Goal: Task Accomplishment & Management: Complete application form

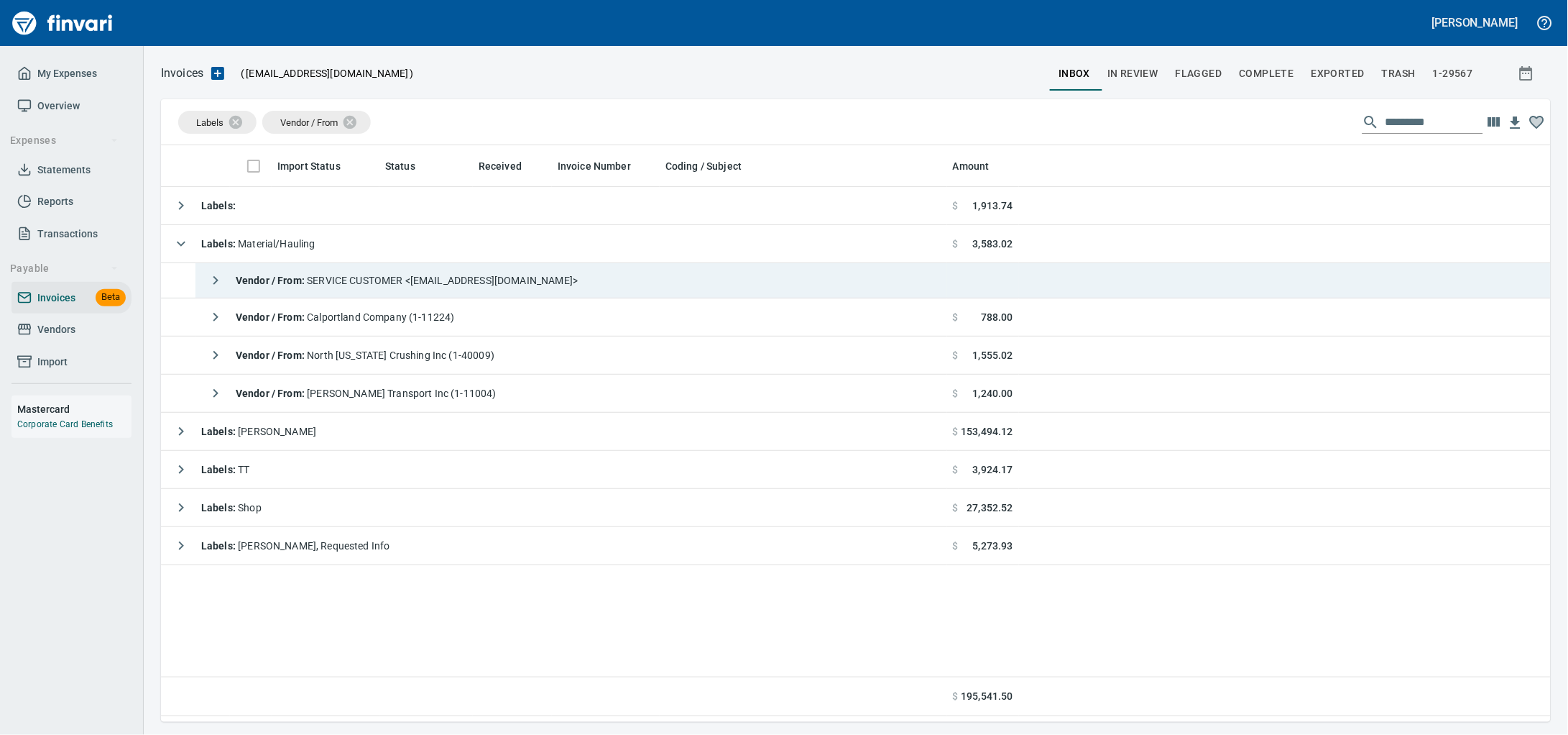
scroll to position [564, 1362]
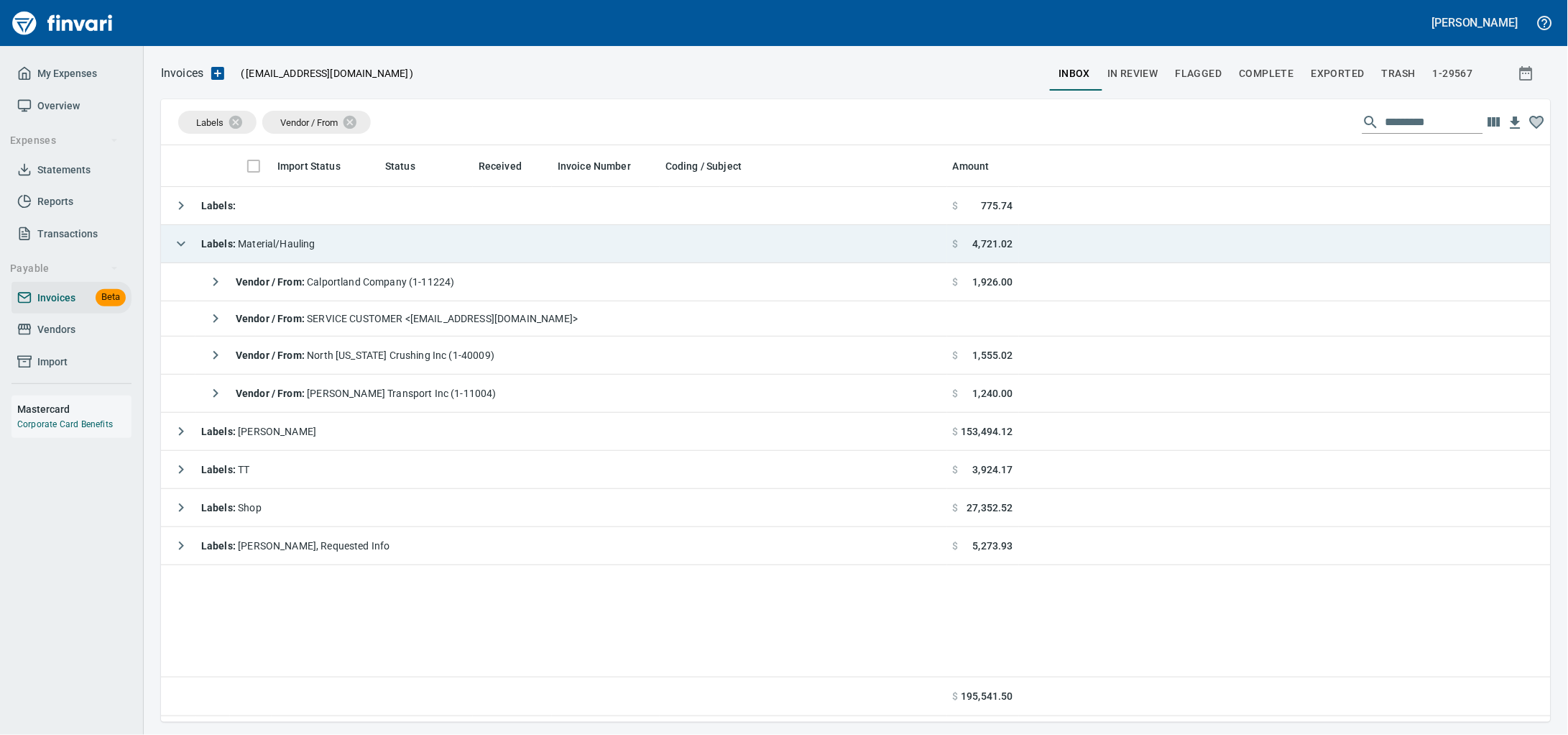
drag, startPoint x: 438, startPoint y: 253, endPoint x: 429, endPoint y: 238, distance: 17.5
click at [438, 251] on td "Labels : Material/Hauling" at bounding box center [554, 244] width 787 height 38
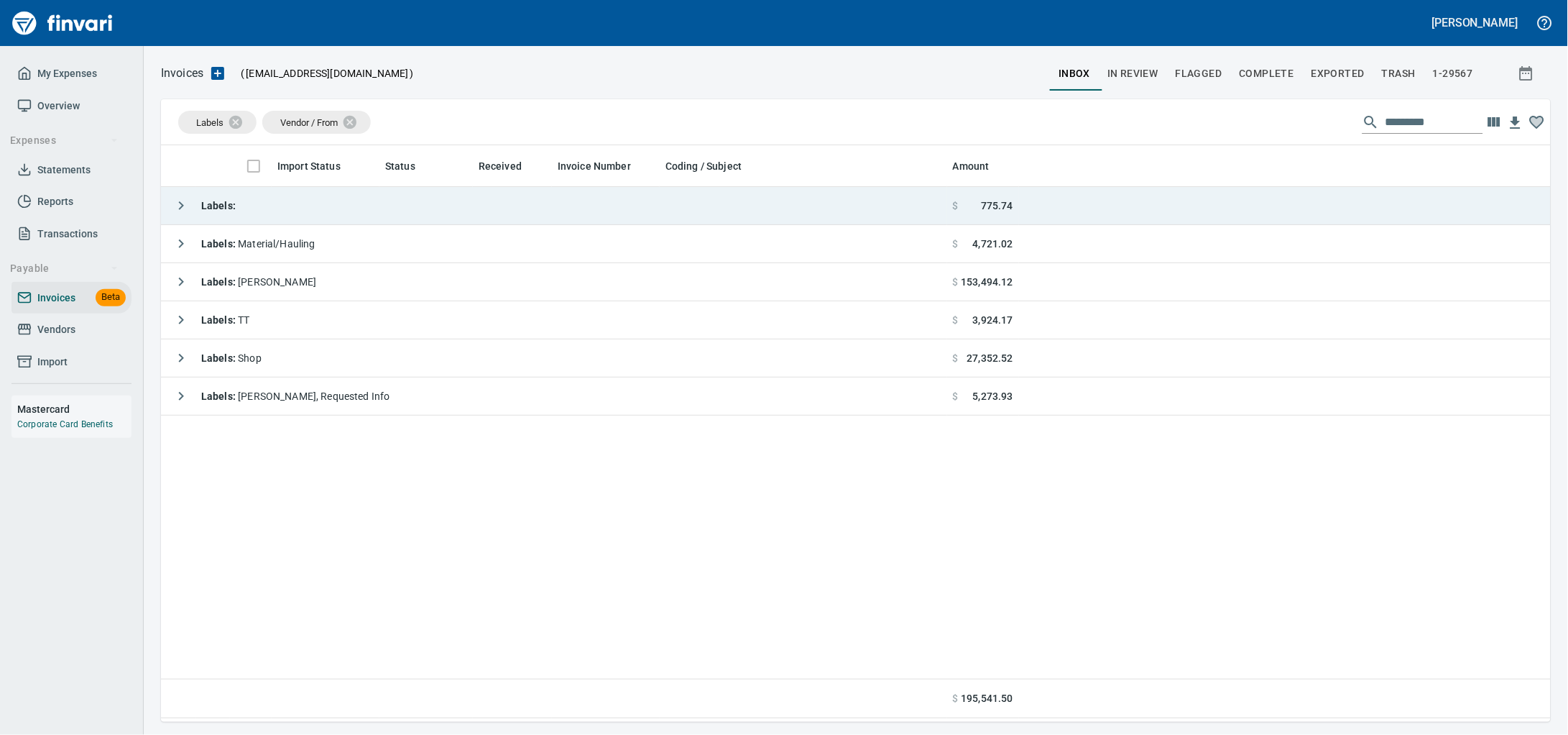
click at [426, 222] on td "Labels :" at bounding box center [554, 206] width 787 height 38
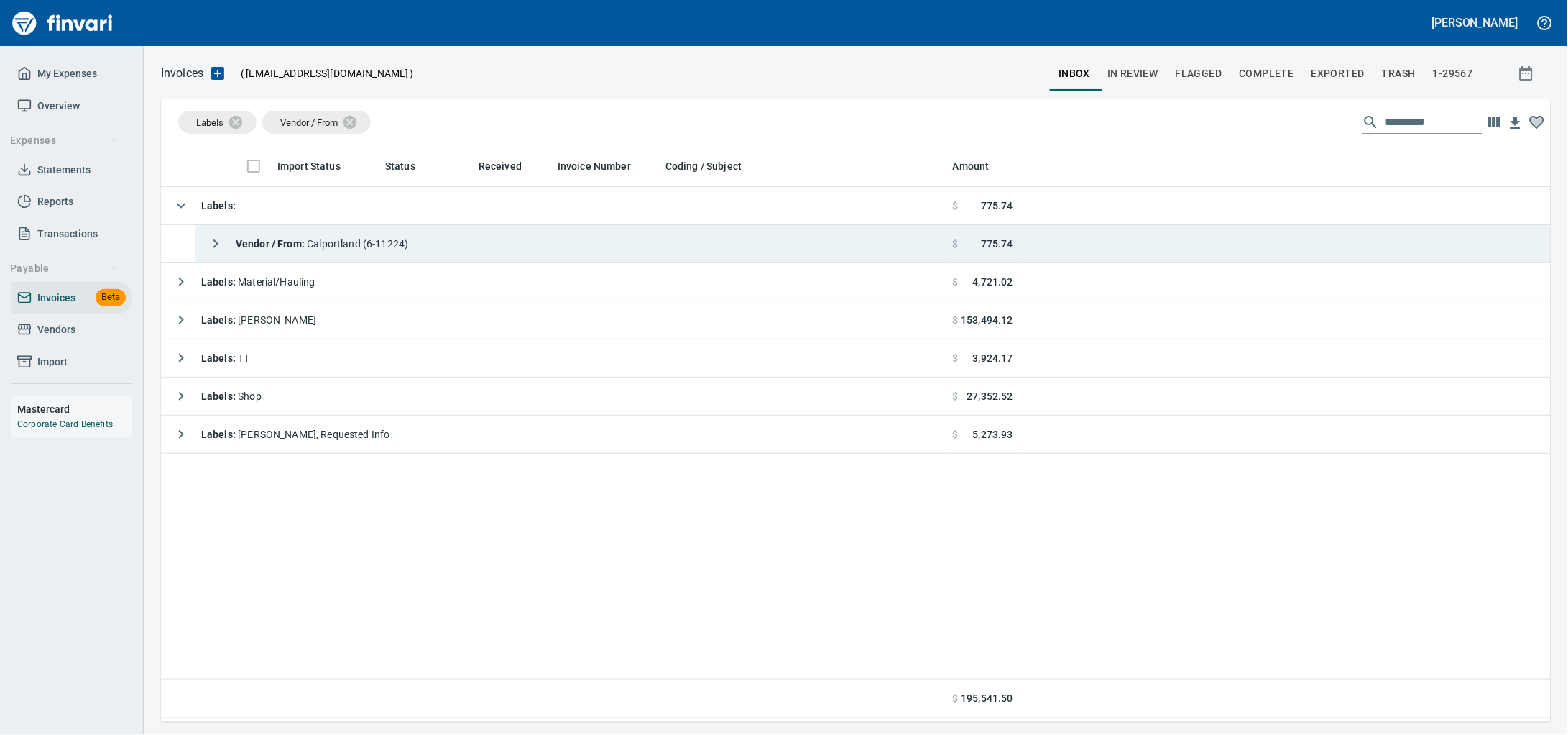
click at [408, 238] on div "Vendor / From : [GEOGRAPHIC_DATA] (6-11224)" at bounding box center [305, 244] width 207 height 29
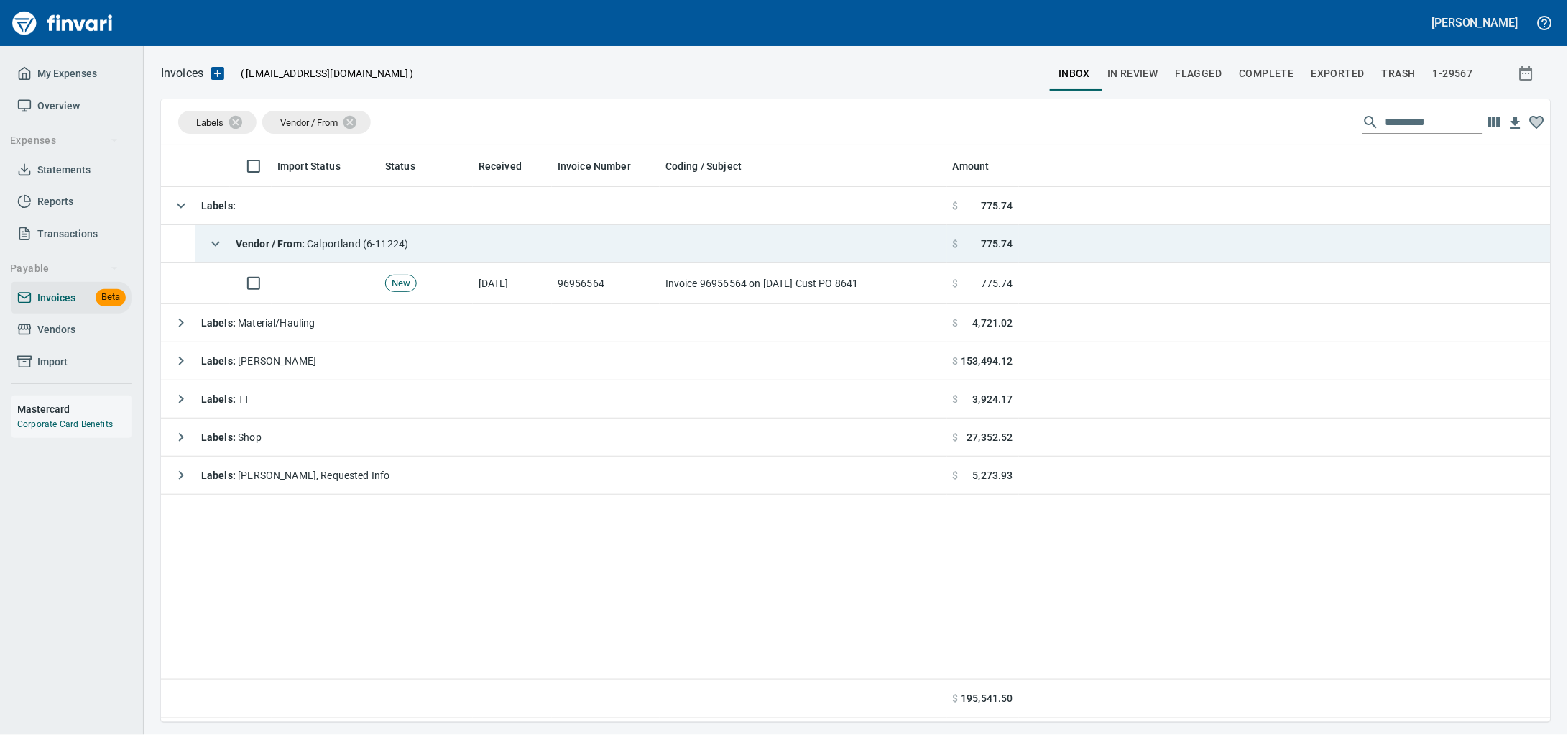
click at [459, 245] on td "Vendor / From : [GEOGRAPHIC_DATA] (6-11224)" at bounding box center [571, 244] width 752 height 38
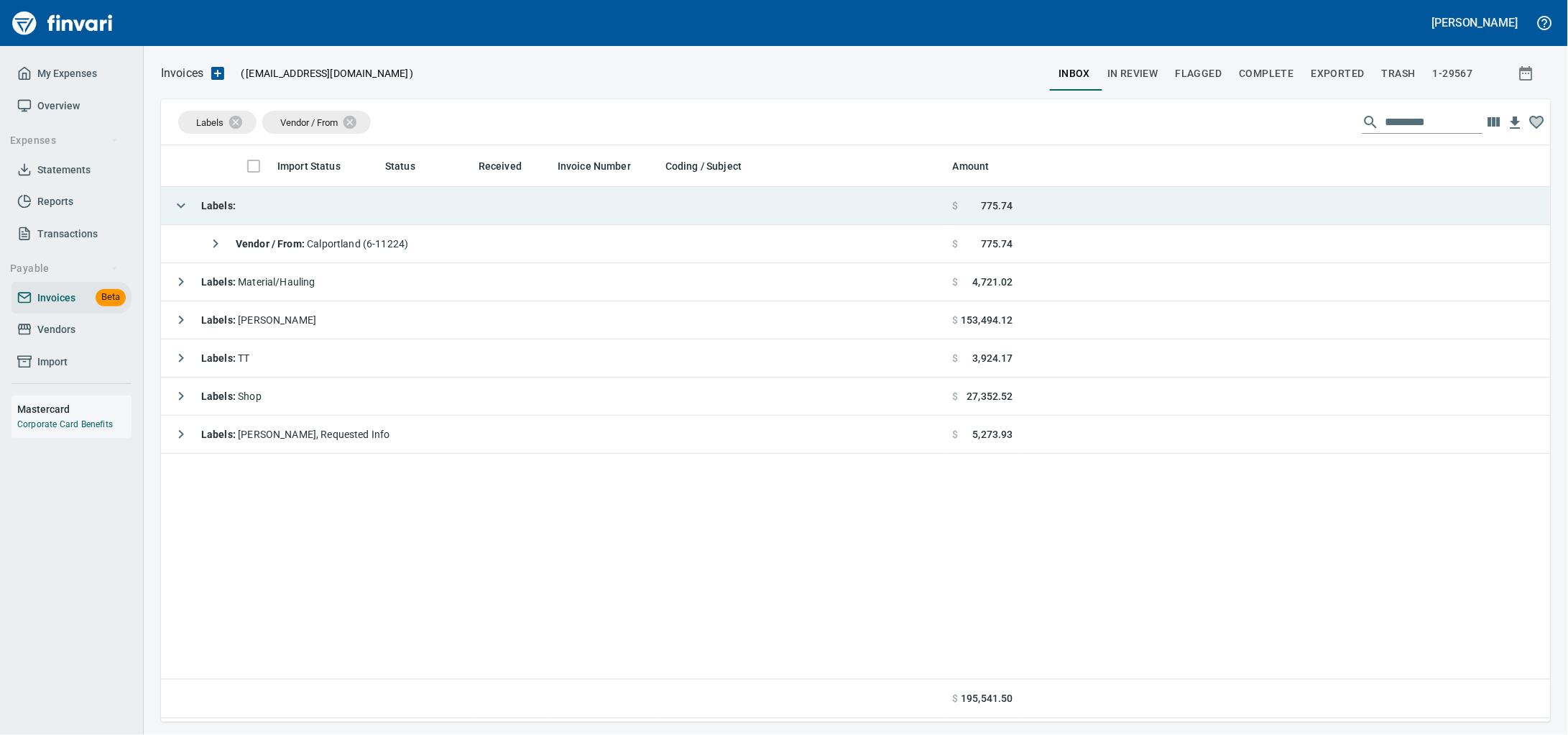
click at [450, 199] on td "Labels :" at bounding box center [554, 206] width 787 height 38
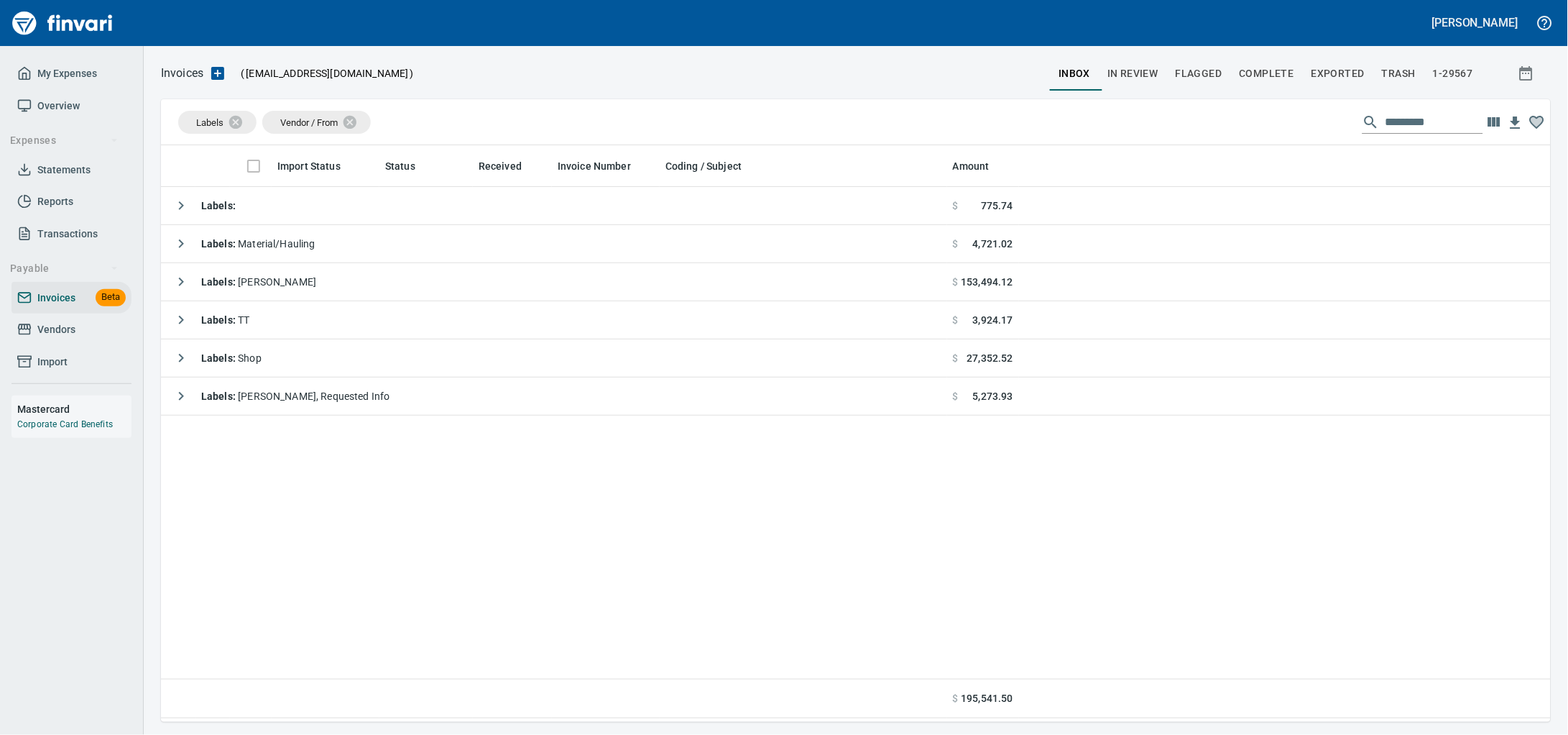
click at [84, 338] on span "Vendors" at bounding box center [71, 329] width 109 height 18
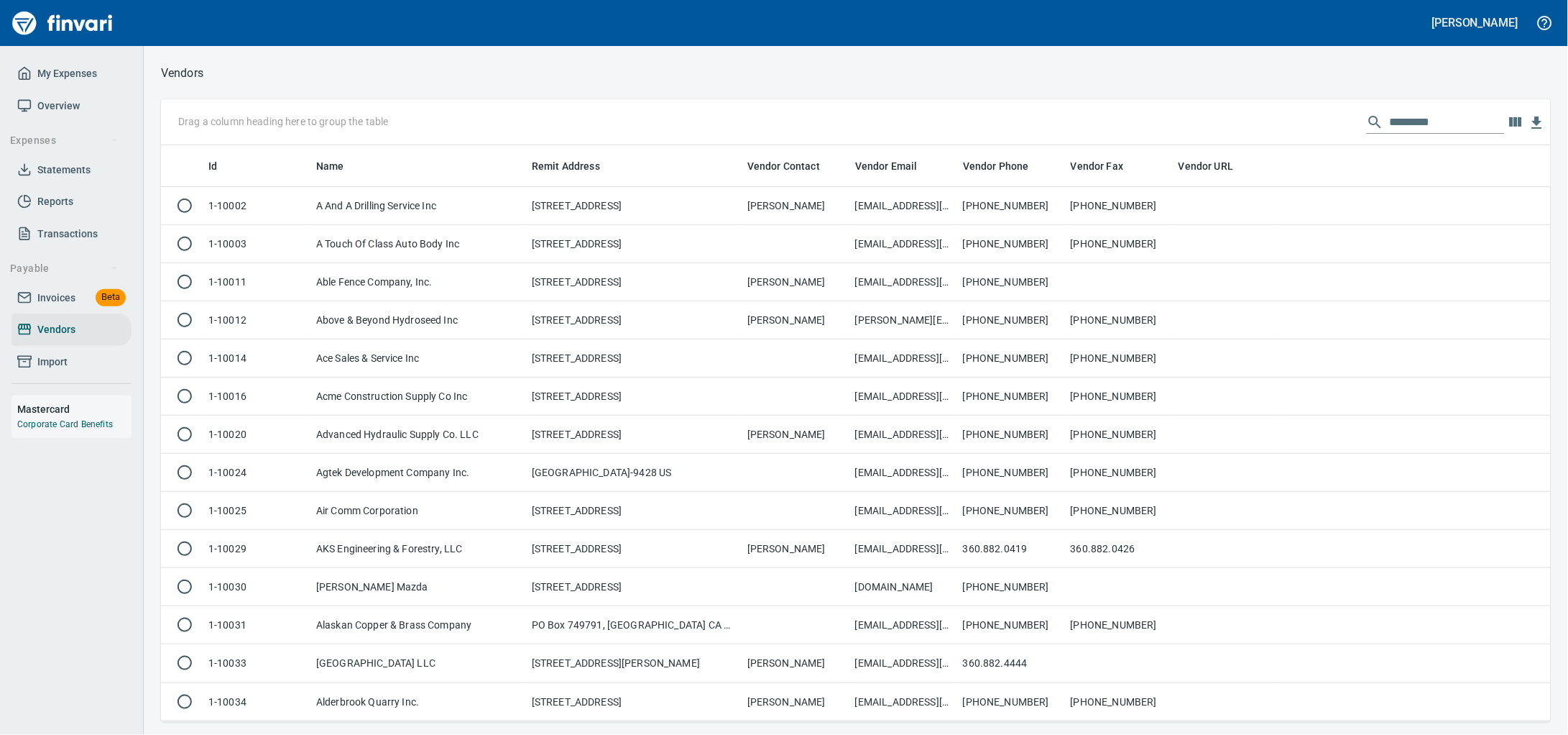
scroll to position [564, 1362]
click at [1413, 132] on input "text" at bounding box center [1447, 122] width 115 height 23
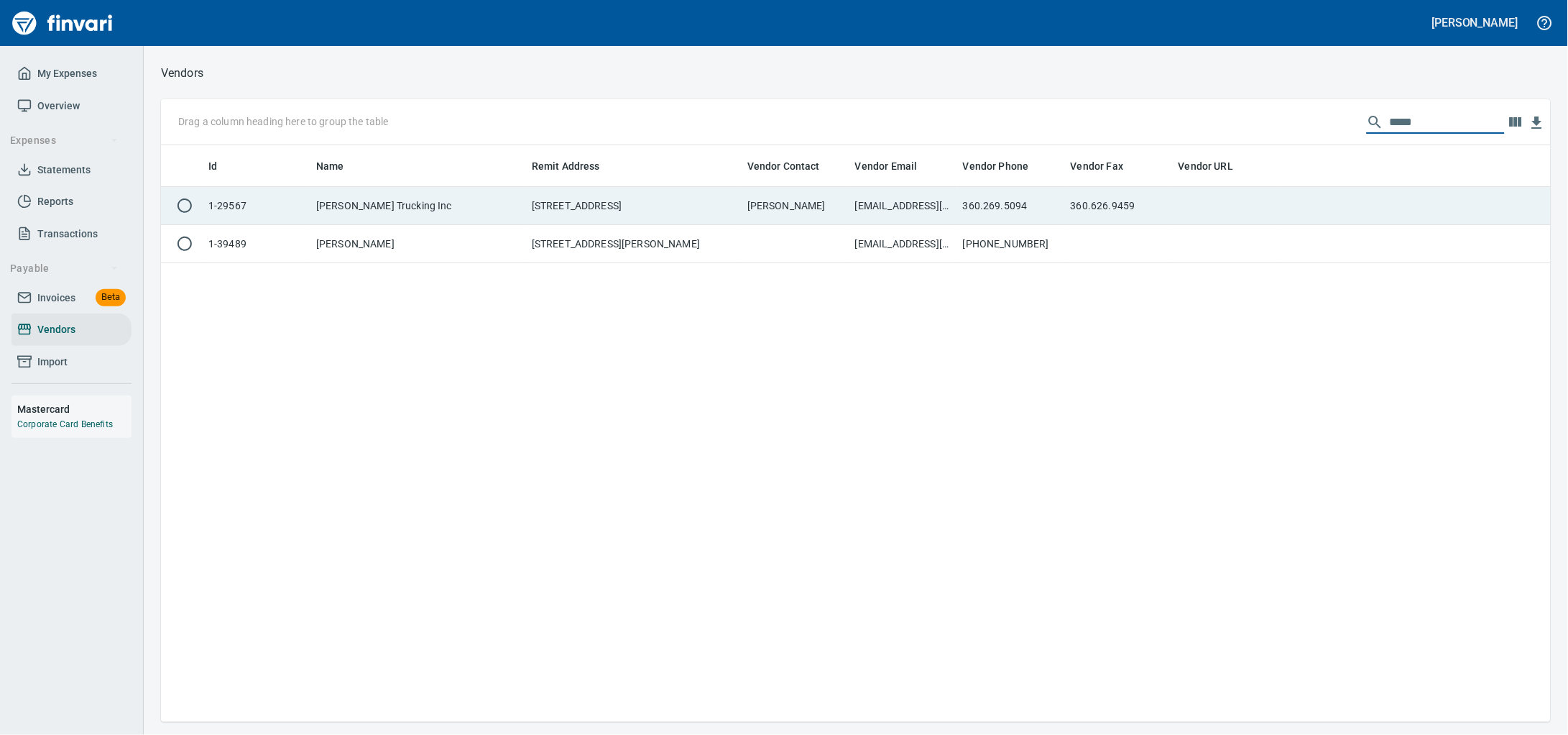
type input "*****"
click at [601, 207] on td "[STREET_ADDRESS]" at bounding box center [634, 206] width 216 height 38
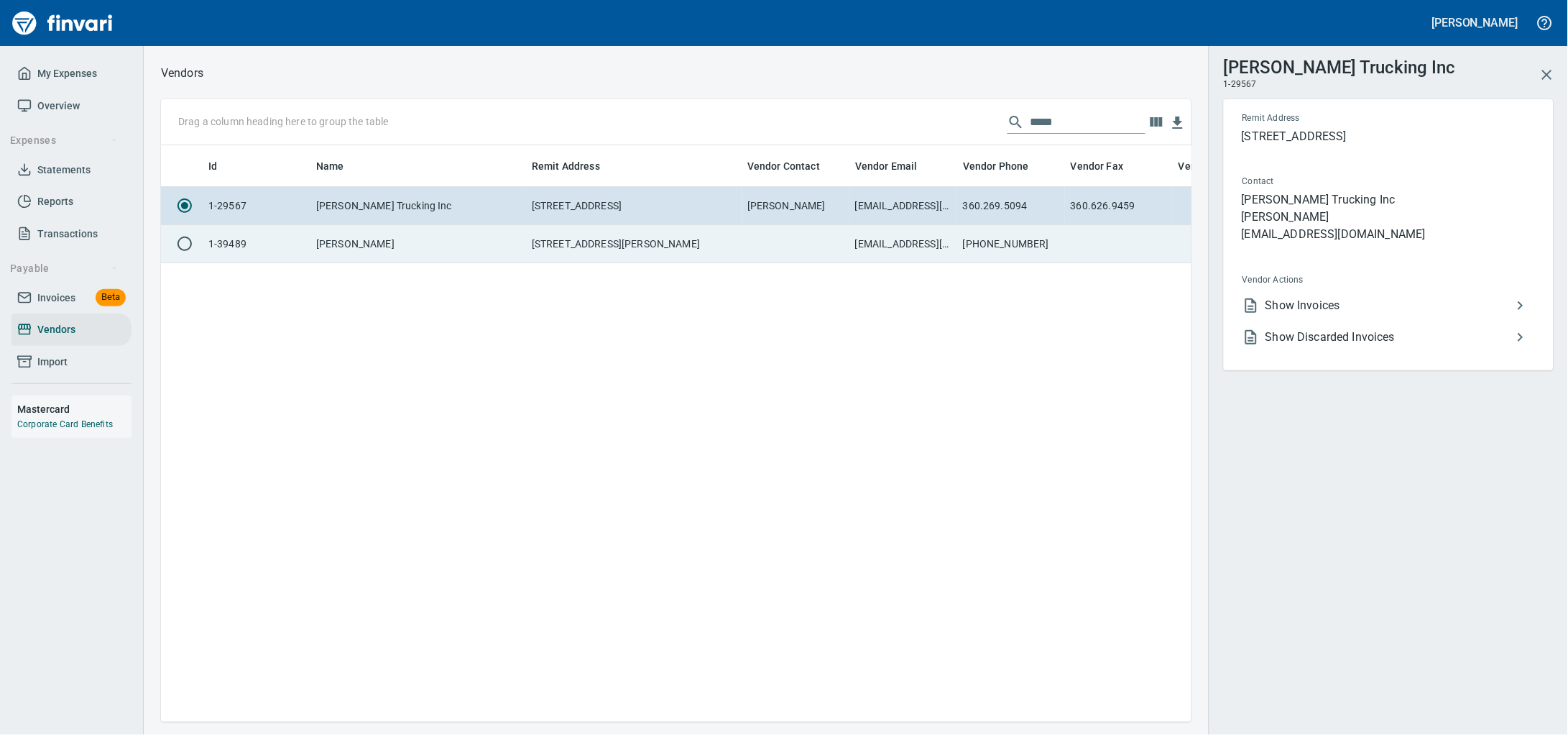
scroll to position [549, 1017]
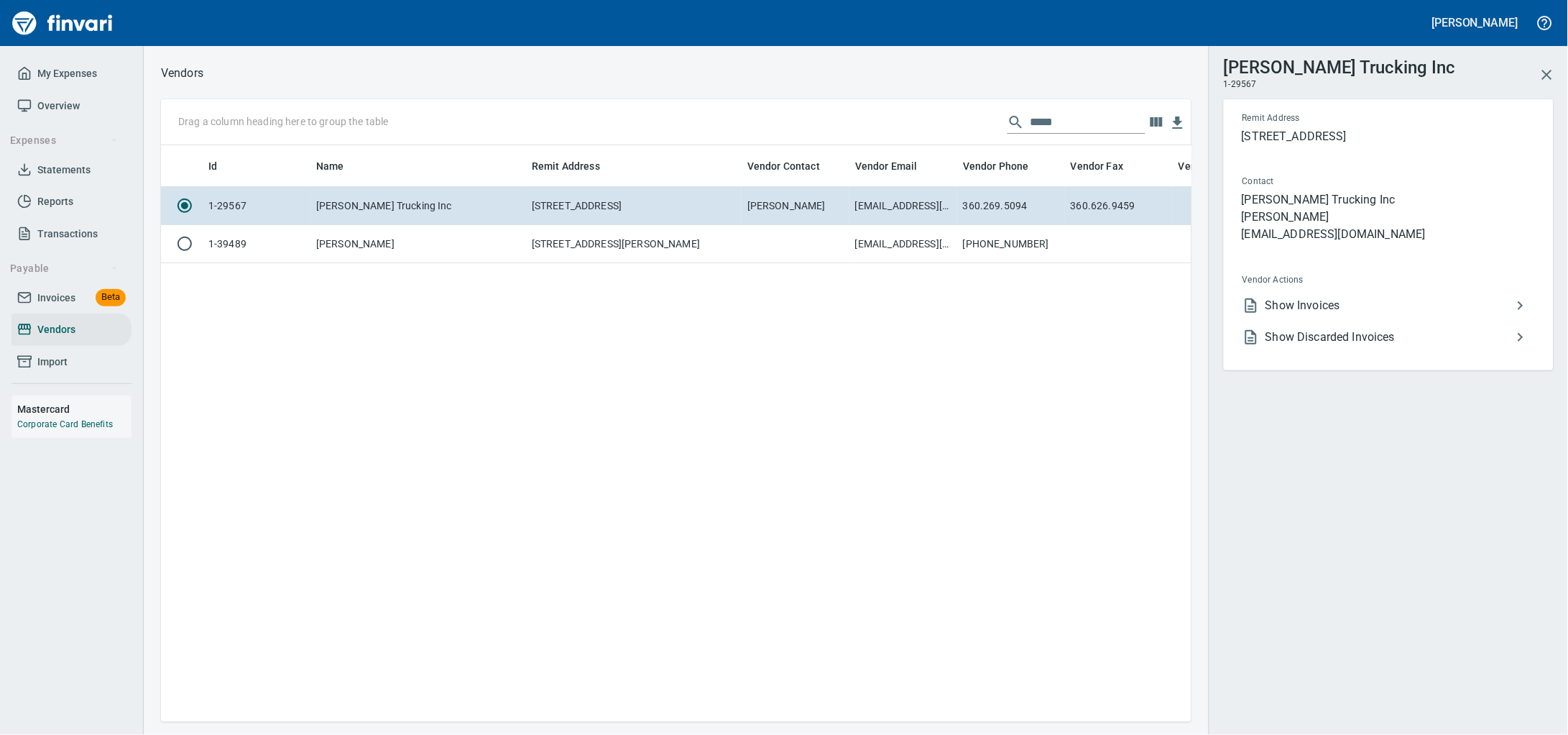
click at [1285, 287] on span "Vendor Actions" at bounding box center [1331, 280] width 176 height 14
click at [1285, 315] on li "Show Invoices" at bounding box center [1383, 305] width 304 height 32
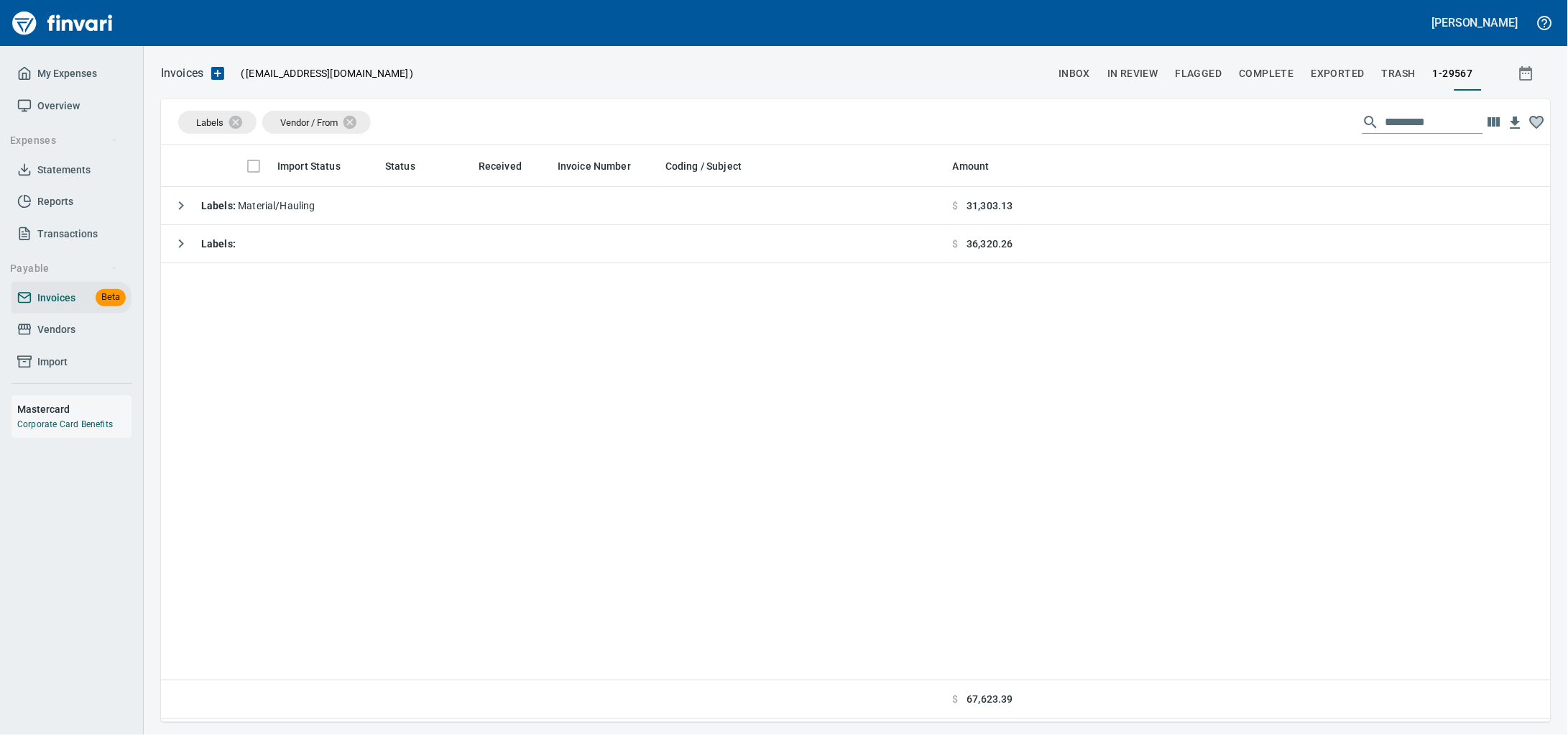
scroll to position [564, 1362]
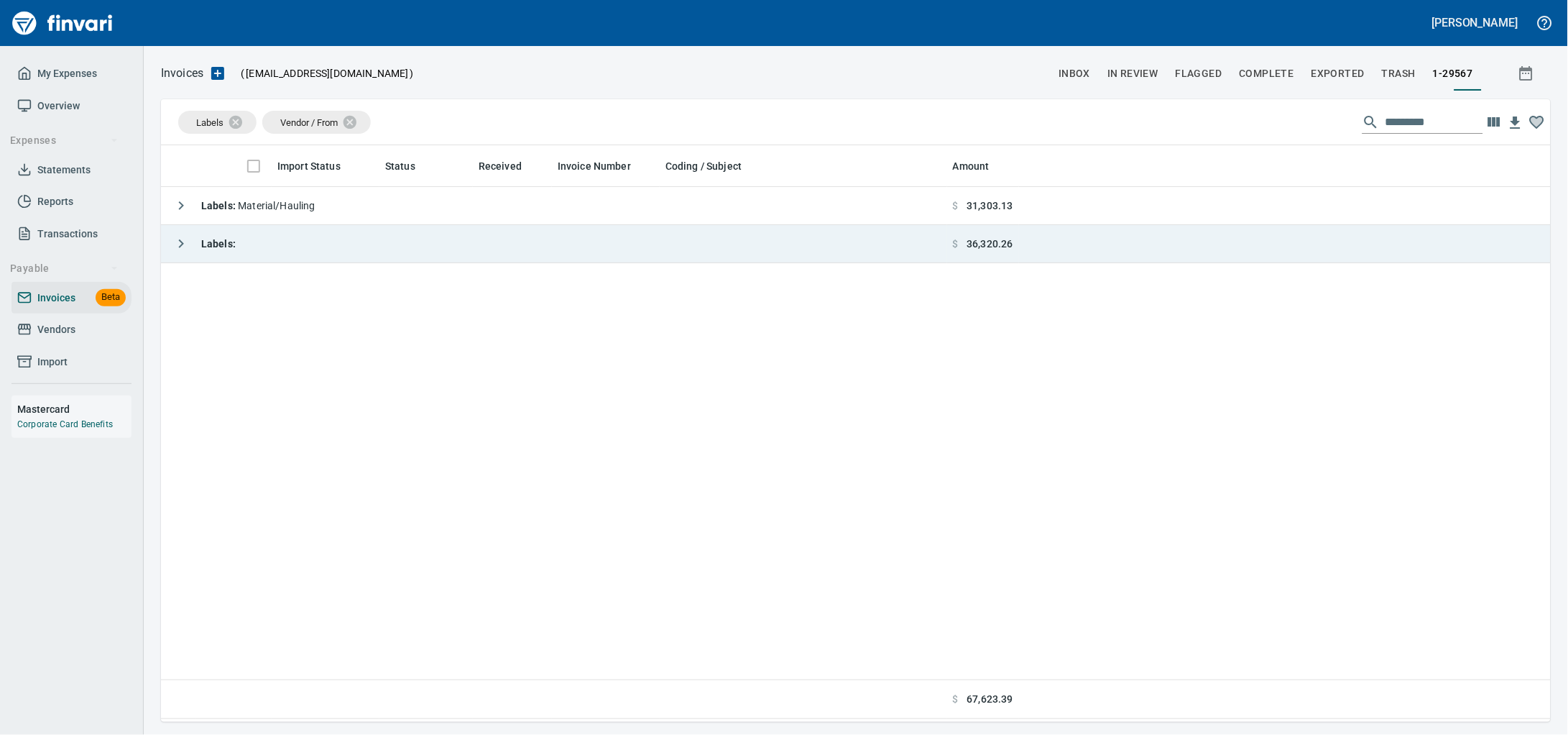
click at [350, 255] on td "Labels :" at bounding box center [554, 244] width 787 height 38
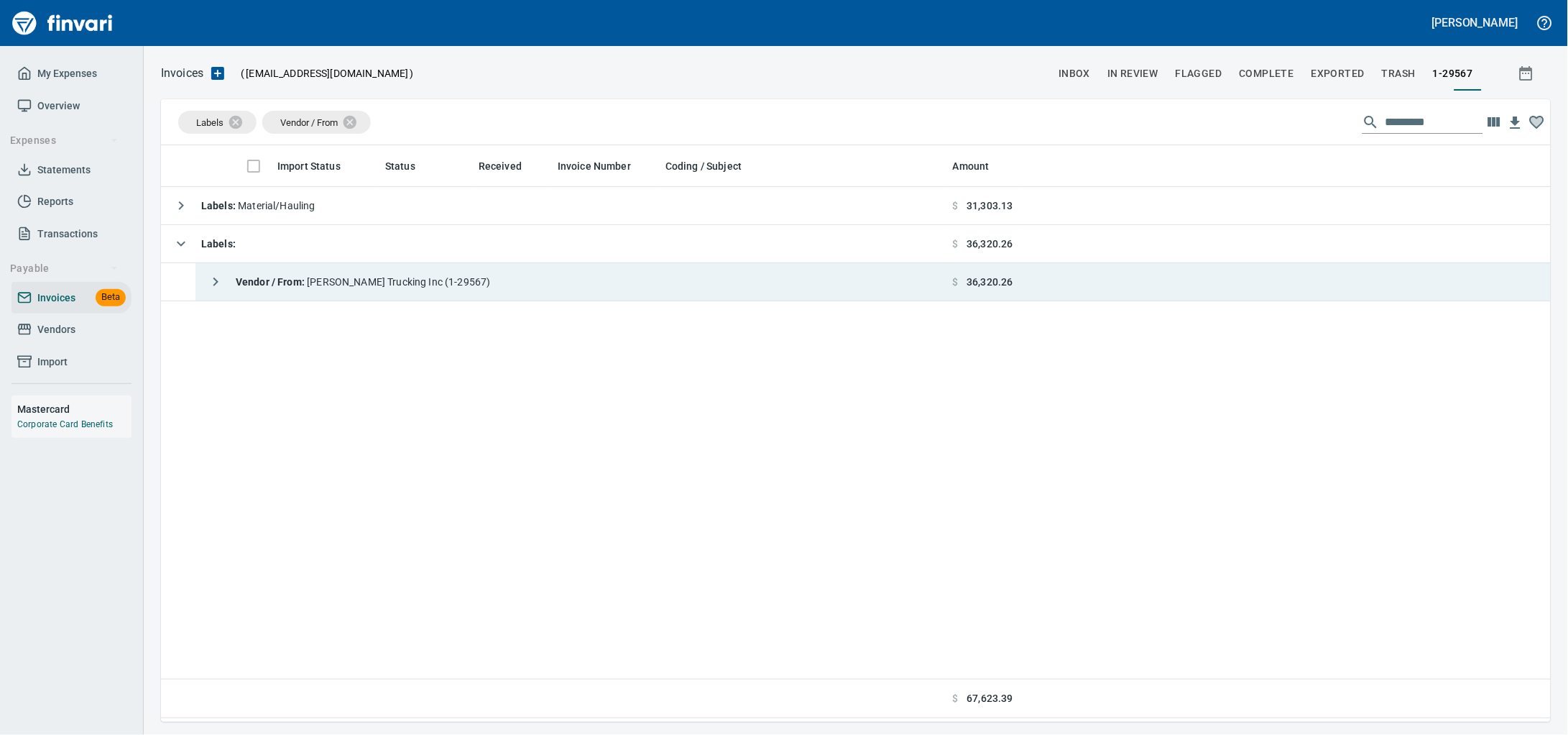
click at [350, 278] on span "Vendor / From : [PERSON_NAME] Trucking Inc (1-29567)" at bounding box center [363, 281] width 255 height 12
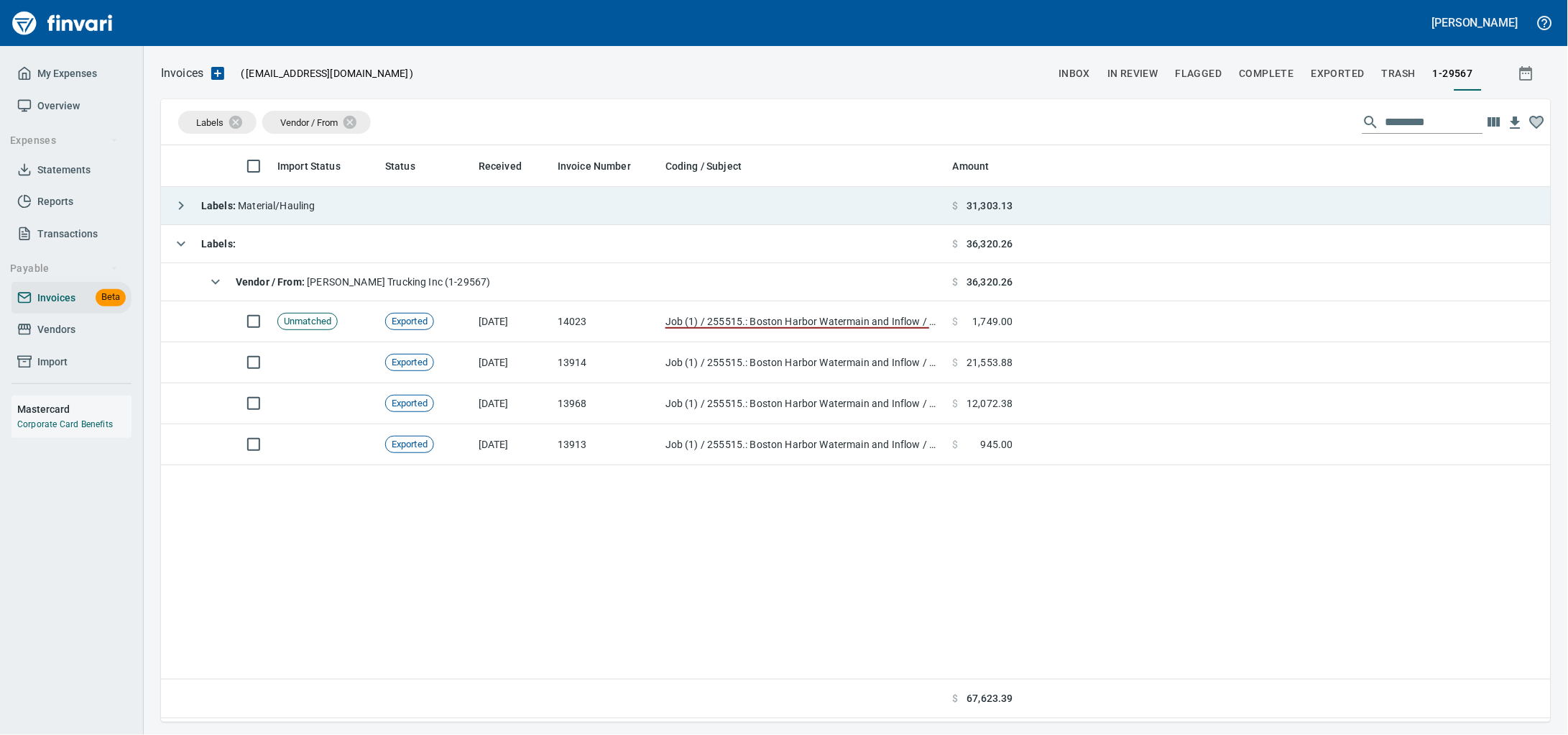
click at [450, 213] on td "Labels : Material/Hauling" at bounding box center [554, 206] width 787 height 38
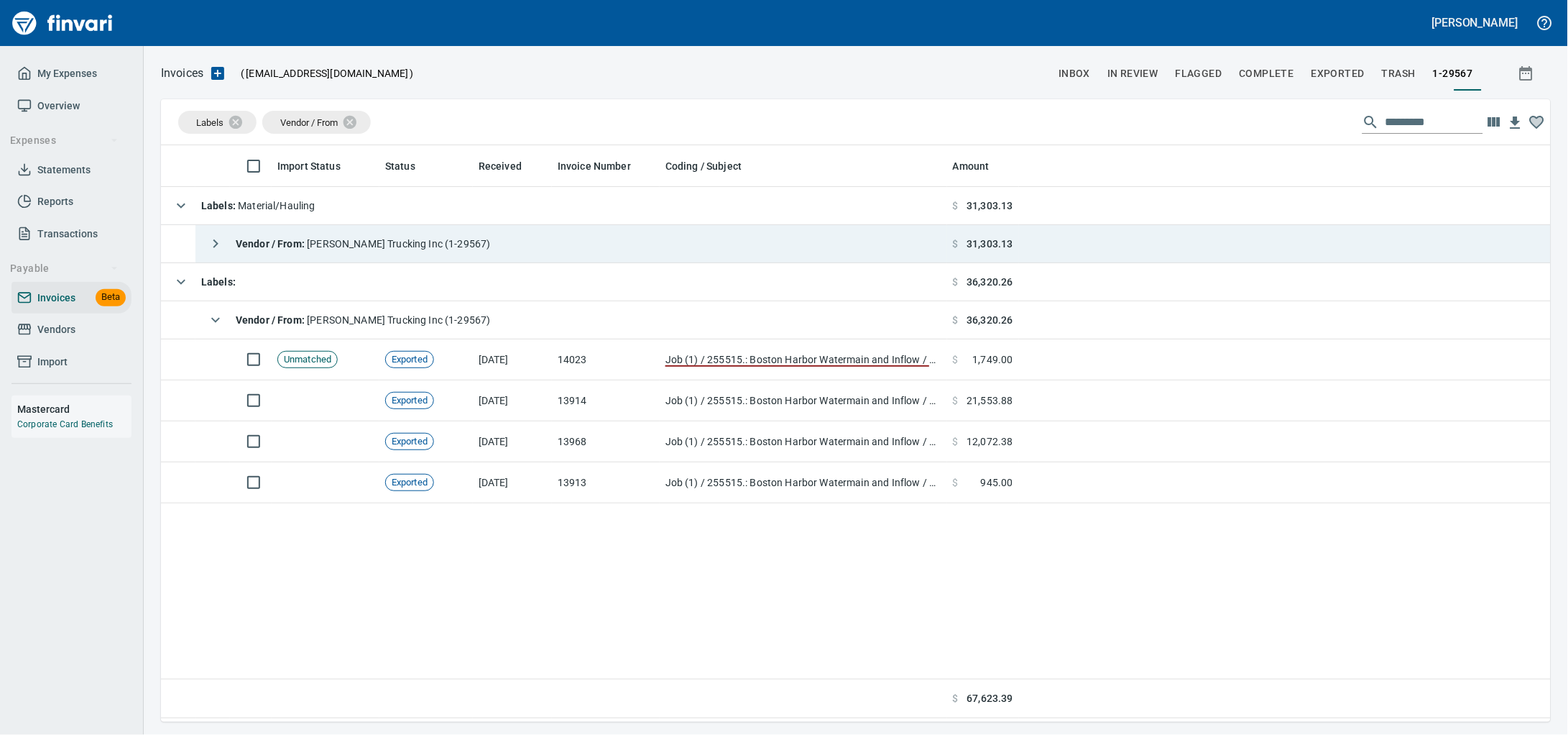
click at [471, 238] on td "Vendor / From : [PERSON_NAME] Trucking Inc (1-29567)" at bounding box center [571, 244] width 752 height 38
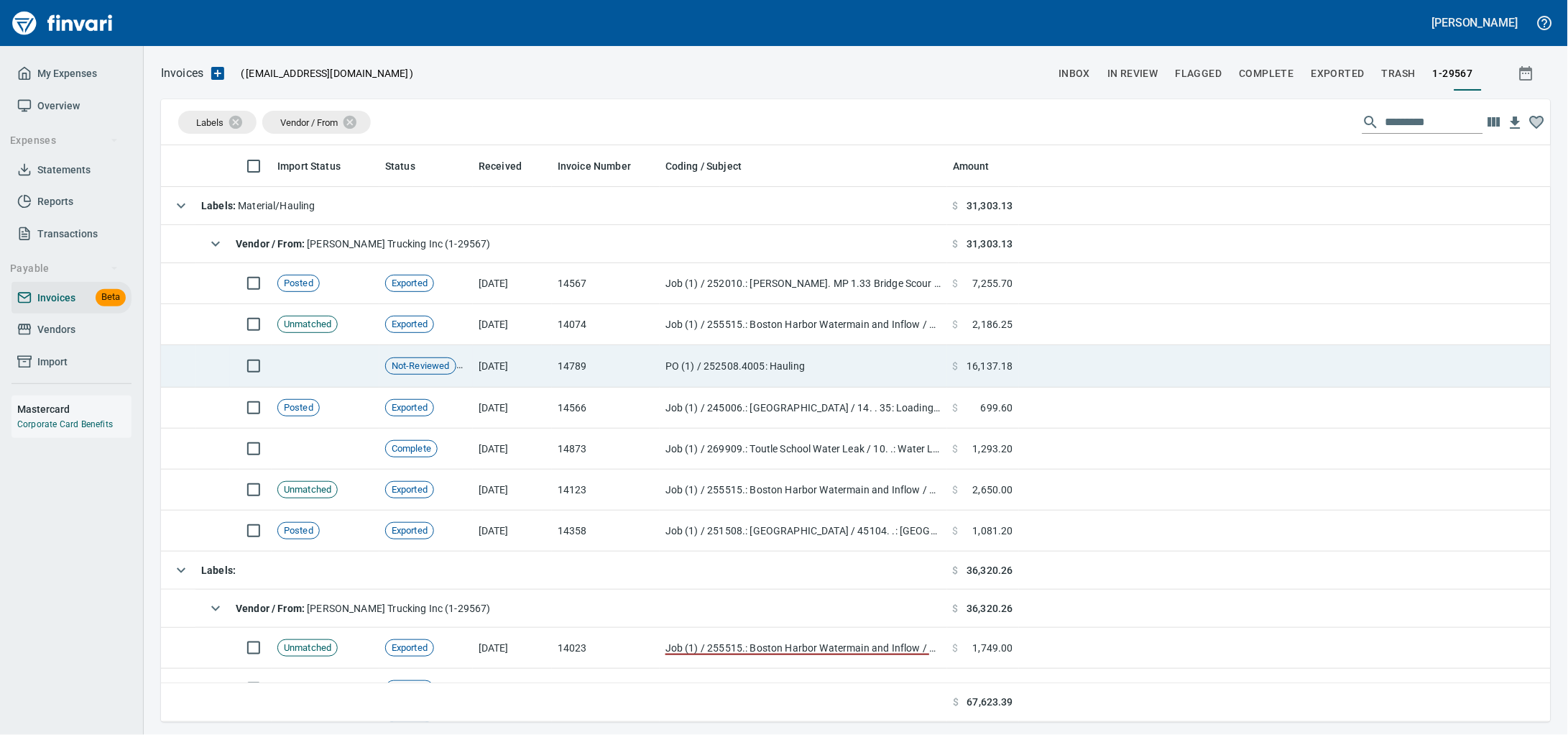
click at [544, 380] on td "[DATE]" at bounding box center [512, 366] width 79 height 42
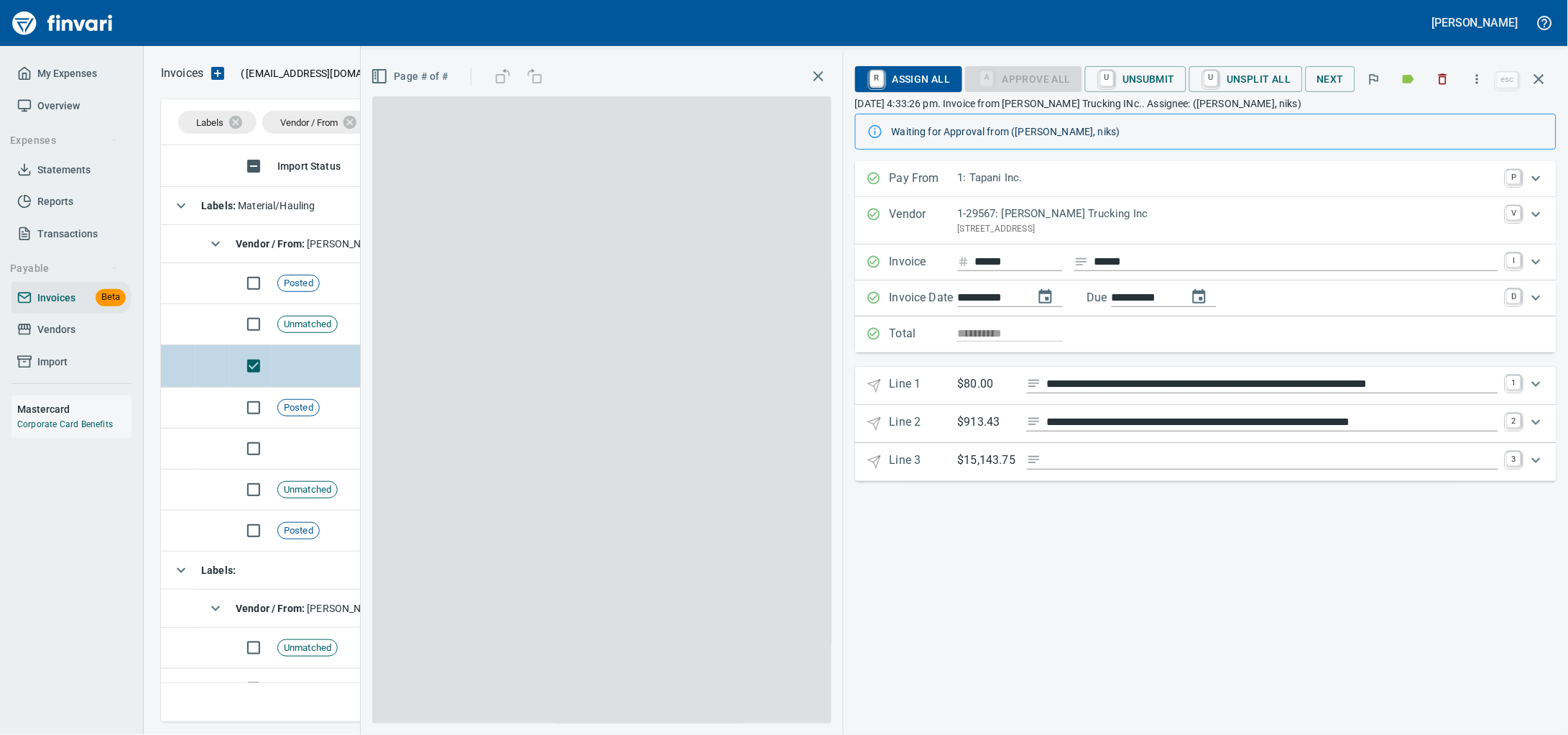
scroll to position [564, 1361]
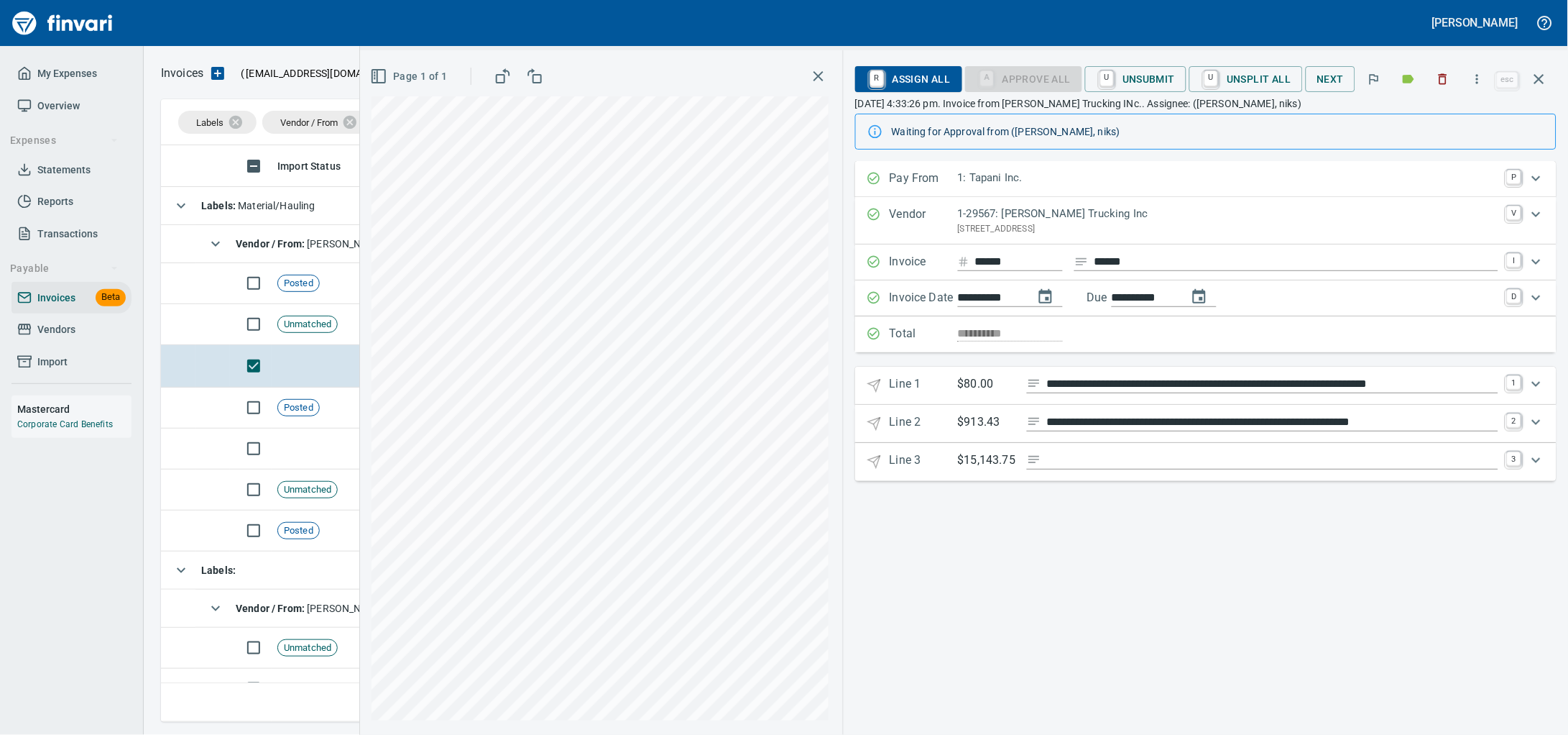
click at [966, 316] on Date "**********" at bounding box center [1205, 298] width 702 height 36
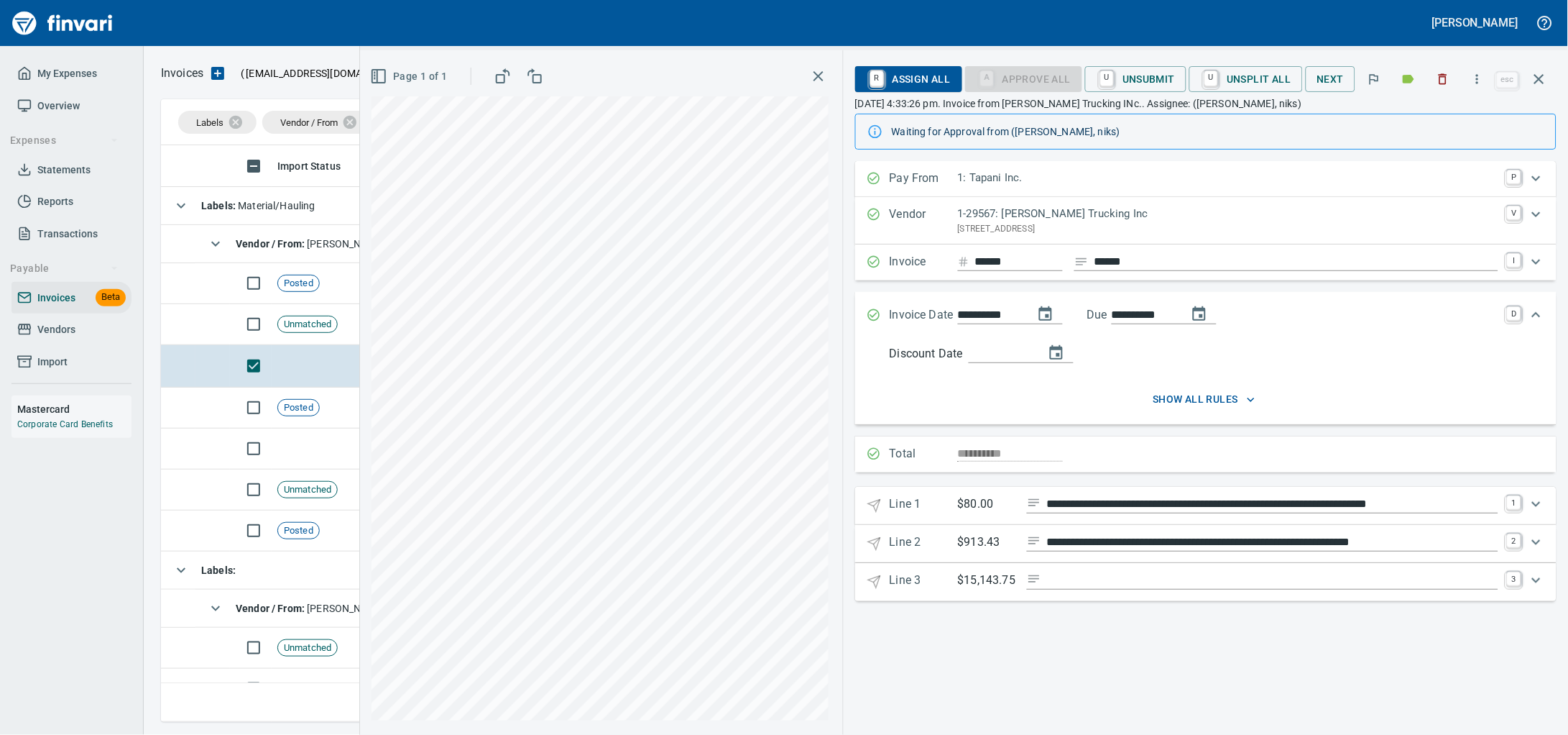
click at [995, 472] on div "**********" at bounding box center [1205, 454] width 702 height 36
click at [1117, 76] on span "U Unsubmit" at bounding box center [1136, 79] width 78 height 24
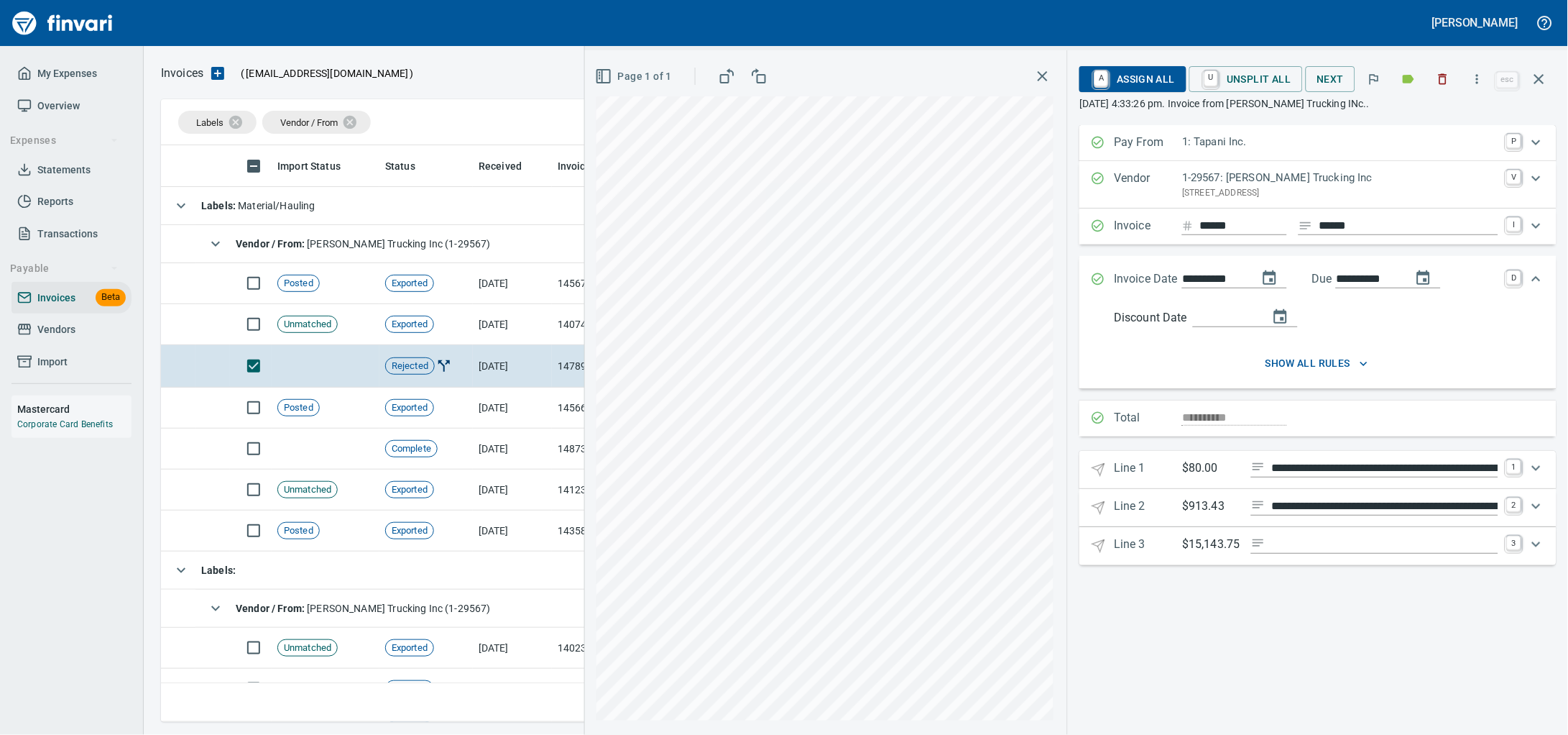
click at [1189, 436] on div "**********" at bounding box center [1318, 418] width 477 height 36
click at [1245, 84] on span "U Unsplit All" at bounding box center [1246, 79] width 90 height 24
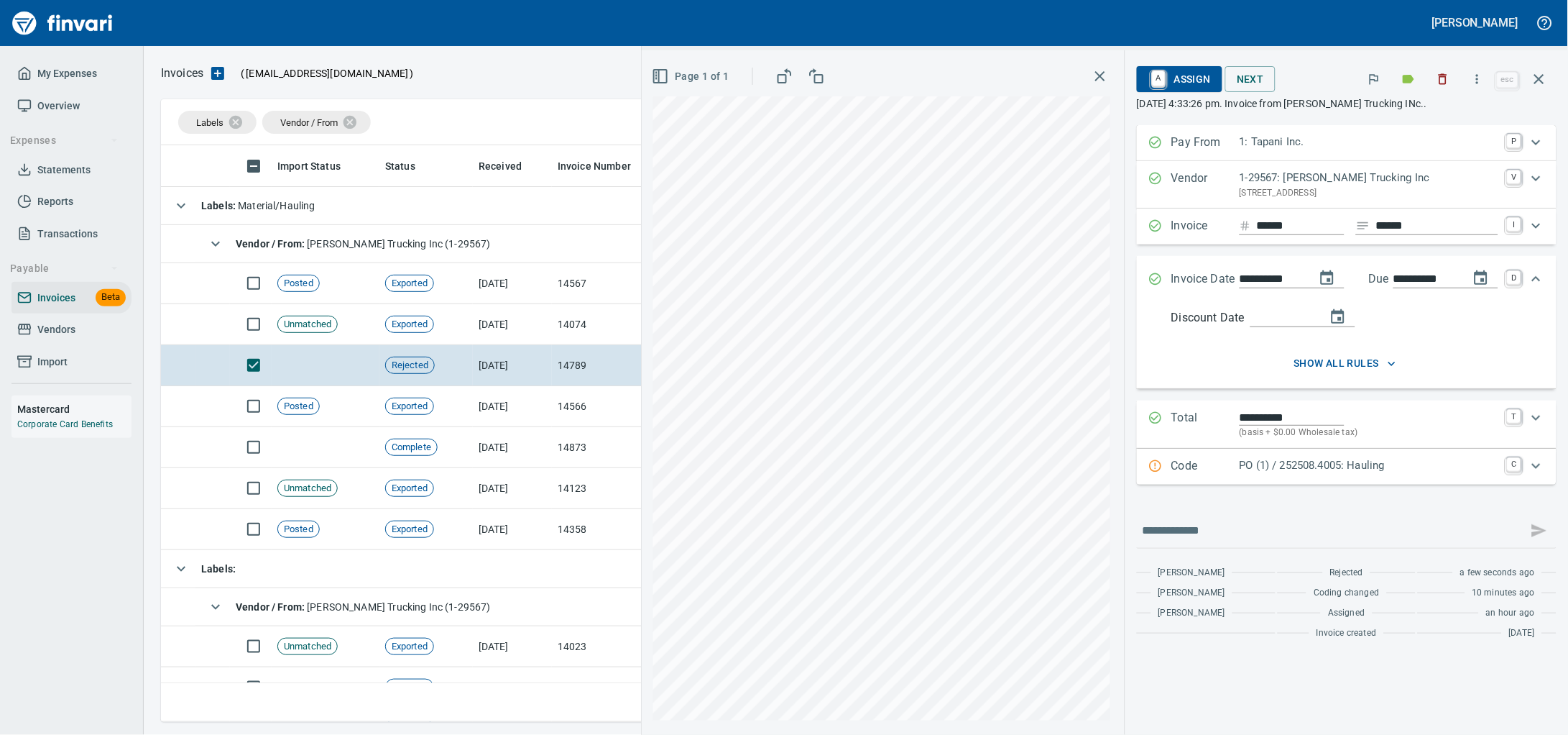
click at [1284, 425] on input "**********" at bounding box center [1292, 417] width 105 height 17
click at [1064, 440] on div "**********" at bounding box center [1105, 392] width 926 height 685
click at [1240, 425] on input "**********" at bounding box center [1292, 417] width 105 height 17
click at [1311, 425] on input "**********" at bounding box center [1292, 417] width 105 height 17
drag, startPoint x: 1310, startPoint y: 439, endPoint x: 1138, endPoint y: 428, distance: 172.4
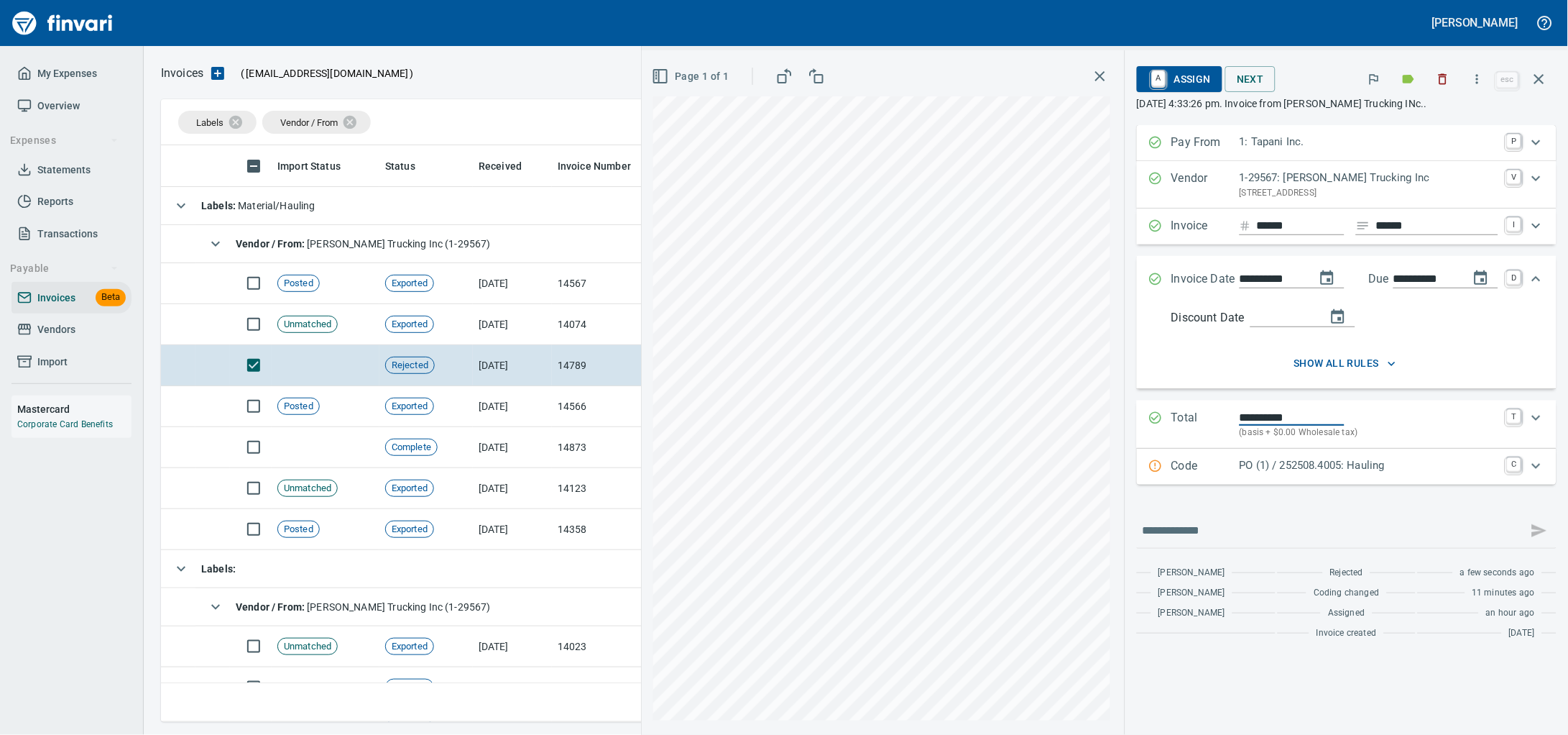
click at [1138, 428] on div "**********" at bounding box center [1346, 424] width 420 height 48
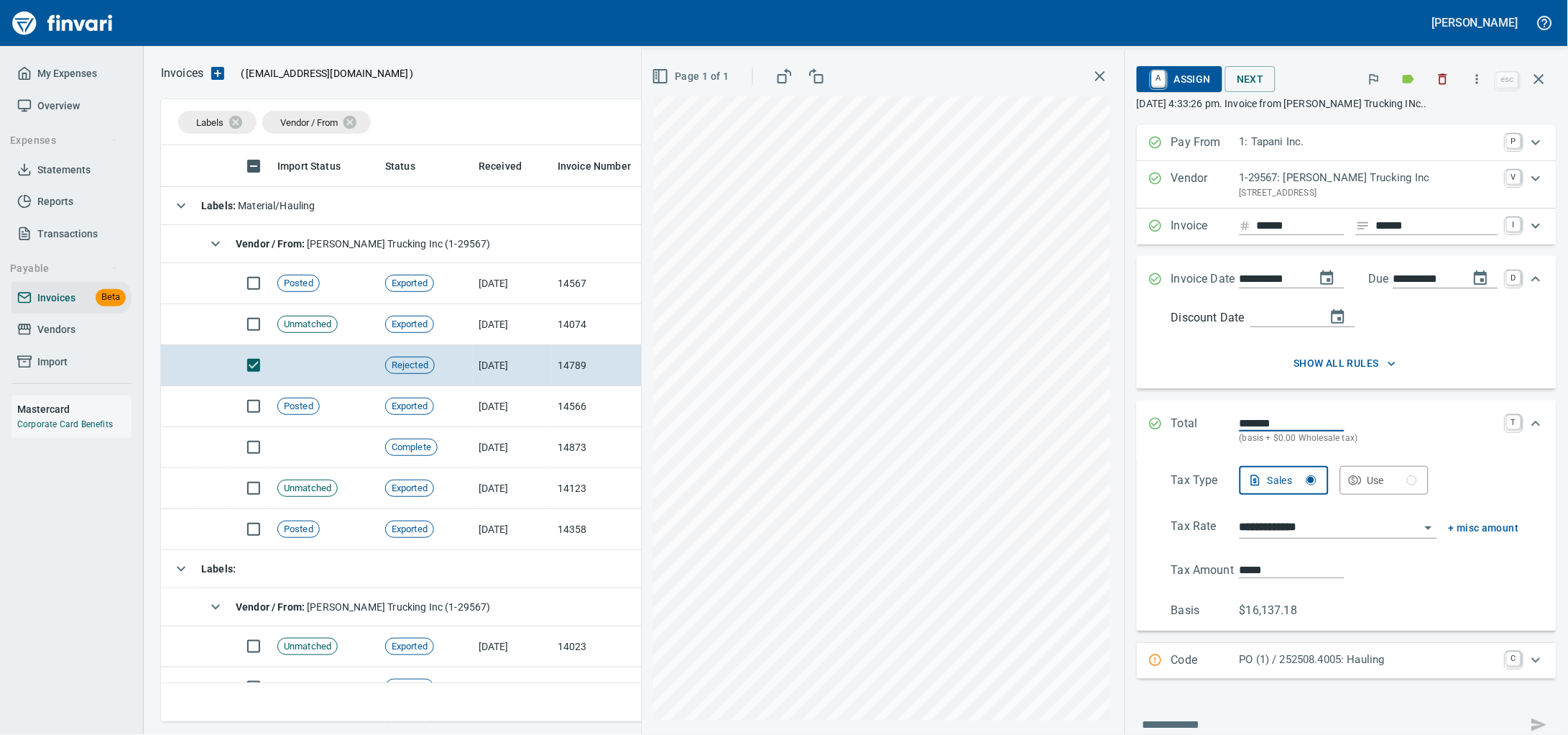
type input "*******"
click at [1261, 578] on input "*****" at bounding box center [1292, 569] width 105 height 17
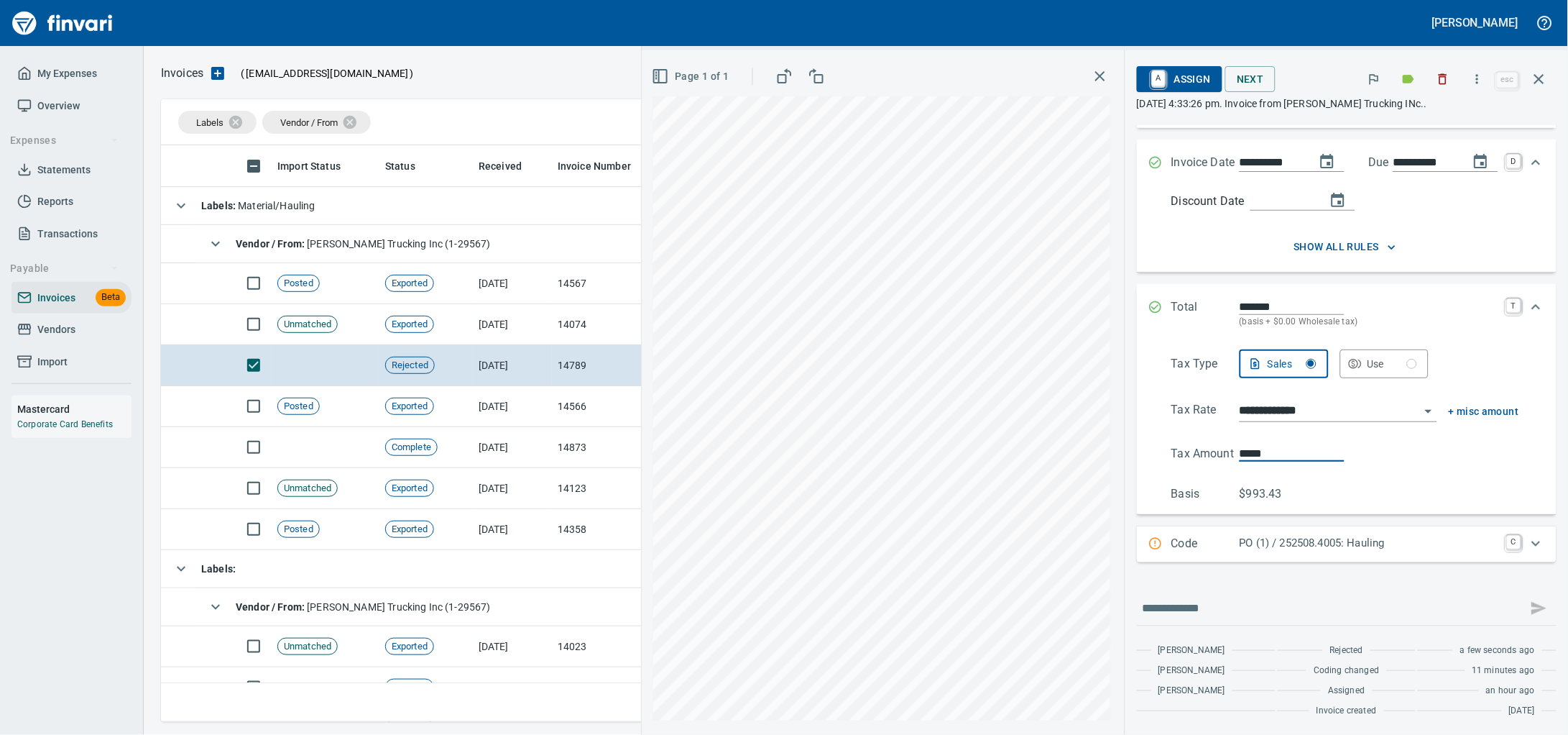
scroll to position [0, 0]
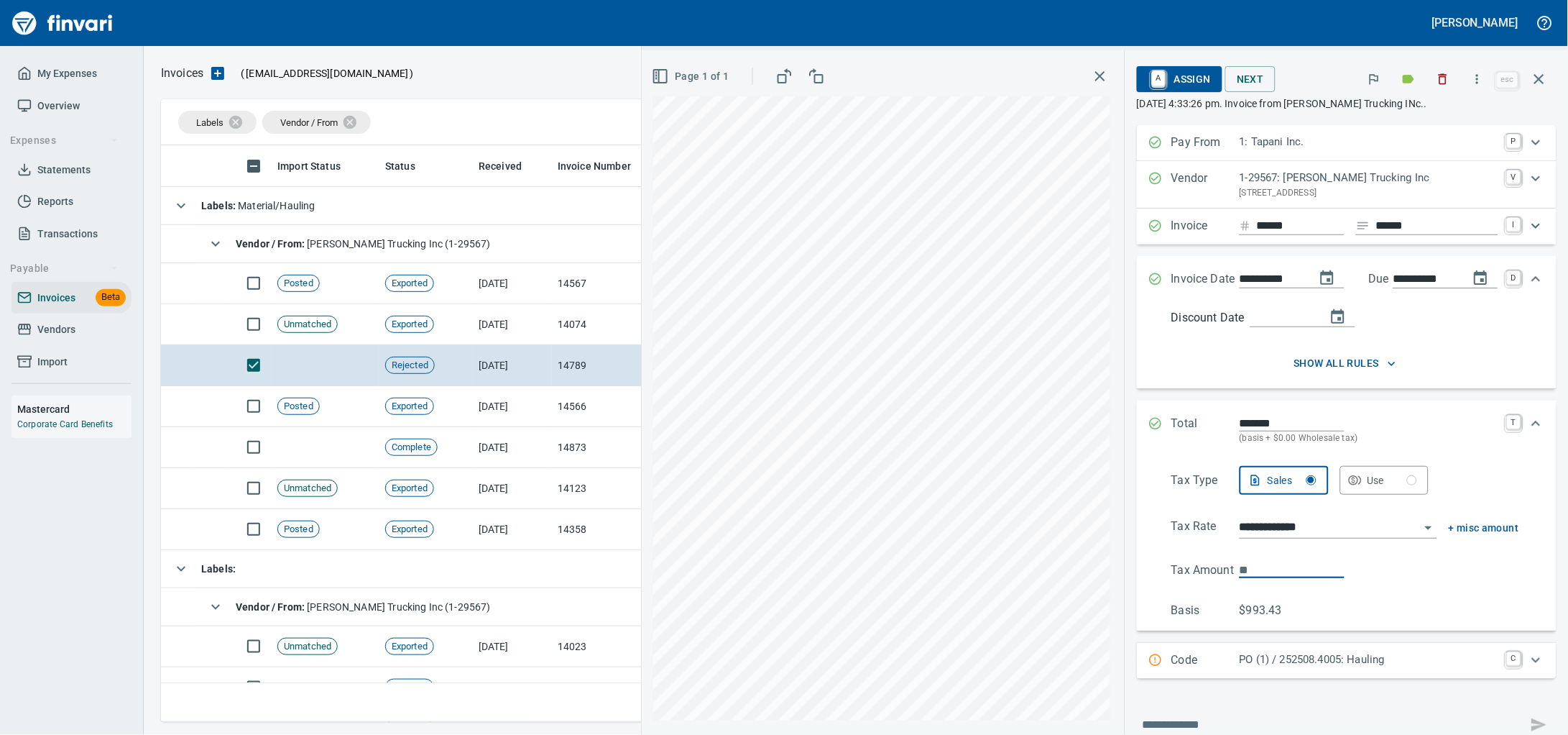
click at [1243, 288] on input "**********" at bounding box center [1272, 279] width 65 height 18
click at [1273, 235] on input "*****" at bounding box center [1301, 226] width 88 height 18
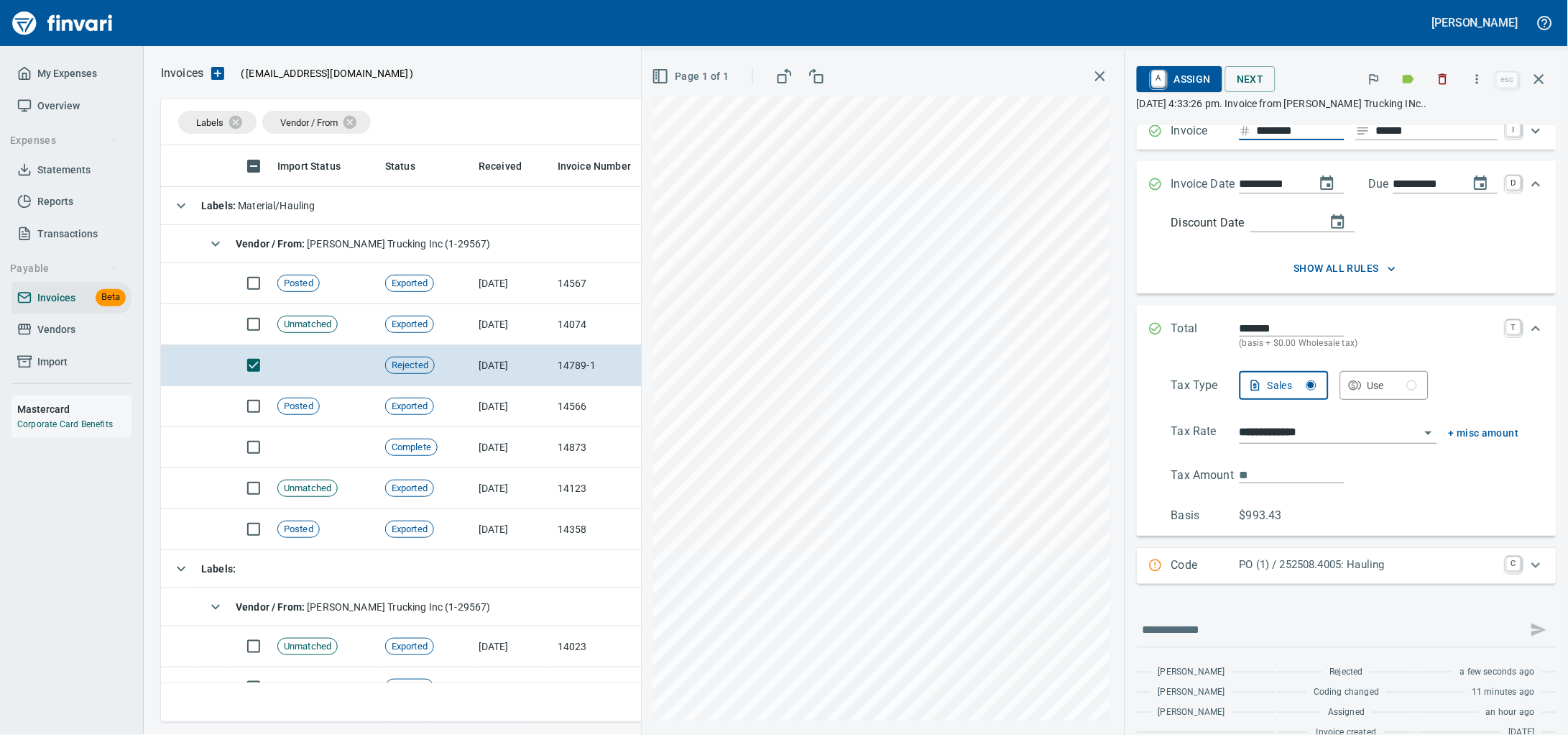
scroll to position [175, 0]
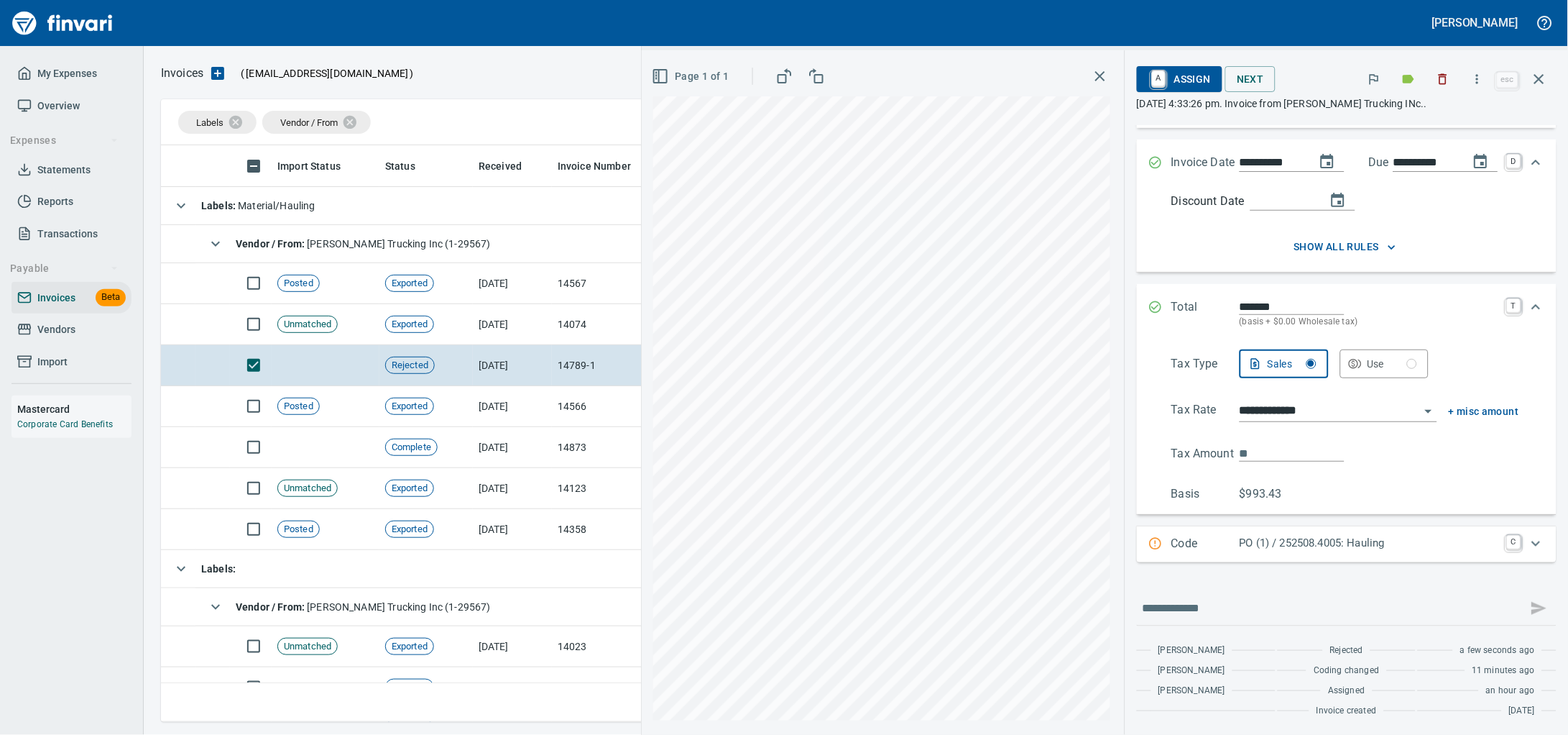
type input "*******"
click at [1143, 600] on input "text" at bounding box center [1332, 608] width 379 height 23
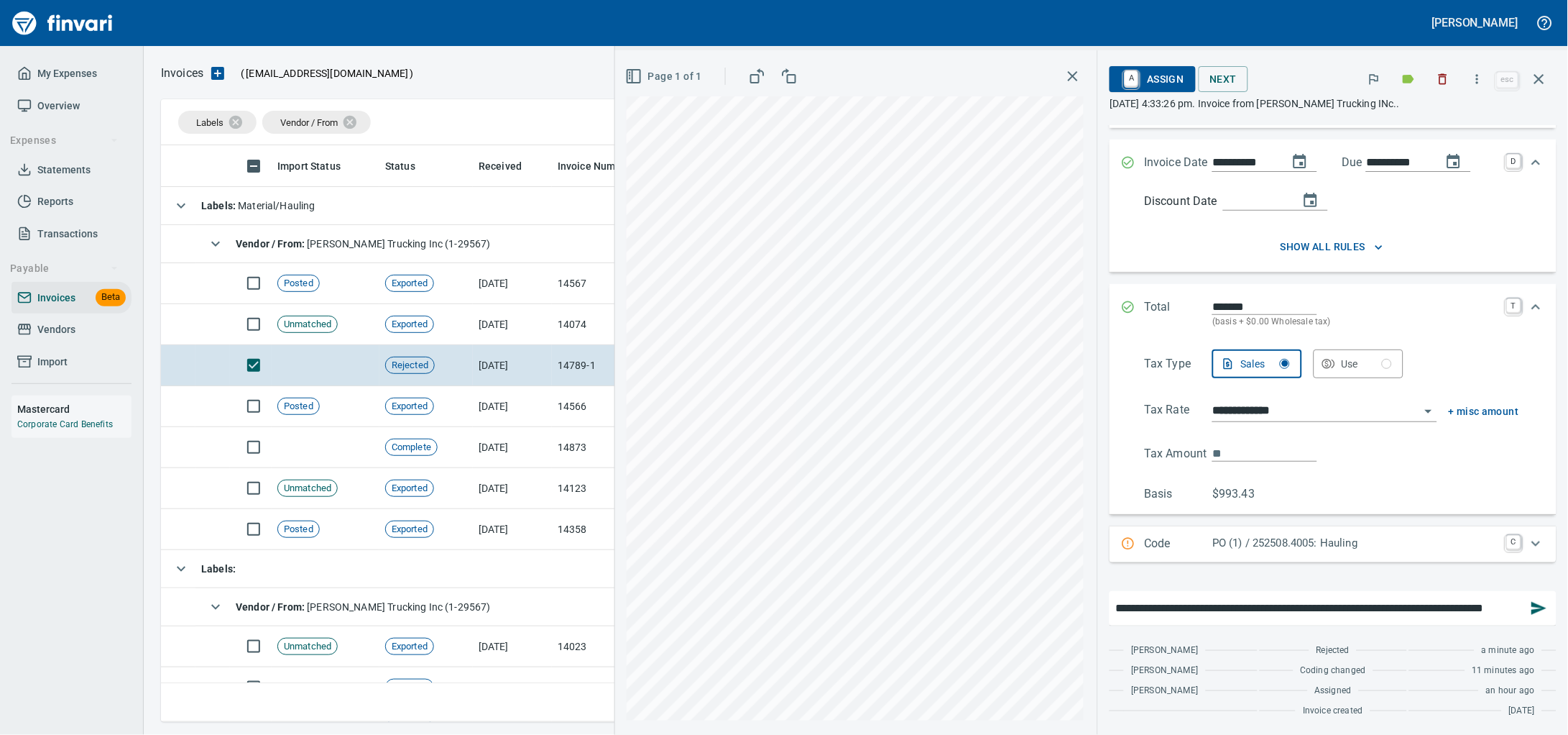
scroll to position [0, 88]
type input "**********"
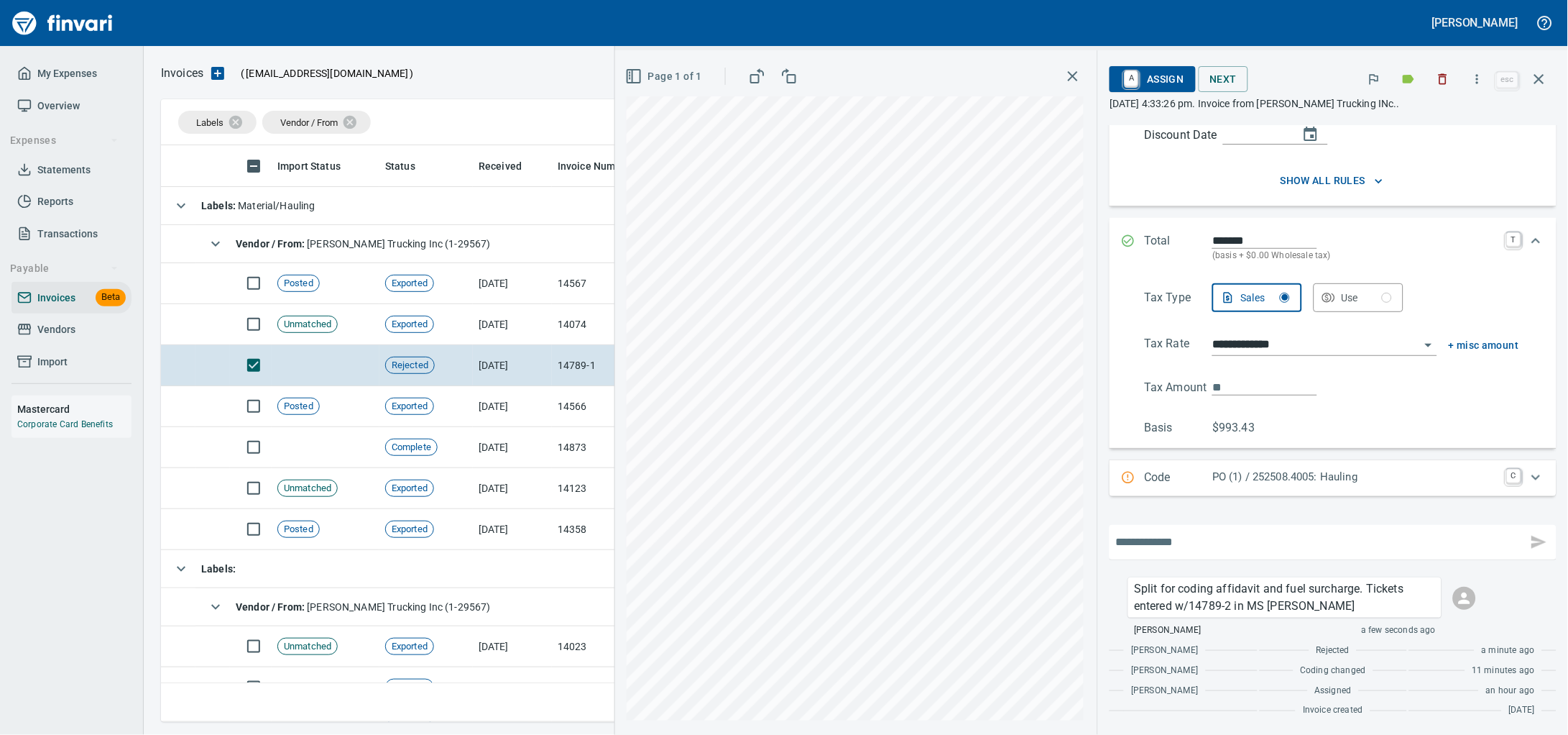
scroll to position [0, 0]
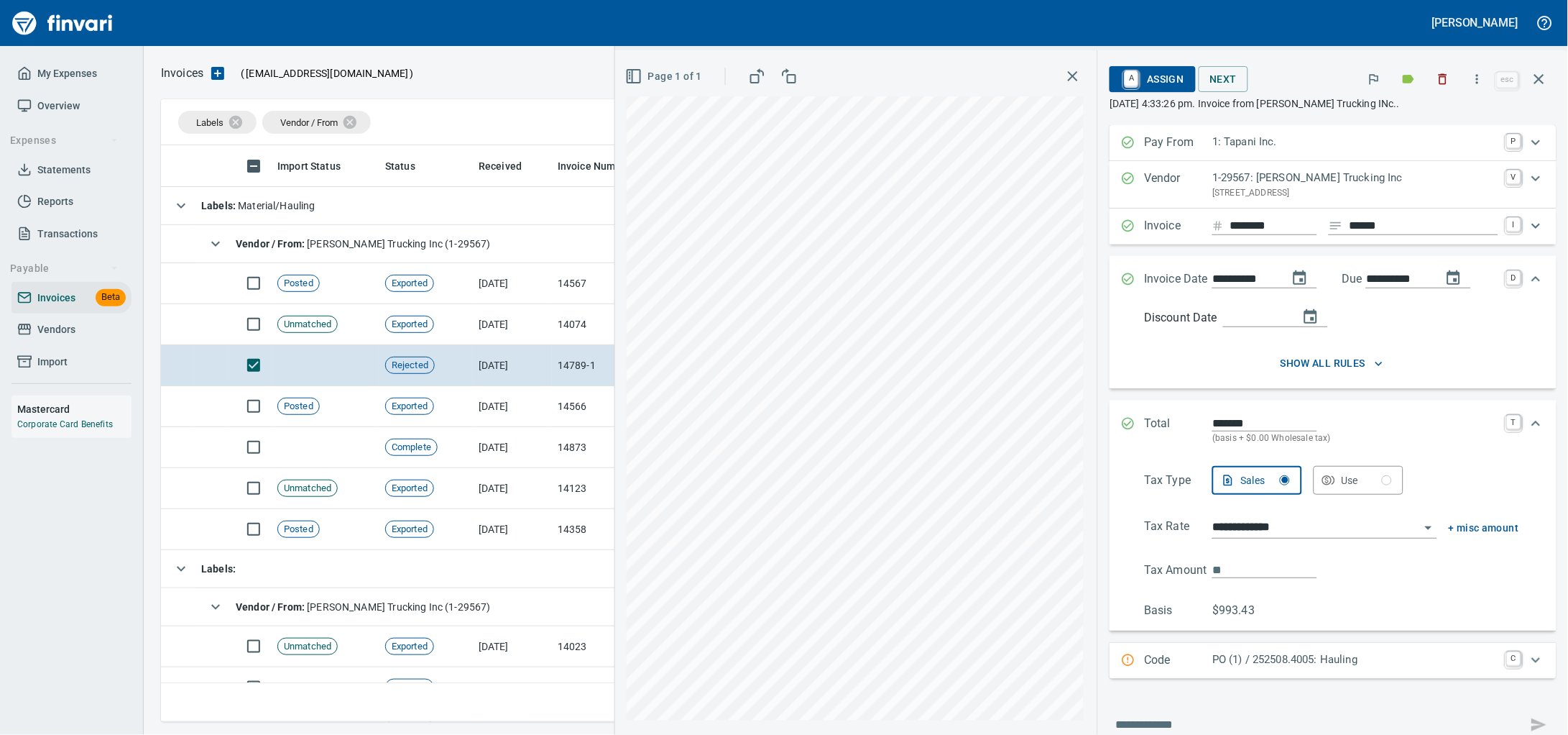
click at [1151, 79] on span "A Assign" at bounding box center [1152, 79] width 63 height 24
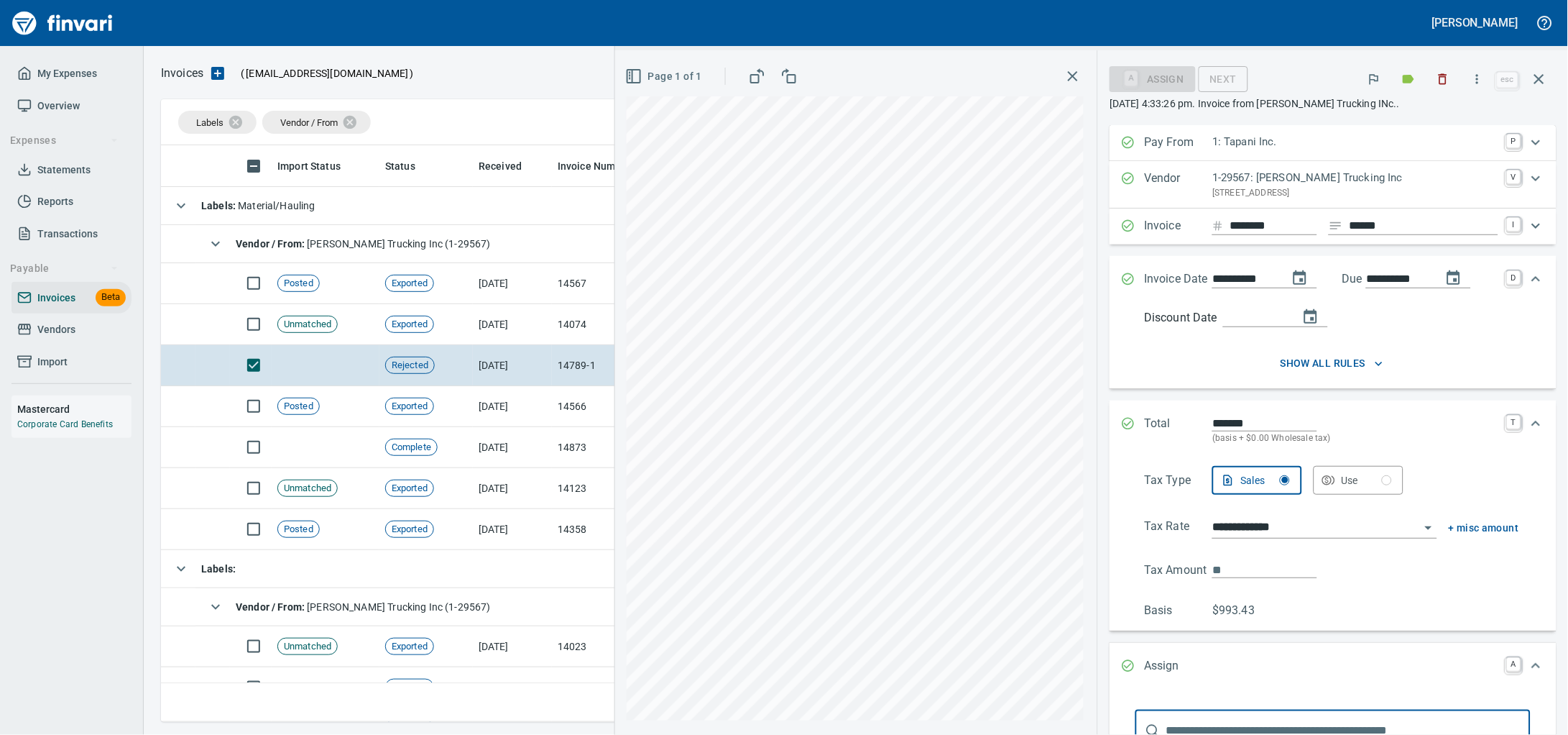
scroll to position [341, 0]
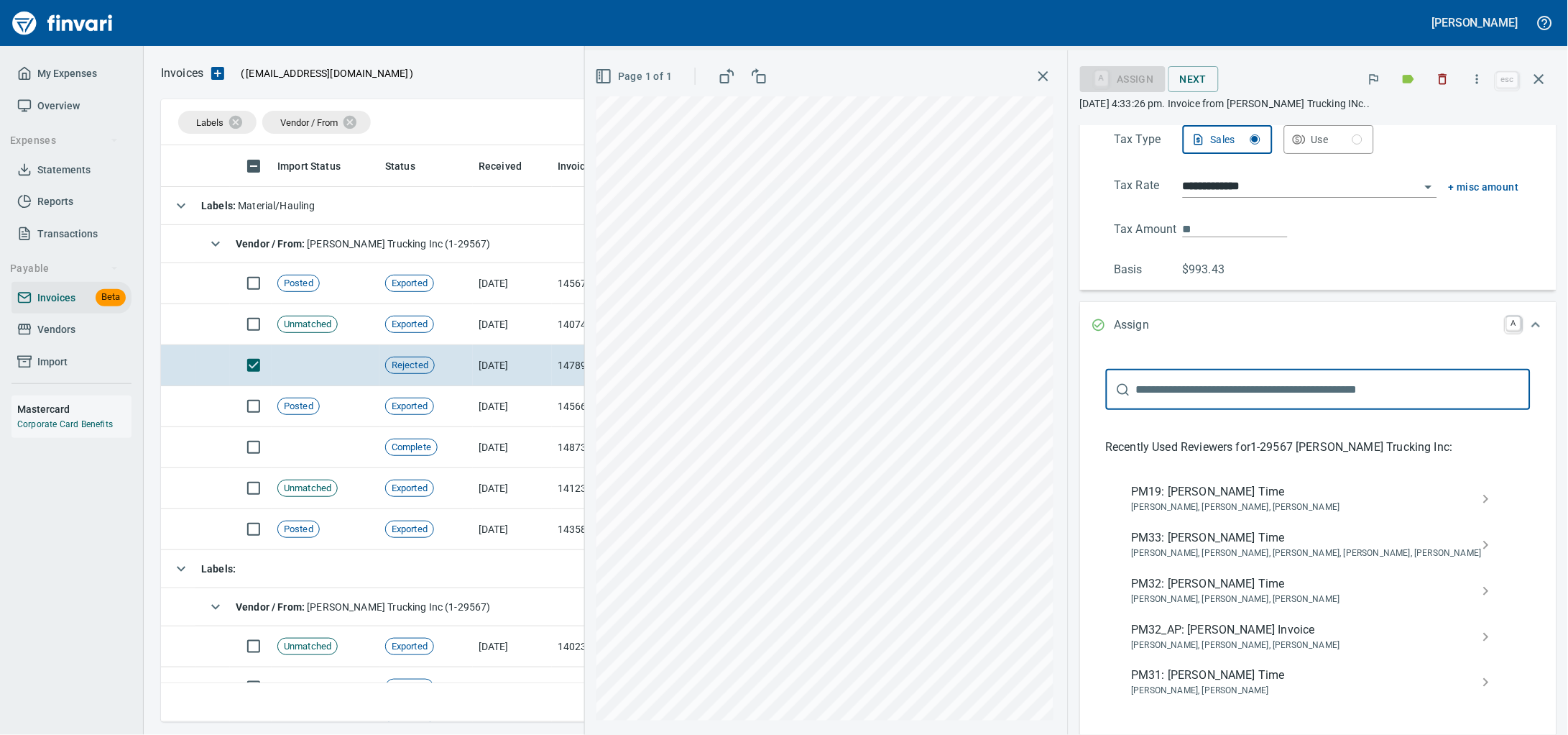
click at [1149, 410] on input "text" at bounding box center [1333, 389] width 394 height 40
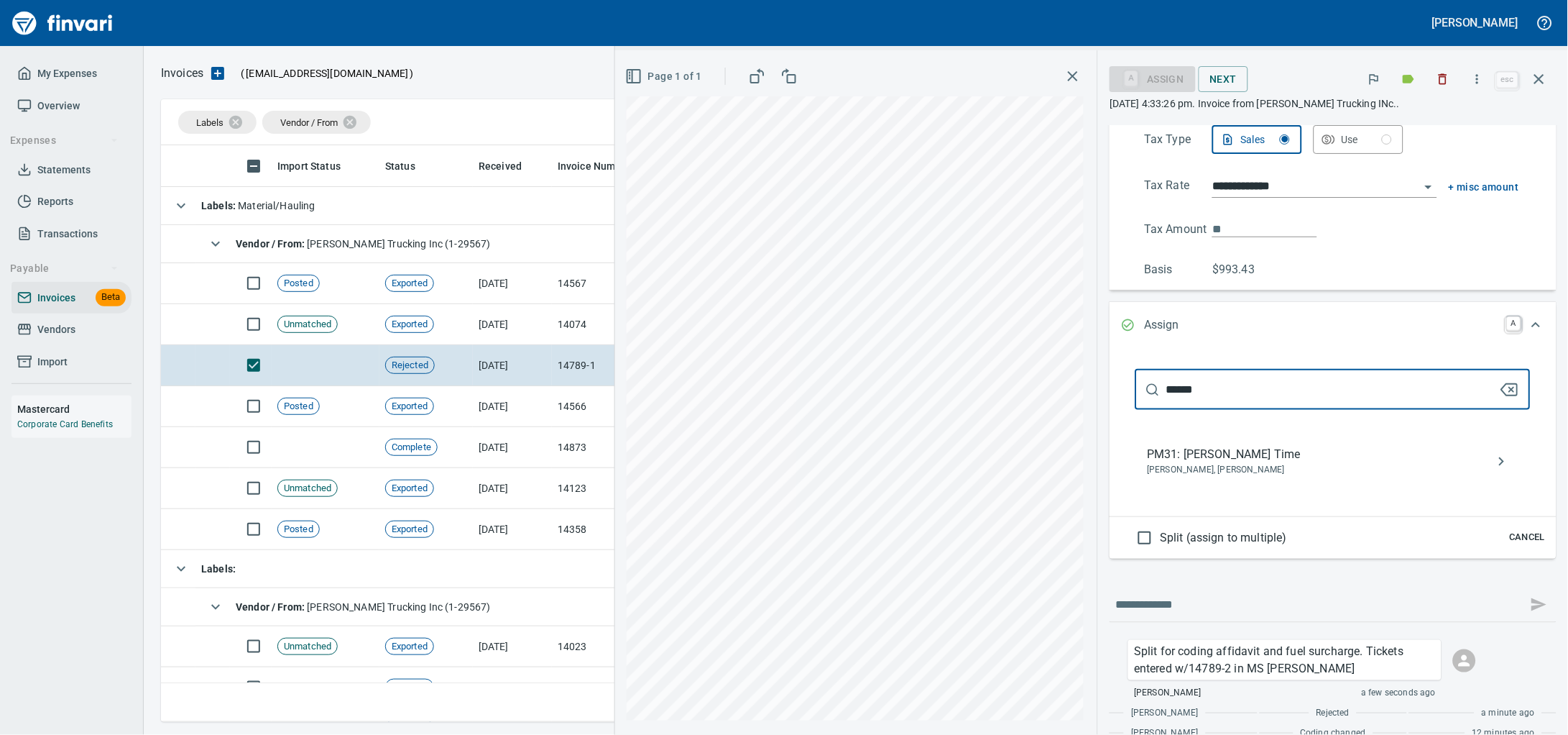
type input "******"
click at [1213, 477] on span "[PERSON_NAME], [PERSON_NAME]" at bounding box center [1321, 470] width 349 height 14
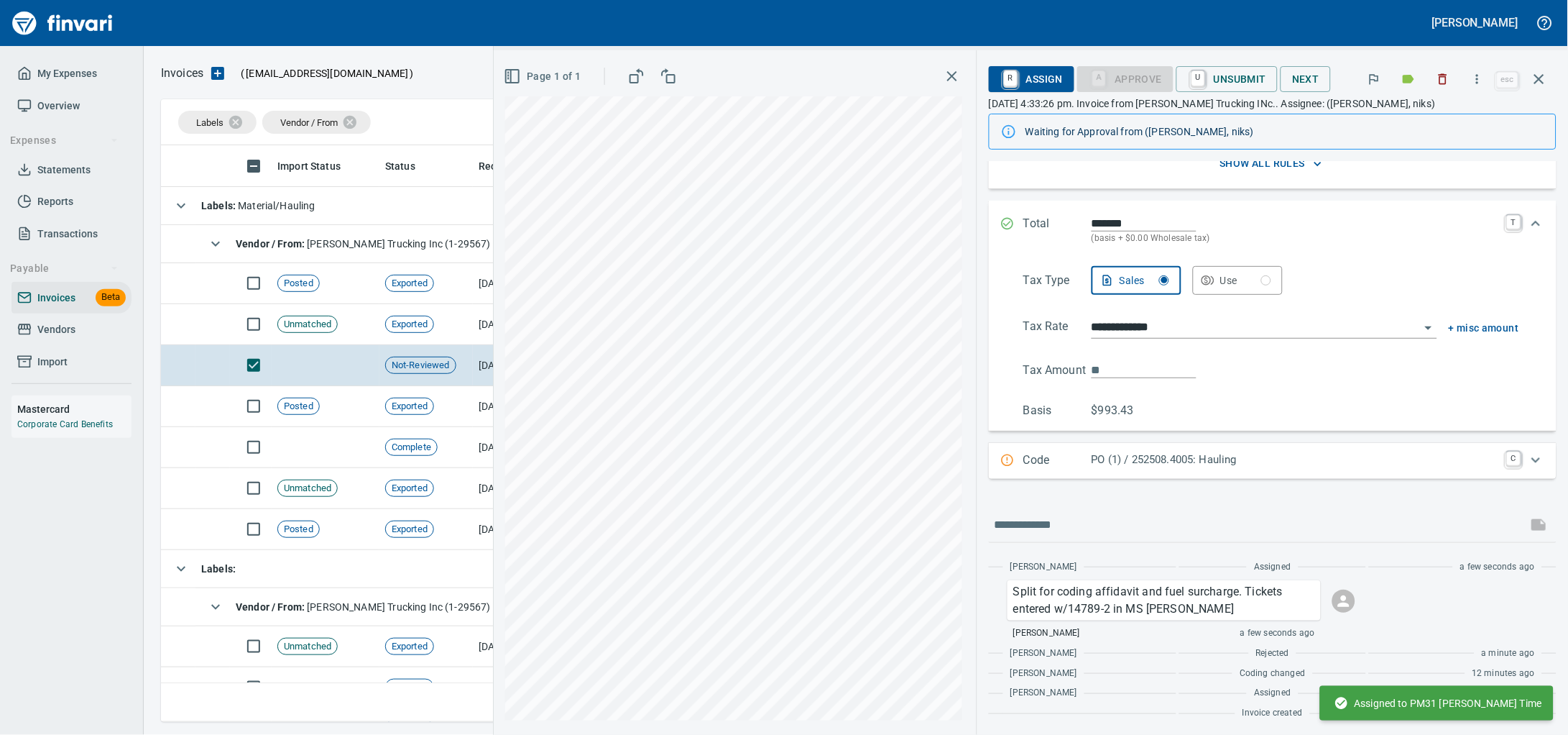
scroll to position [0, 0]
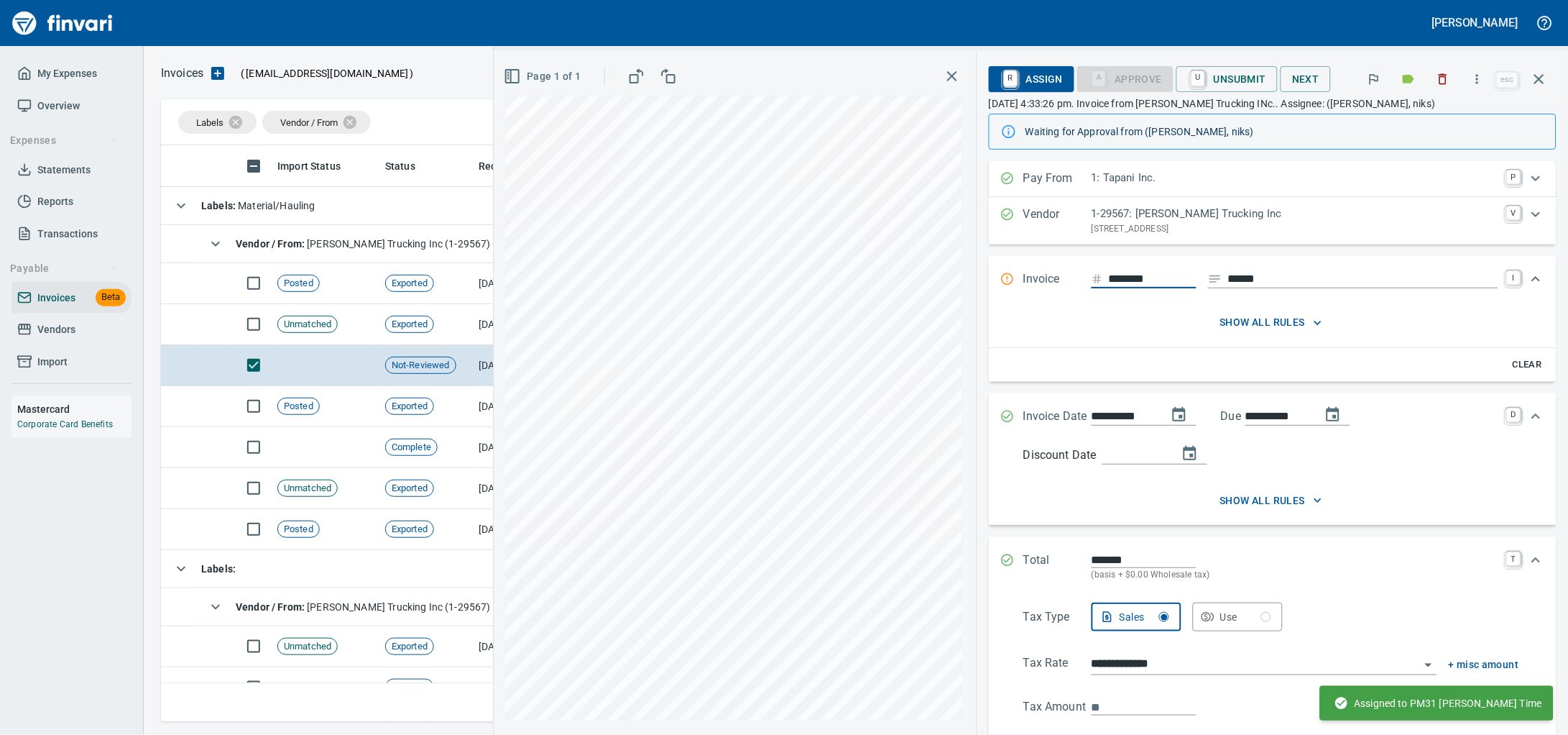
click at [1141, 288] on input "*******" at bounding box center [1153, 279] width 88 height 18
type input "*******"
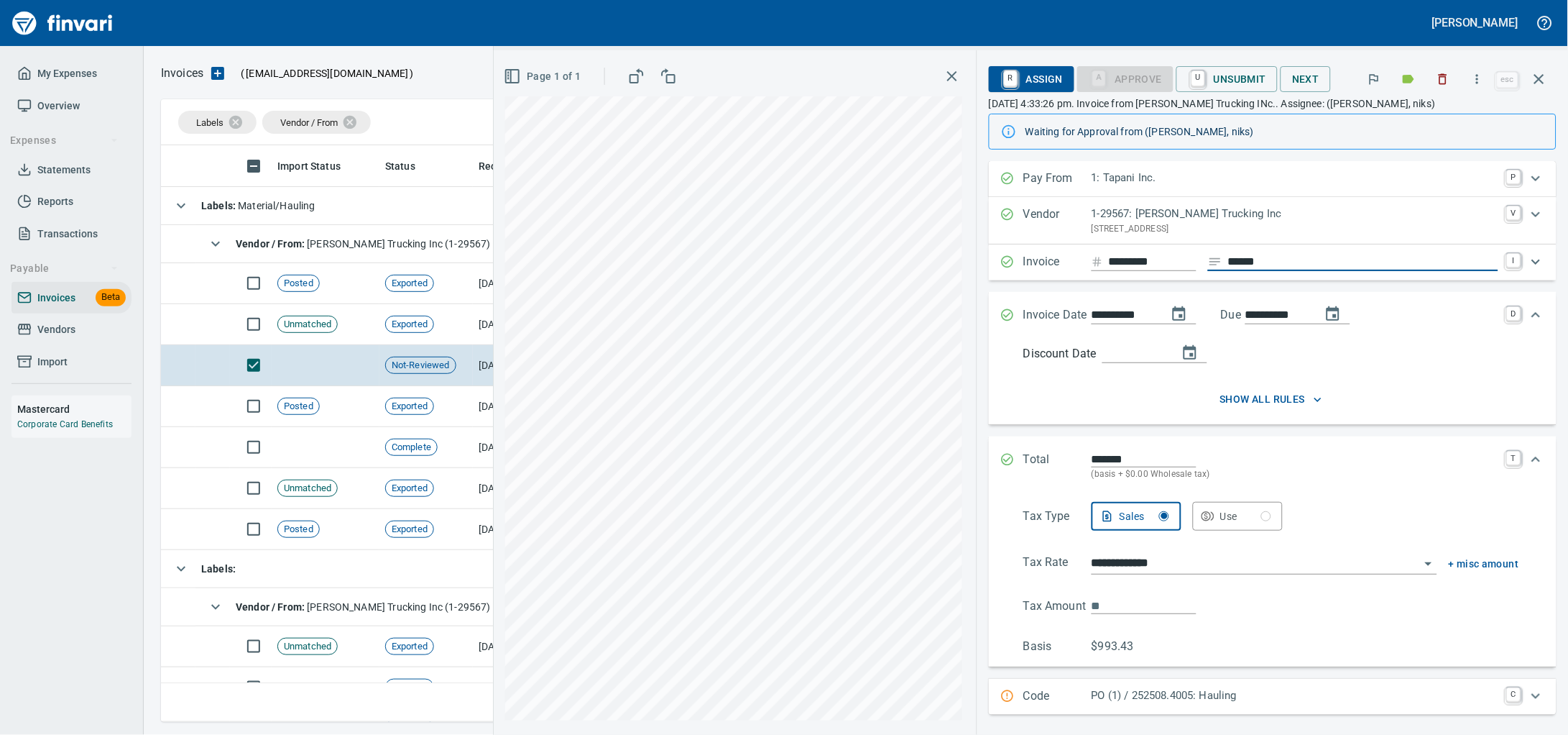
click at [1534, 76] on icon "button" at bounding box center [1539, 79] width 17 height 17
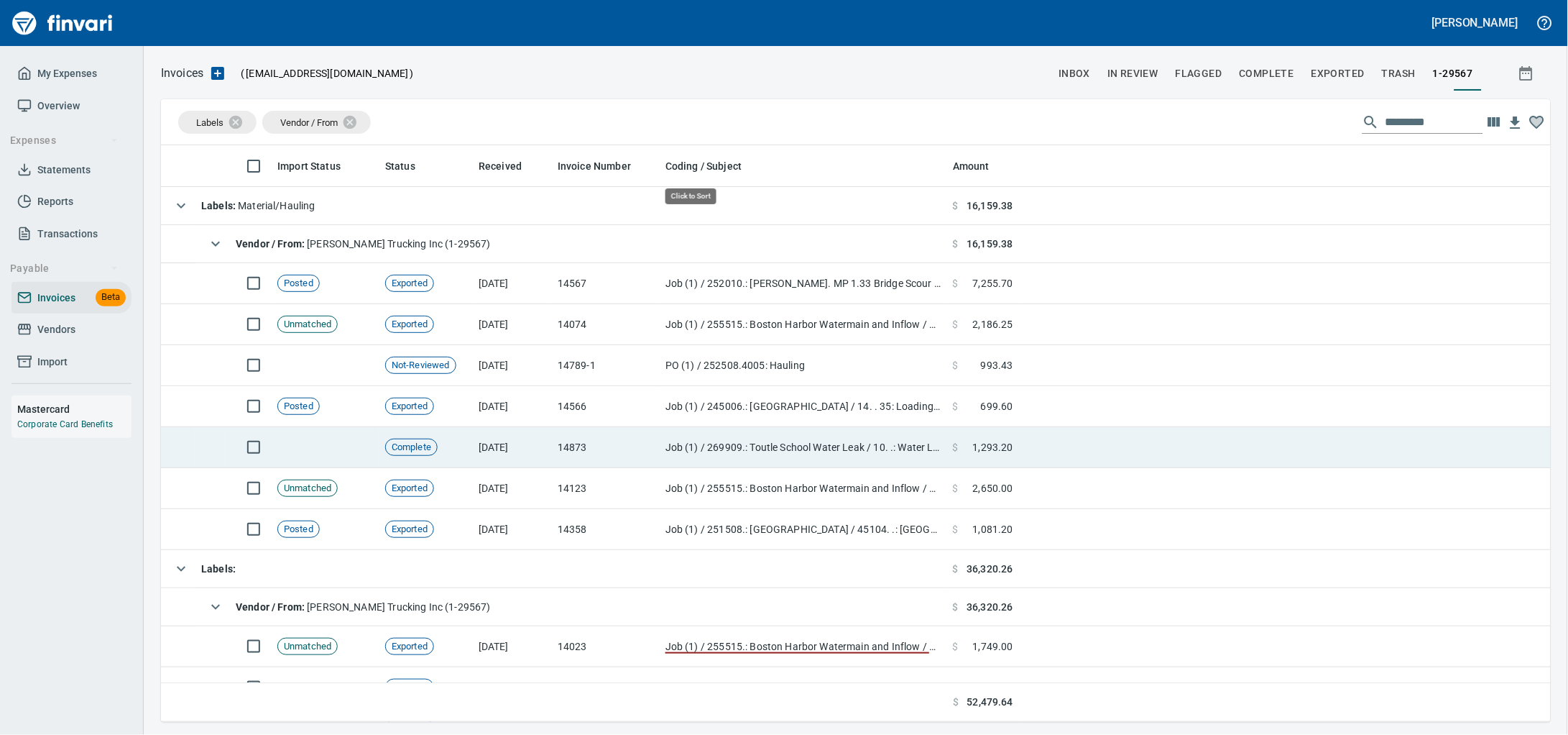
scroll to position [564, 1362]
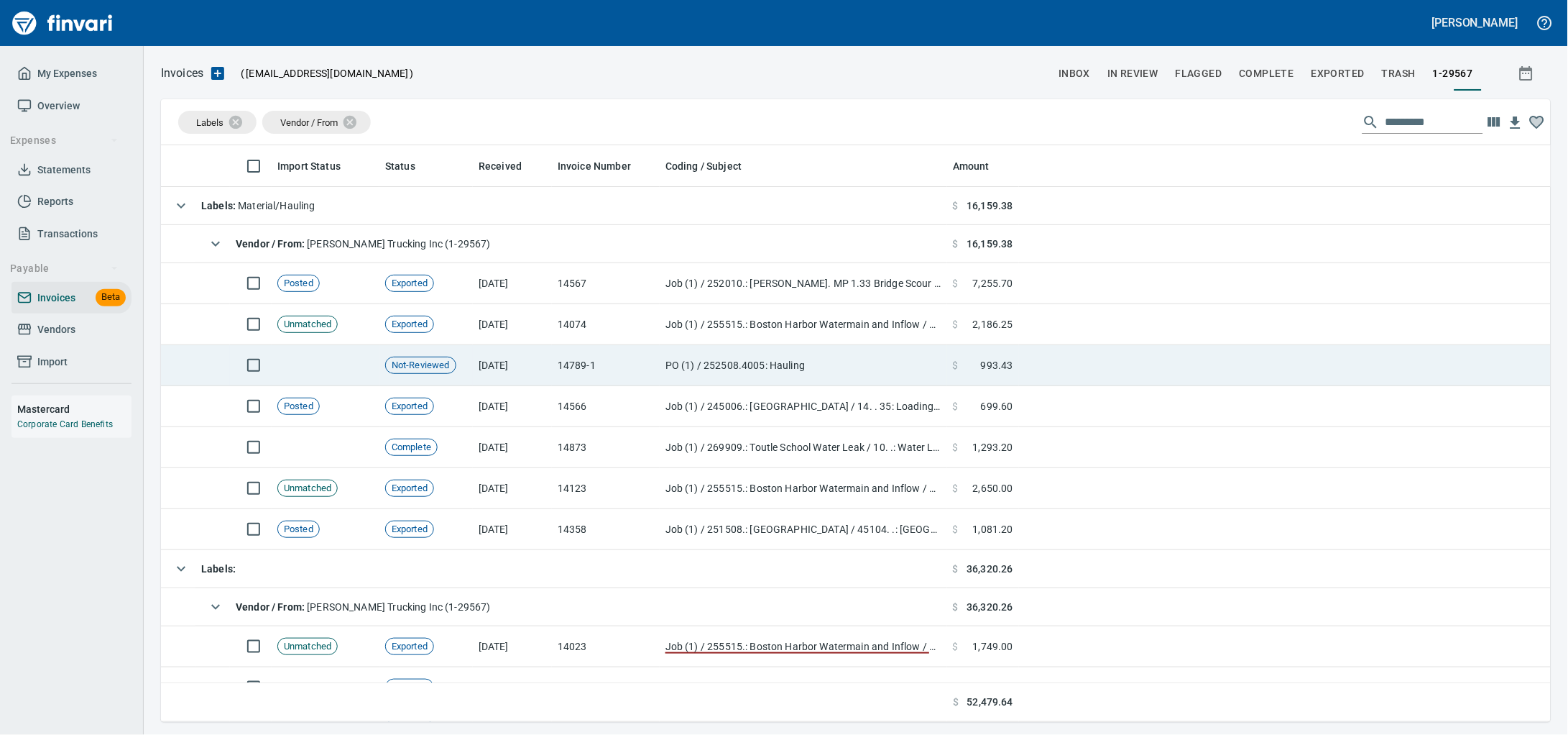
click at [792, 386] on td "PO (1) / 252508.4005: Hauling" at bounding box center [803, 365] width 287 height 41
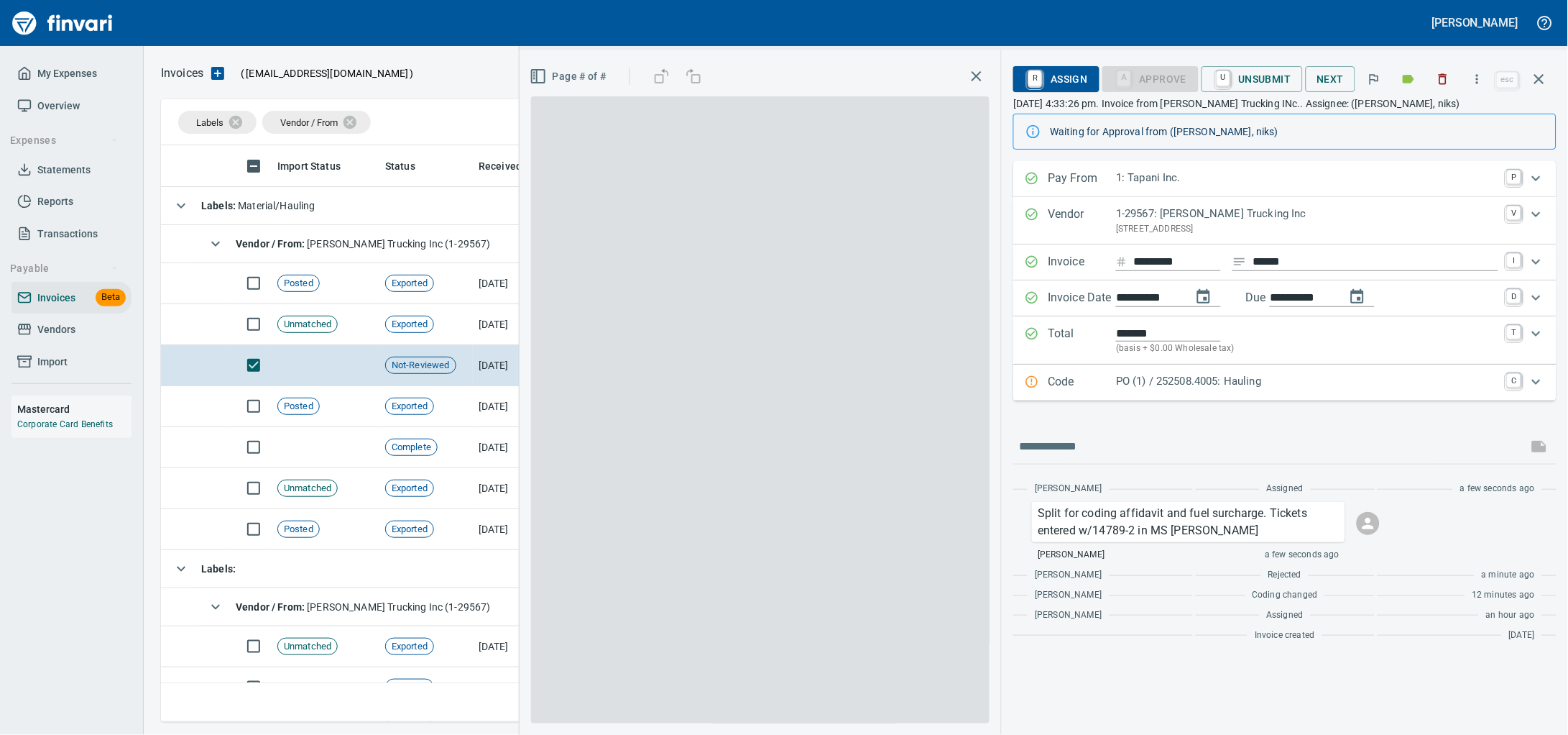
scroll to position [564, 1361]
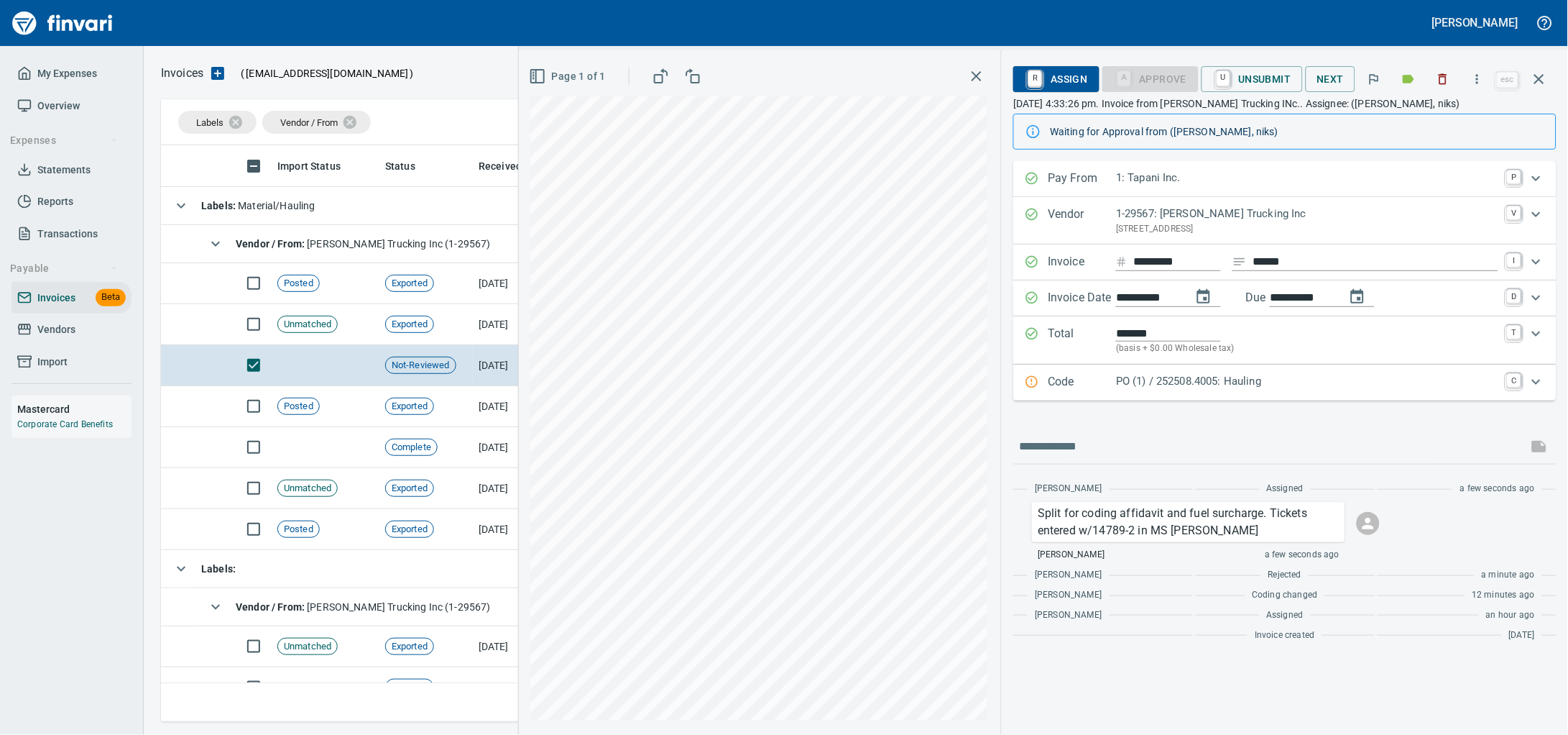
click at [1352, 389] on p "PO (1) / 252508.4005: Hauling" at bounding box center [1307, 381] width 382 height 17
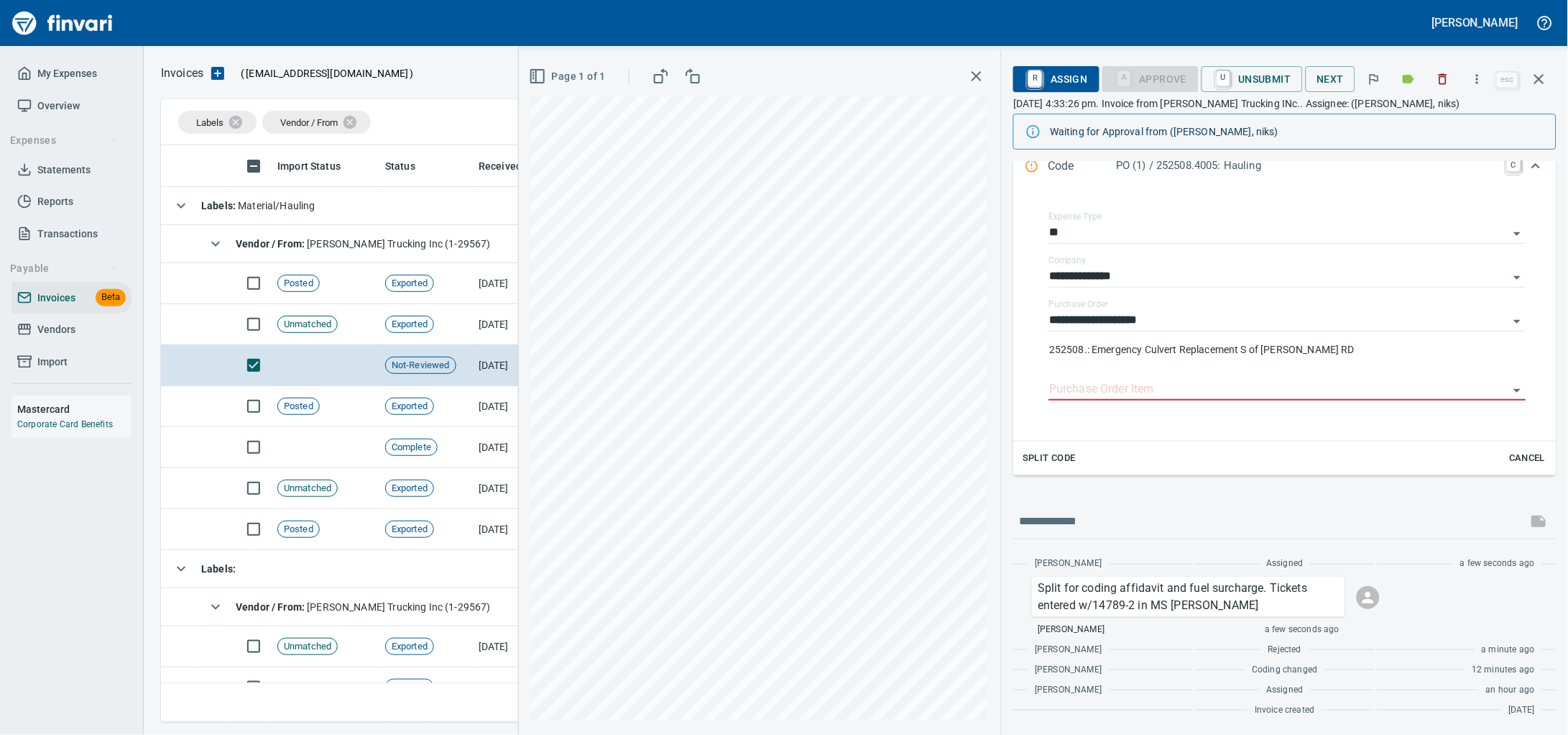
scroll to position [289, 0]
click at [1513, 450] on span "Cancel" at bounding box center [1528, 458] width 39 height 17
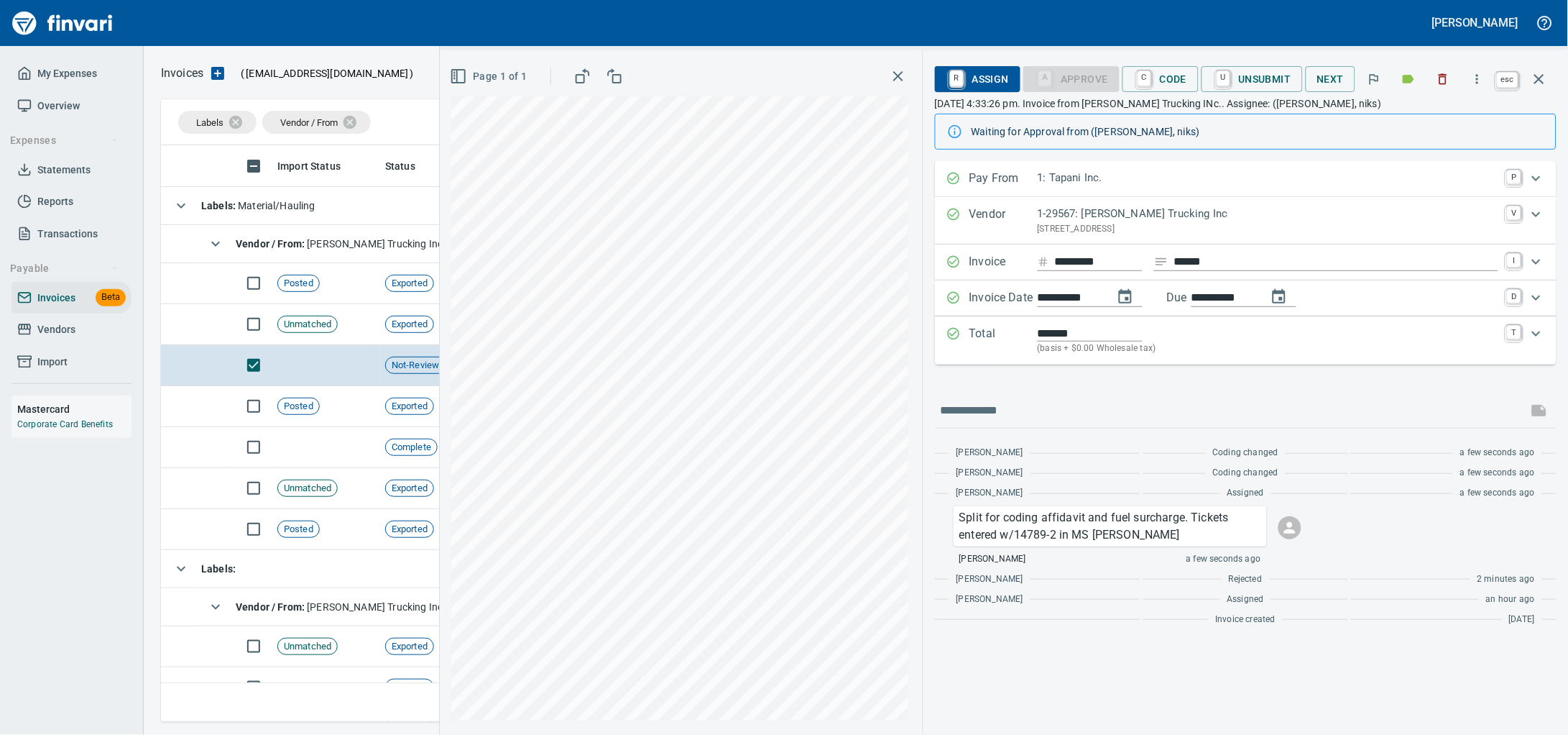
scroll to position [564, 1361]
click at [1531, 79] on icon "button" at bounding box center [1539, 79] width 17 height 17
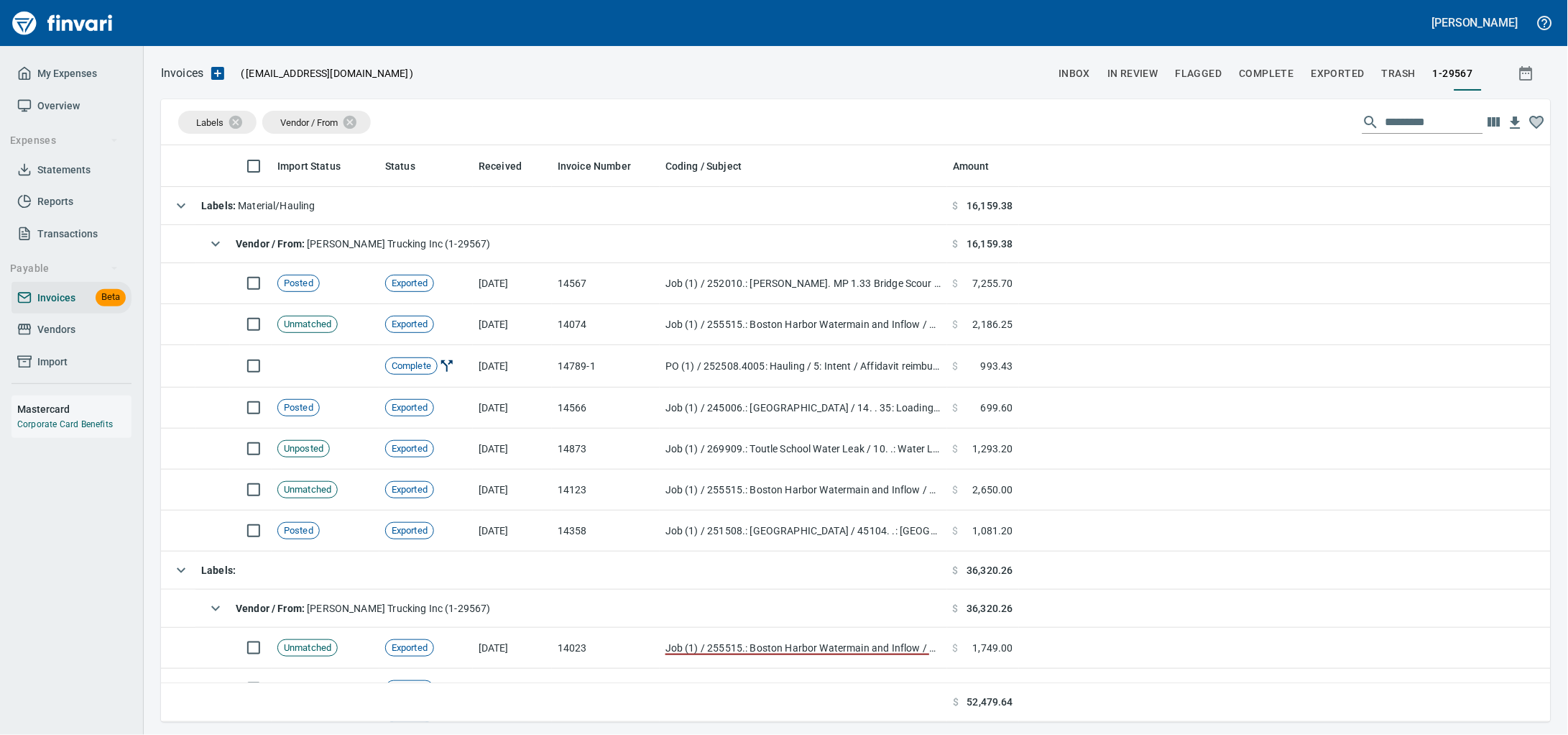
click at [94, 338] on span "Vendors" at bounding box center [71, 329] width 109 height 18
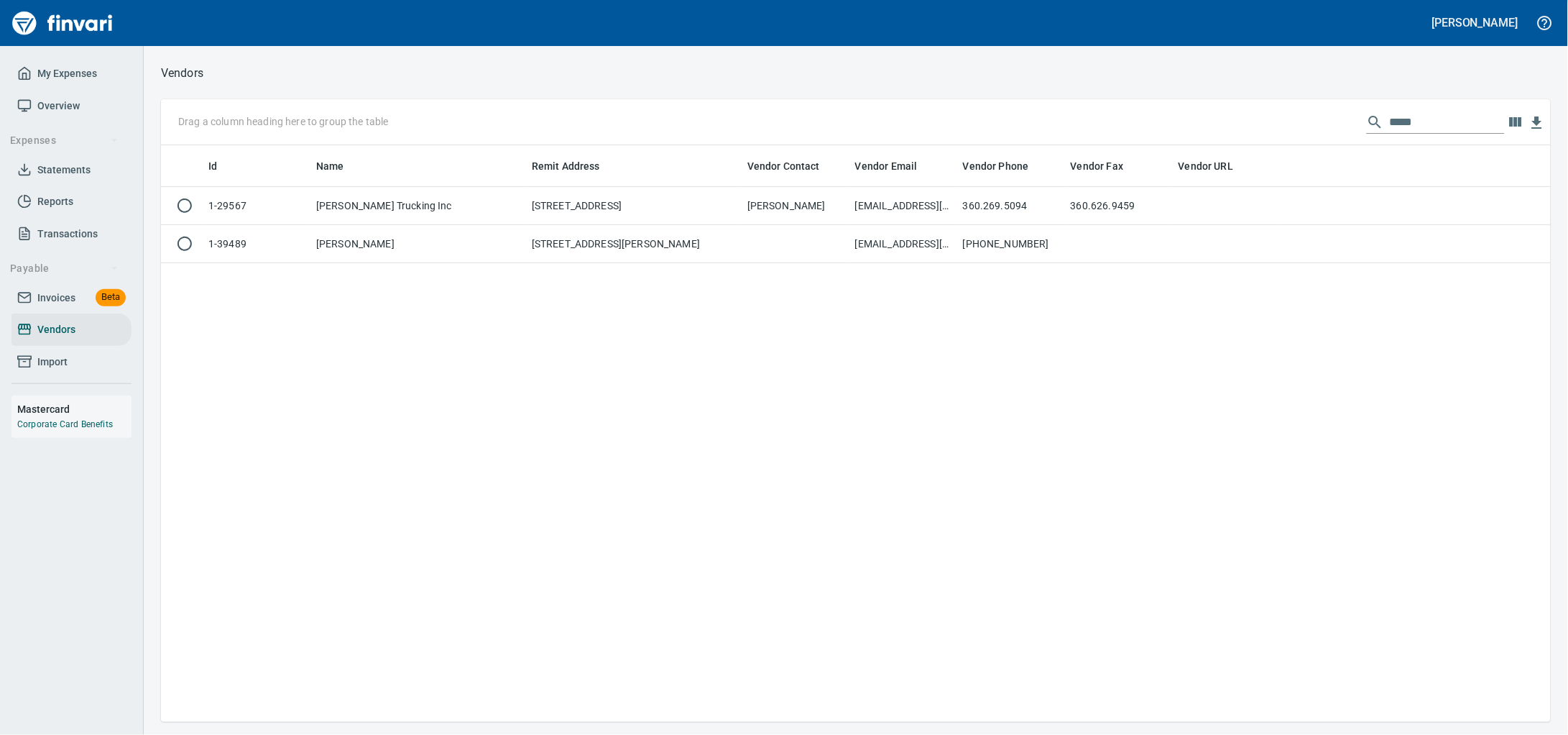
scroll to position [564, 1362]
click at [1393, 139] on div "Drag a column heading here to group the table *****" at bounding box center [856, 122] width 1390 height 46
drag, startPoint x: 1387, startPoint y: 122, endPoint x: 1123, endPoint y: 119, distance: 264.0
click at [1123, 119] on div "Drag a column heading here to group the table *****" at bounding box center [856, 122] width 1390 height 46
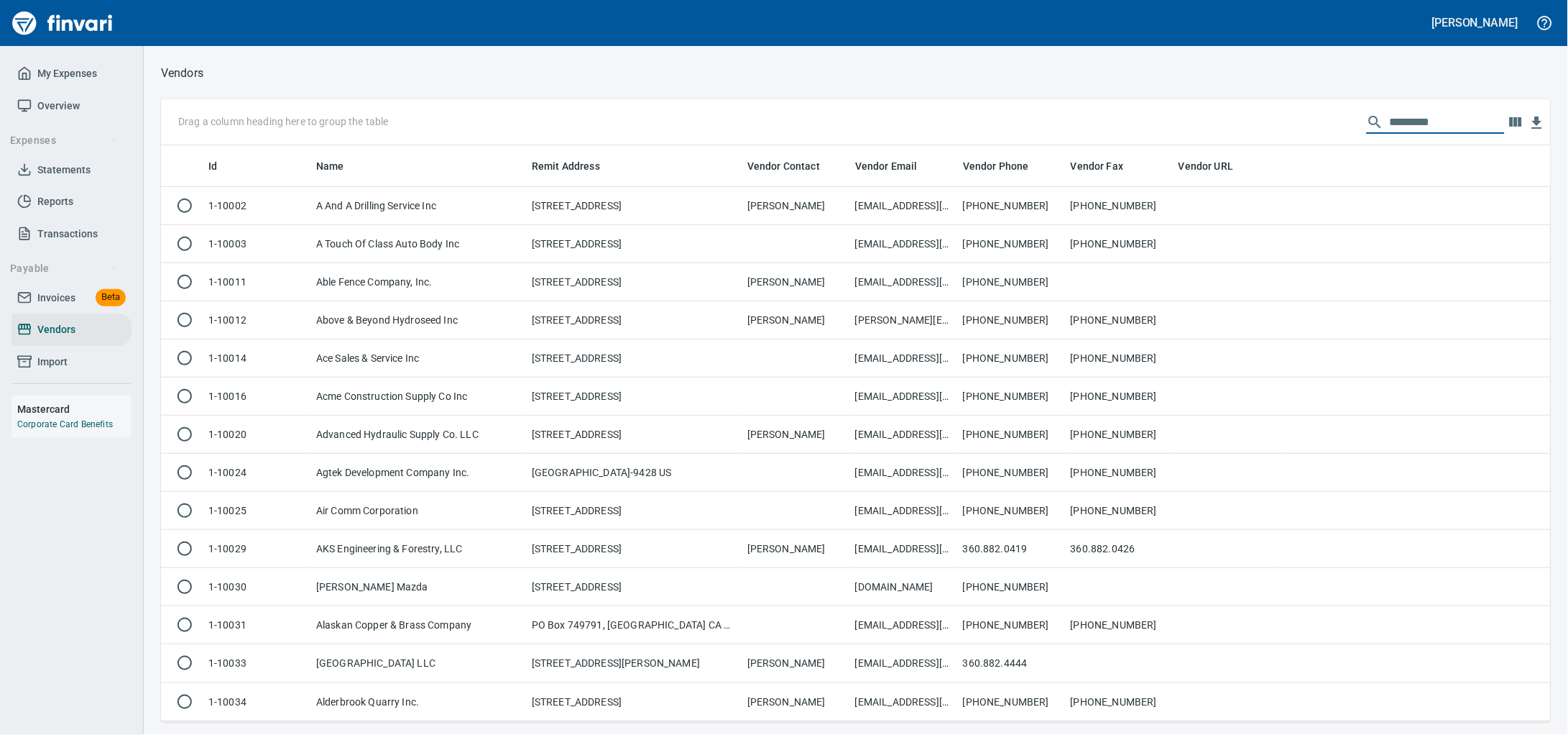
click at [55, 302] on link "Invoices Beta" at bounding box center [71, 297] width 120 height 32
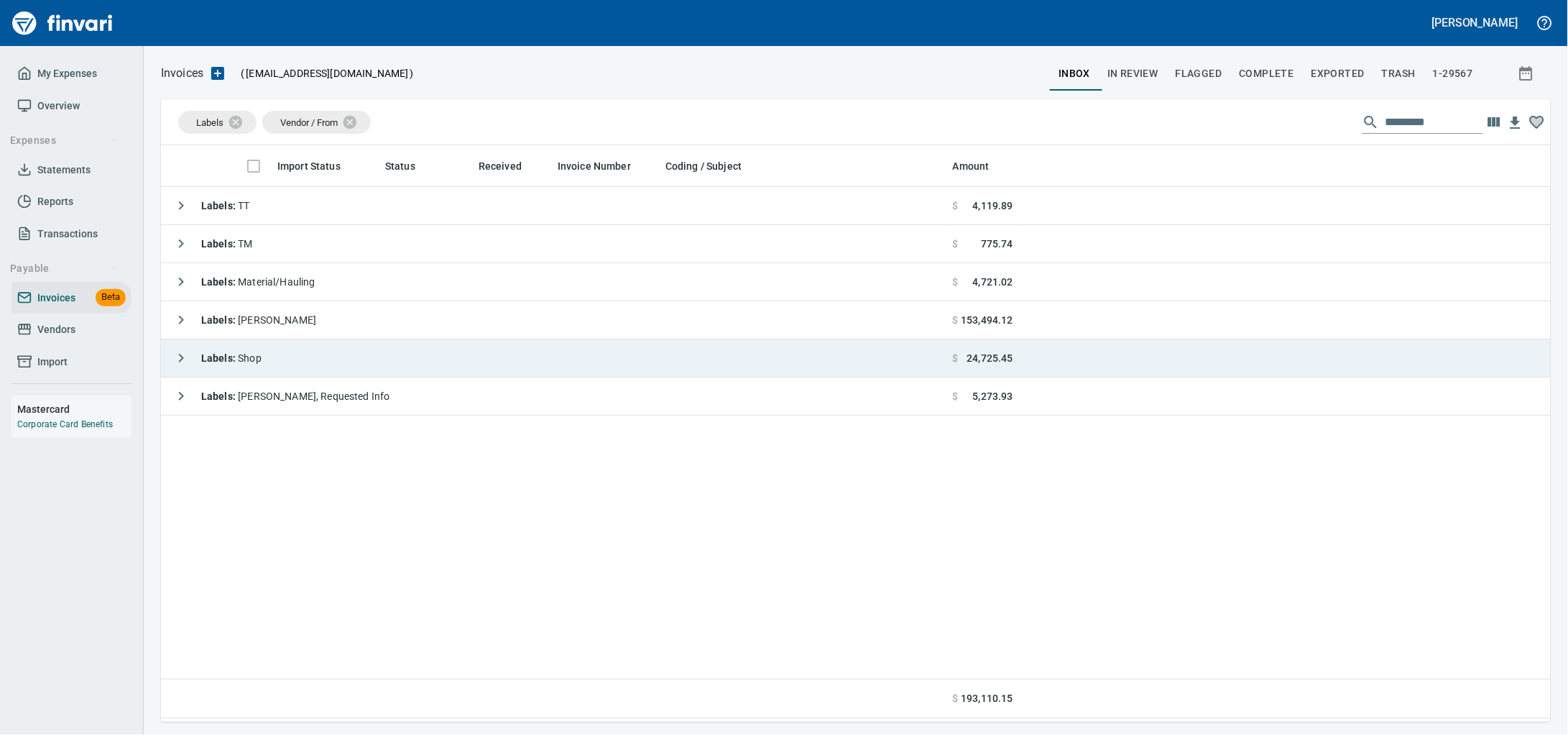
scroll to position [564, 1362]
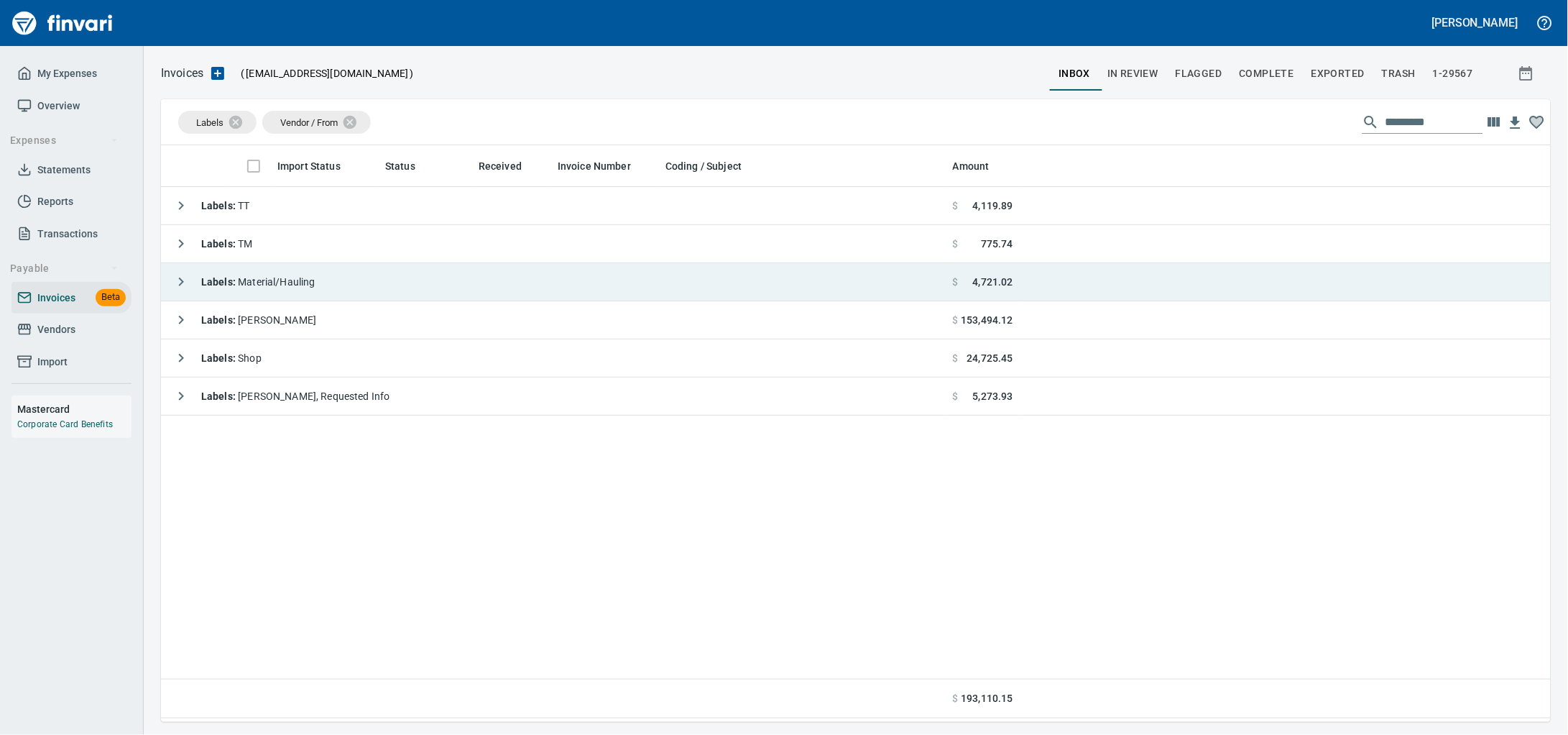
click at [346, 287] on td "Labels : Material/Hauling" at bounding box center [554, 282] width 787 height 38
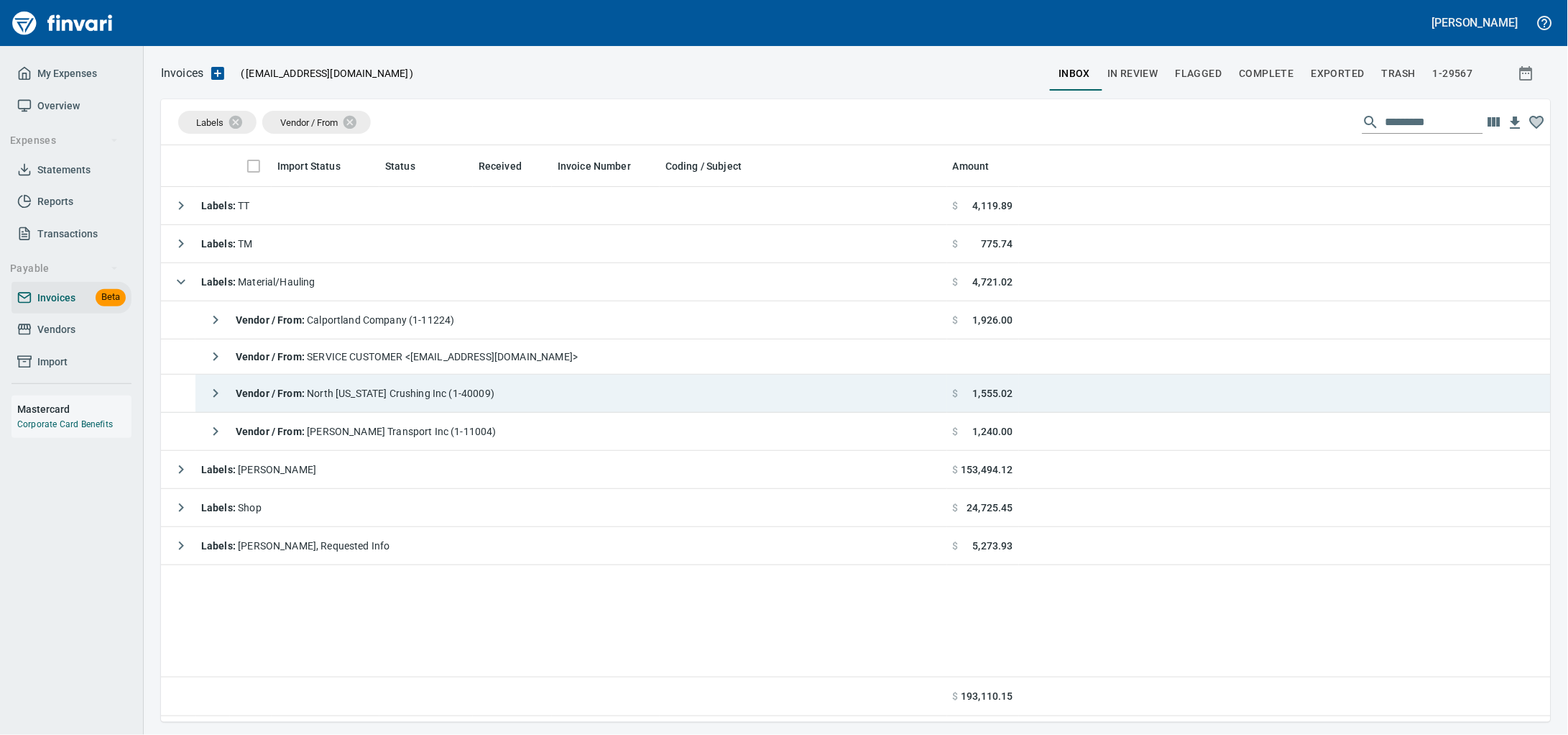
click at [394, 407] on div "Vendor / From : North [US_STATE] Crushing Inc (1-40009)" at bounding box center [348, 393] width 293 height 29
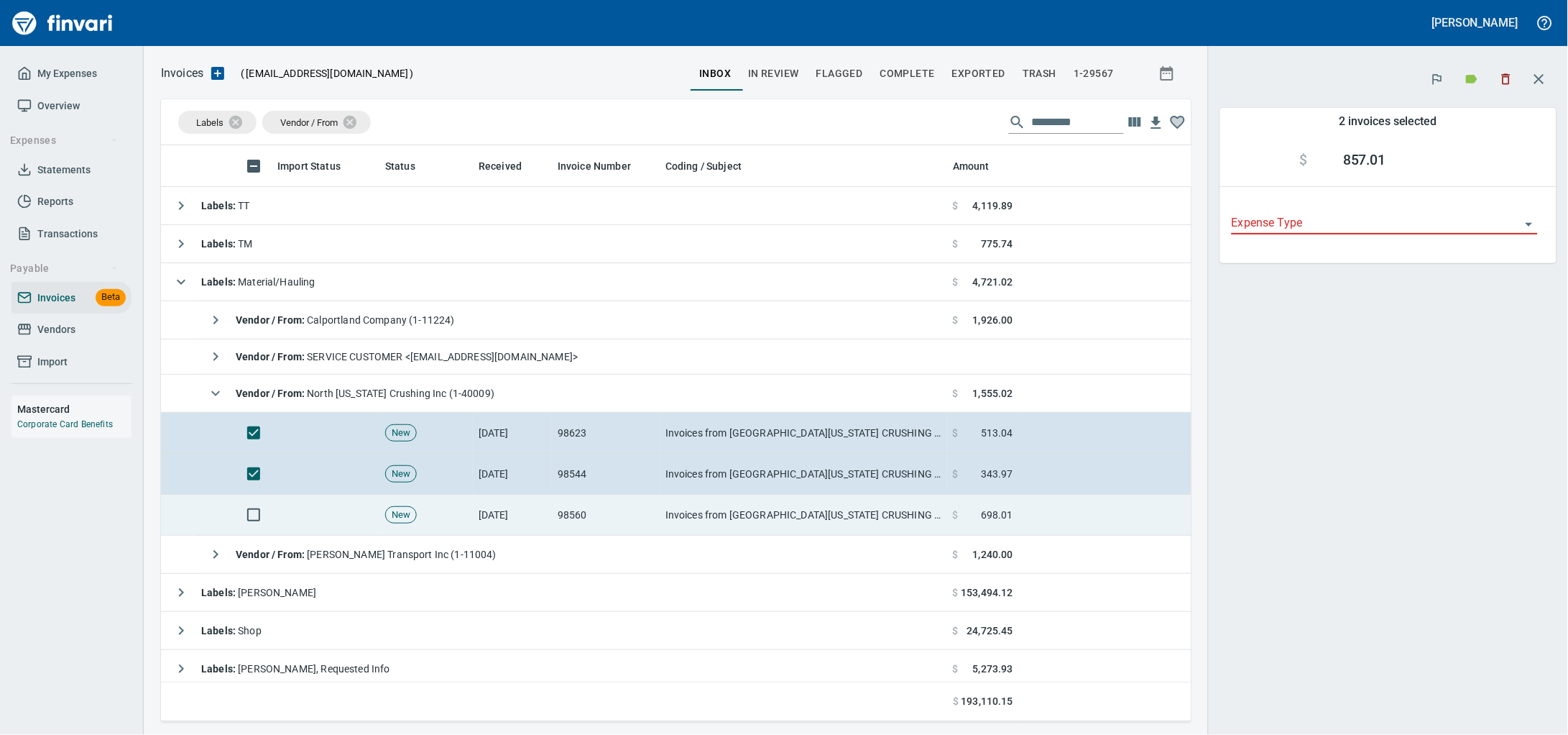
scroll to position [564, 1003]
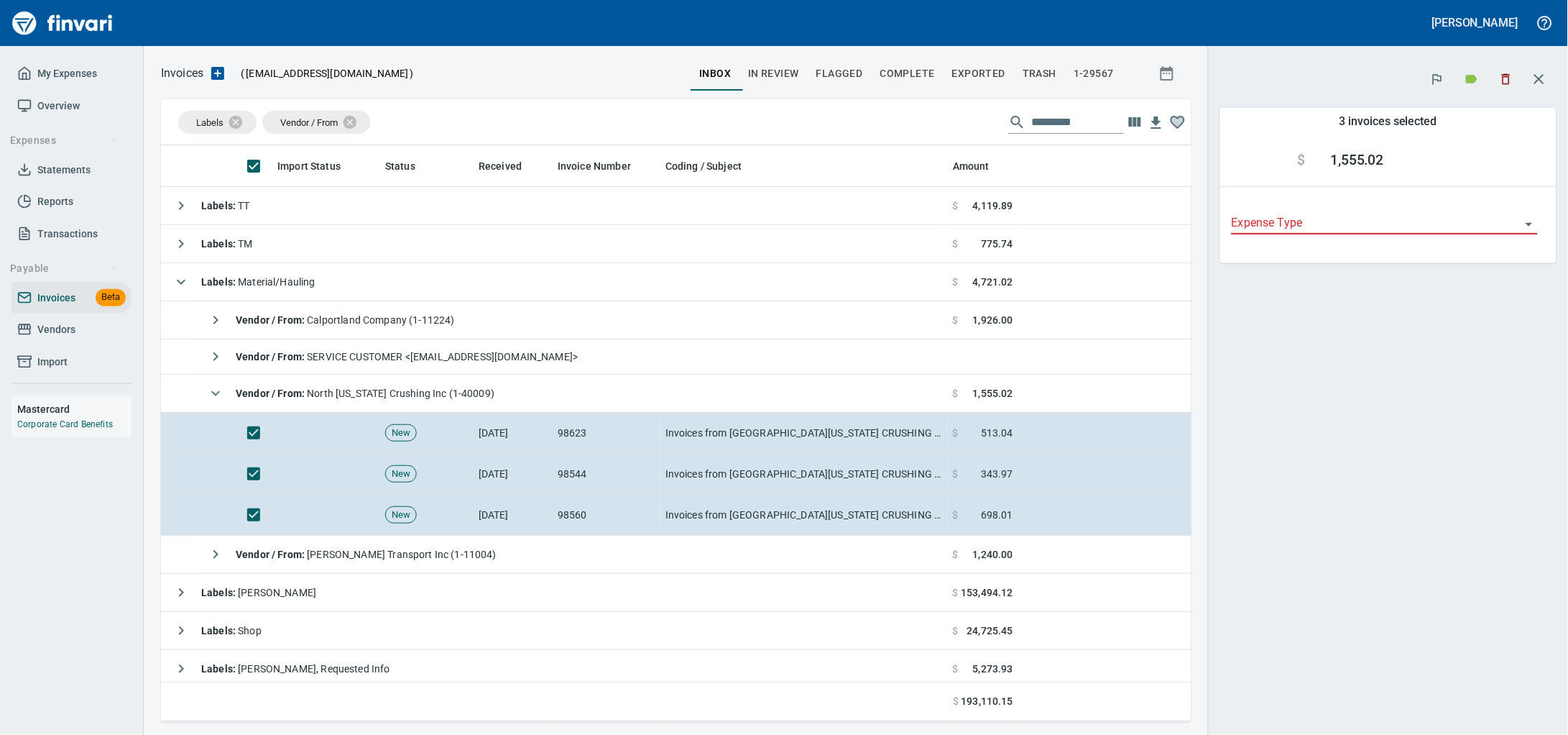
click at [1502, 81] on icon "button" at bounding box center [1506, 79] width 9 height 11
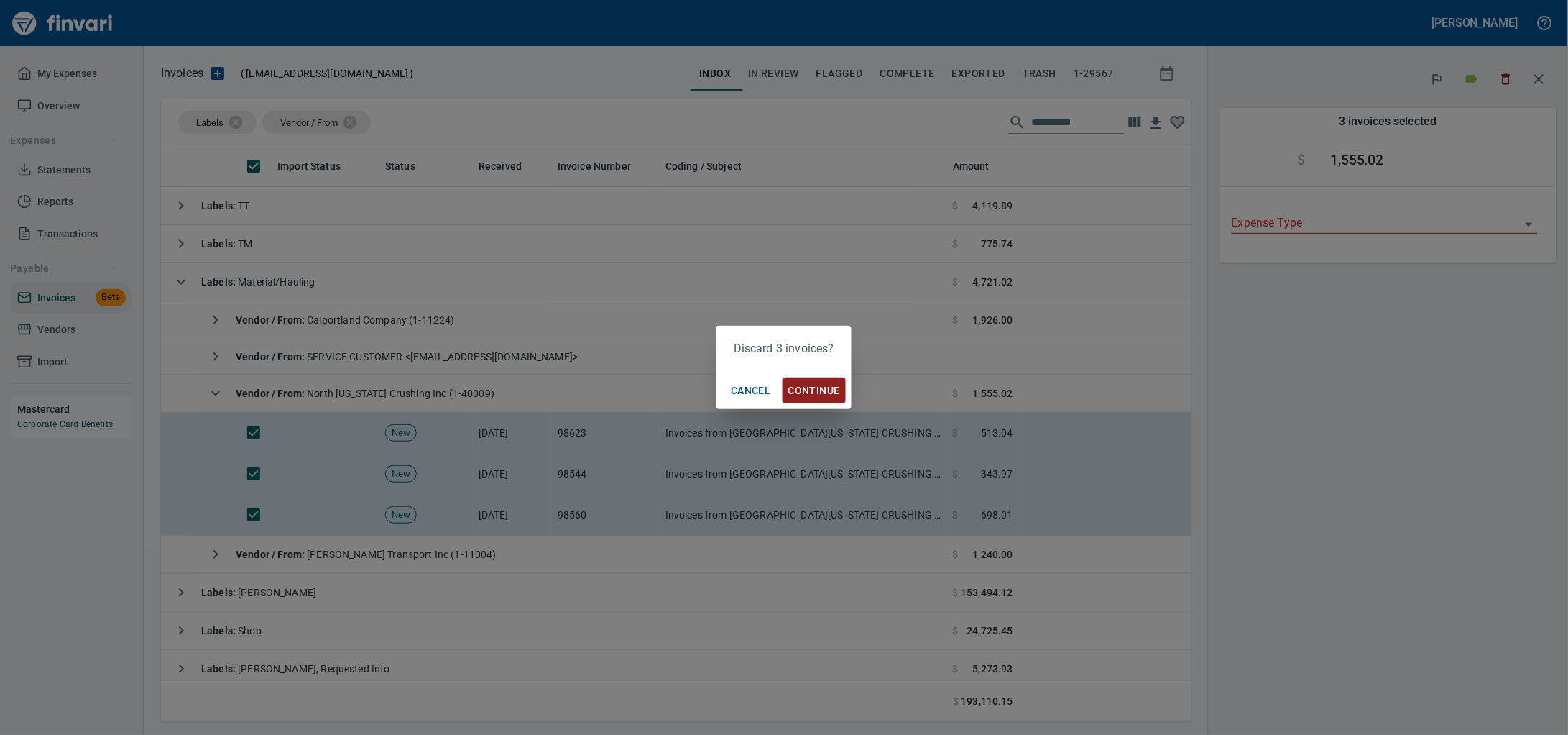
drag, startPoint x: 817, startPoint y: 382, endPoint x: 733, endPoint y: 357, distance: 87.6
click at [817, 382] on span "Continue" at bounding box center [815, 390] width 52 height 18
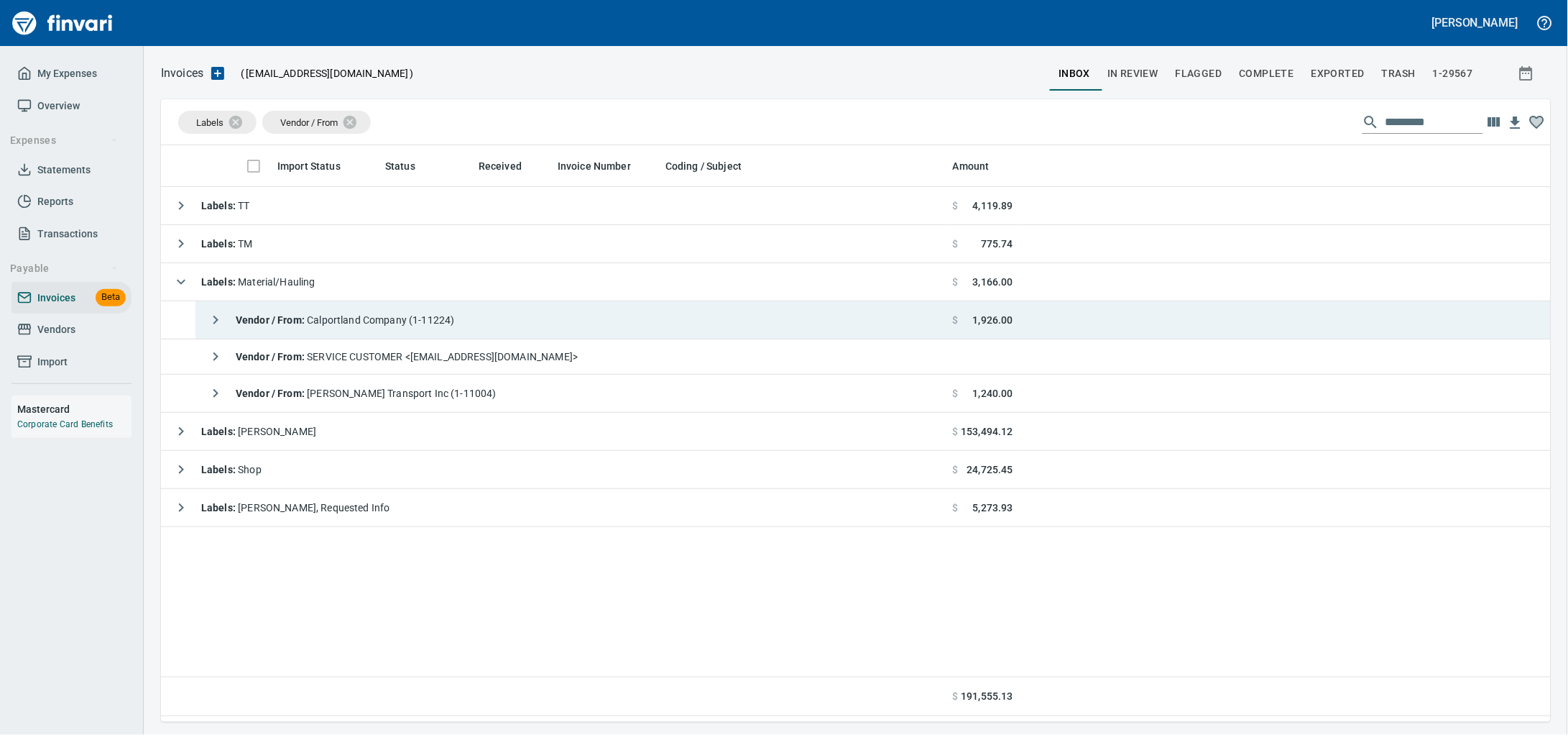
scroll to position [564, 1362]
click at [494, 325] on td "Vendor / From : Calportland Company (1-11224)" at bounding box center [571, 320] width 752 height 38
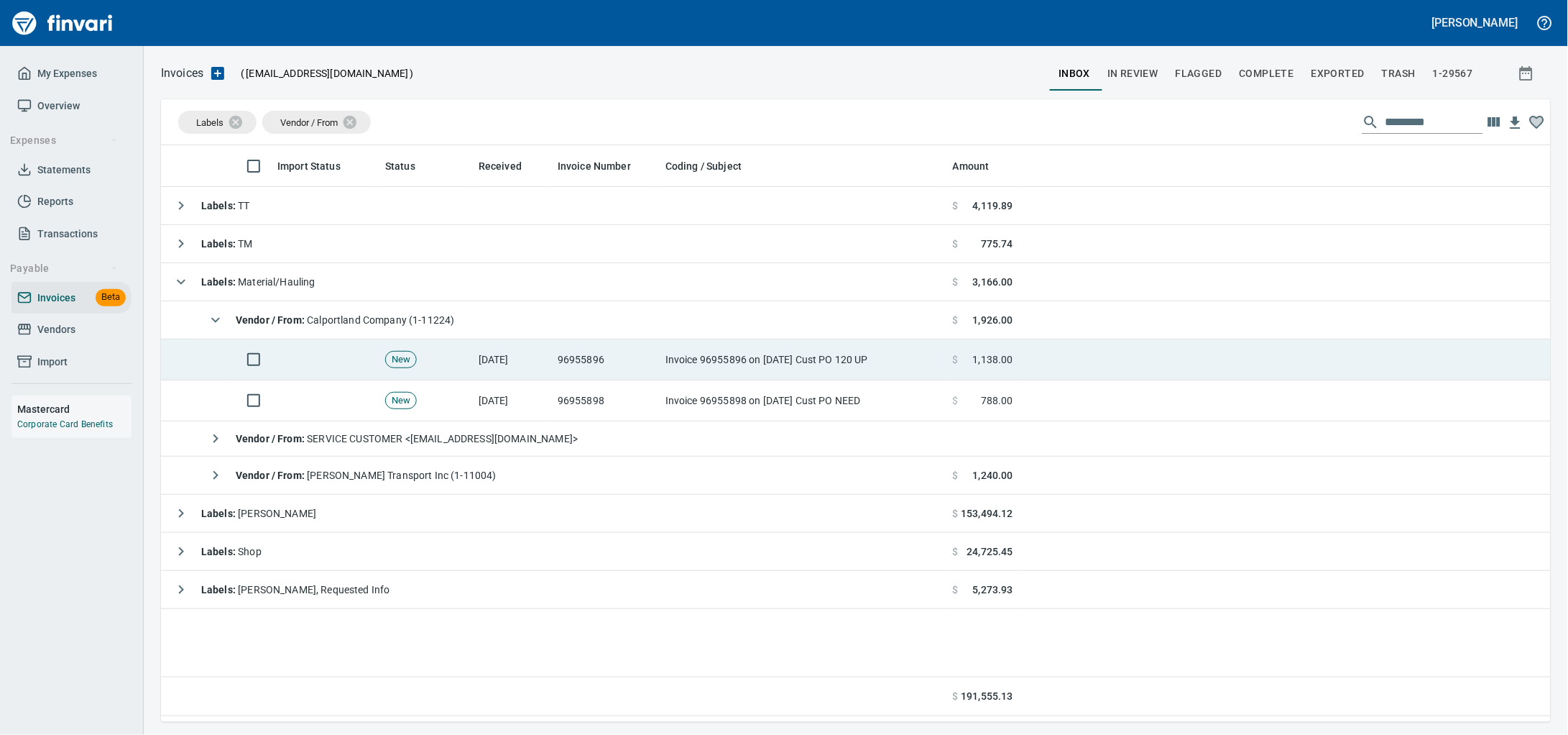
click at [645, 367] on td "96955896" at bounding box center [606, 359] width 108 height 41
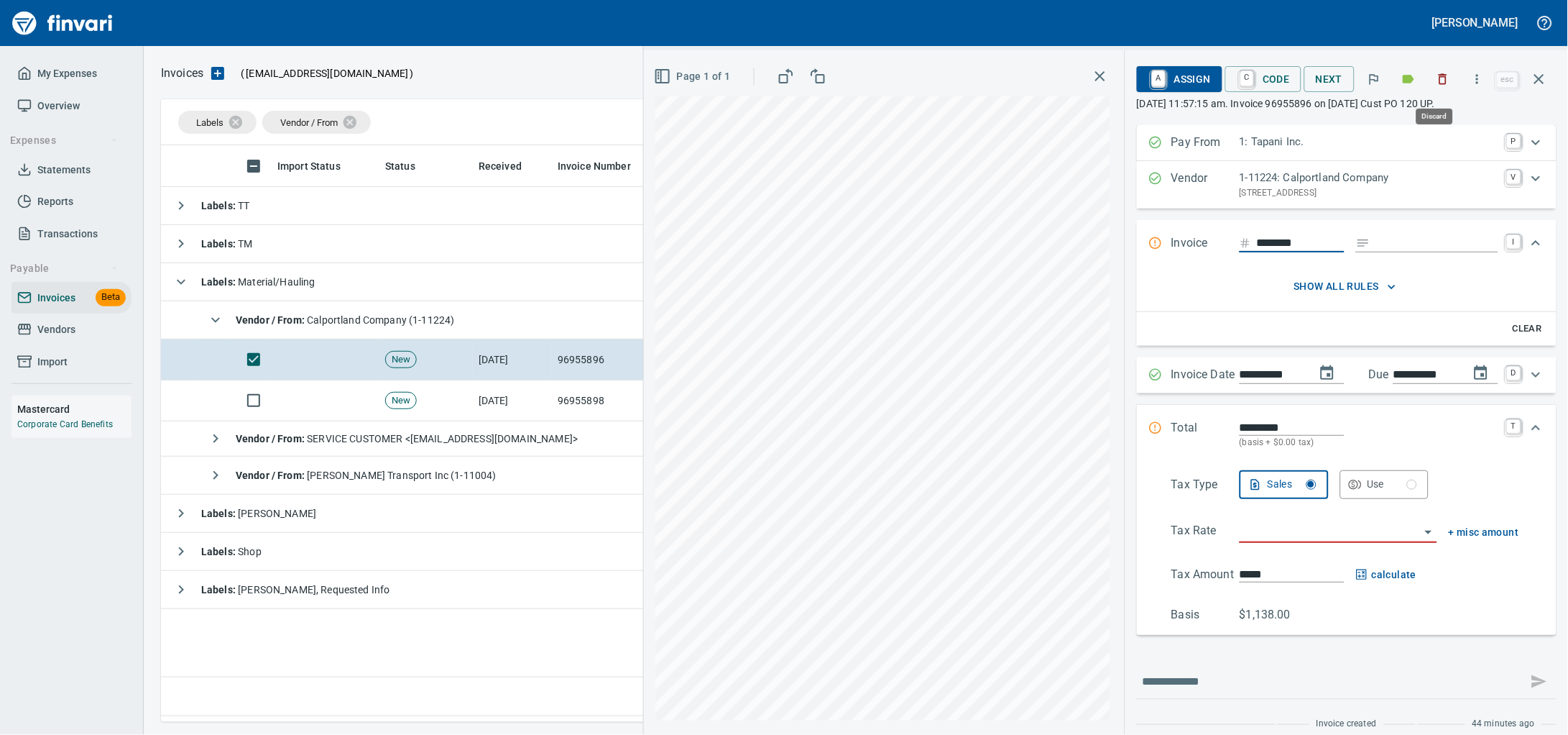
click at [1436, 82] on icon "button" at bounding box center [1443, 79] width 14 height 14
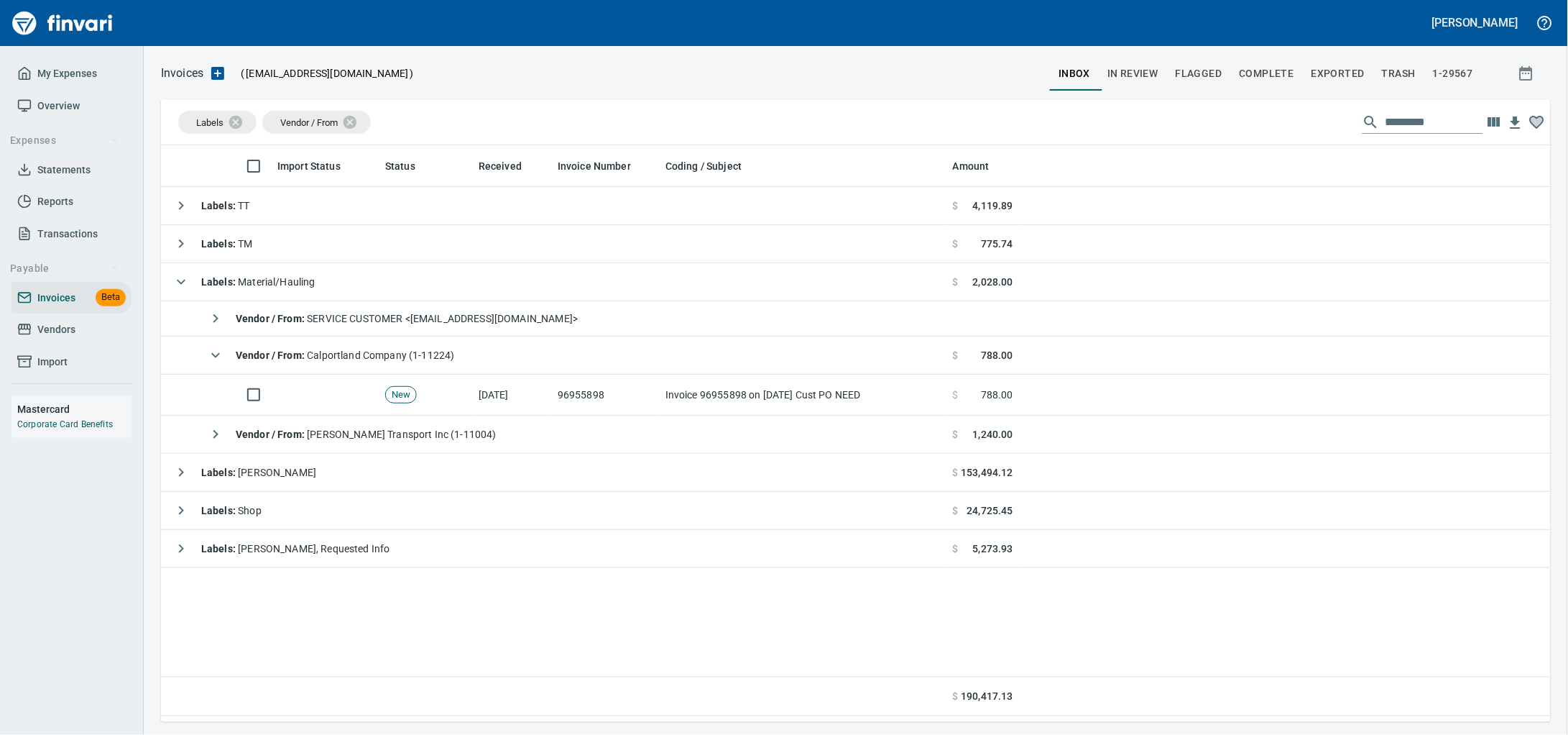
scroll to position [564, 1361]
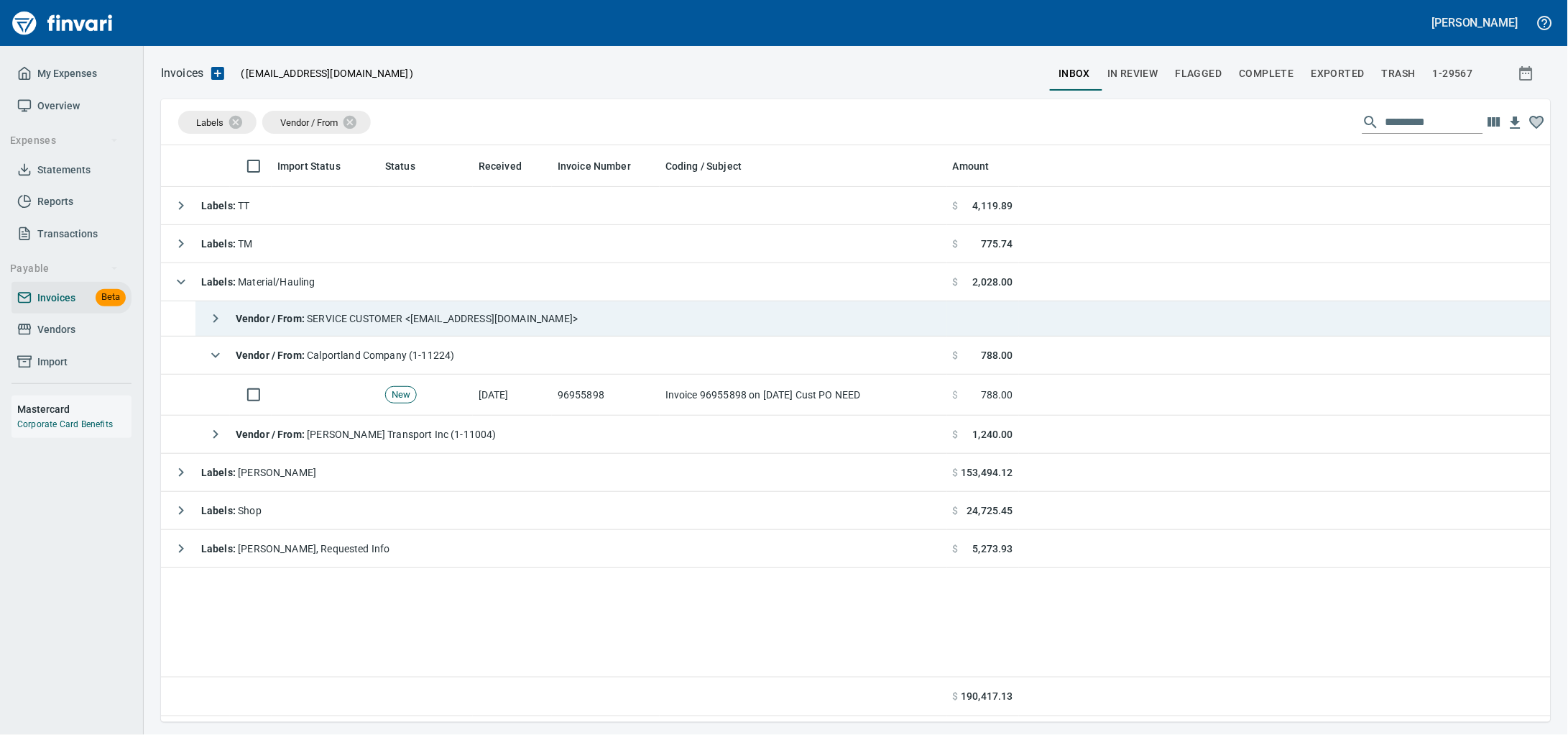
drag, startPoint x: 573, startPoint y: 316, endPoint x: 572, endPoint y: 333, distance: 17.0
click at [573, 315] on span "Vendor / From : SERVICE CUSTOMER <[EMAIL_ADDRESS][DOMAIN_NAME]>" at bounding box center [407, 318] width 342 height 12
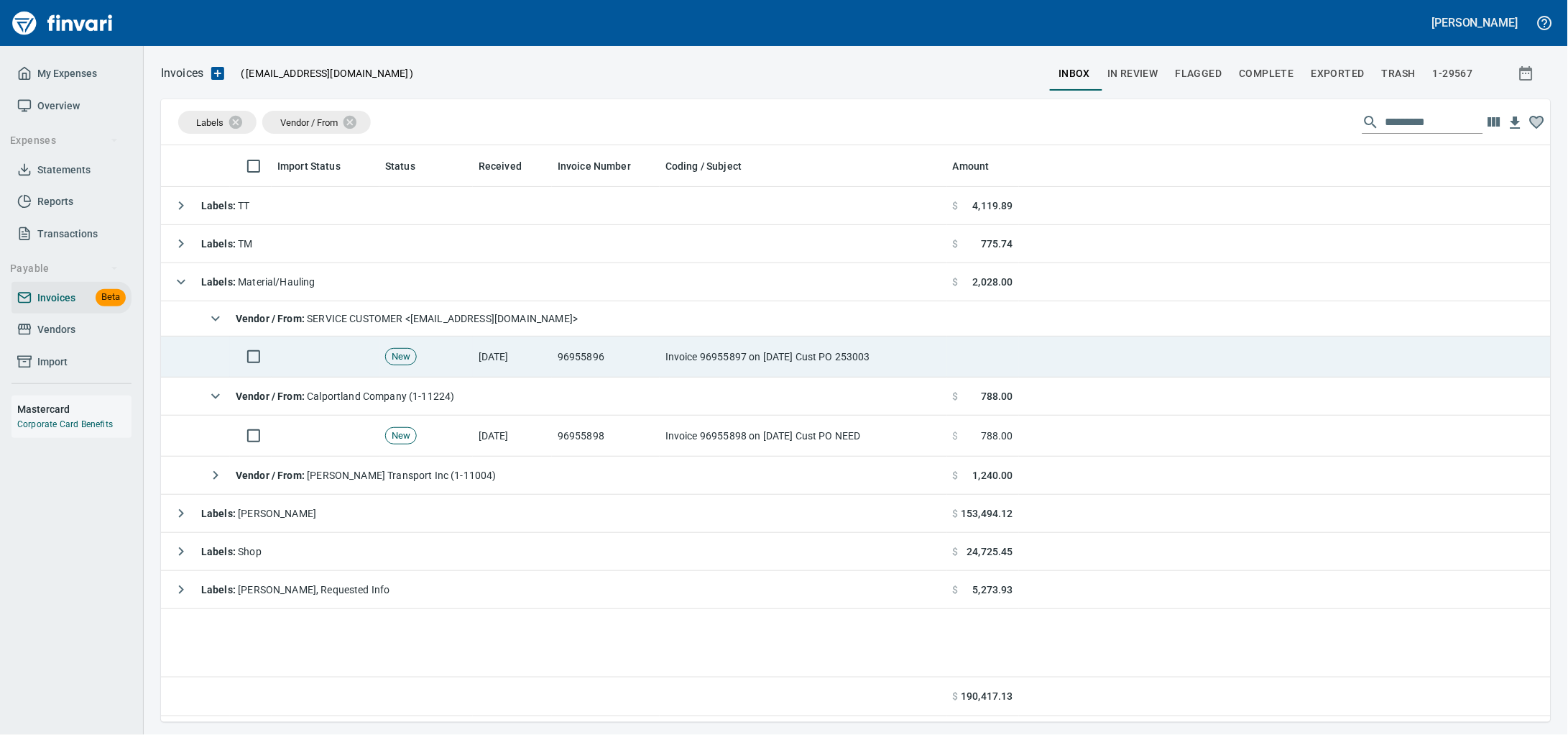
click at [578, 366] on td "96955896" at bounding box center [606, 356] width 108 height 41
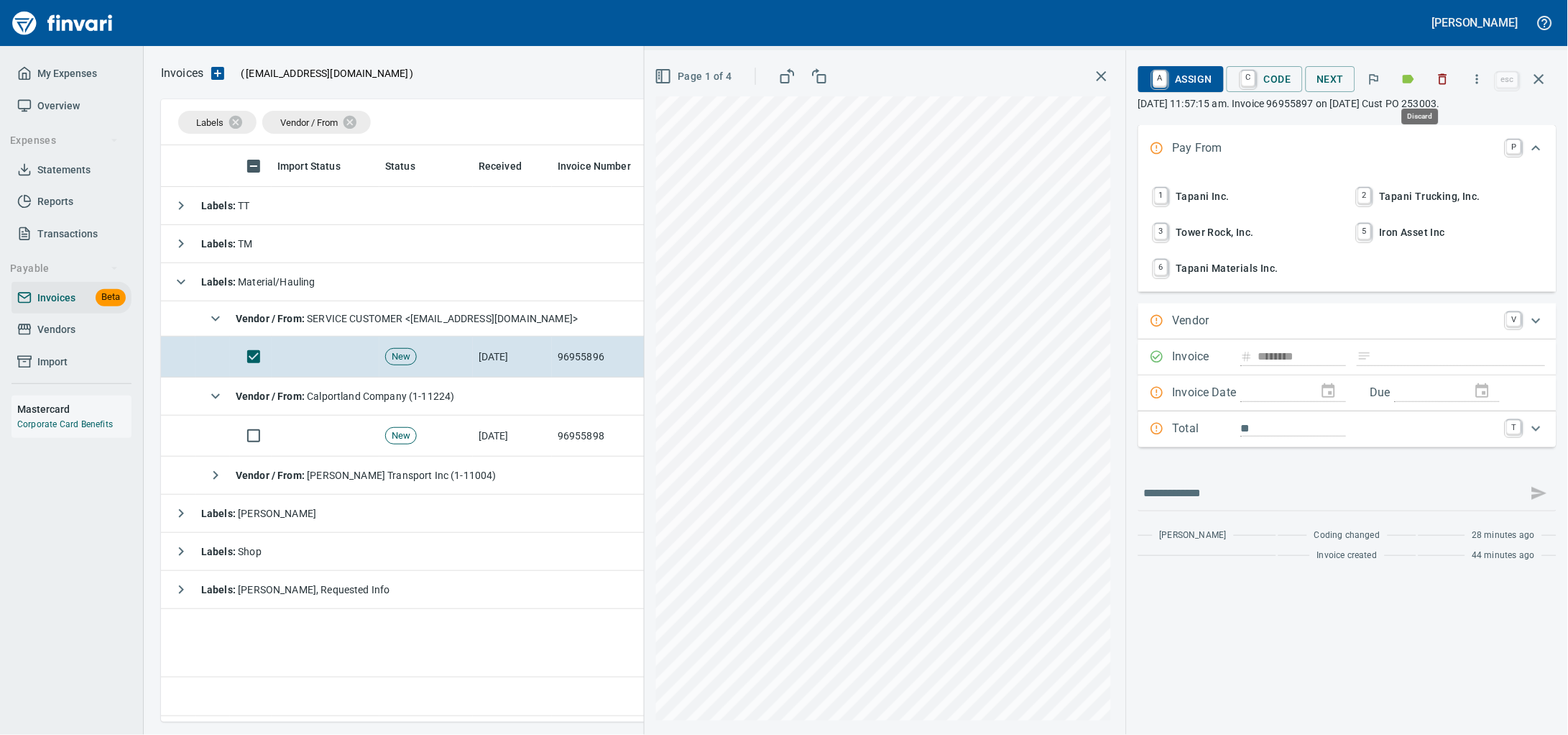
click at [1439, 85] on icon "button" at bounding box center [1444, 79] width 9 height 11
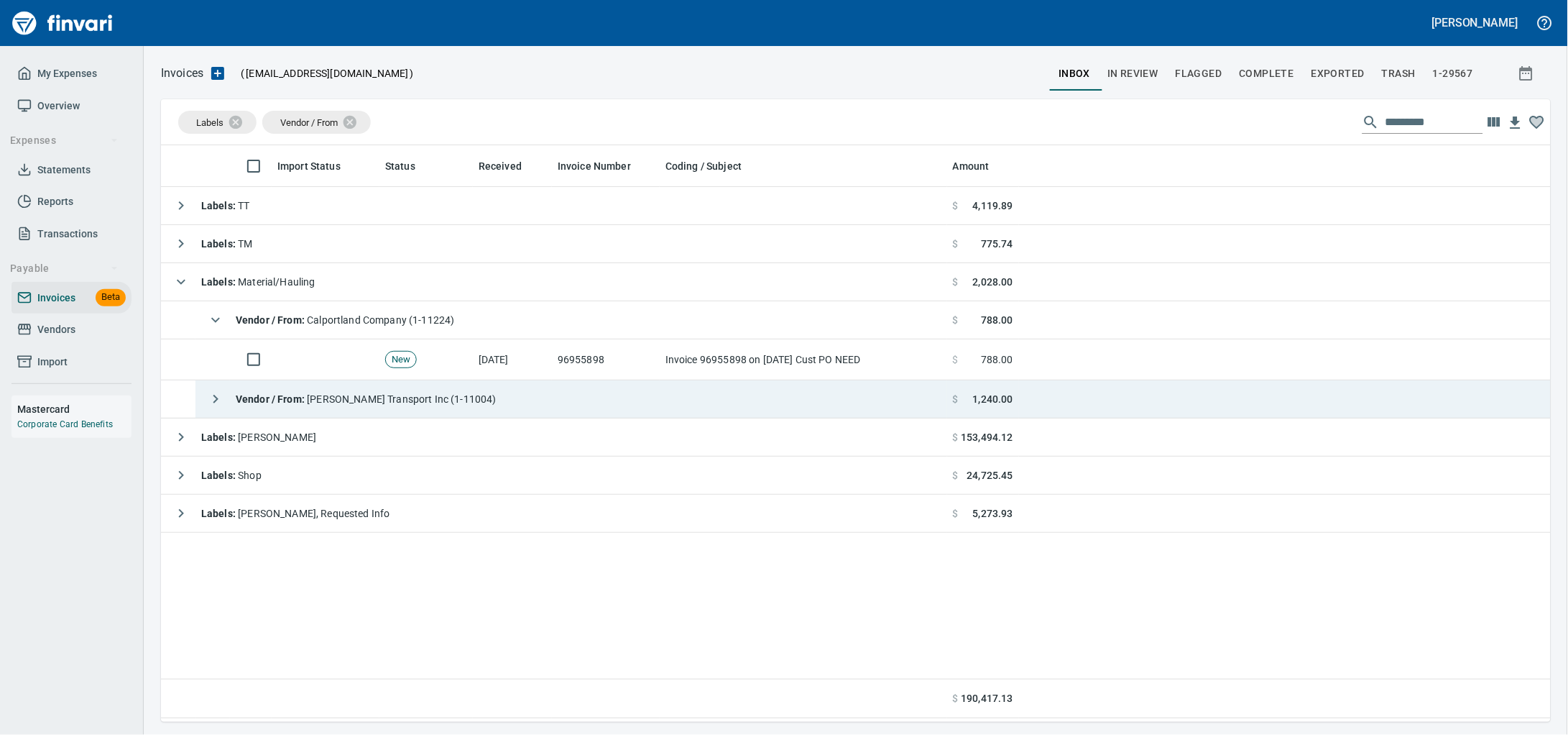
scroll to position [564, 1361]
drag, startPoint x: 453, startPoint y: 392, endPoint x: 486, endPoint y: 405, distance: 35.5
click at [453, 392] on div "Vendor / From : [PERSON_NAME] Transport Inc (1-11004)" at bounding box center [349, 399] width 295 height 29
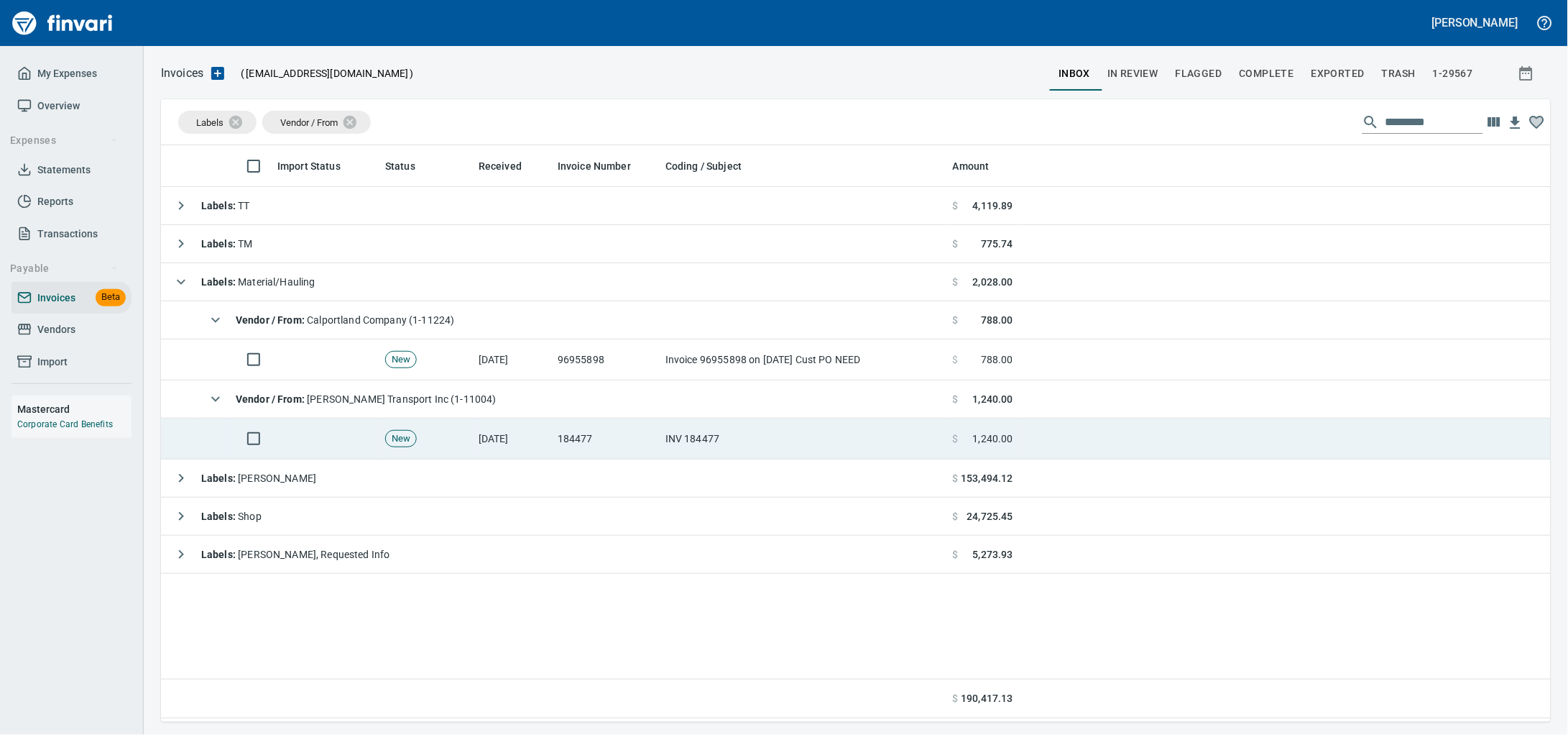
click at [589, 456] on td "184477" at bounding box center [606, 438] width 108 height 41
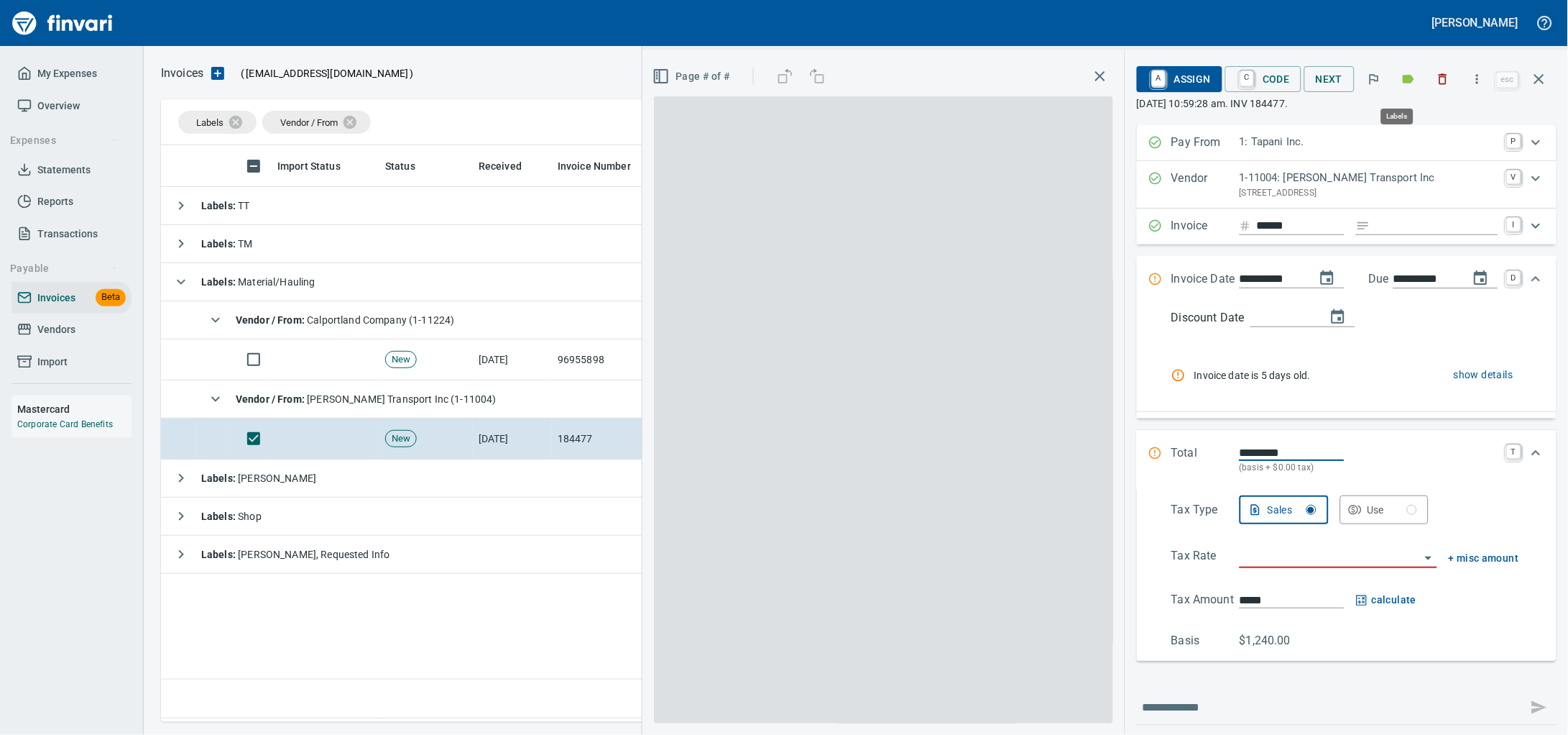
scroll to position [564, 1361]
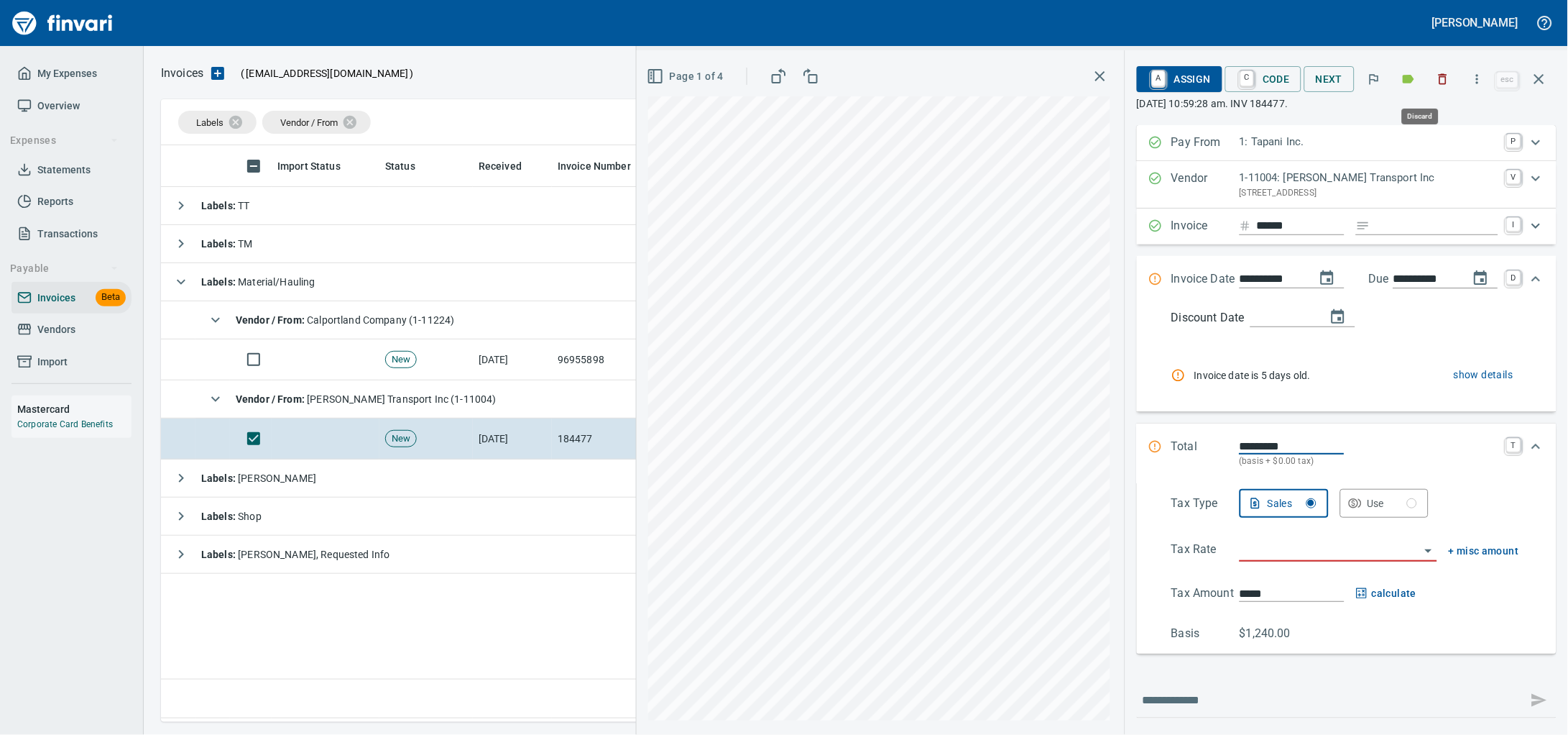
click at [1436, 84] on icon "button" at bounding box center [1443, 79] width 14 height 14
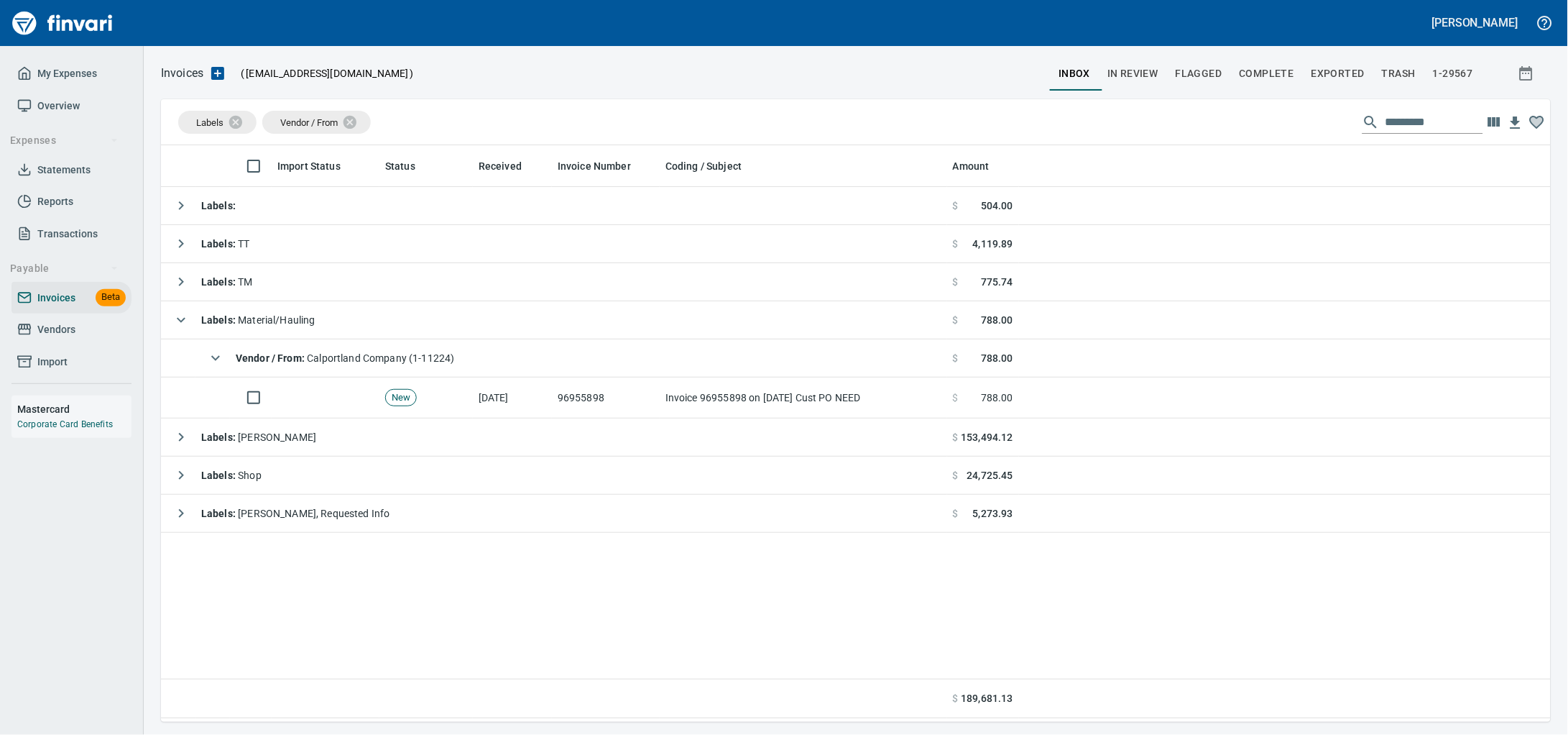
scroll to position [564, 1362]
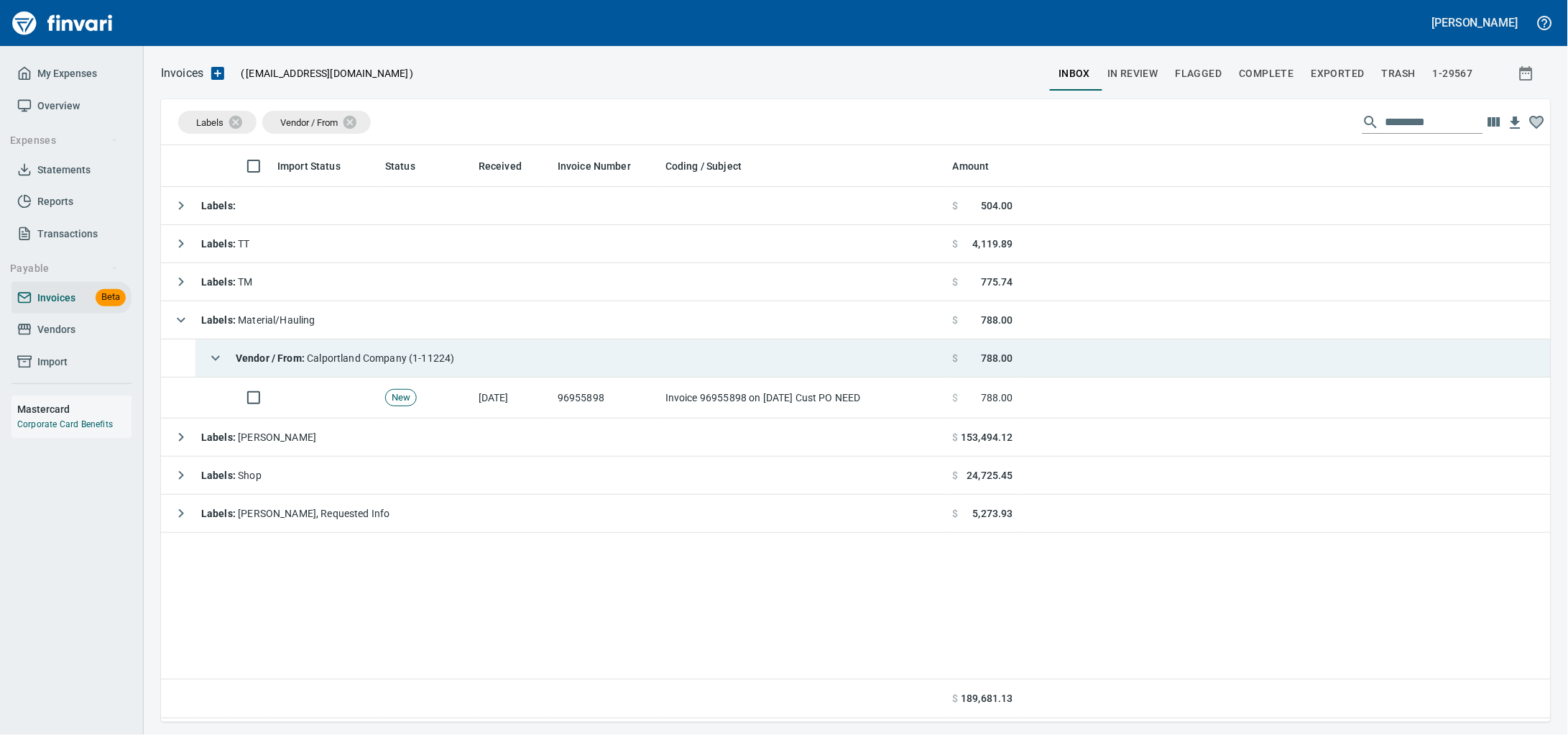
drag, startPoint x: 312, startPoint y: 362, endPoint x: 313, endPoint y: 340, distance: 22.0
click at [307, 362] on strong "Vendor / From :" at bounding box center [271, 358] width 71 height 12
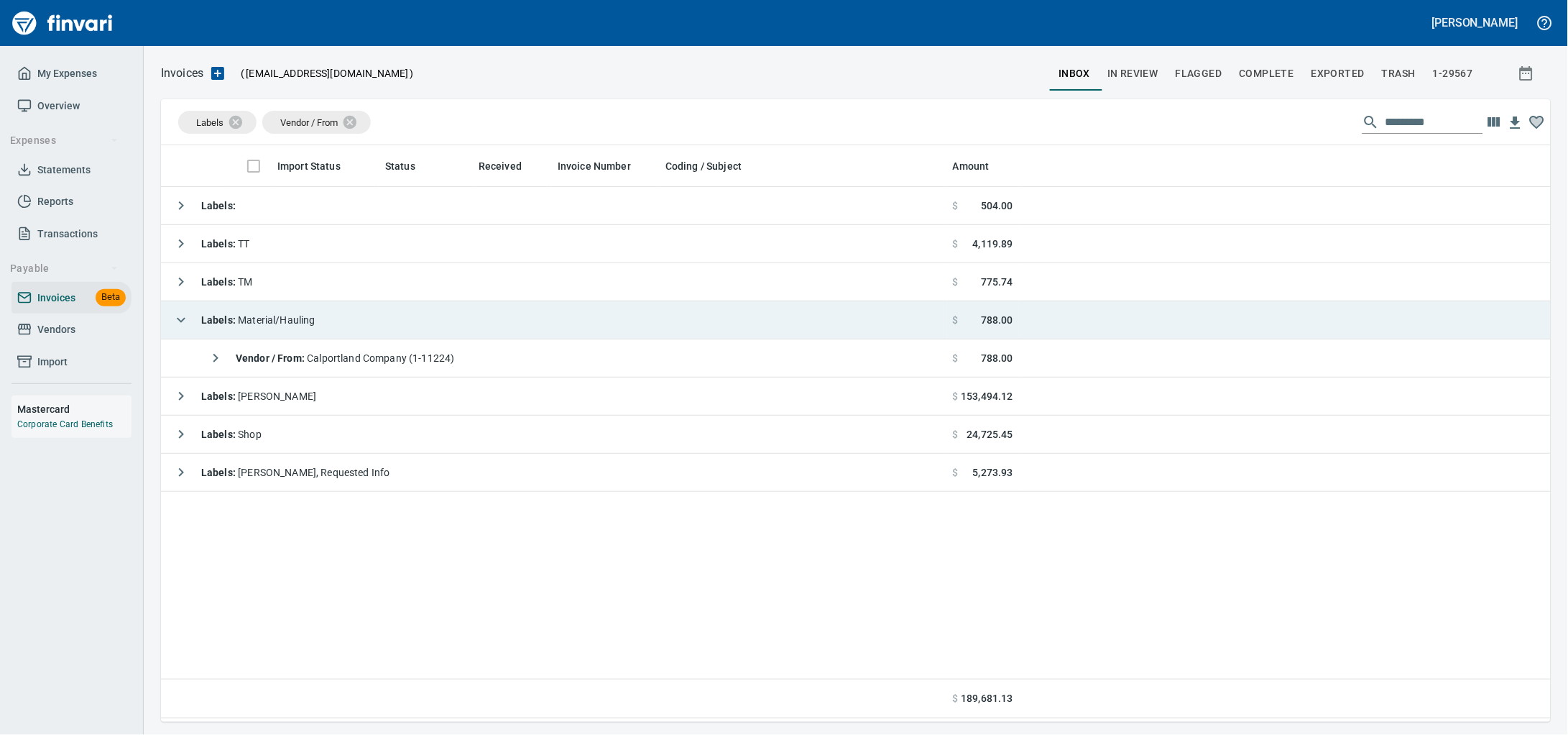
click at [315, 323] on span "Labels : Material/Hauling" at bounding box center [258, 320] width 114 height 12
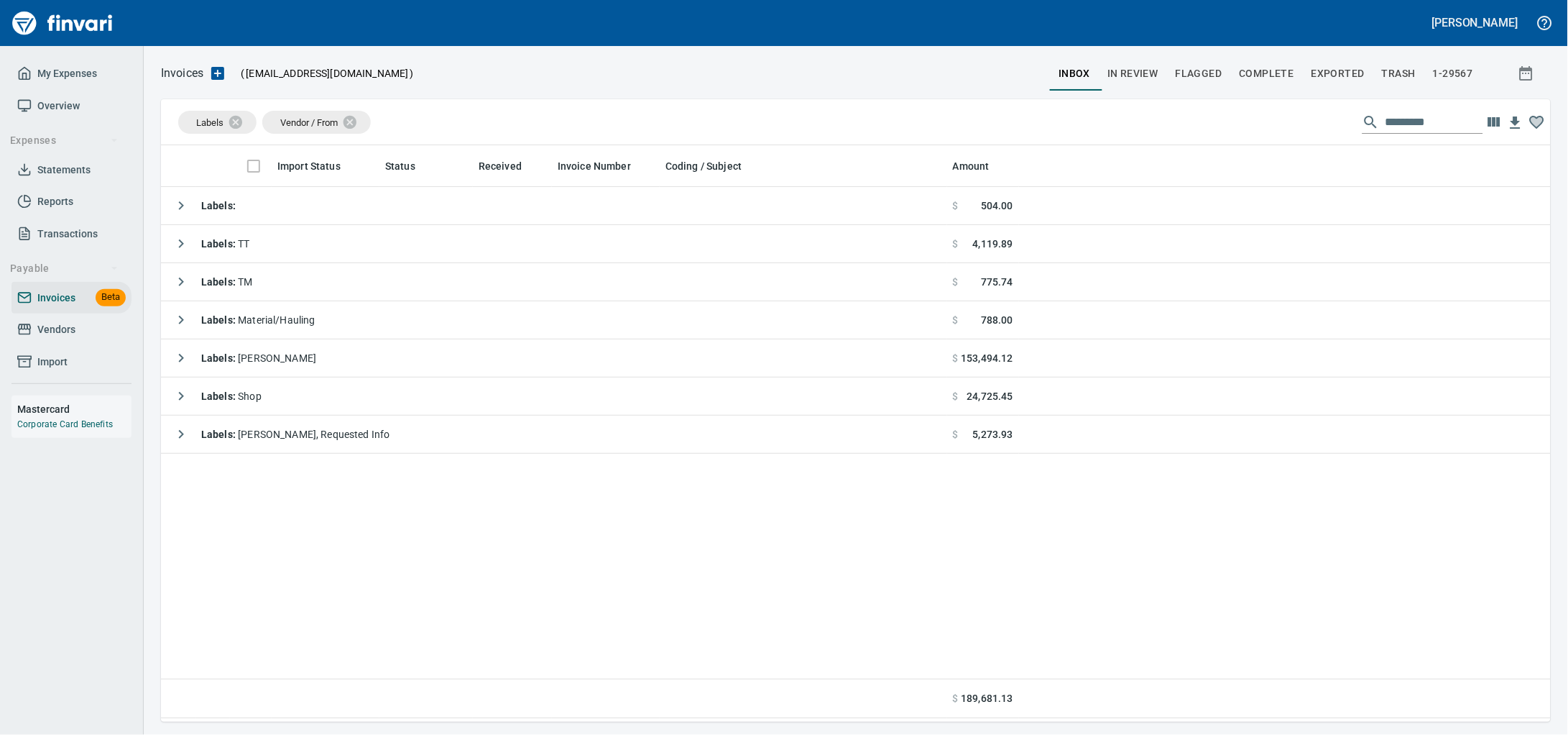
click at [76, 338] on span "Vendors" at bounding box center [56, 329] width 38 height 18
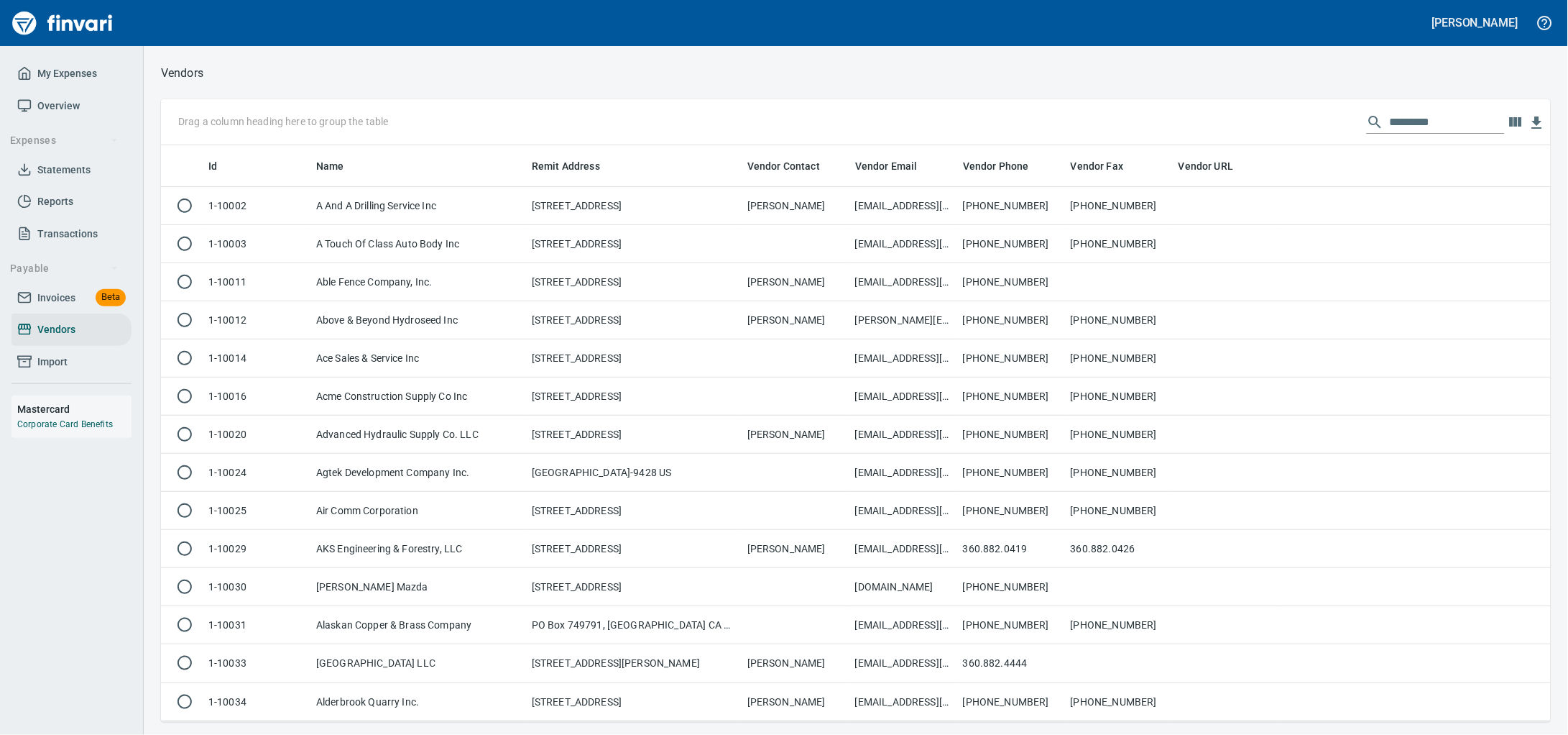
scroll to position [564, 1362]
click at [1403, 131] on input "text" at bounding box center [1447, 122] width 115 height 23
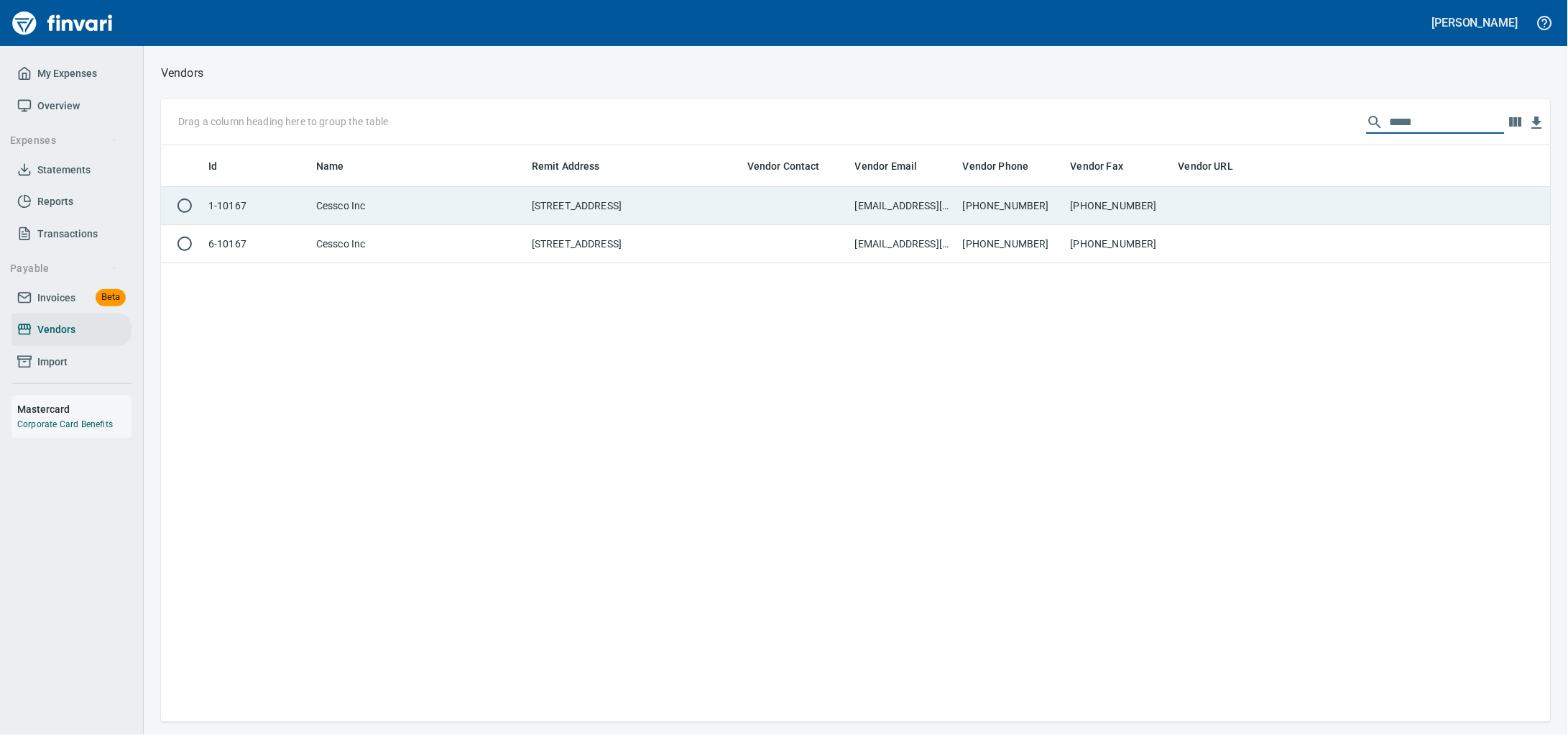
type input "*****"
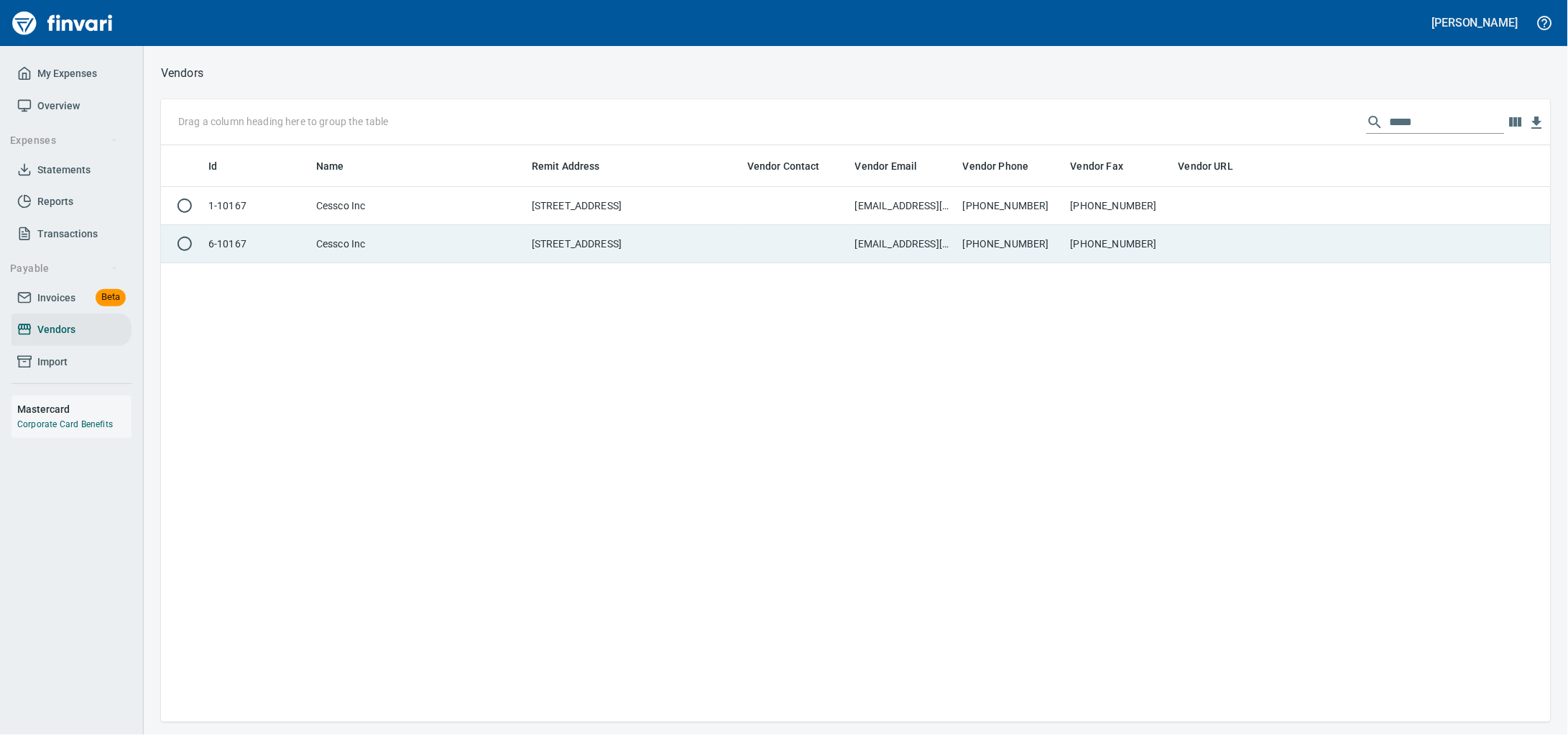
drag, startPoint x: 720, startPoint y: 200, endPoint x: 631, endPoint y: 238, distance: 96.8
click at [717, 201] on td "[STREET_ADDRESS]" at bounding box center [634, 206] width 216 height 38
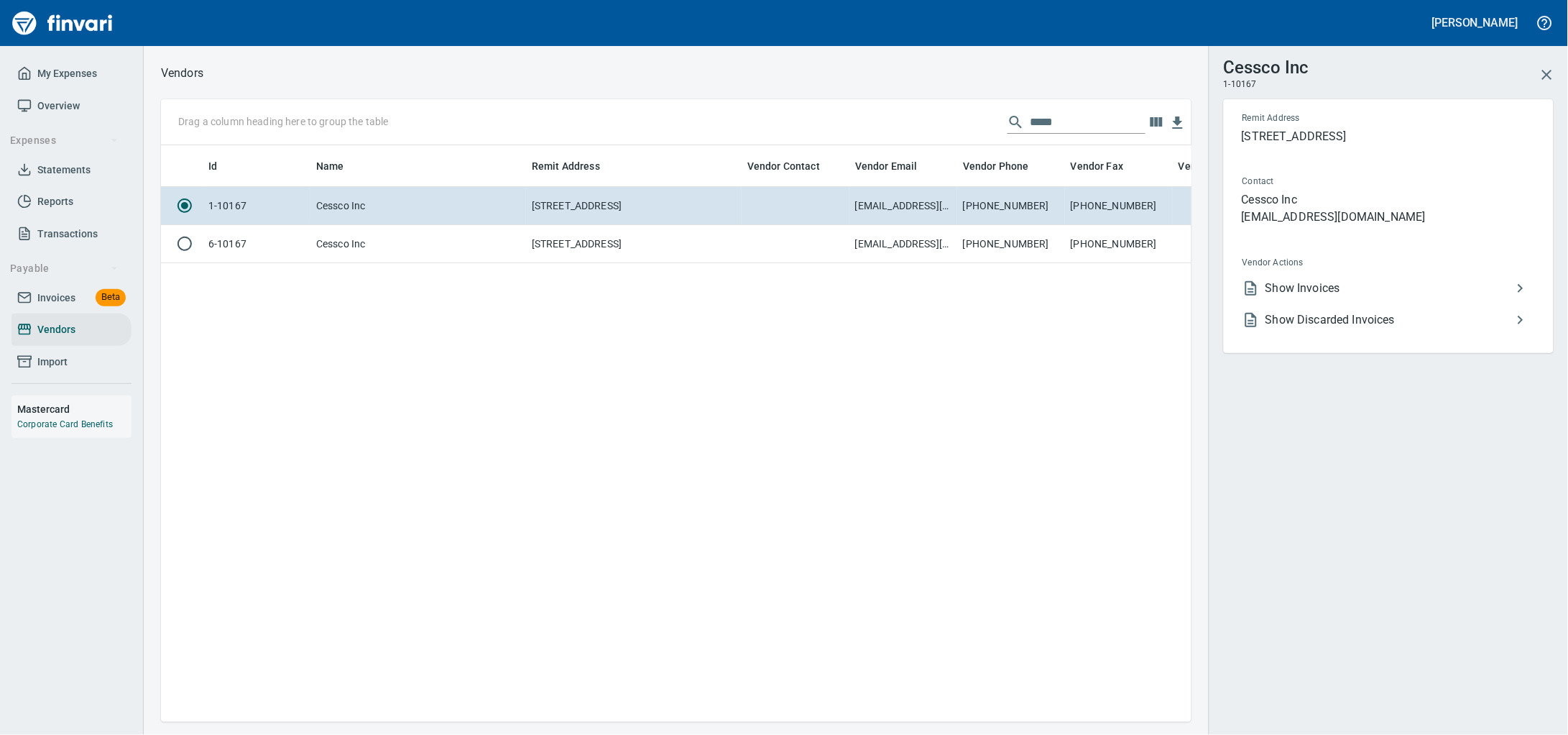
scroll to position [549, 1017]
click at [1362, 297] on span "Show Invoices" at bounding box center [1389, 288] width 247 height 17
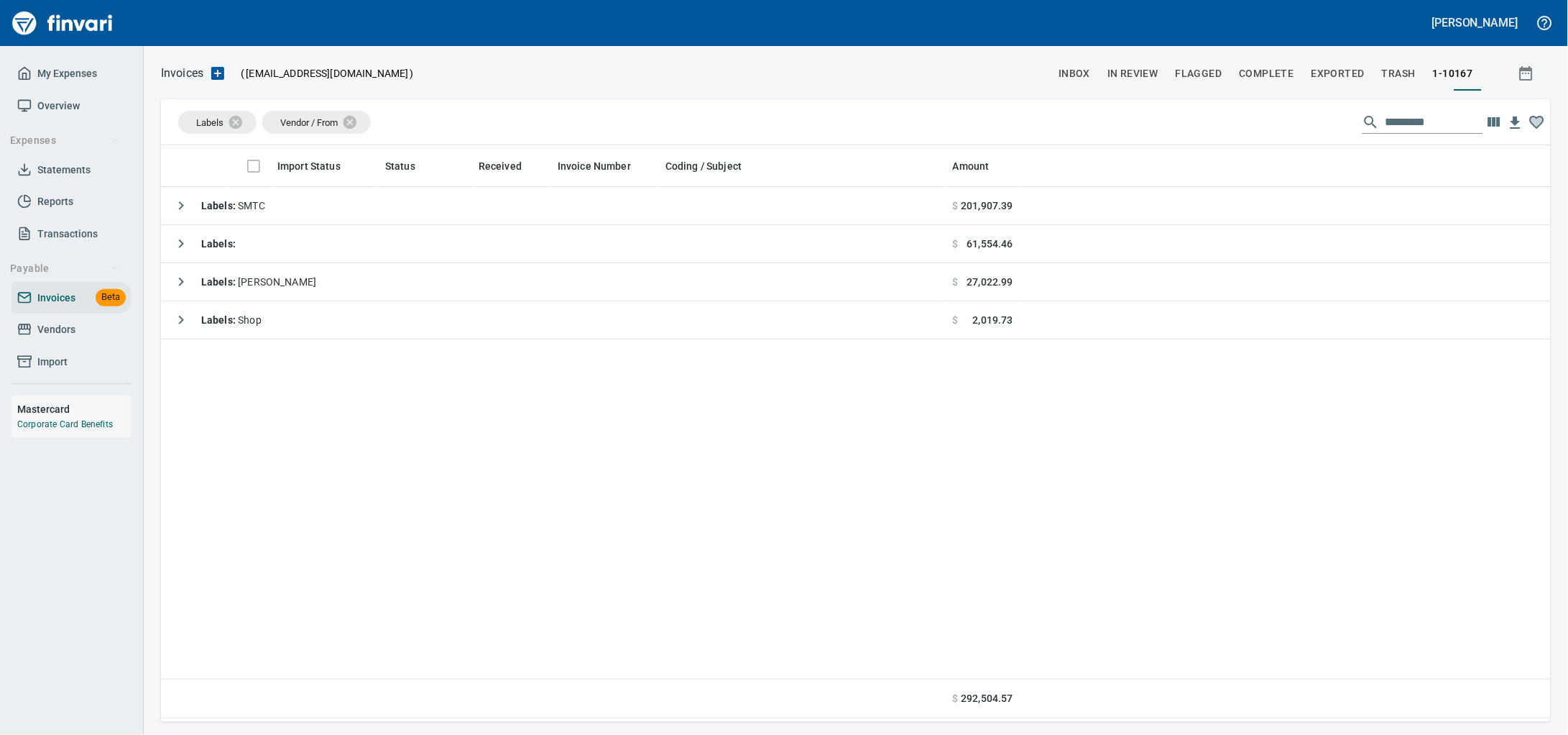
scroll to position [564, 1362]
click at [243, 125] on icon at bounding box center [245, 122] width 13 height 13
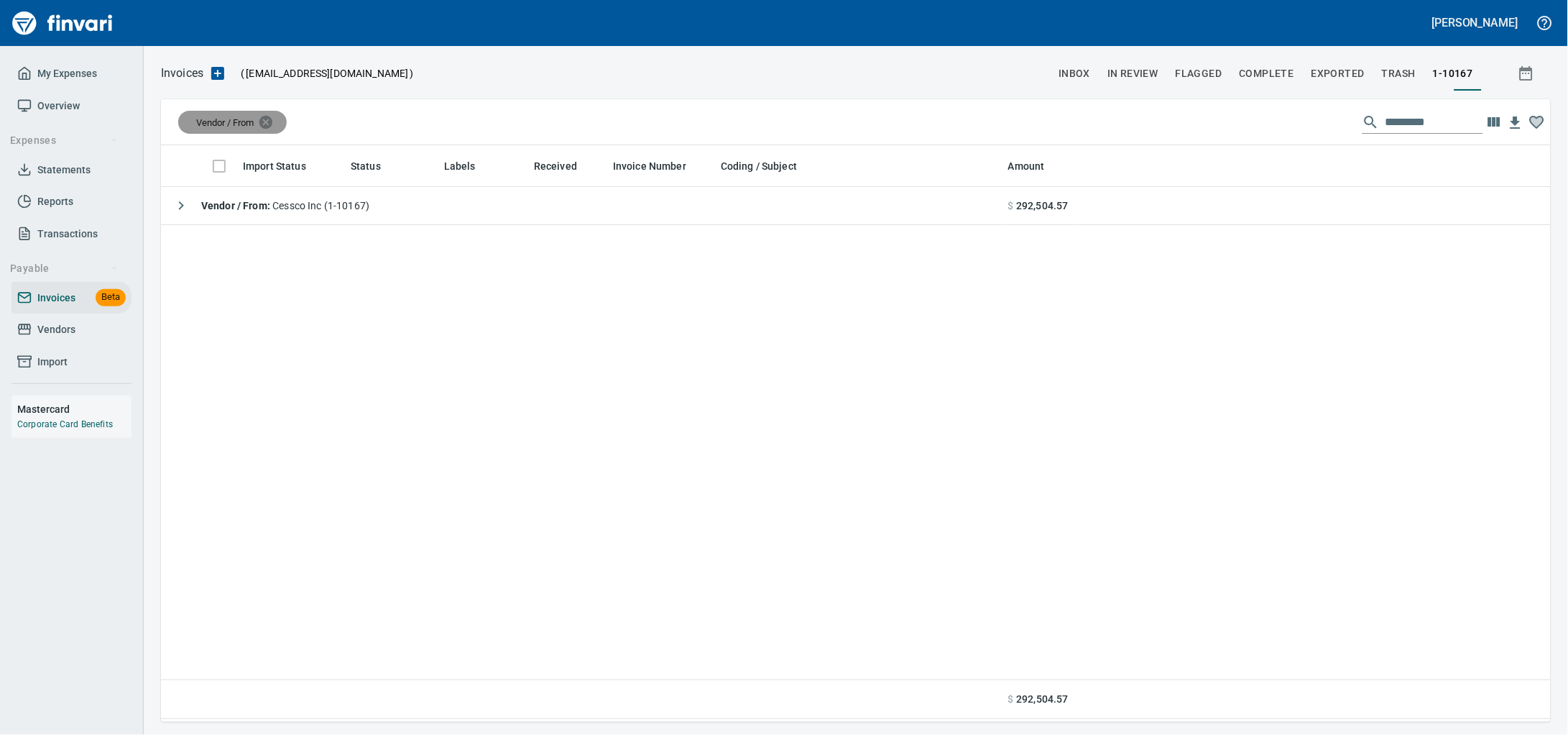
click at [273, 125] on icon at bounding box center [266, 122] width 16 height 16
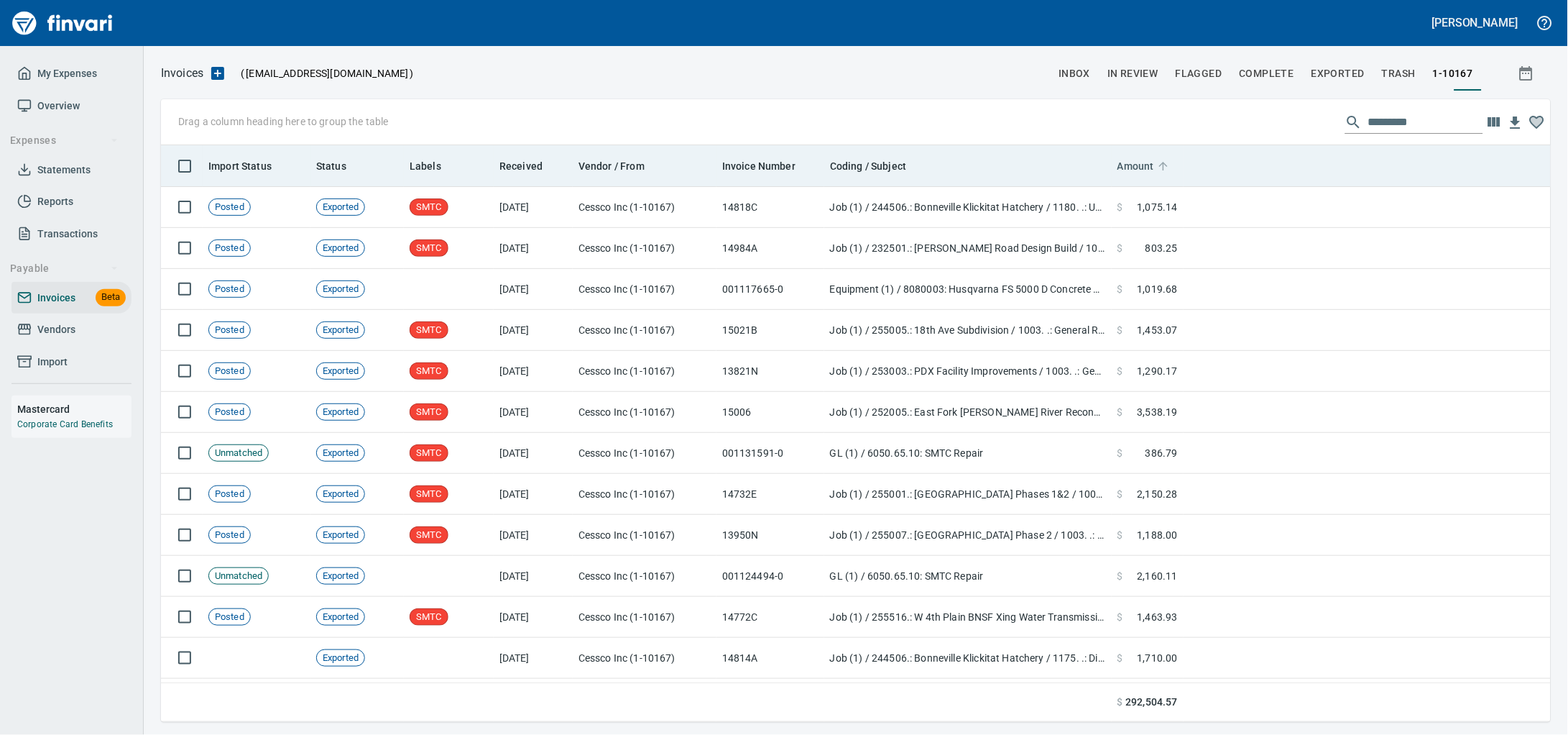
click at [1153, 167] on span "Amount" at bounding box center [1136, 166] width 37 height 17
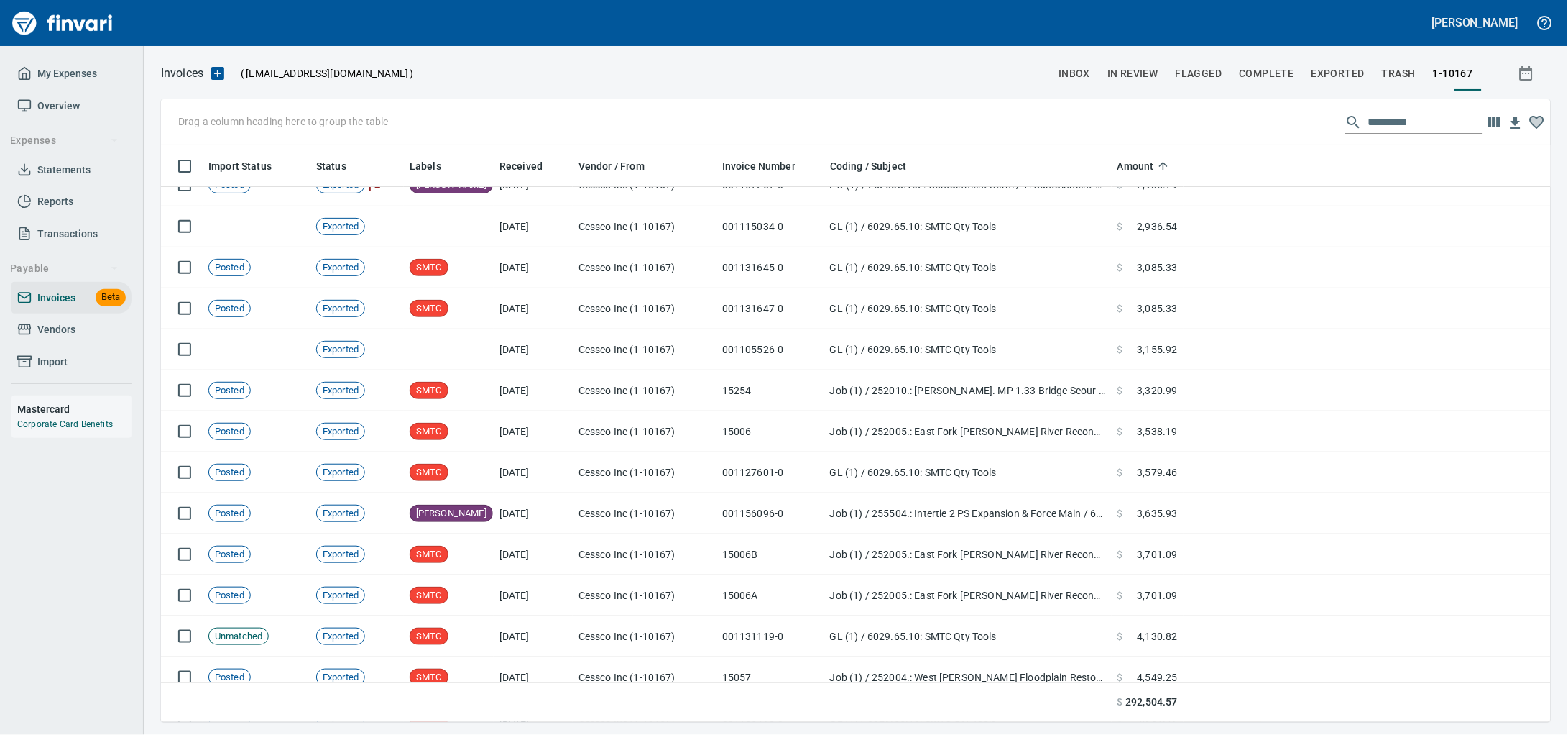
scroll to position [6290, 0]
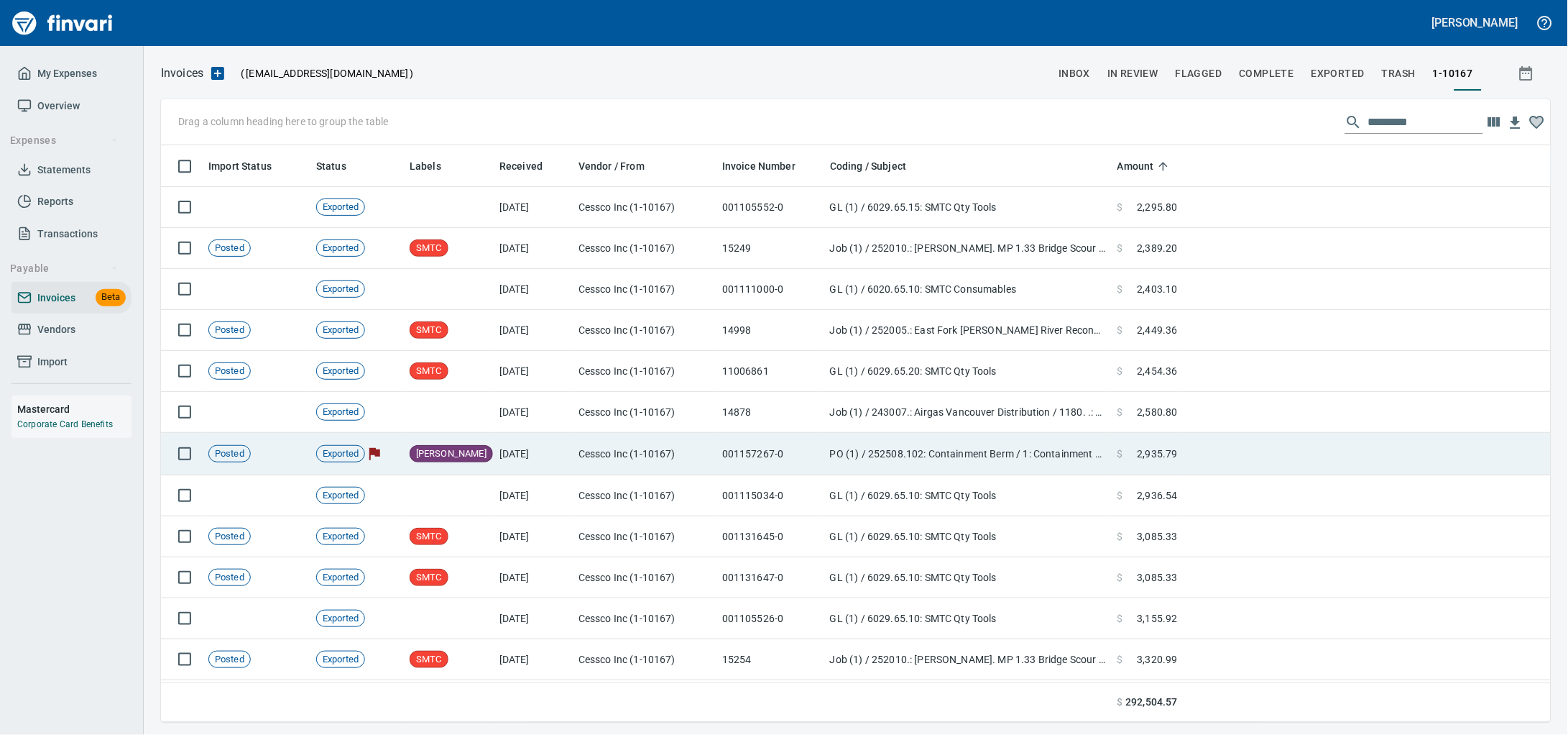
click at [1208, 448] on td at bounding box center [1367, 454] width 367 height 42
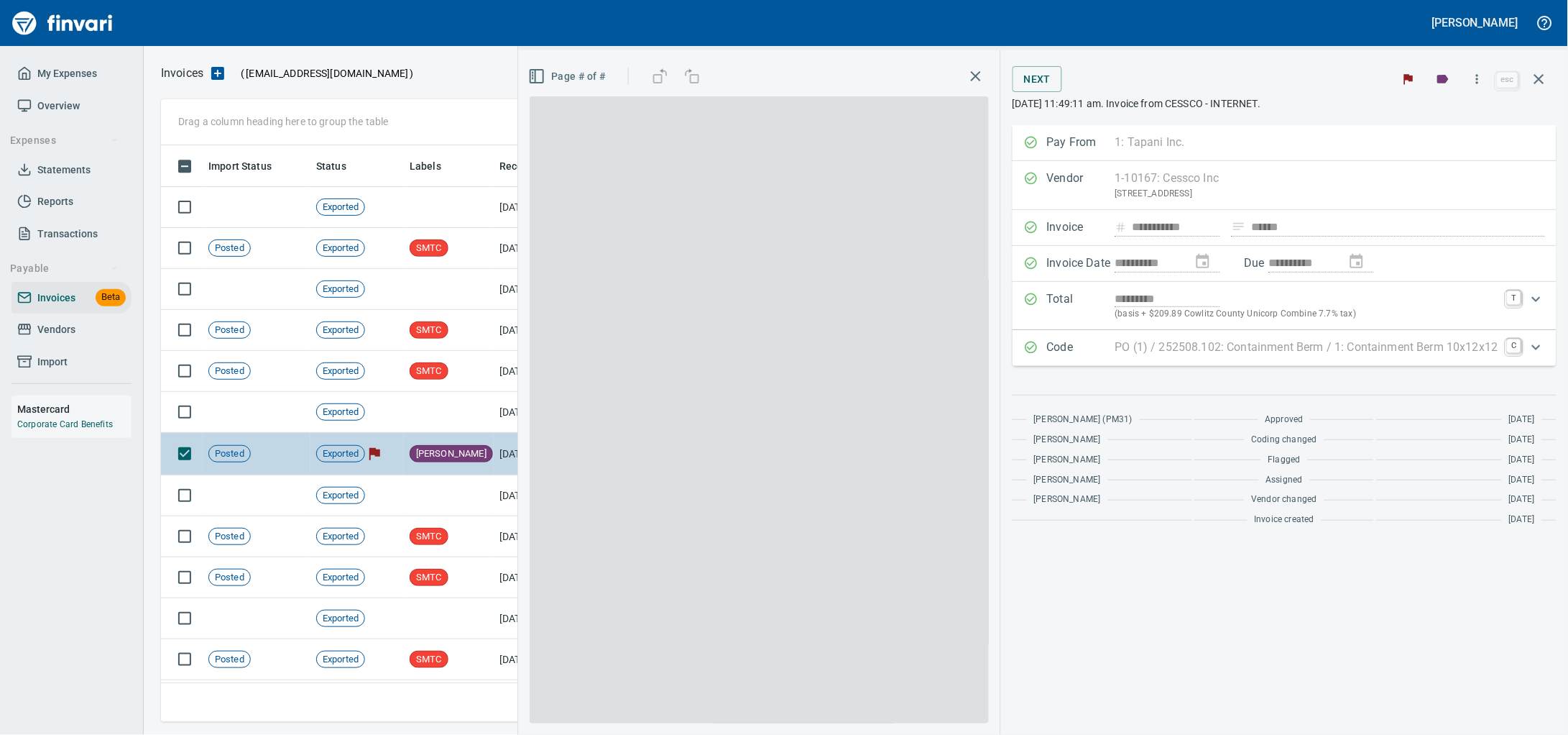
scroll to position [564, 1361]
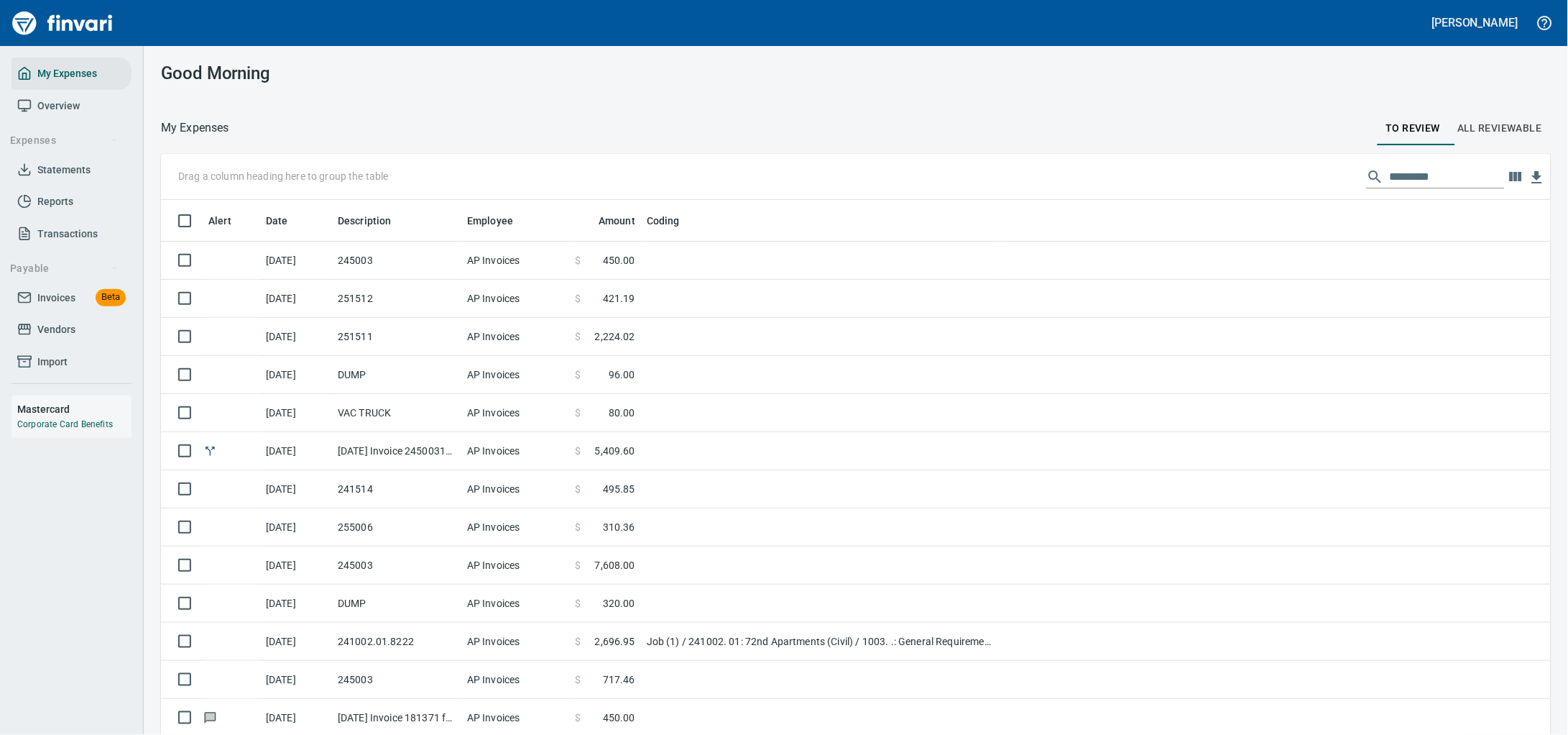
scroll to position [564, 1349]
click at [43, 307] on span "Invoices" at bounding box center [56, 297] width 38 height 18
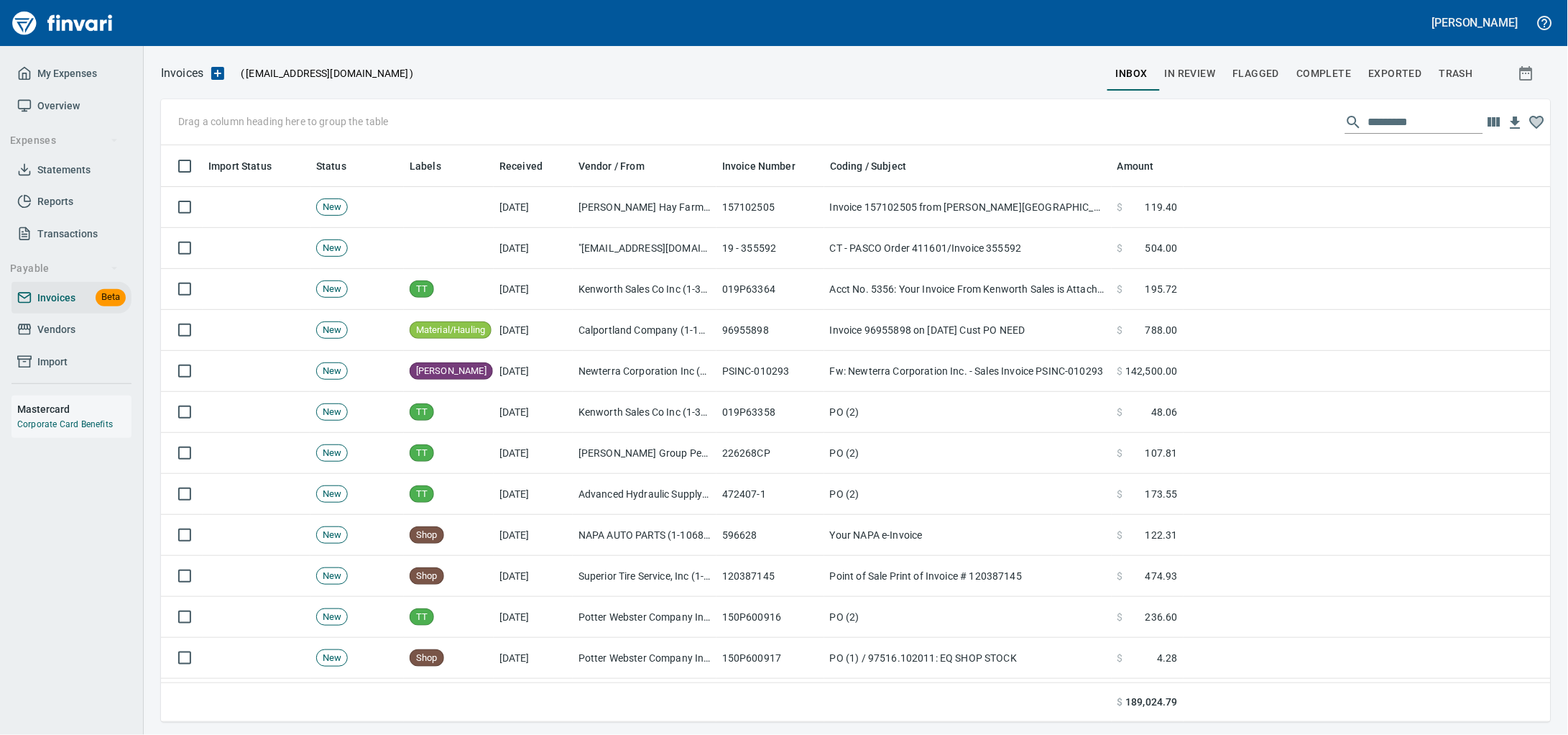
scroll to position [564, 1362]
drag, startPoint x: 422, startPoint y: 163, endPoint x: 220, endPoint y: 127, distance: 205.2
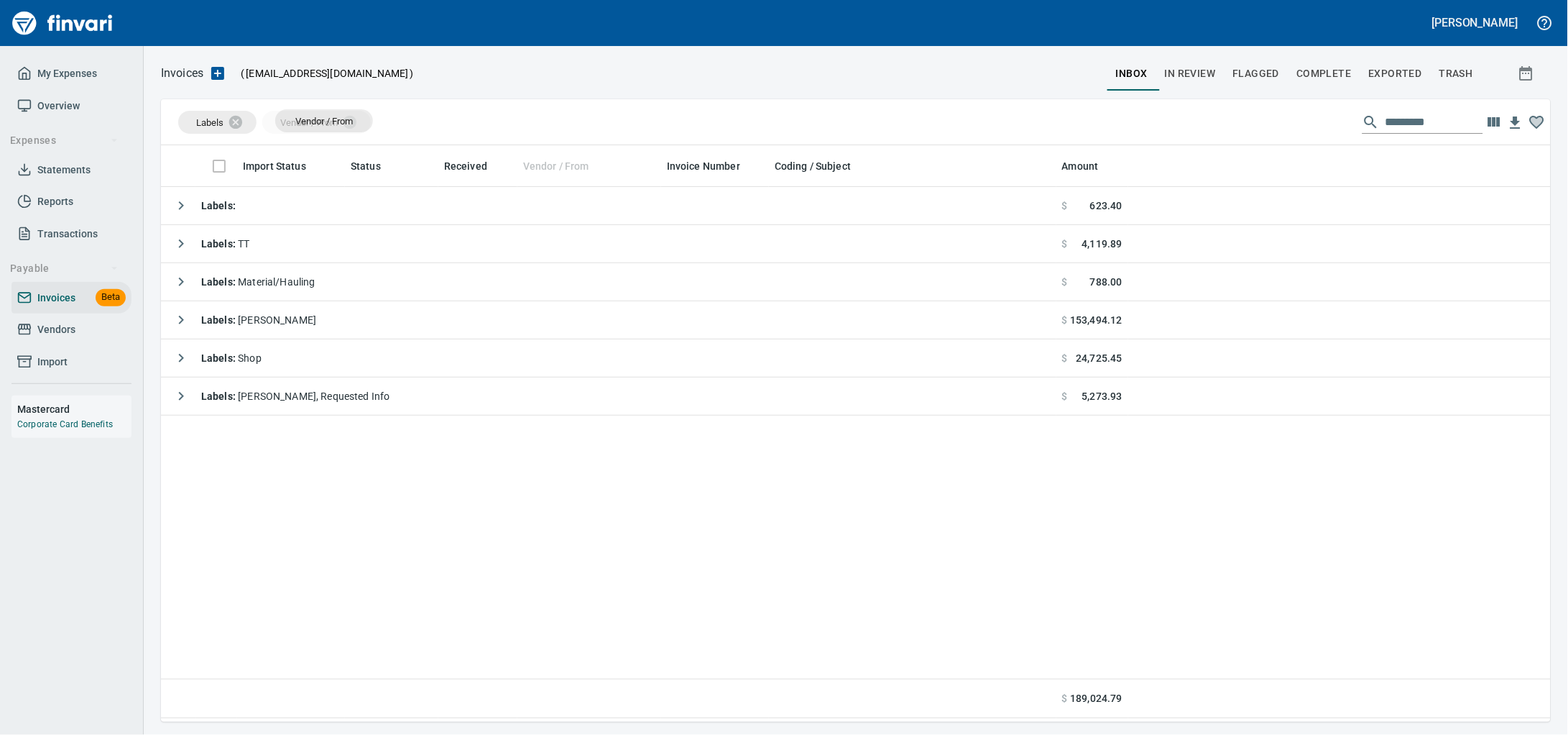
drag, startPoint x: 527, startPoint y: 171, endPoint x: 263, endPoint y: 116, distance: 269.7
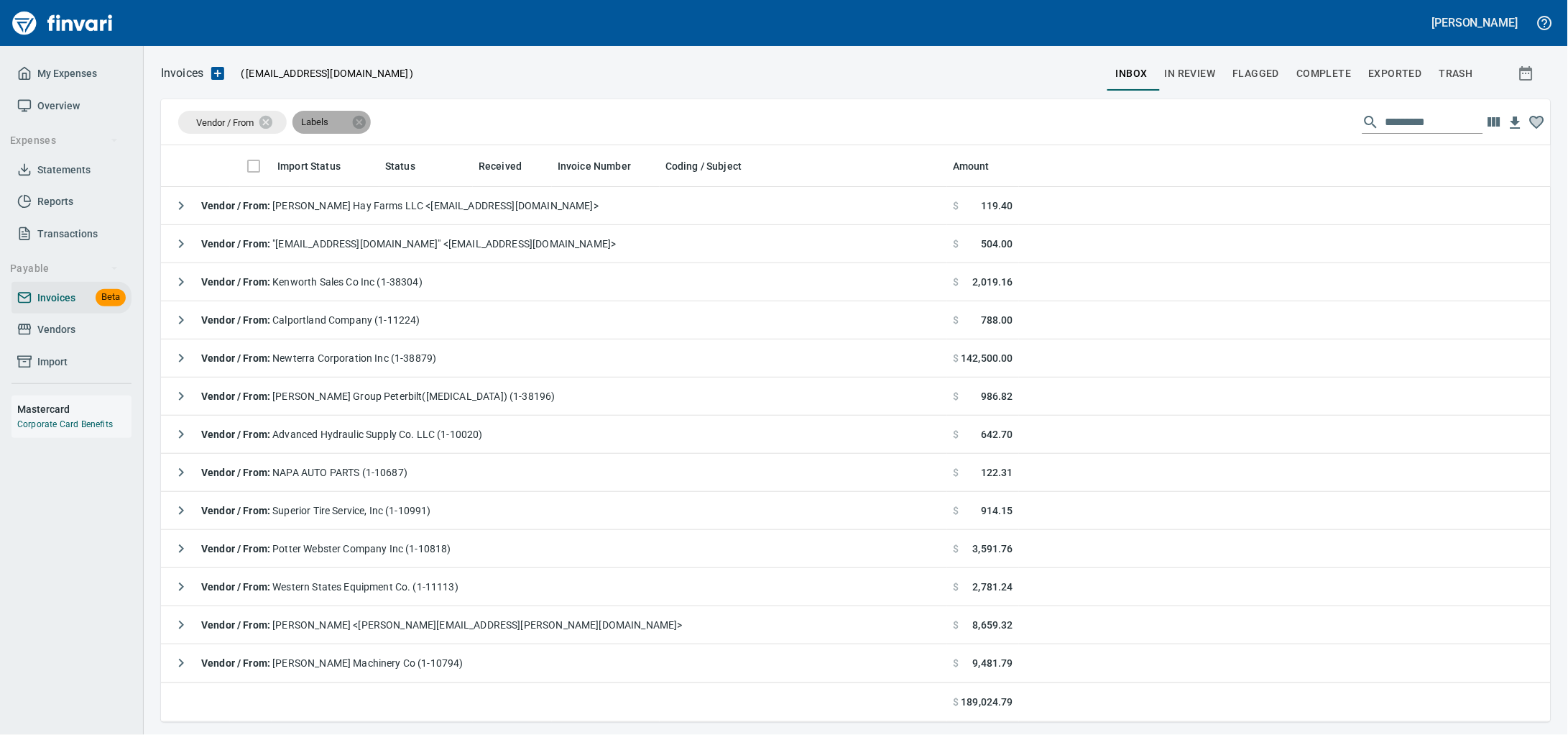
drag, startPoint x: 320, startPoint y: 123, endPoint x: 217, endPoint y: 127, distance: 103.1
click at [217, 127] on body "Alaina Henderson My Expenses Overview Expenses Statements Reports Transactions …" at bounding box center [784, 367] width 1568 height 735
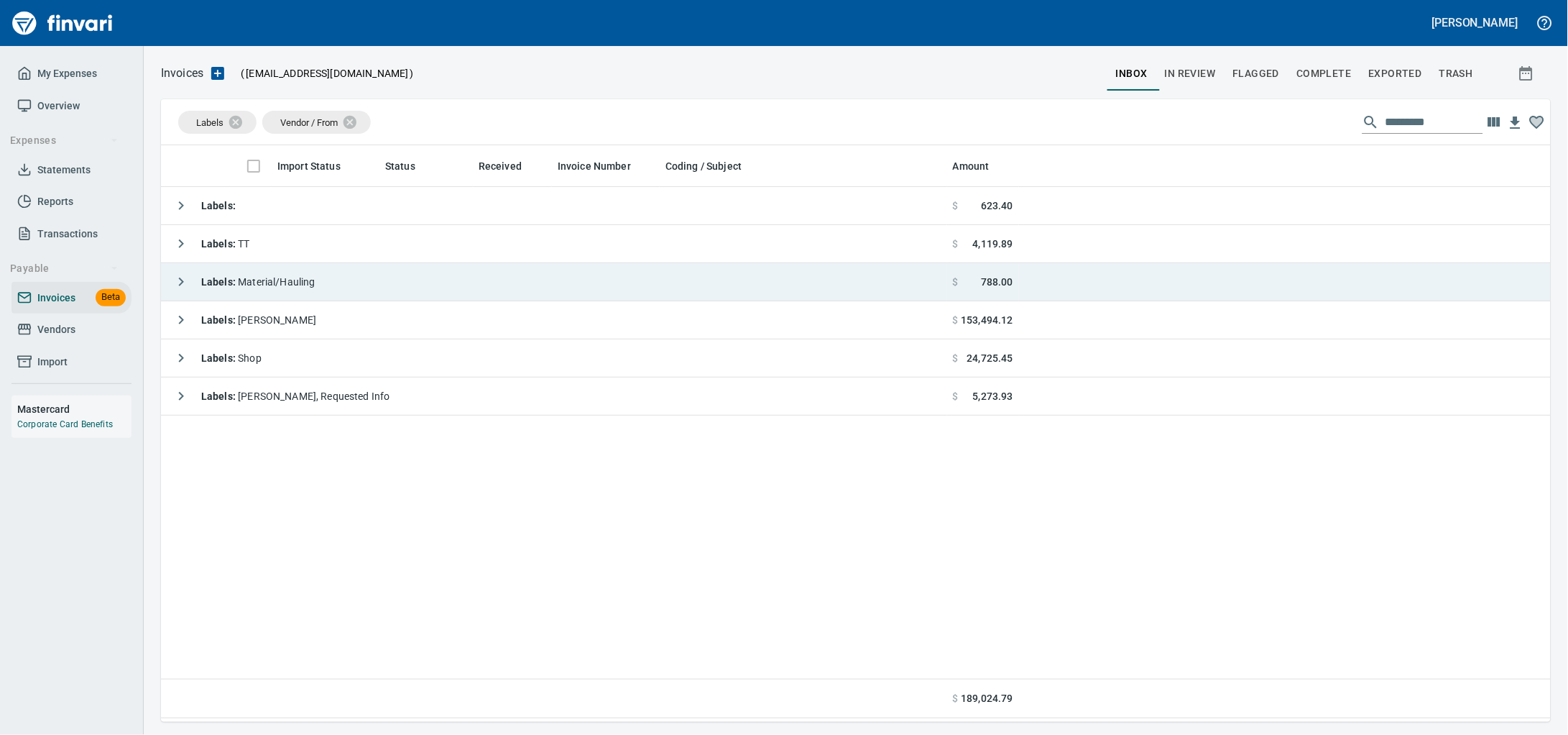
drag, startPoint x: 276, startPoint y: 280, endPoint x: 302, endPoint y: 289, distance: 27.5
click at [276, 280] on span "Labels : Material/Hauling" at bounding box center [258, 281] width 114 height 12
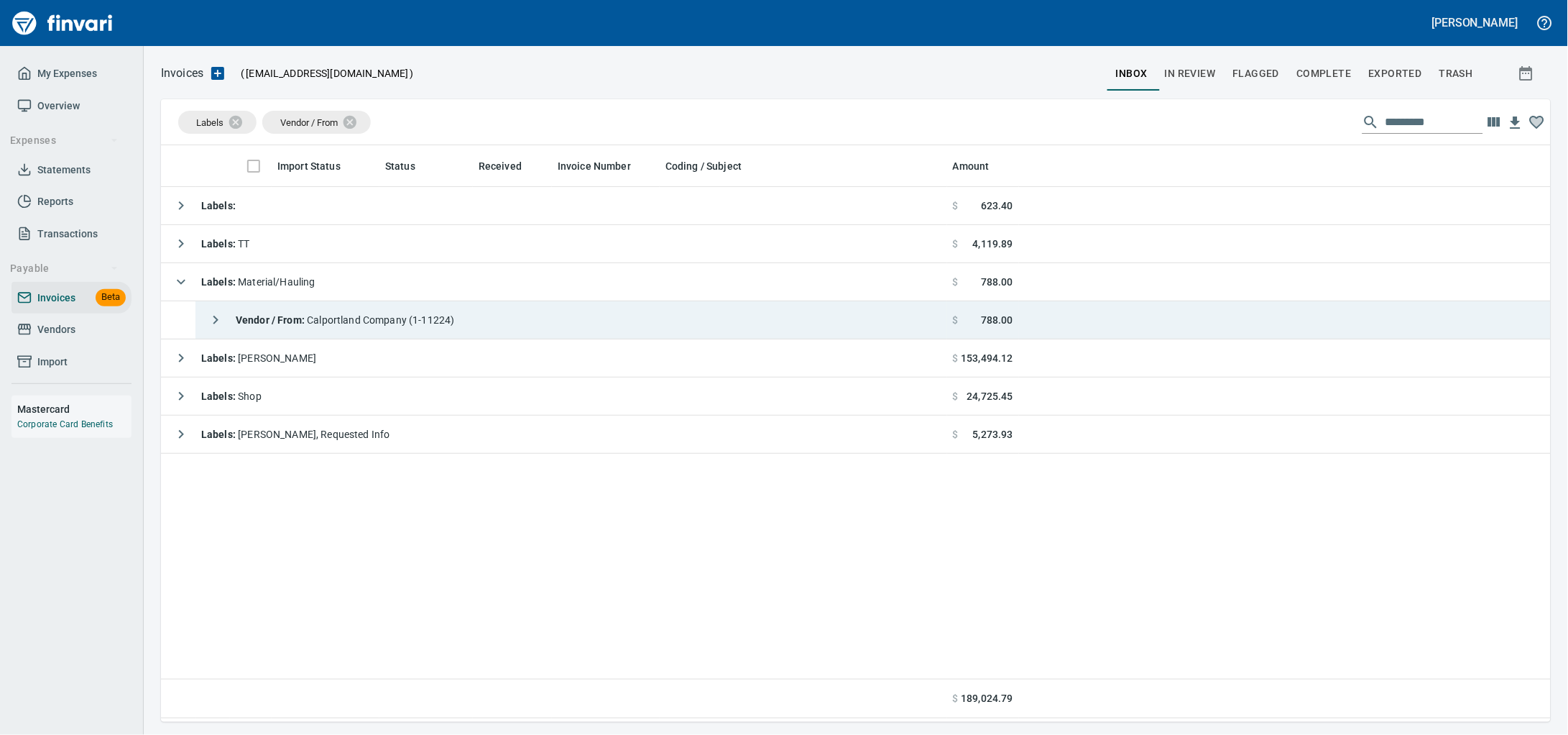
click at [430, 332] on div "Vendor / From : Calportland Company (1-11224)" at bounding box center [328, 320] width 254 height 29
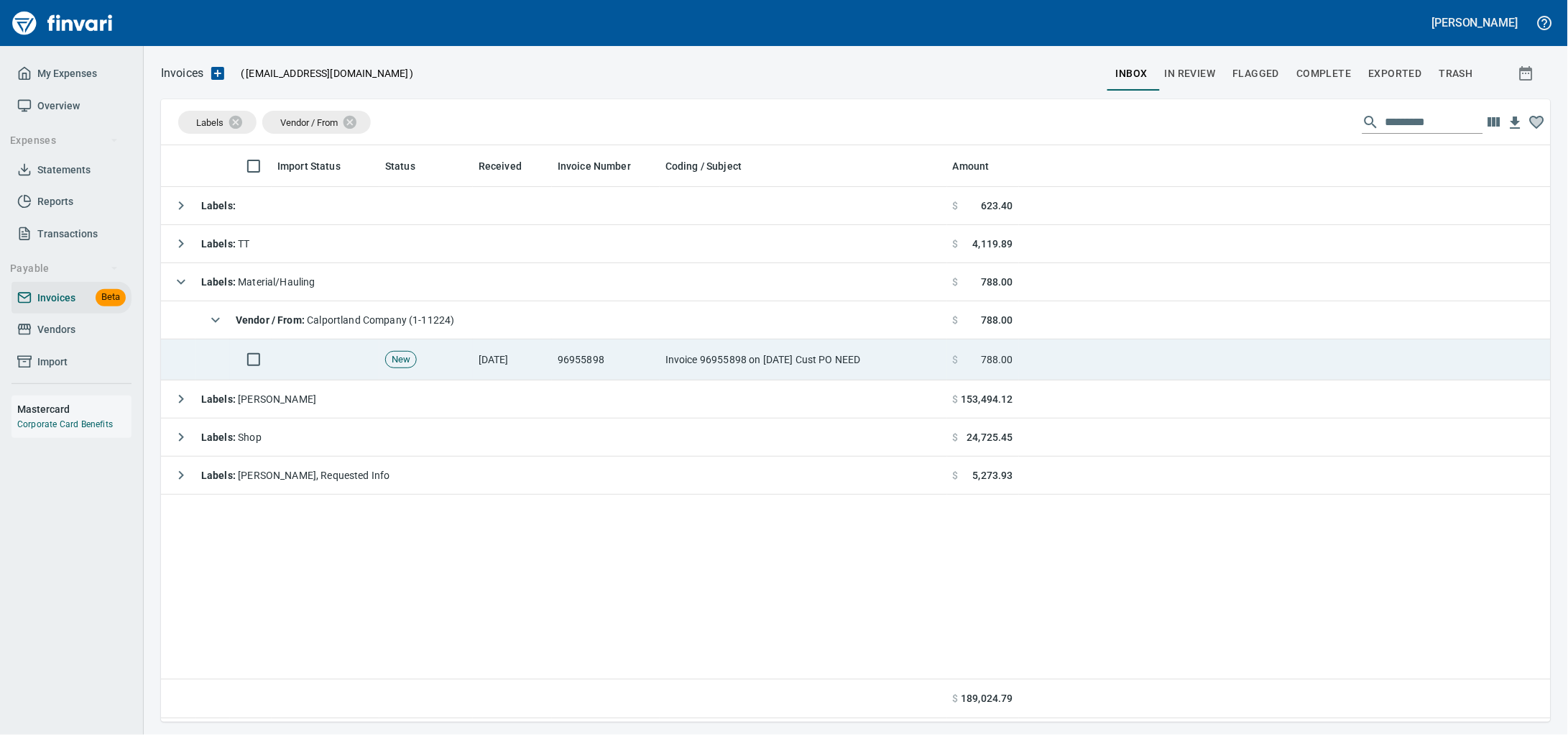
click at [789, 356] on td "Invoice 96955898 on [DATE] Cust PO NEED" at bounding box center [803, 359] width 287 height 41
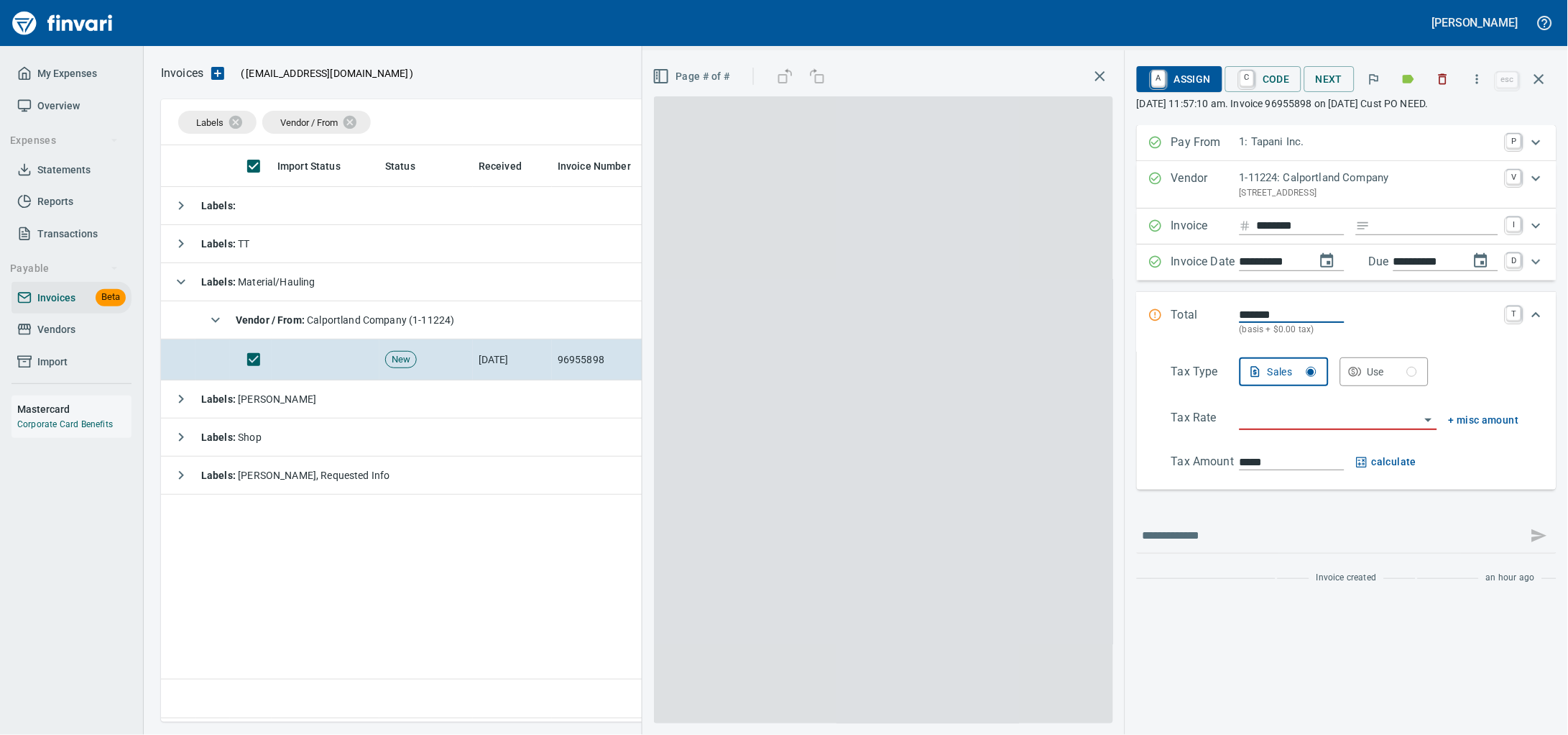
scroll to position [564, 1361]
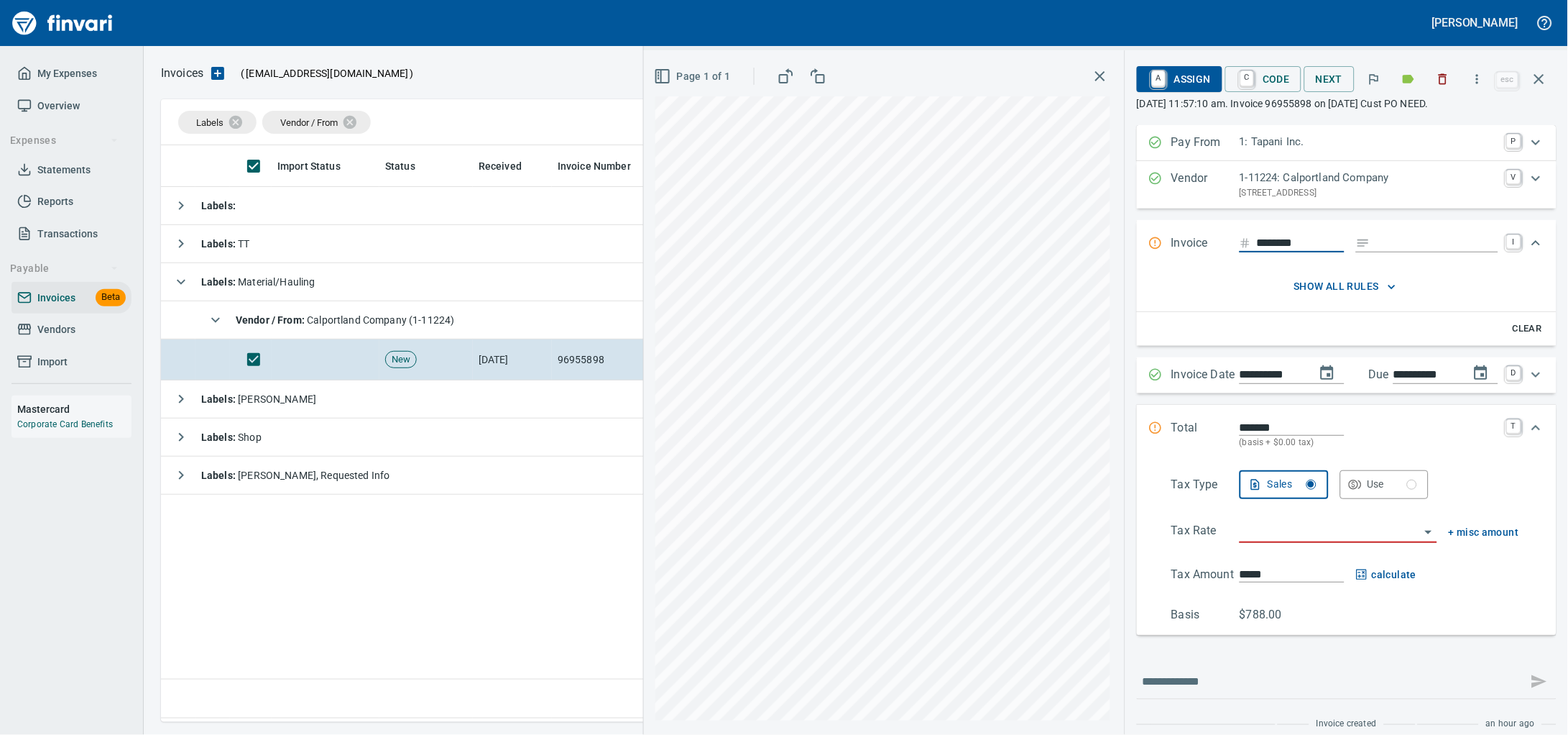
click at [1428, 95] on button "button" at bounding box center [1443, 79] width 32 height 32
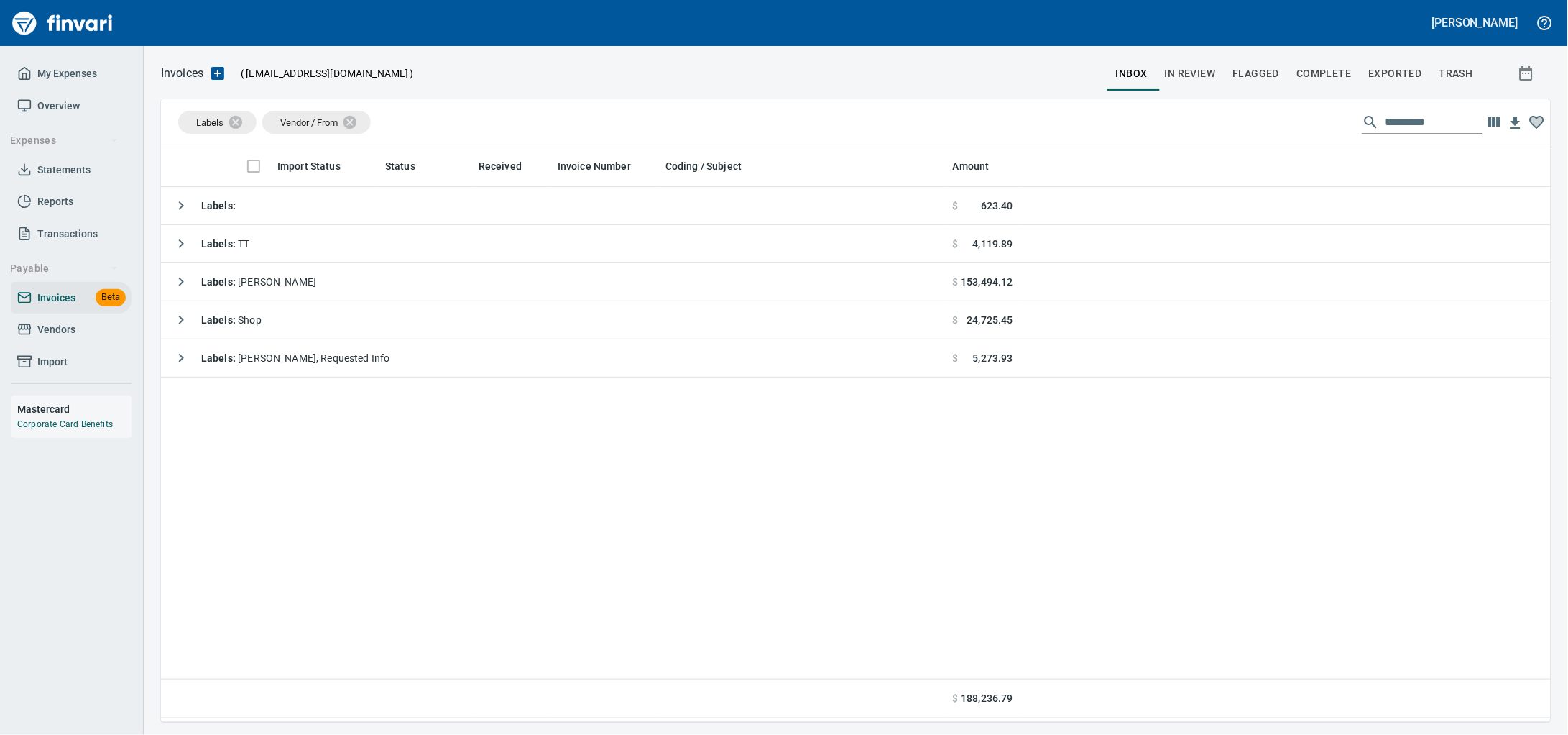
scroll to position [564, 1362]
click at [80, 338] on span "Vendors" at bounding box center [71, 329] width 109 height 18
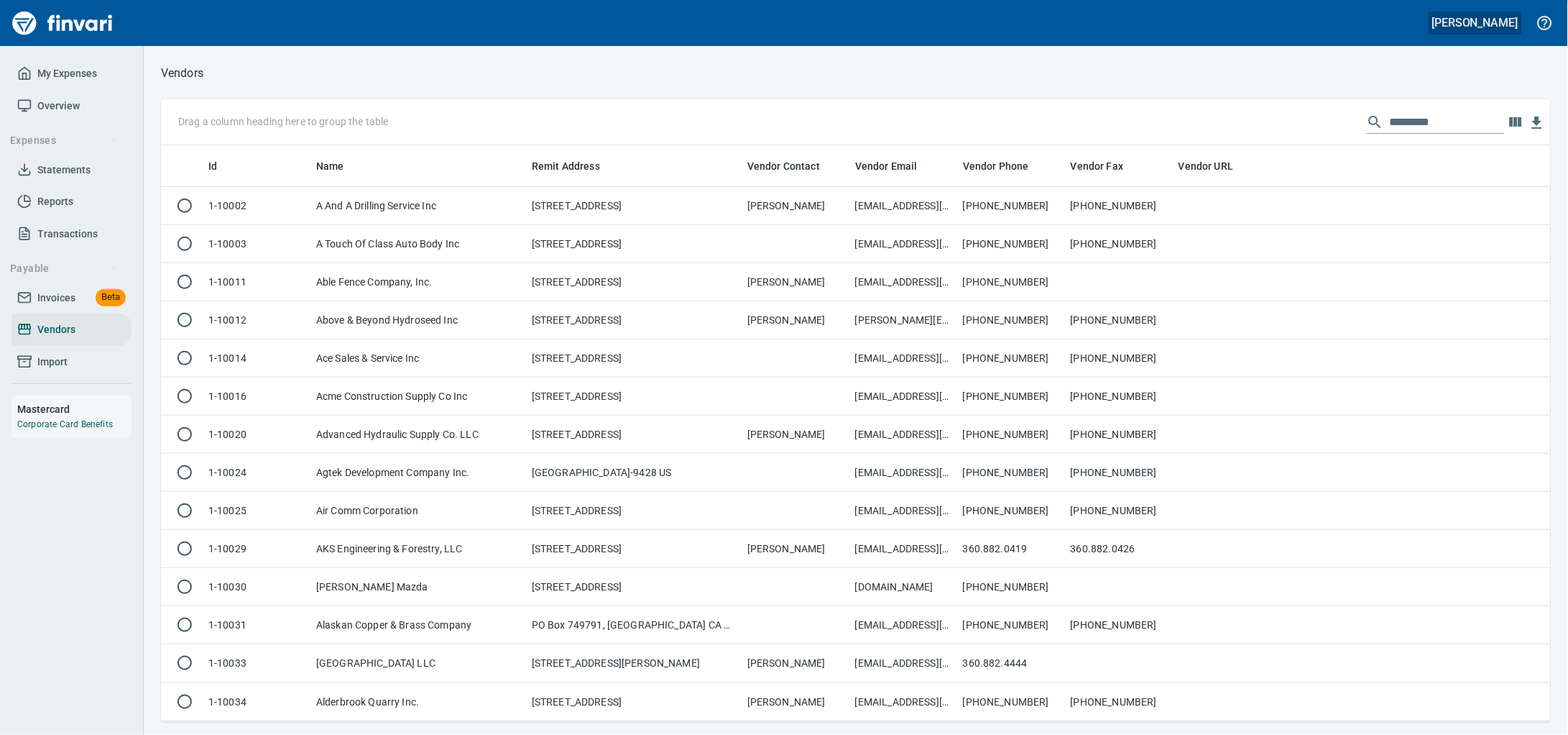
scroll to position [564, 1362]
click at [1451, 129] on input "text" at bounding box center [1447, 122] width 115 height 23
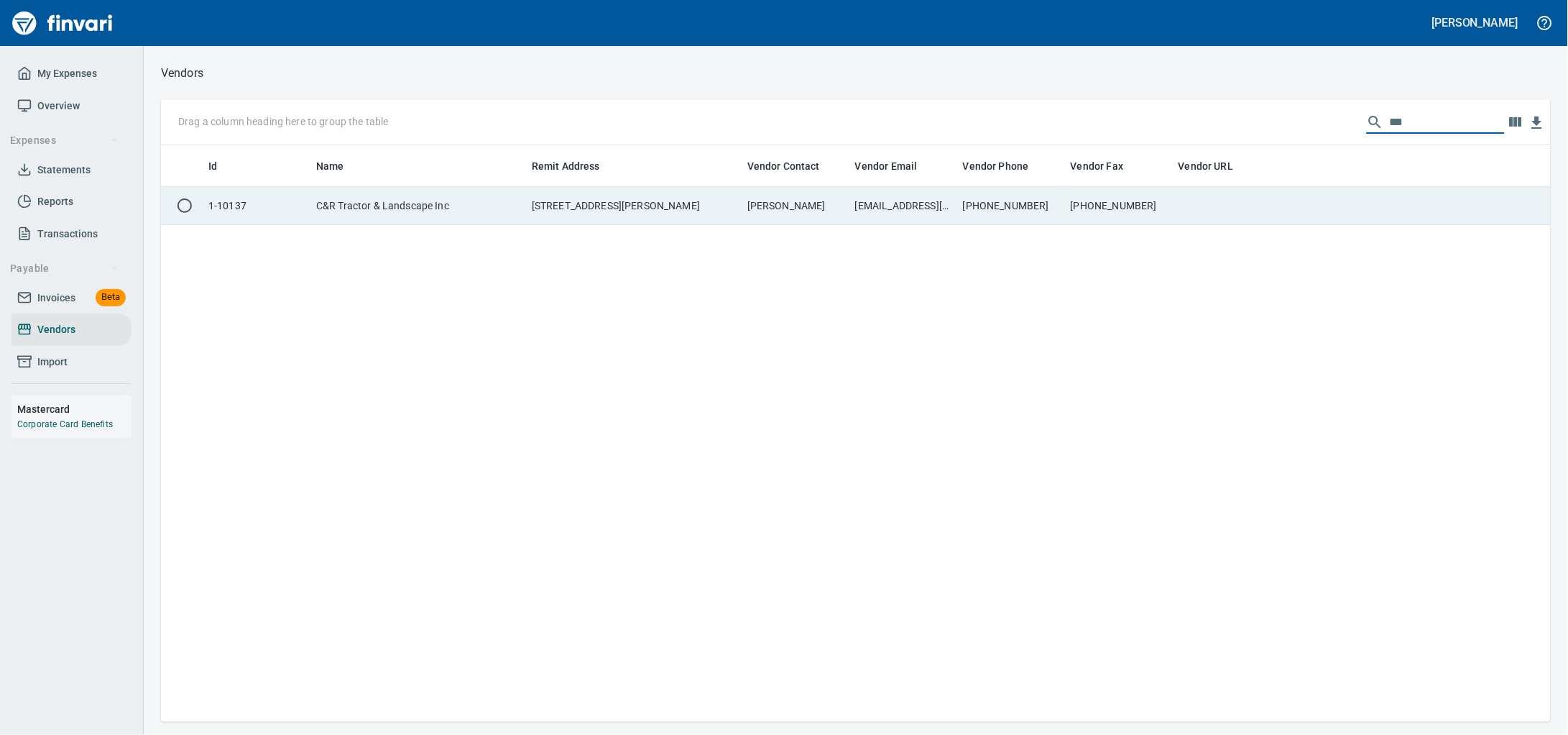
type input "***"
click at [399, 218] on td "C&R Tractor & Landscape Inc" at bounding box center [418, 206] width 216 height 38
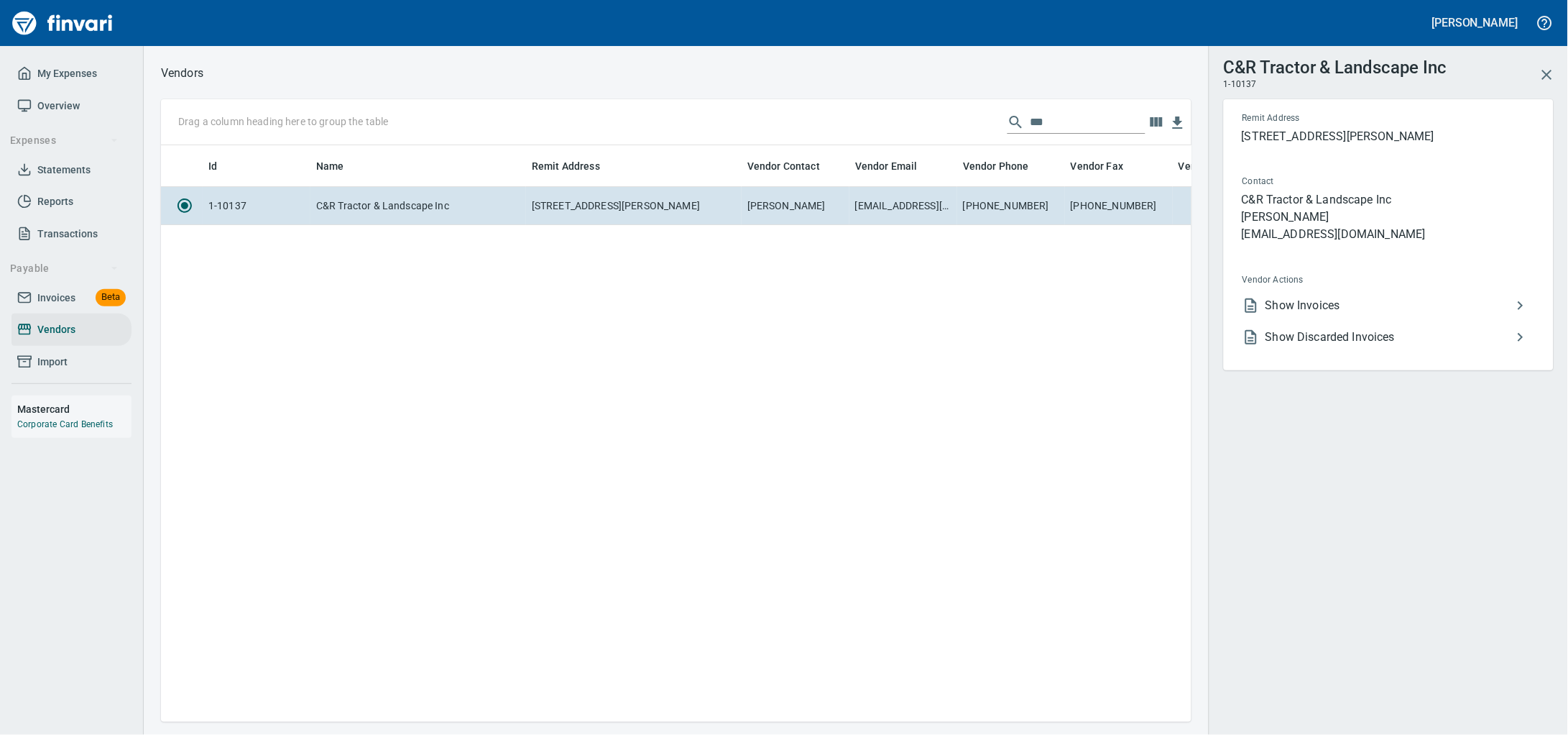
scroll to position [1, 1]
click at [1291, 307] on li "Show Invoices" at bounding box center [1383, 305] width 304 height 32
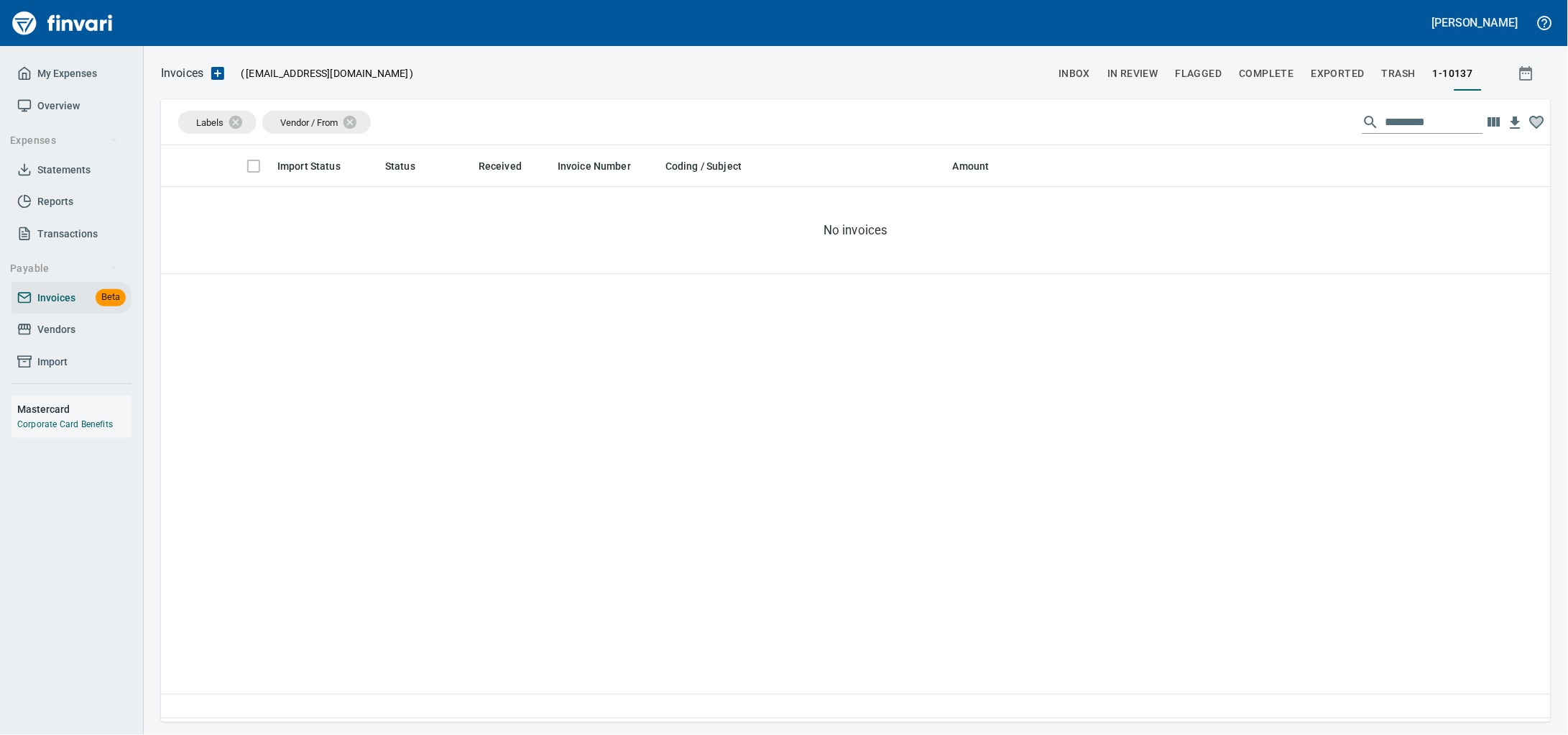
scroll to position [564, 1362]
click at [25, 336] on icon at bounding box center [24, 329] width 14 height 14
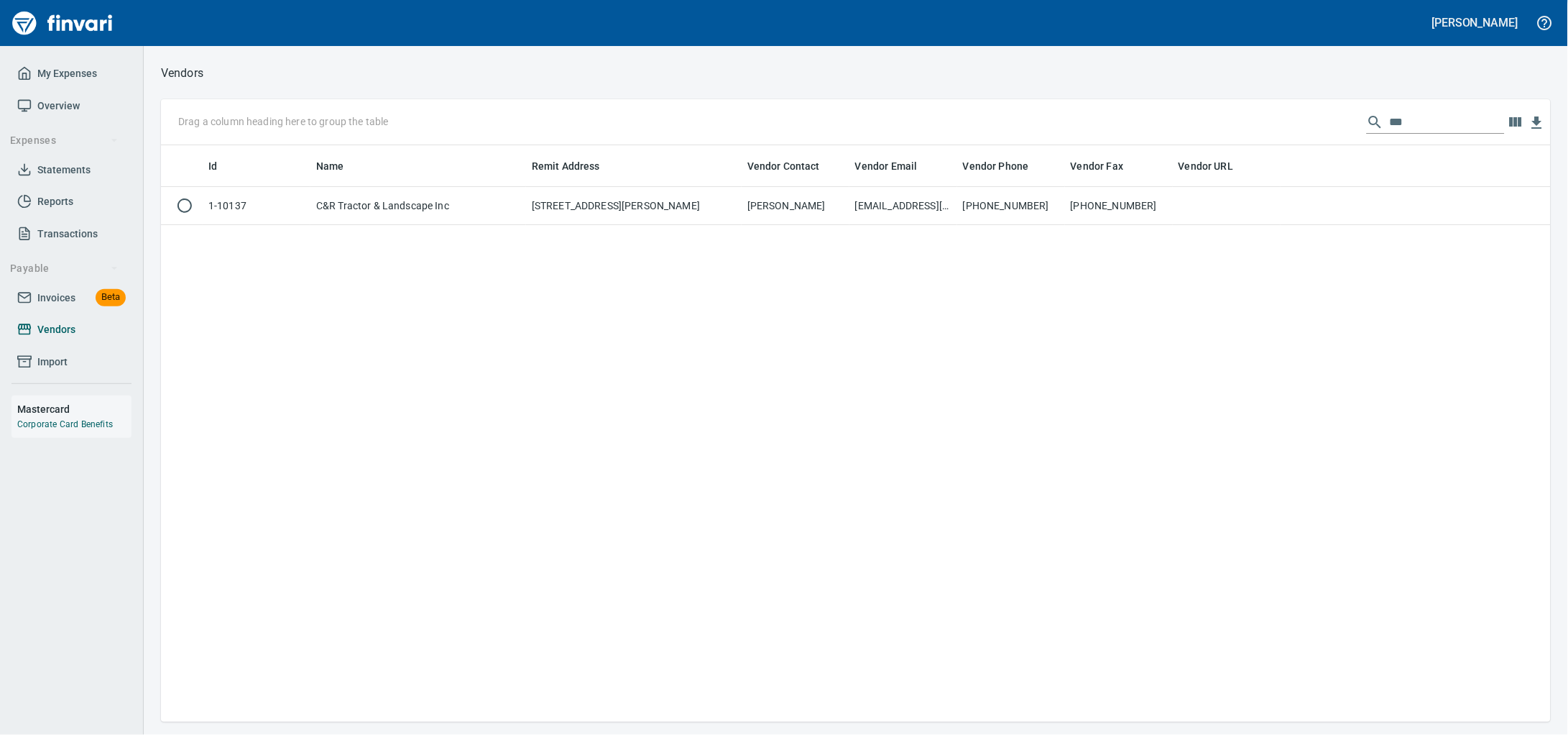
scroll to position [564, 1362]
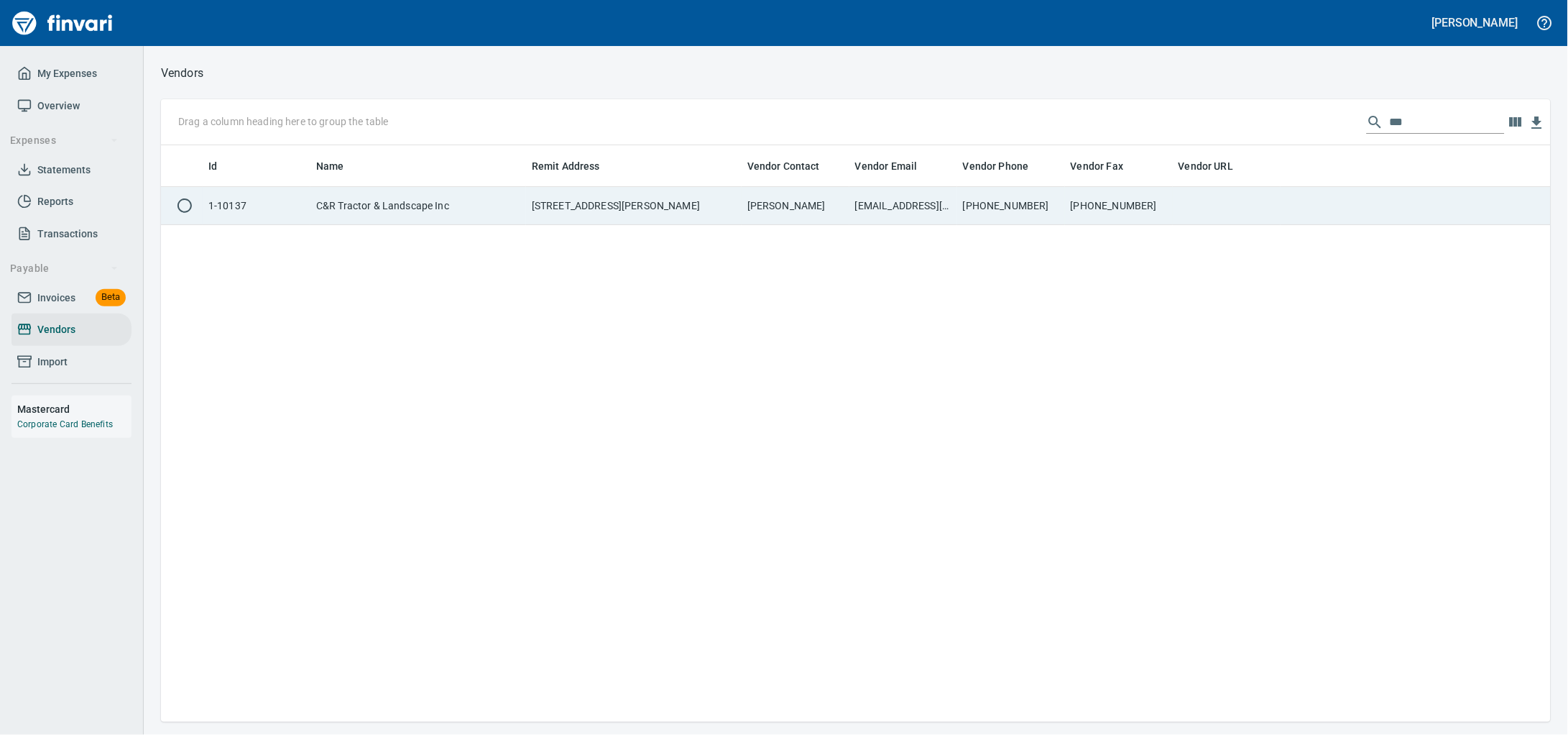
click at [409, 212] on td "C&R Tractor & Landscape Inc" at bounding box center [418, 206] width 216 height 38
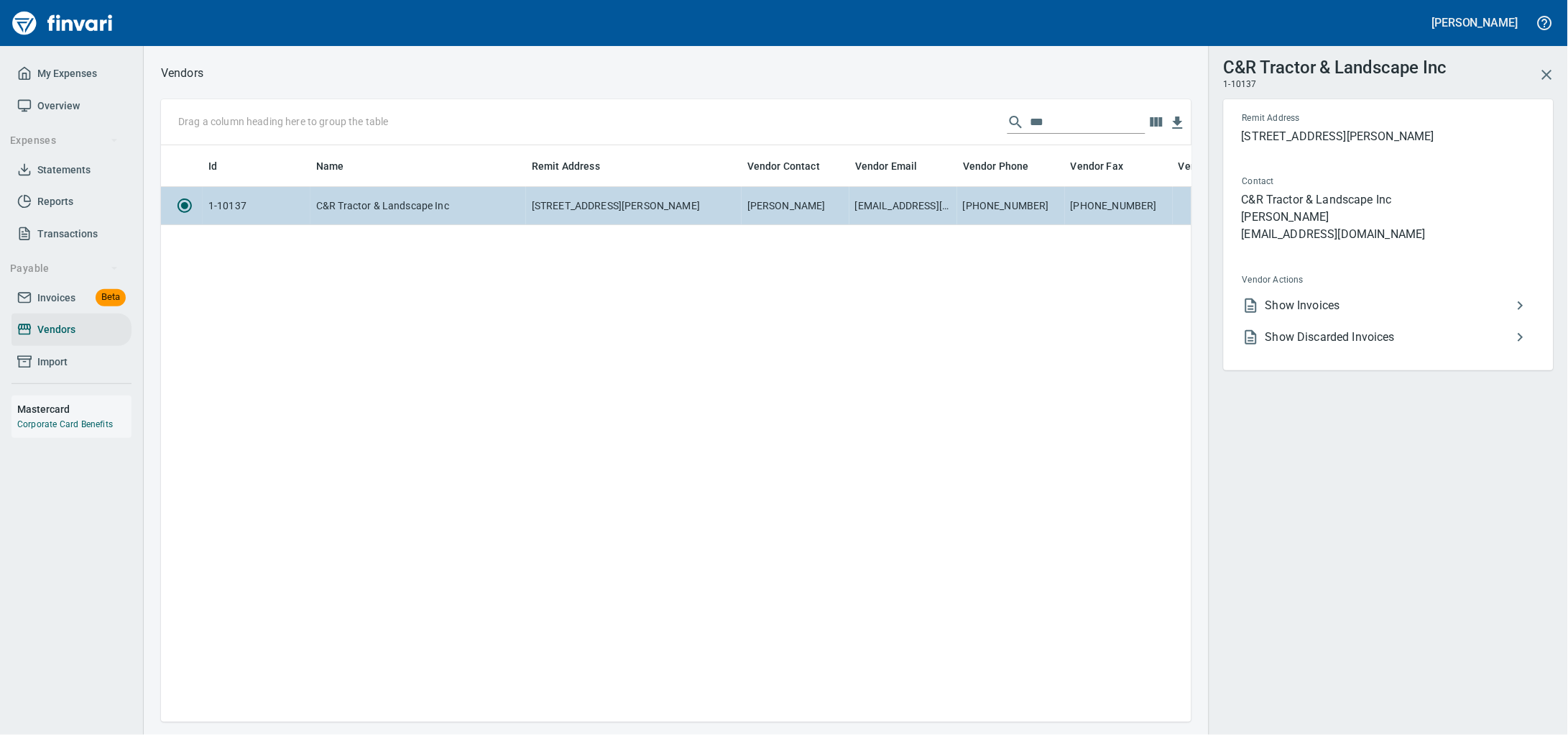
scroll to position [549, 1017]
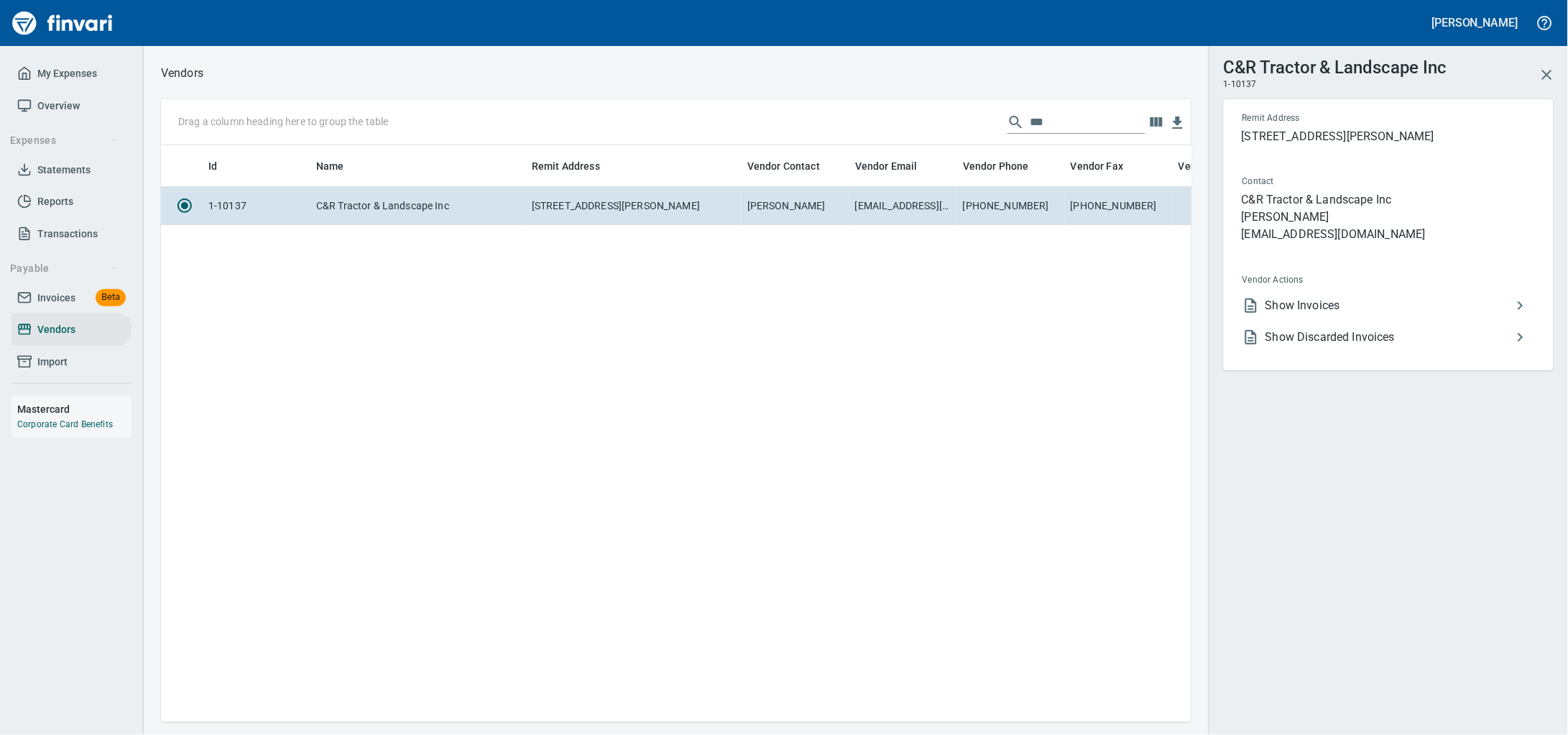
click at [1451, 346] on span "Show Discarded Invoices" at bounding box center [1389, 337] width 247 height 17
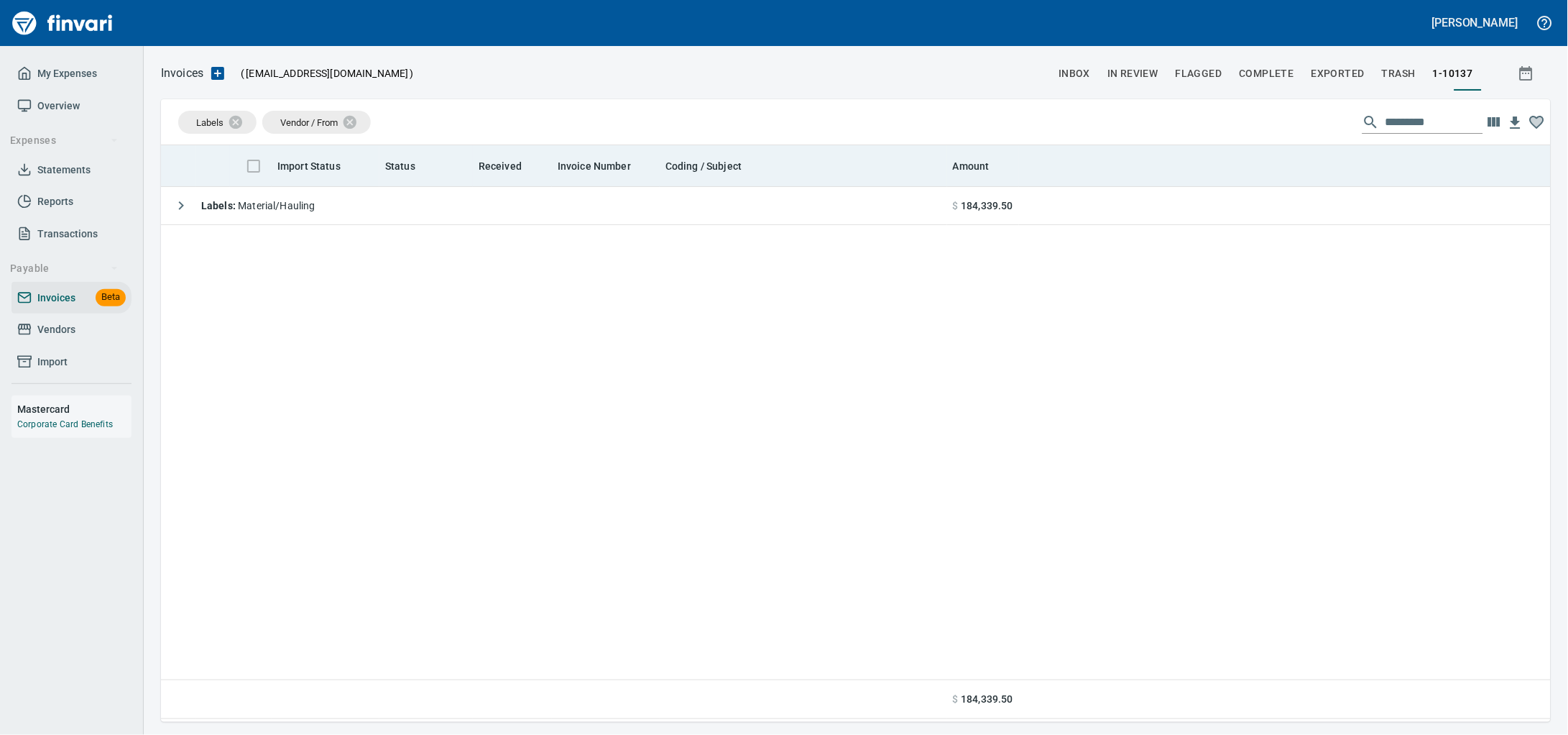
scroll to position [564, 1362]
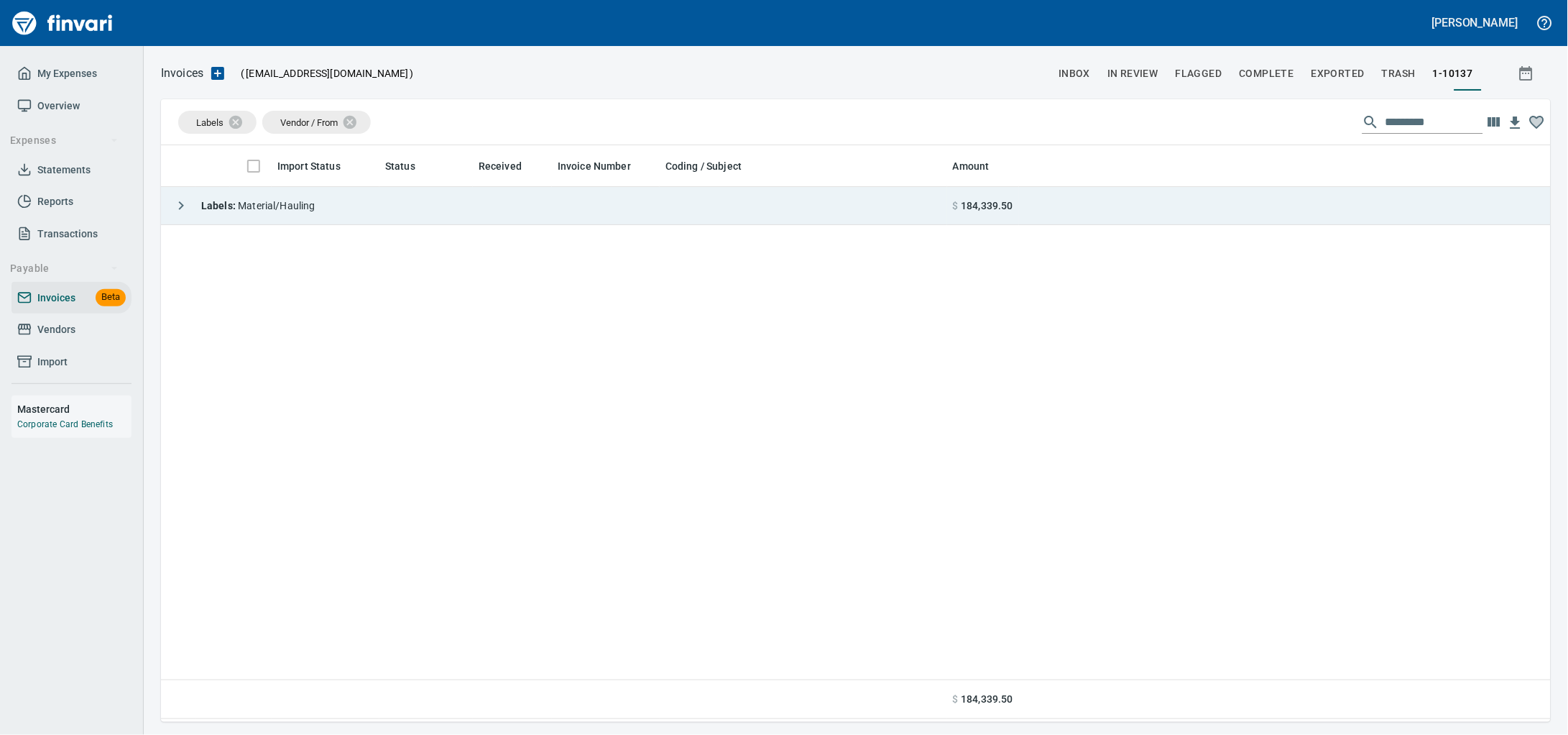
click at [286, 212] on span "Labels : Material/Hauling" at bounding box center [258, 206] width 114 height 12
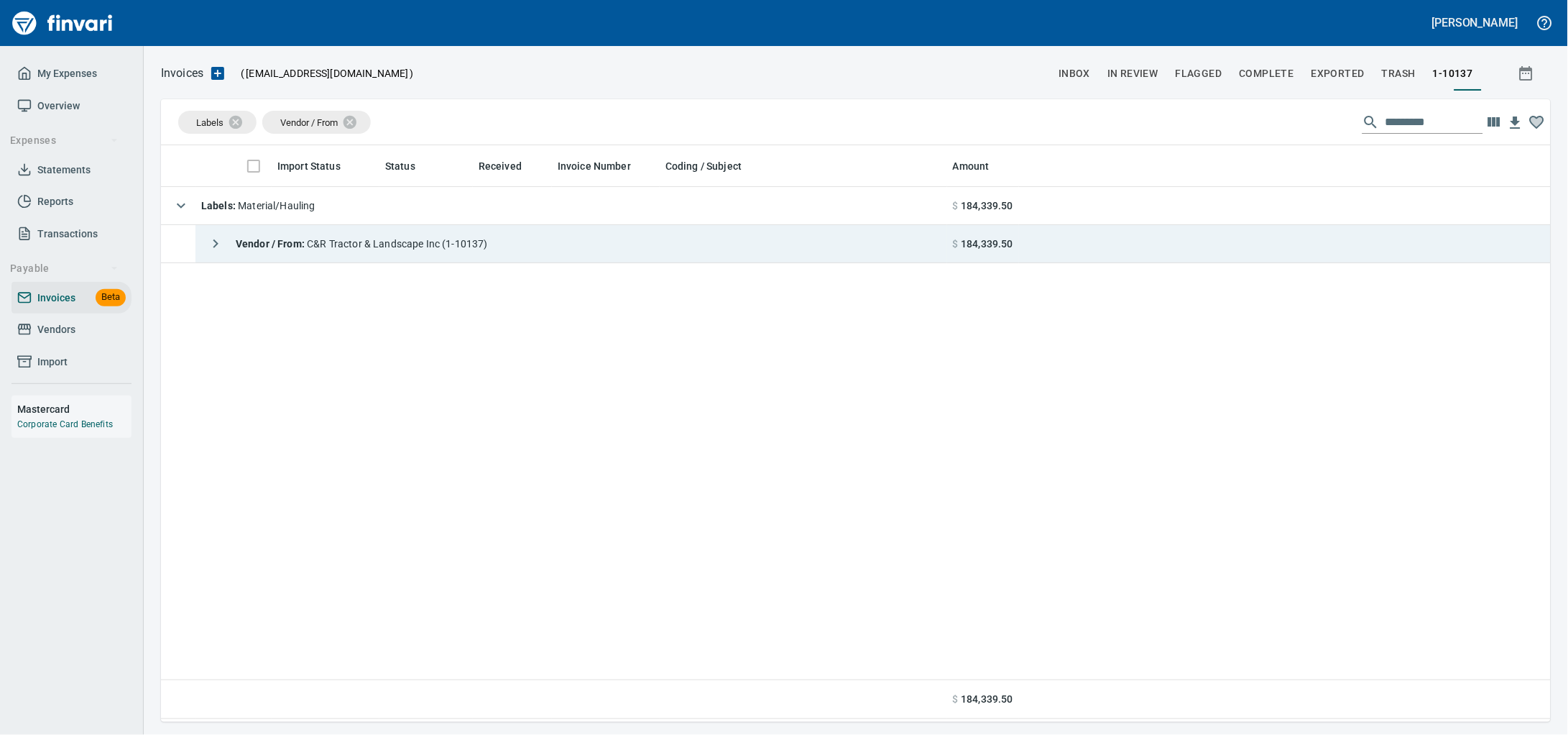
click at [488, 250] on span "Vendor / From : C&R Tractor & Landscape Inc (1-10137)" at bounding box center [362, 244] width 253 height 12
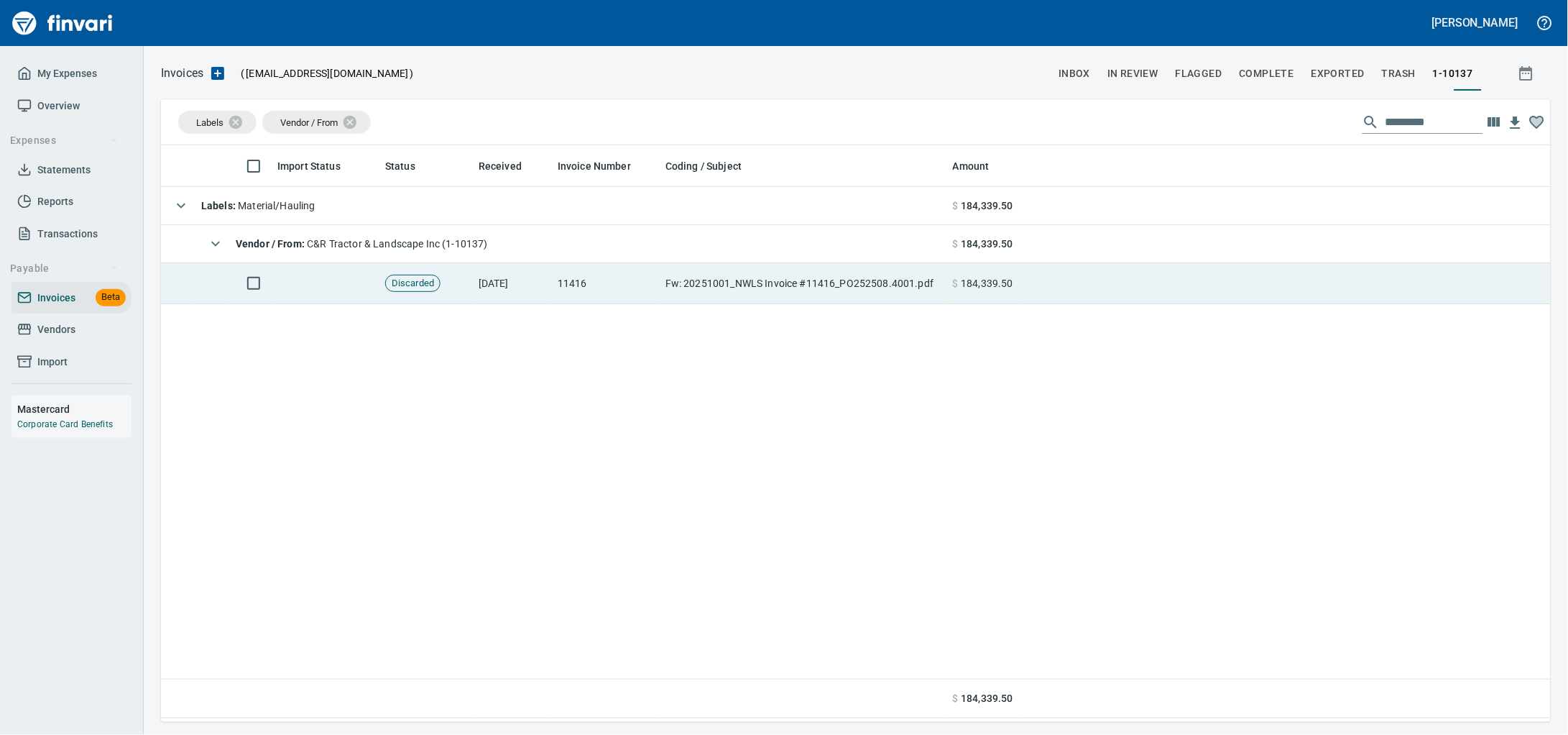
click at [653, 297] on td "11416" at bounding box center [606, 284] width 108 height 41
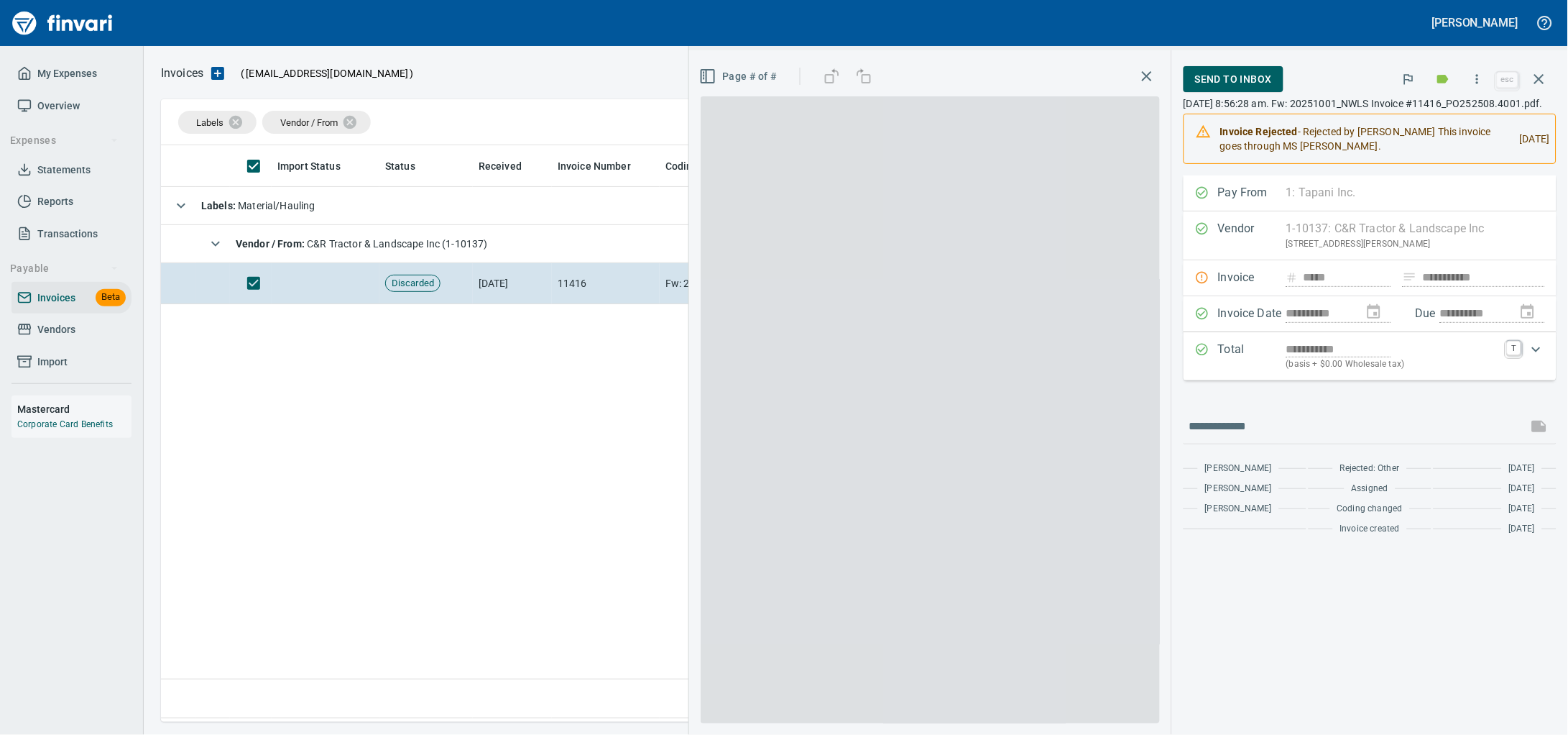
scroll to position [564, 1361]
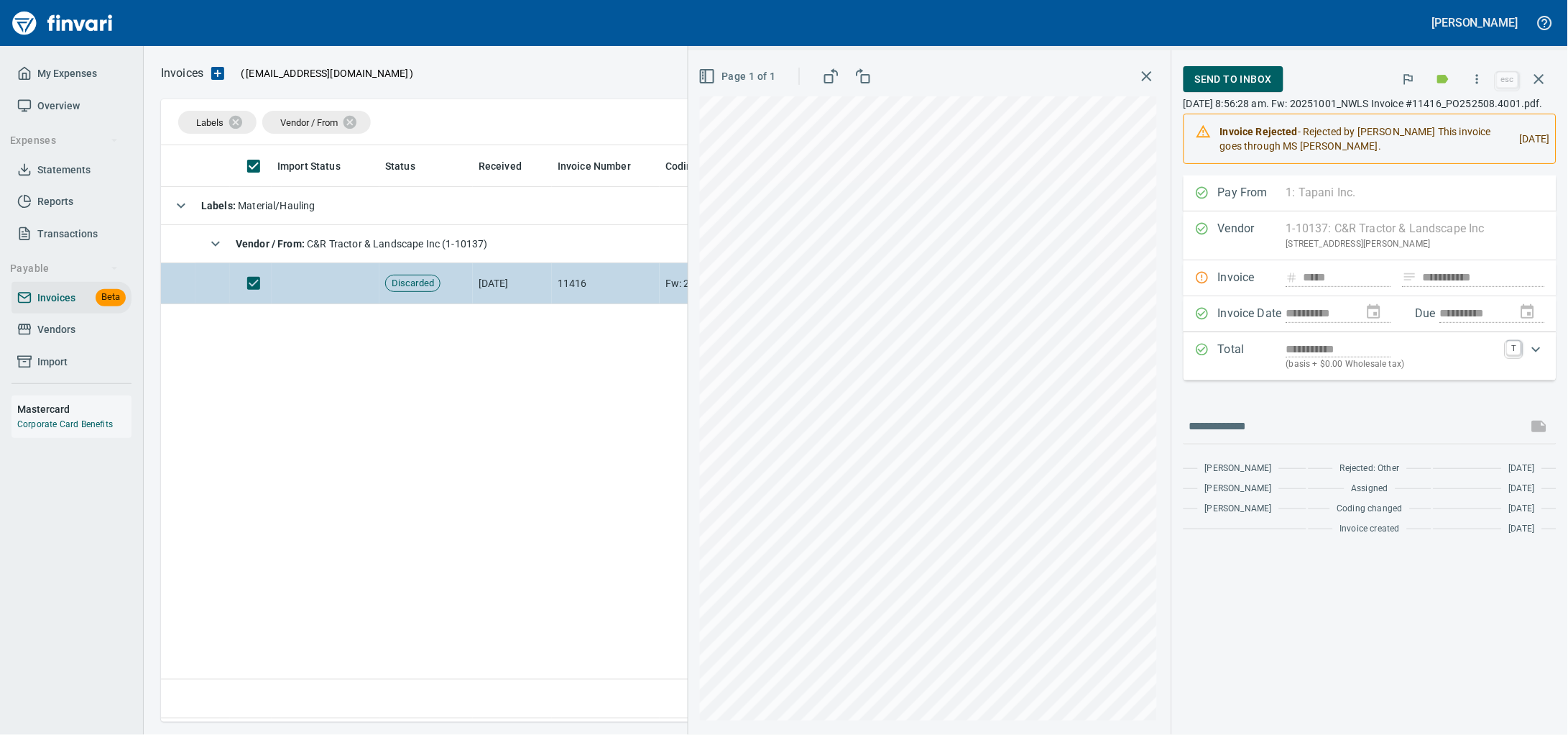
click at [1532, 79] on icon "button" at bounding box center [1539, 79] width 17 height 17
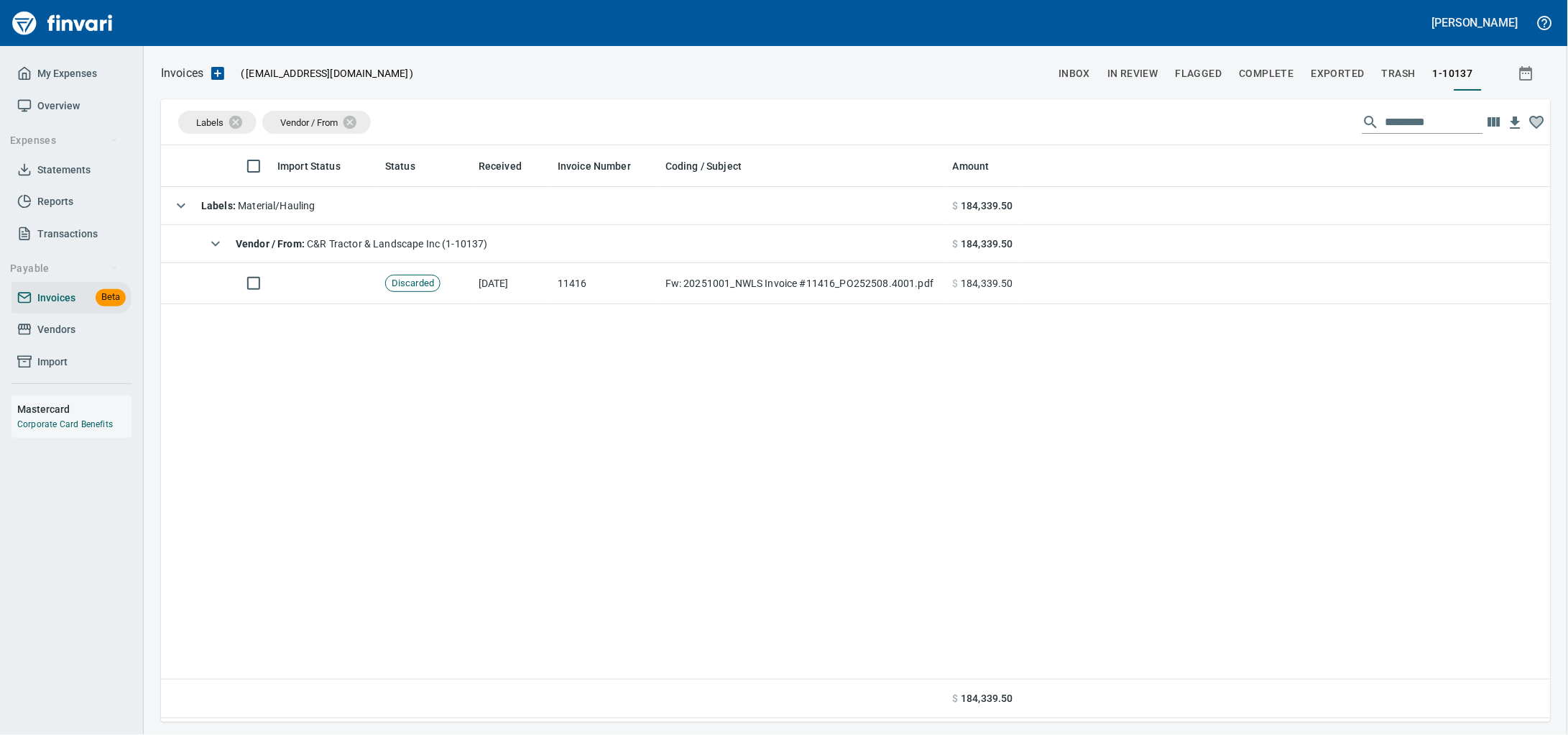
scroll to position [564, 1361]
click at [106, 338] on span "Vendors" at bounding box center [71, 329] width 109 height 18
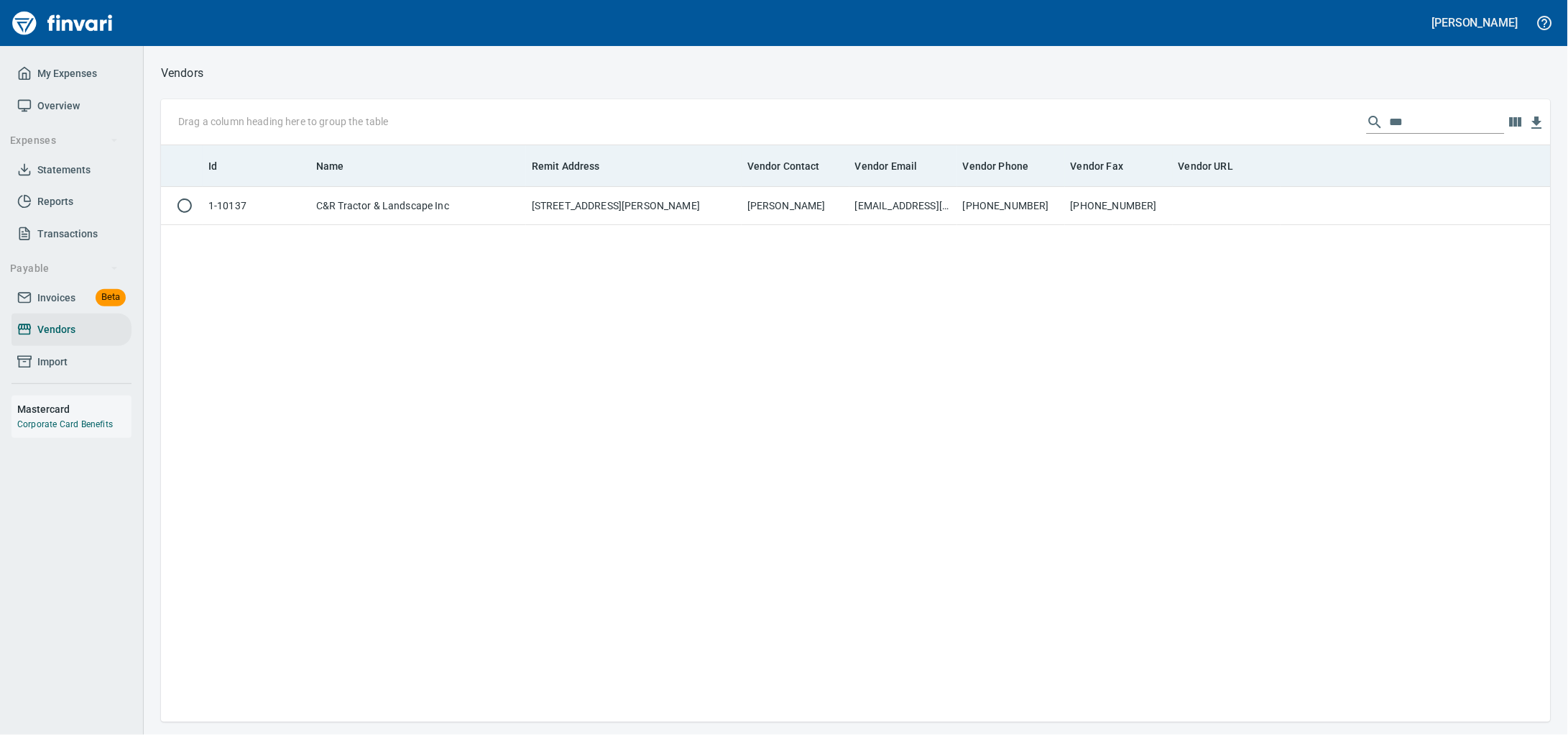
scroll to position [564, 1362]
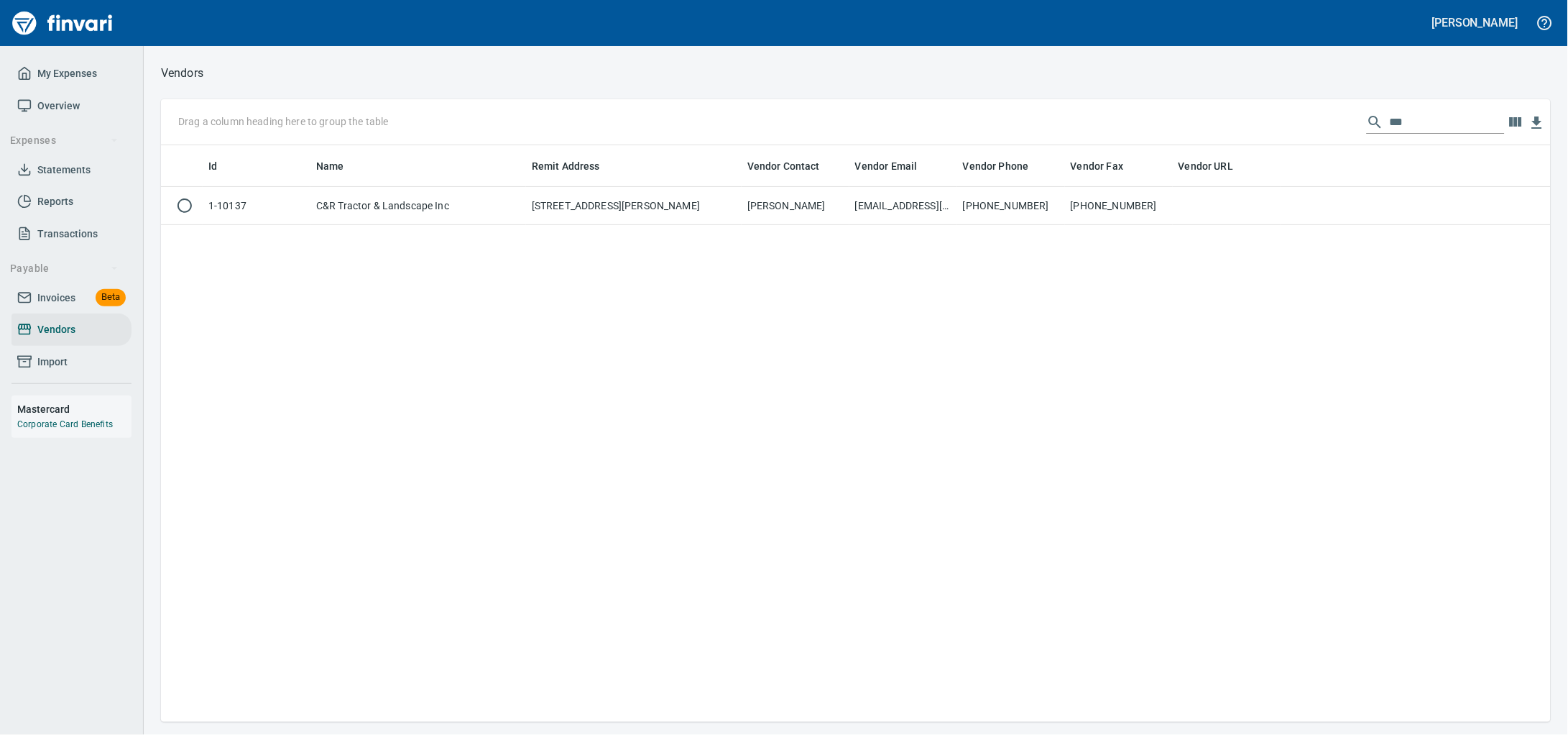
drag, startPoint x: 1368, startPoint y: 123, endPoint x: 1172, endPoint y: 117, distance: 196.1
click at [1195, 114] on div "Drag a column heading here to group the table ***" at bounding box center [856, 122] width 1390 height 46
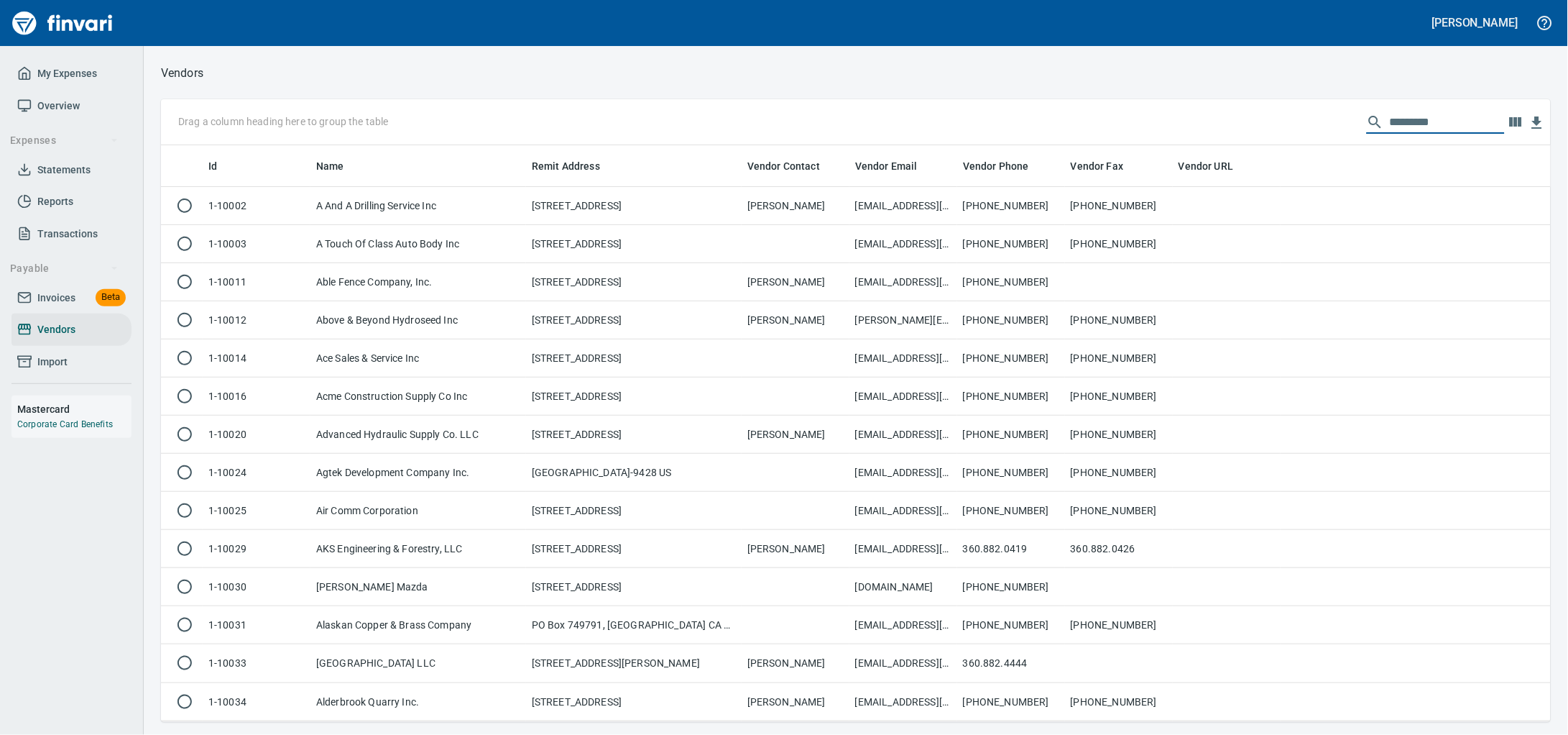
click at [61, 302] on link "Invoices Beta" at bounding box center [71, 297] width 120 height 32
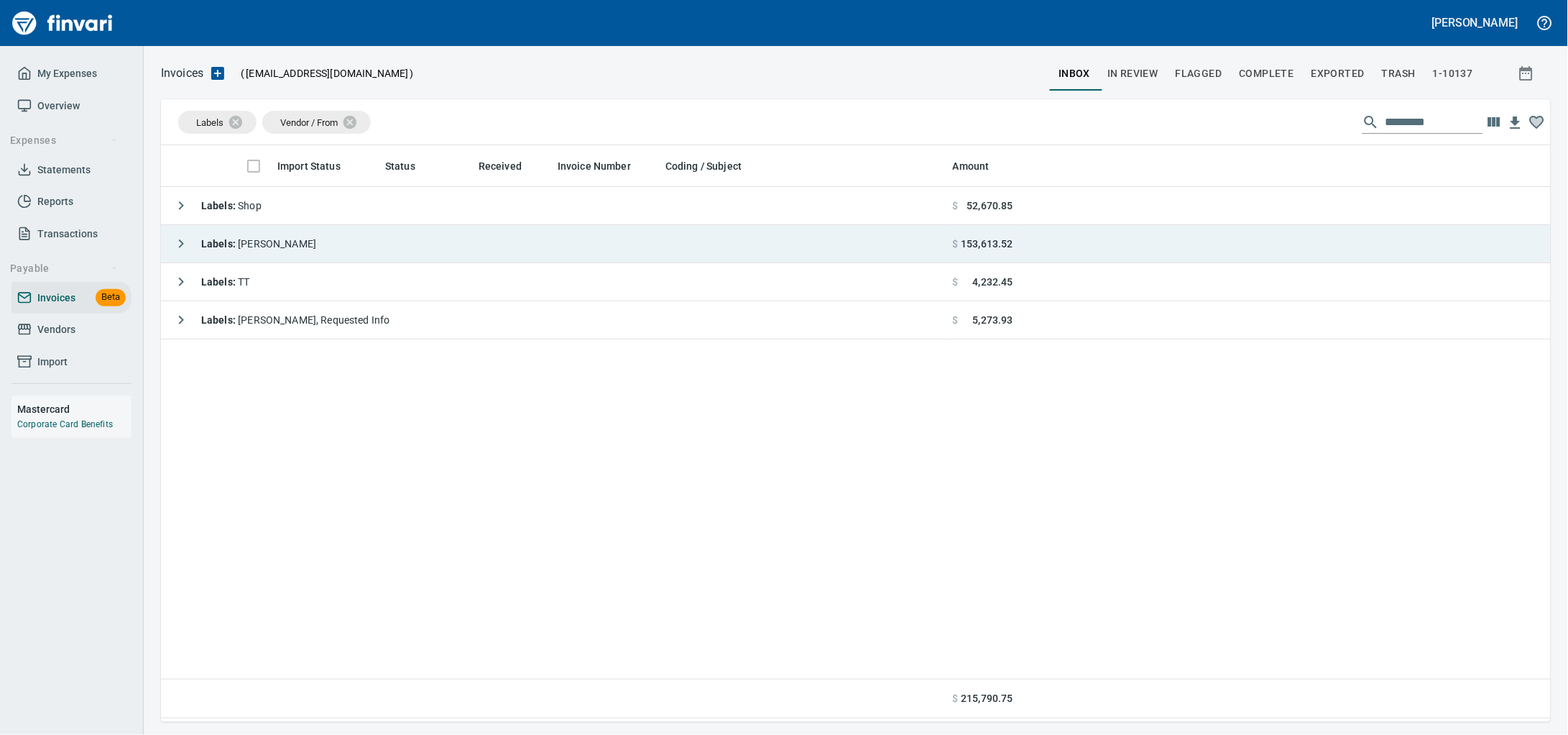
scroll to position [564, 1362]
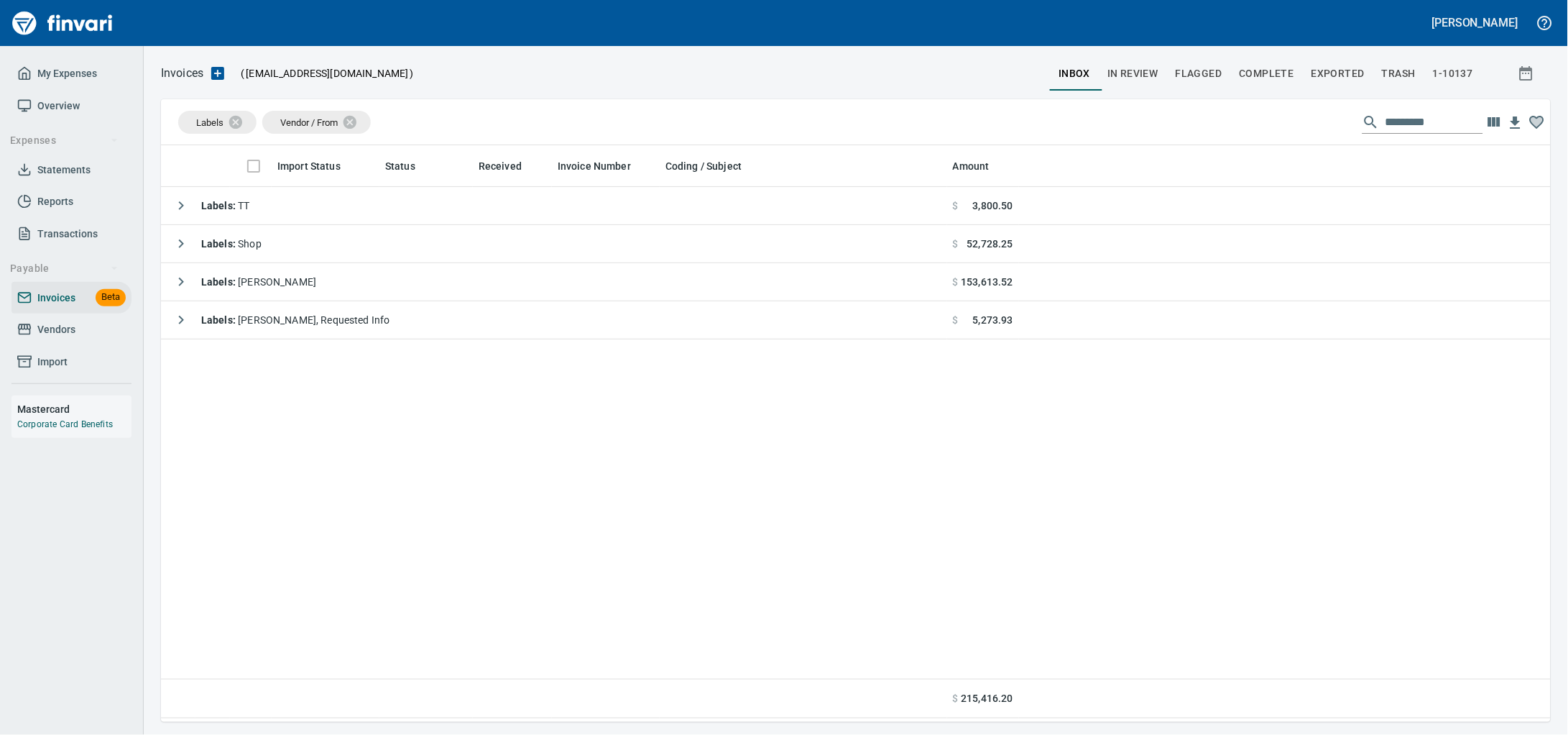
click at [87, 338] on span "Vendors" at bounding box center [71, 329] width 109 height 18
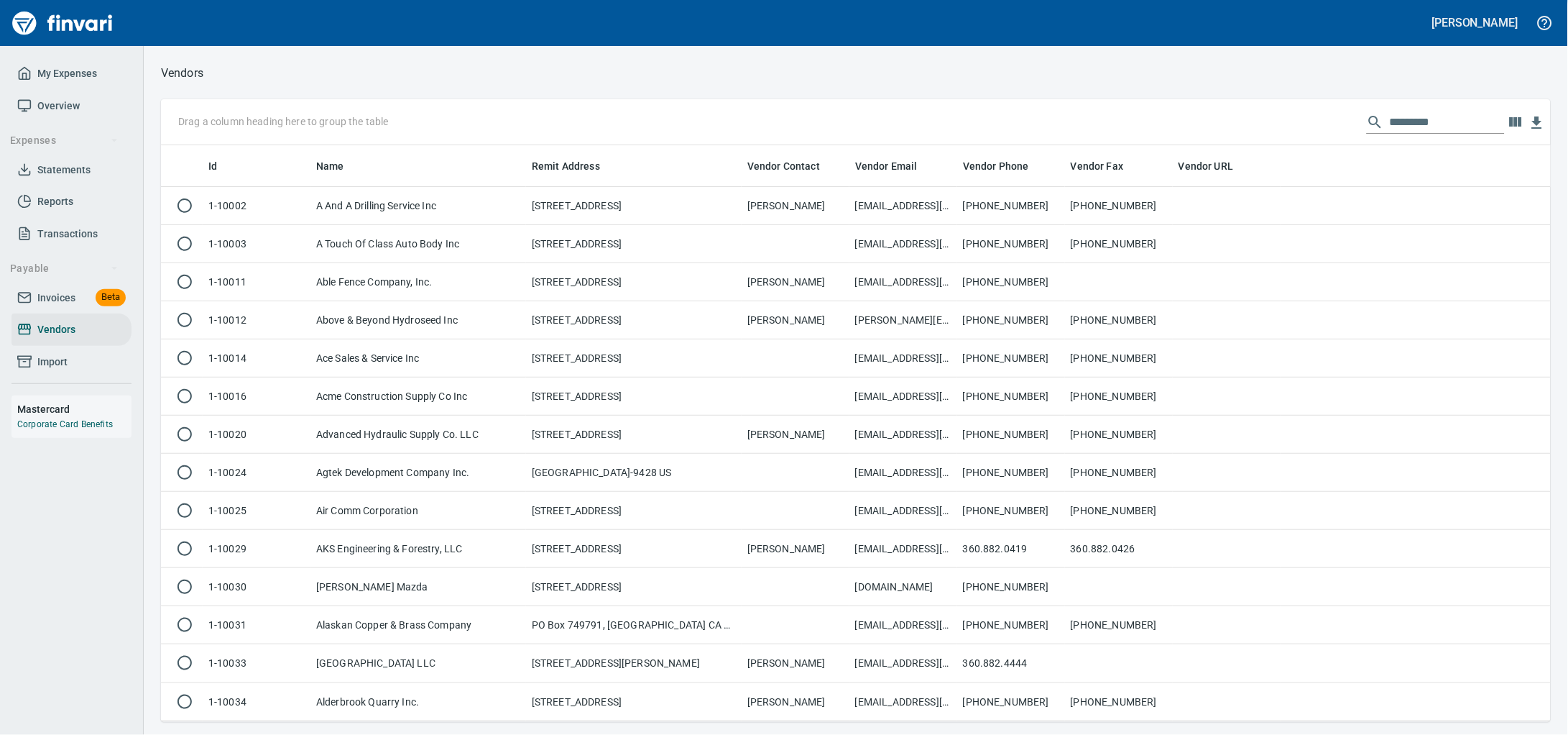
scroll to position [564, 1362]
click at [1410, 125] on input "text" at bounding box center [1447, 122] width 115 height 23
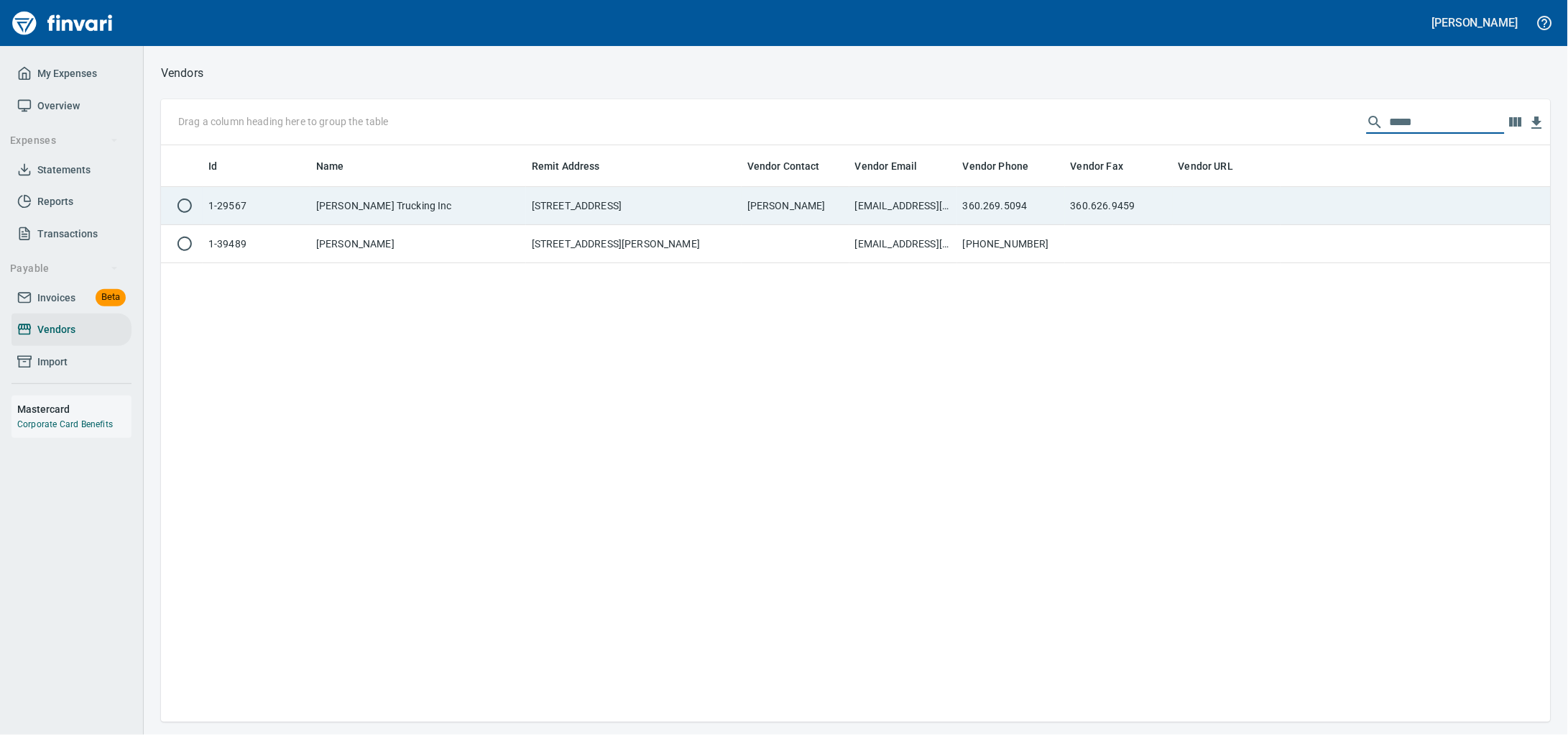
type input "*****"
click at [674, 224] on td "[STREET_ADDRESS]" at bounding box center [634, 206] width 216 height 38
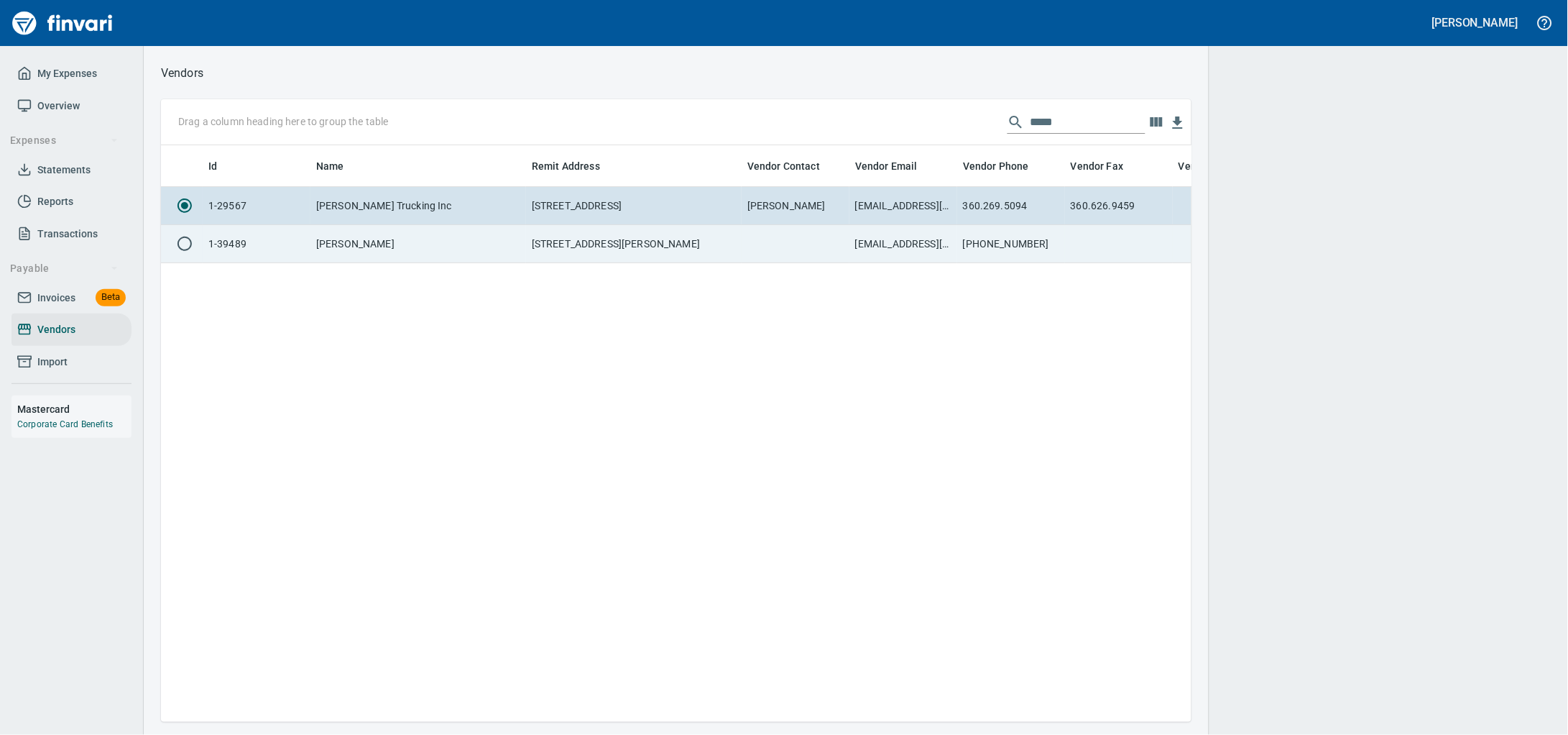
scroll to position [1, 1]
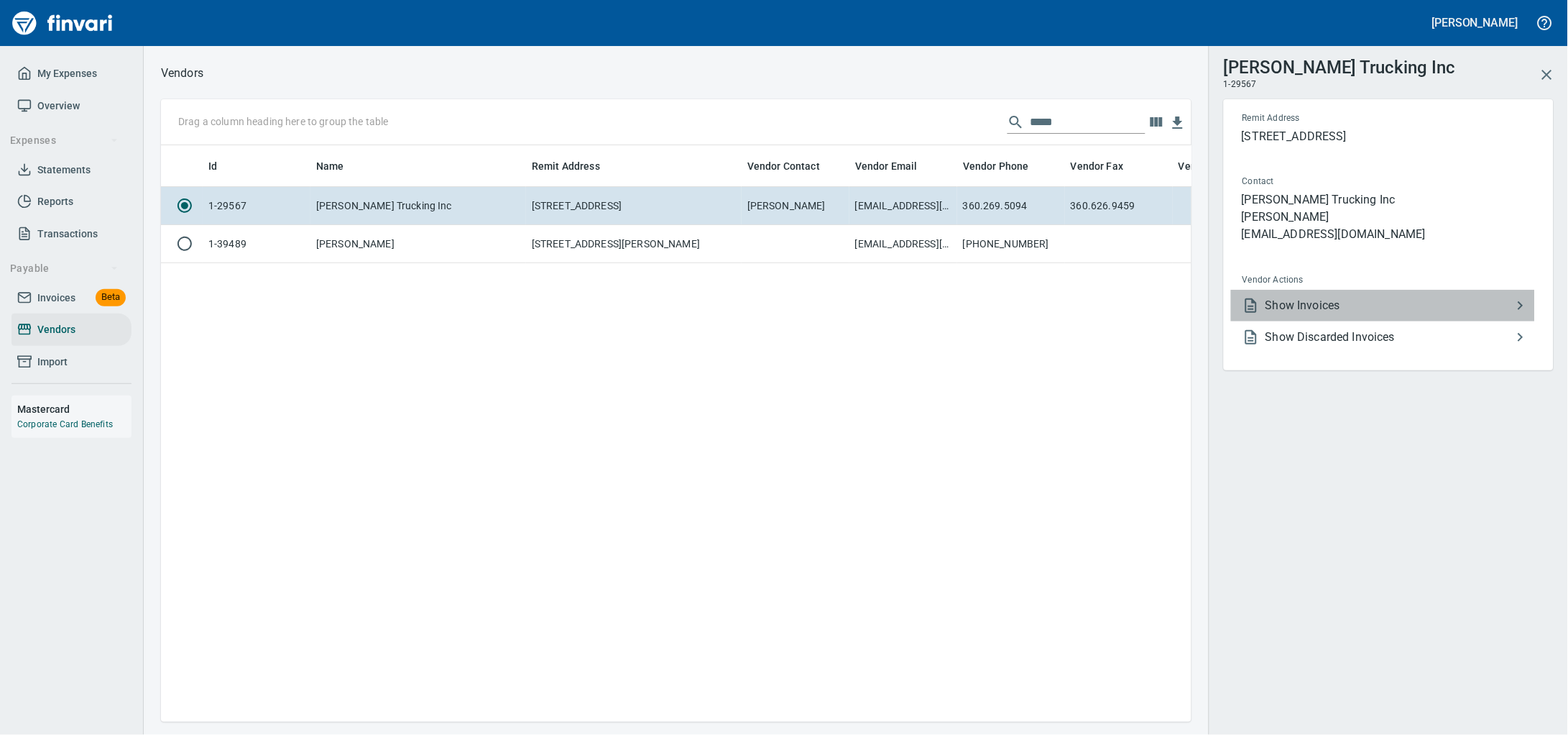
click at [1288, 314] on span "Show Invoices" at bounding box center [1389, 305] width 247 height 17
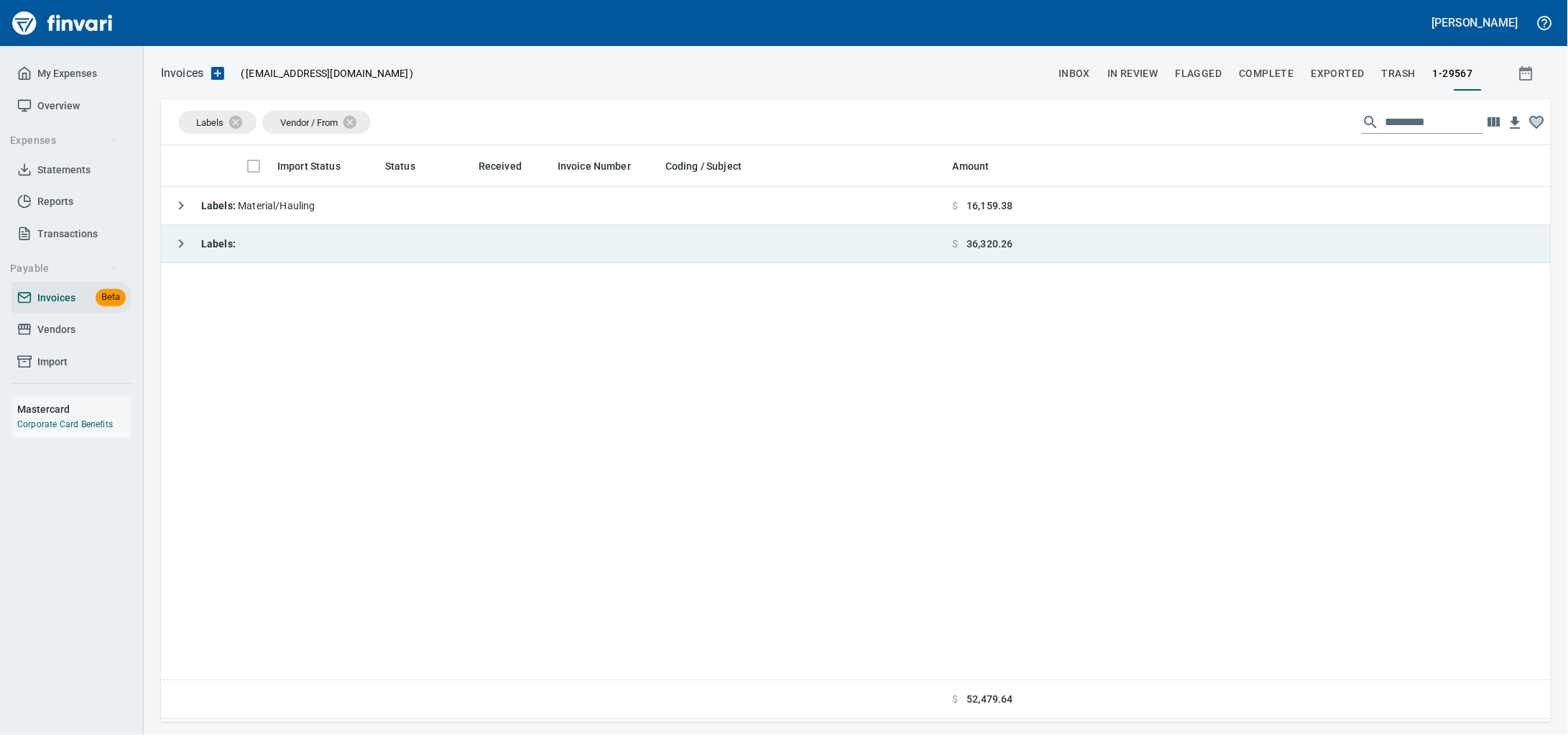
scroll to position [564, 1362]
click at [560, 250] on td "Labels :" at bounding box center [554, 244] width 787 height 38
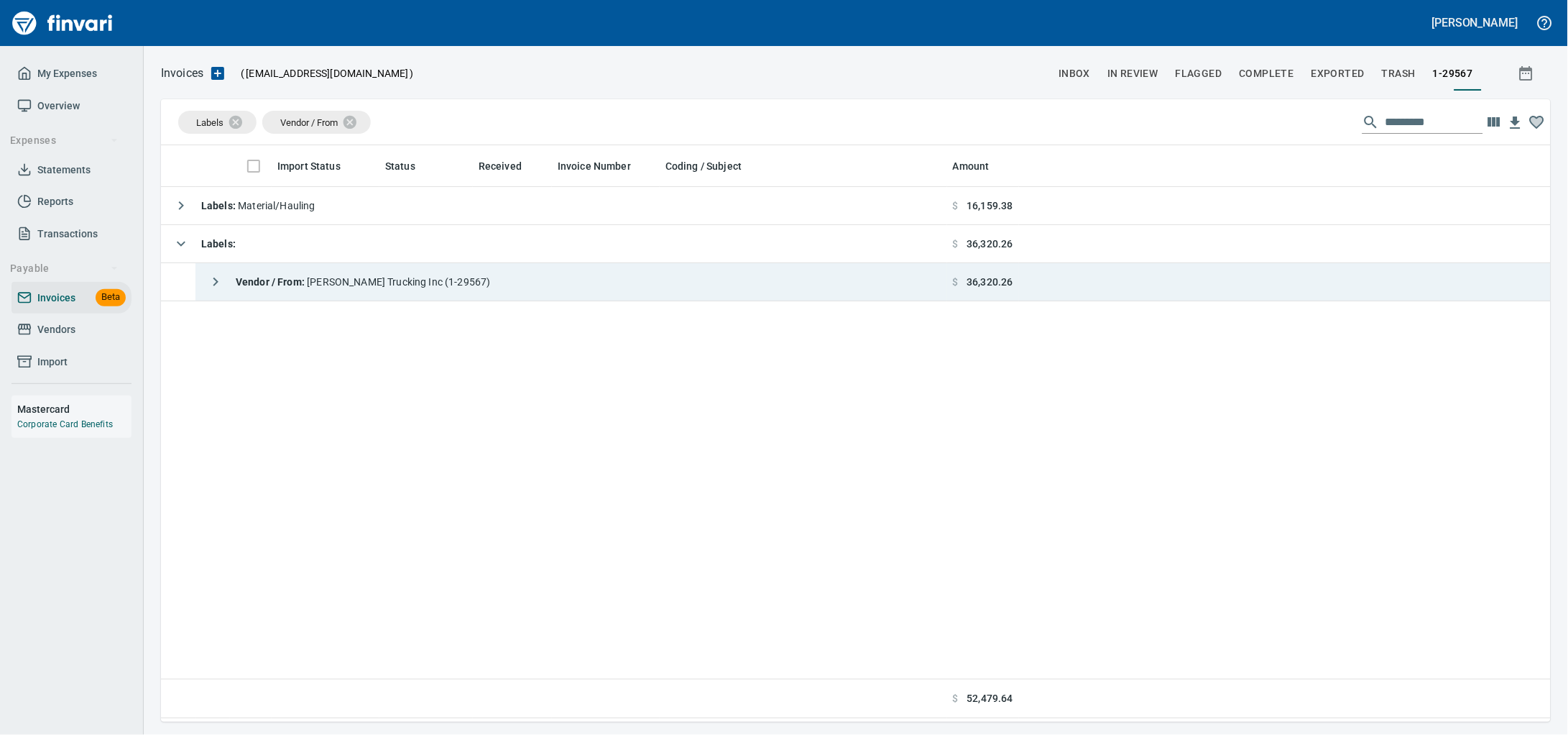
click at [538, 276] on td "Vendor / From : [PERSON_NAME] Trucking Inc (1-29567)" at bounding box center [571, 282] width 752 height 38
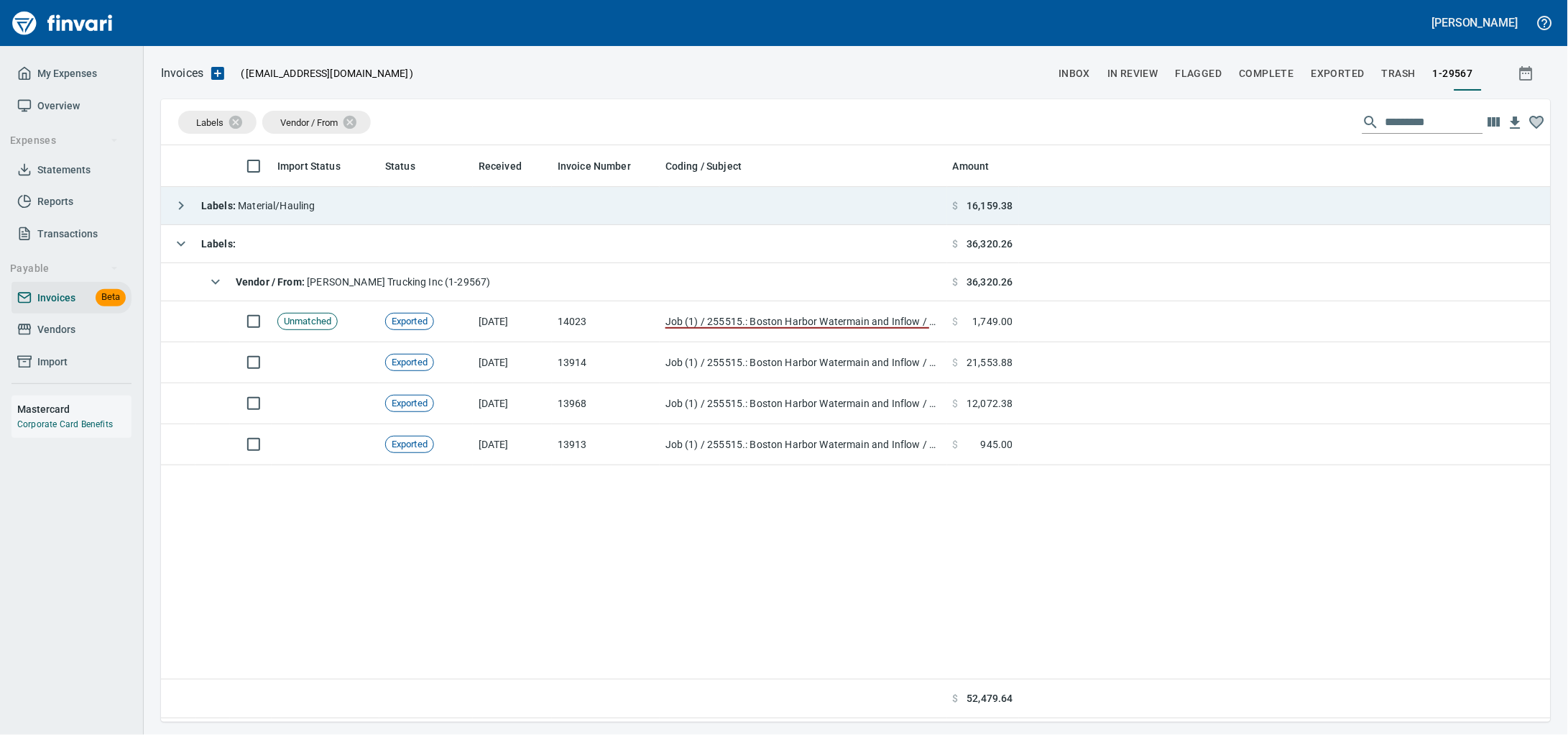
click at [543, 225] on td "Labels : Material/Hauling" at bounding box center [554, 206] width 787 height 38
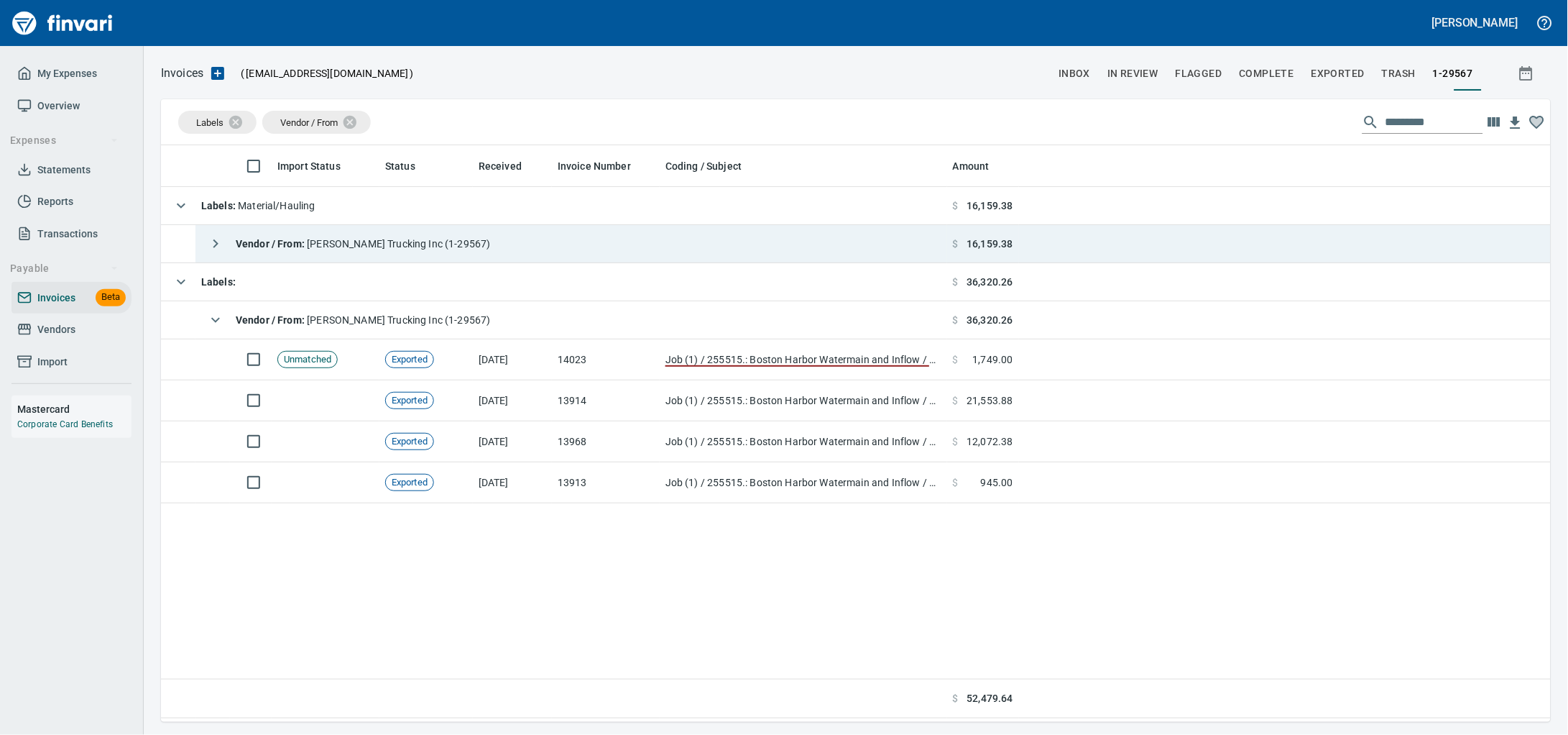
click at [541, 233] on td "Vendor / From : [PERSON_NAME] Trucking Inc (1-29567)" at bounding box center [571, 244] width 752 height 38
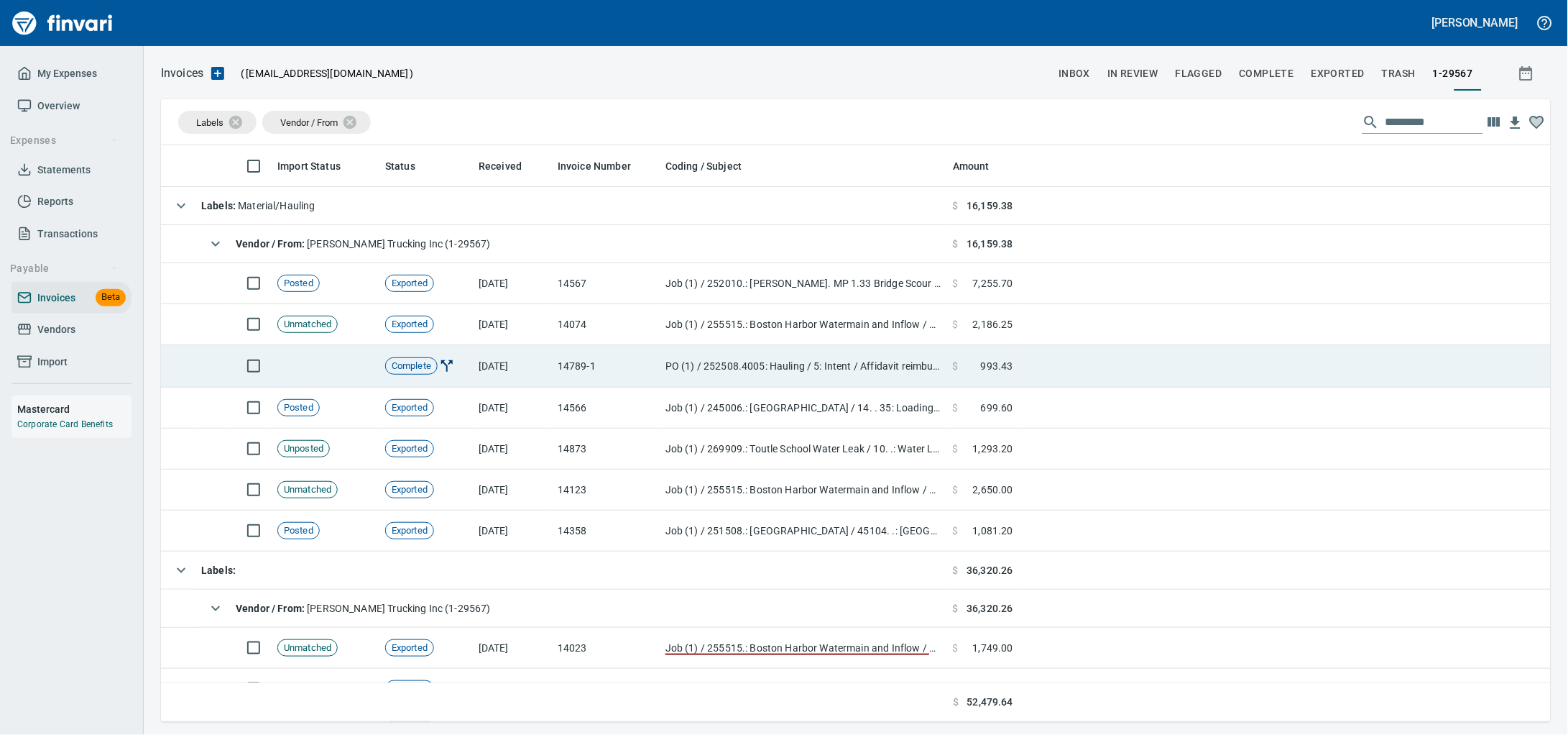
click at [548, 364] on td "[DATE]" at bounding box center [512, 366] width 79 height 42
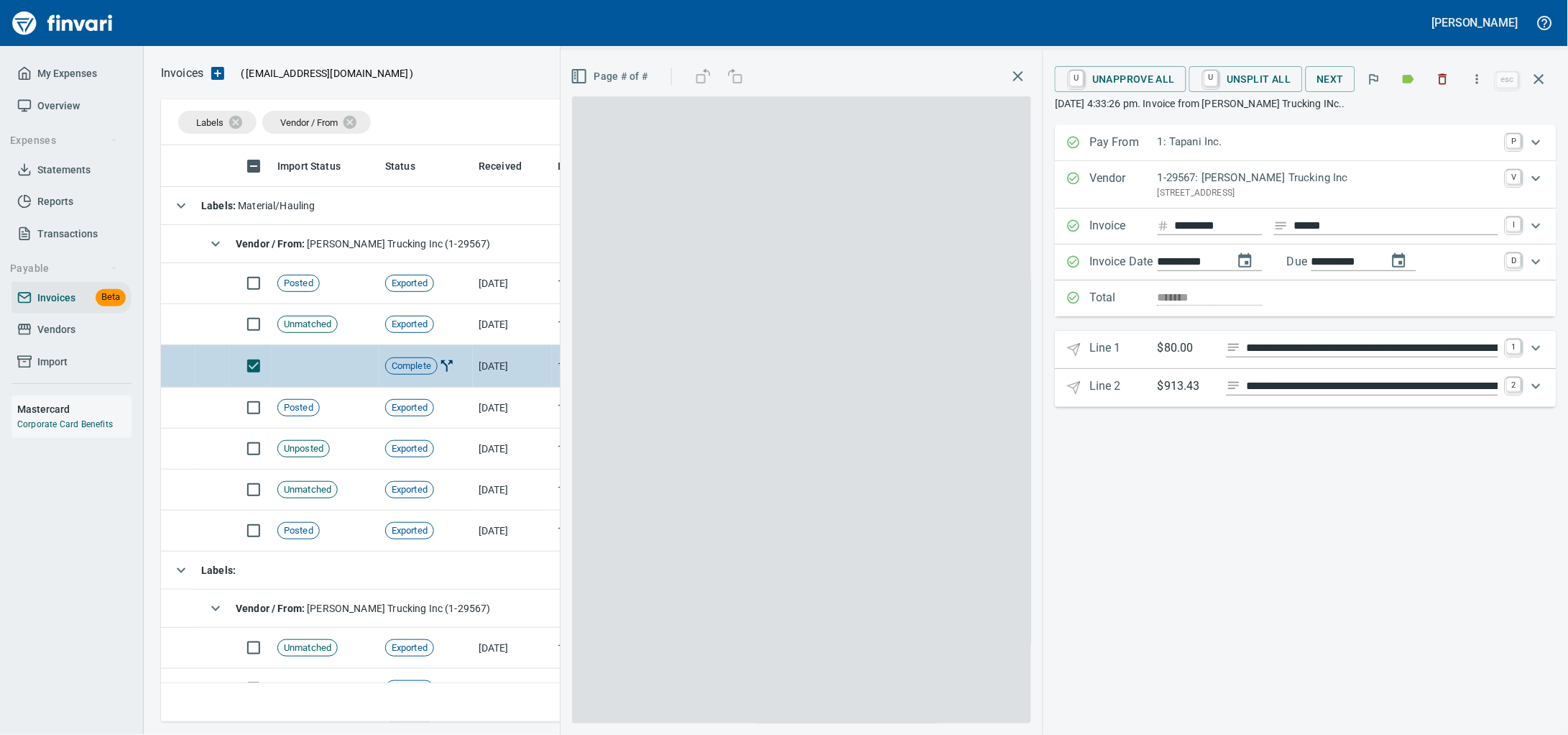
scroll to position [564, 1361]
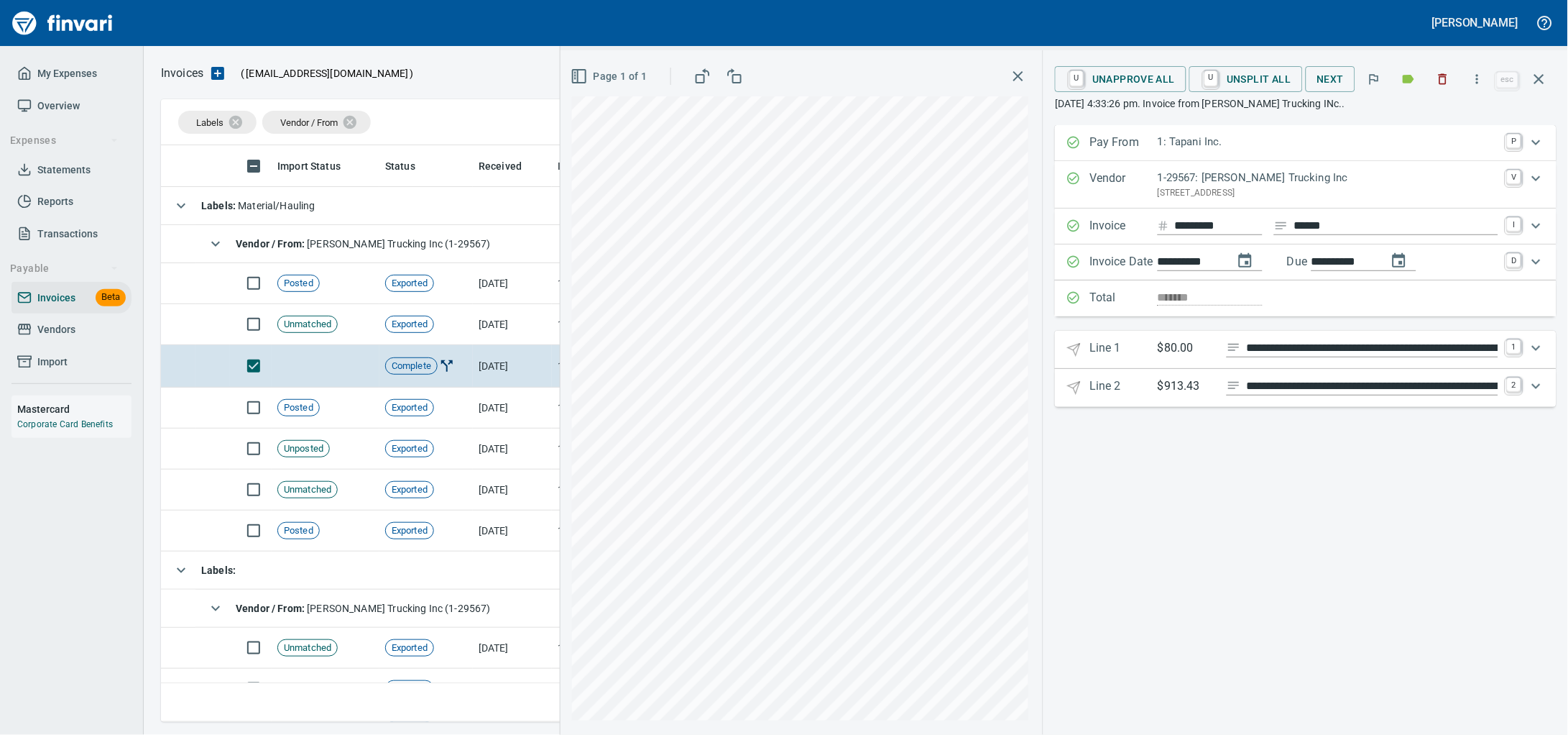
click at [1202, 235] on input "*******" at bounding box center [1219, 226] width 88 height 18
click at [1184, 235] on input "*******" at bounding box center [1219, 226] width 88 height 18
type input "*****"
drag, startPoint x: 1532, startPoint y: 87, endPoint x: 1079, endPoint y: 104, distance: 453.3
click at [1531, 87] on icon "button" at bounding box center [1539, 79] width 17 height 17
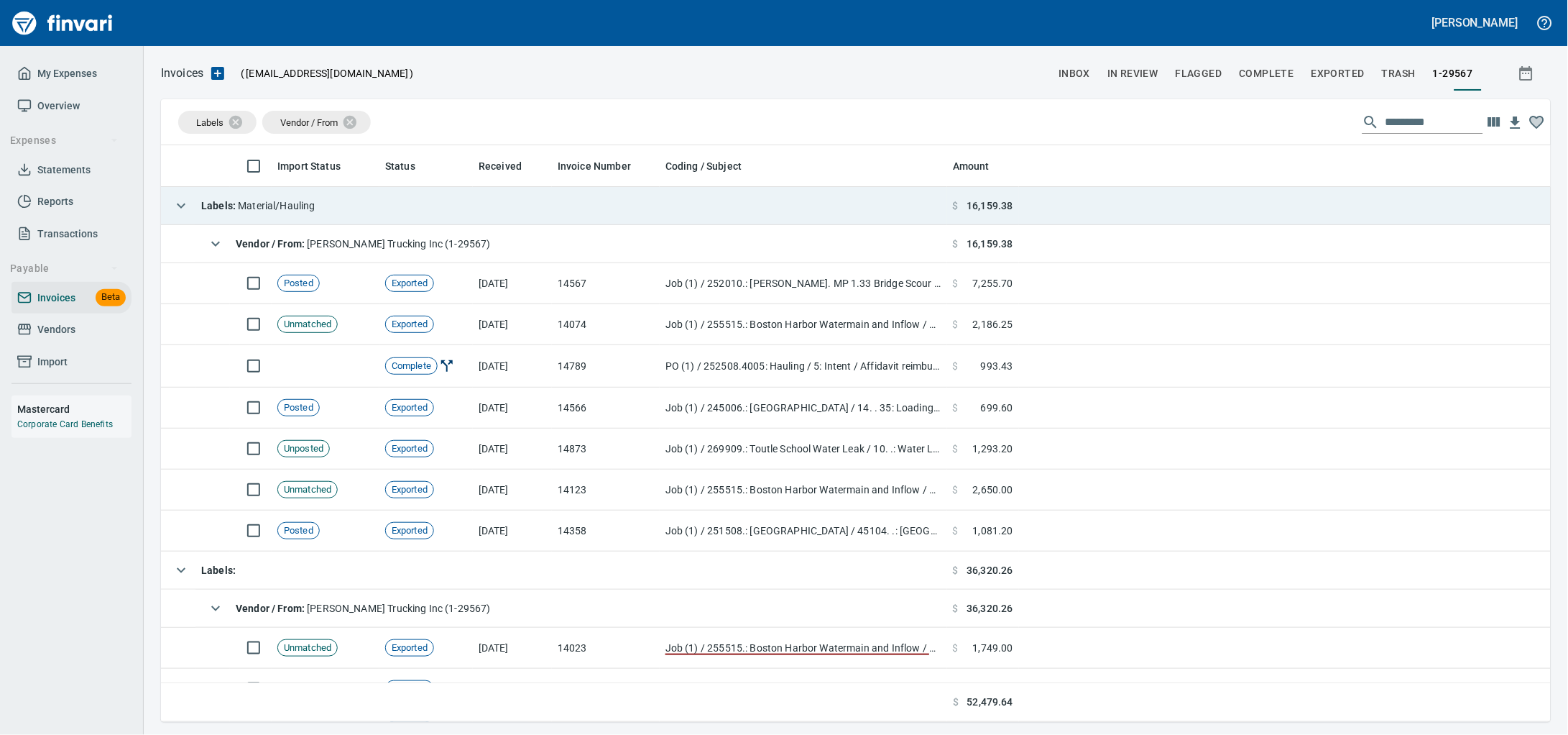
scroll to position [564, 1362]
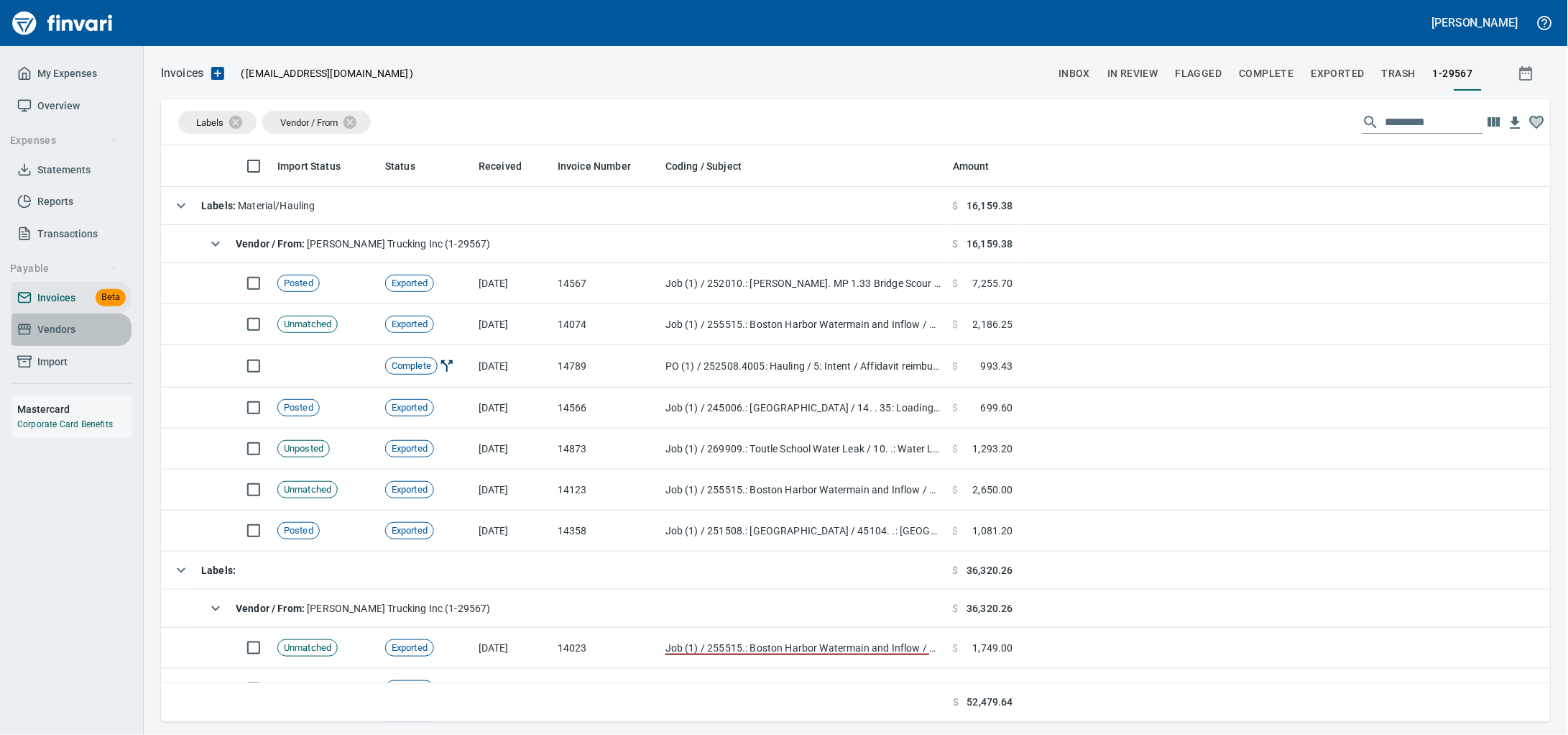
click at [42, 338] on span "Vendors" at bounding box center [56, 329] width 38 height 18
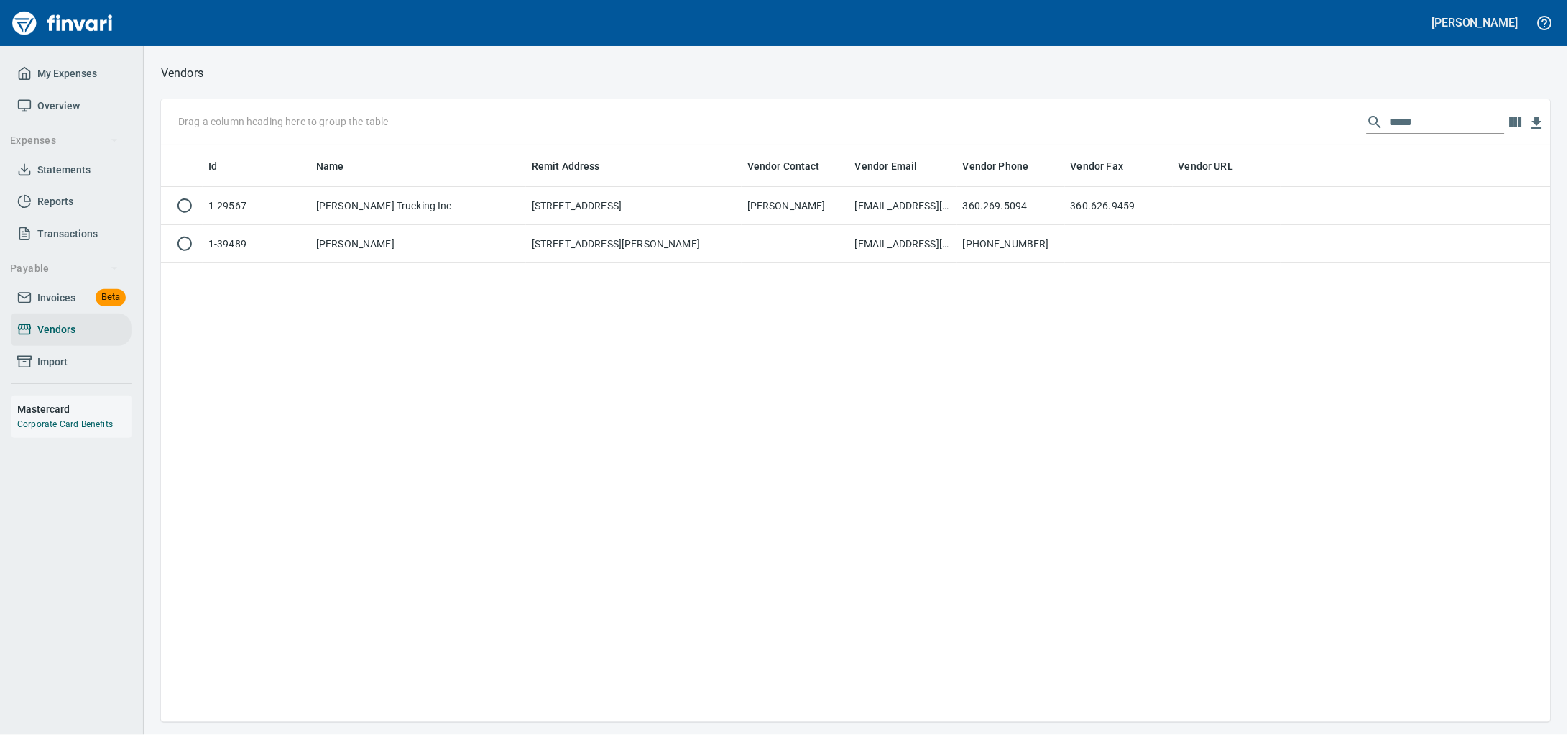
scroll to position [564, 1362]
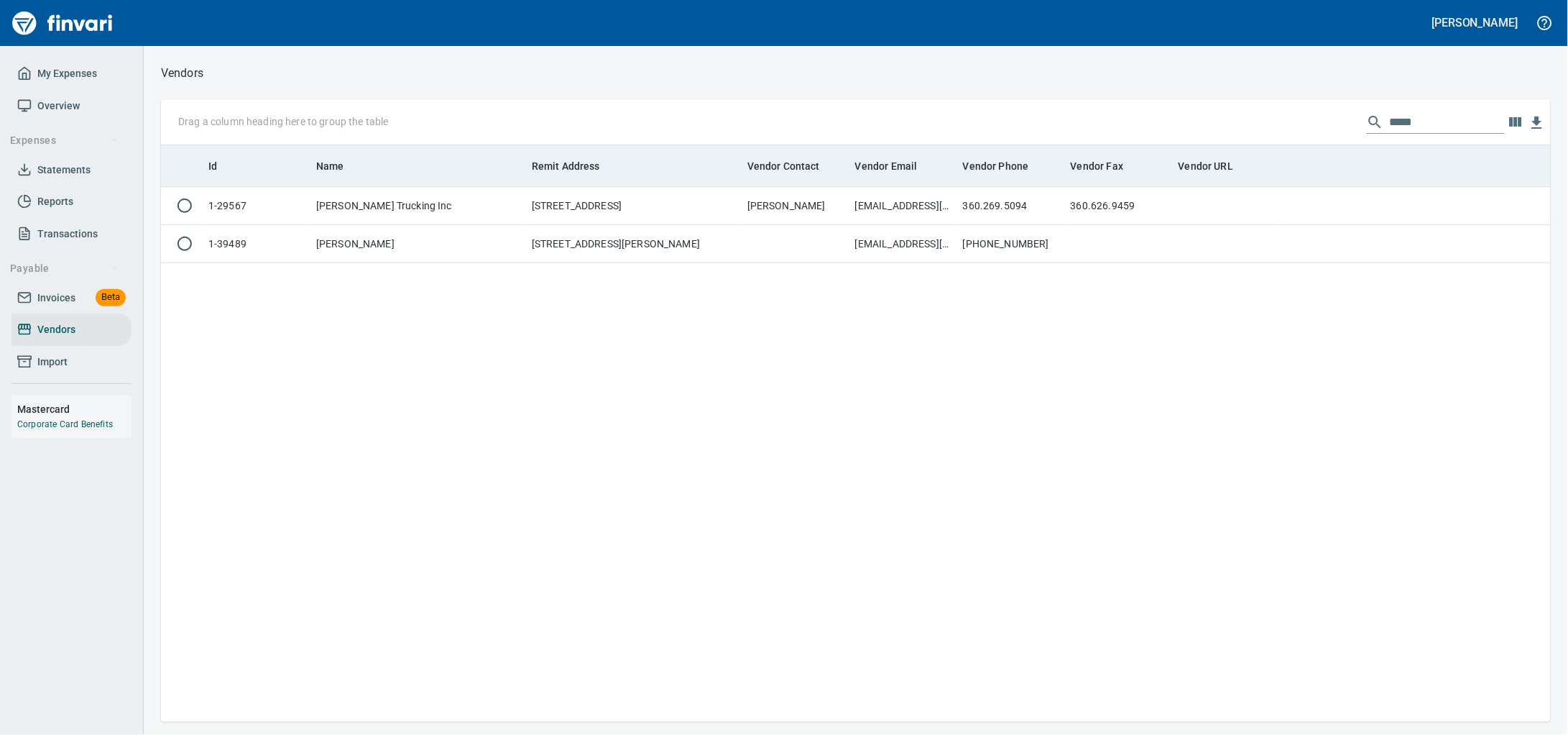
click at [1095, 185] on th "Vendor Fax" at bounding box center [1119, 166] width 108 height 42
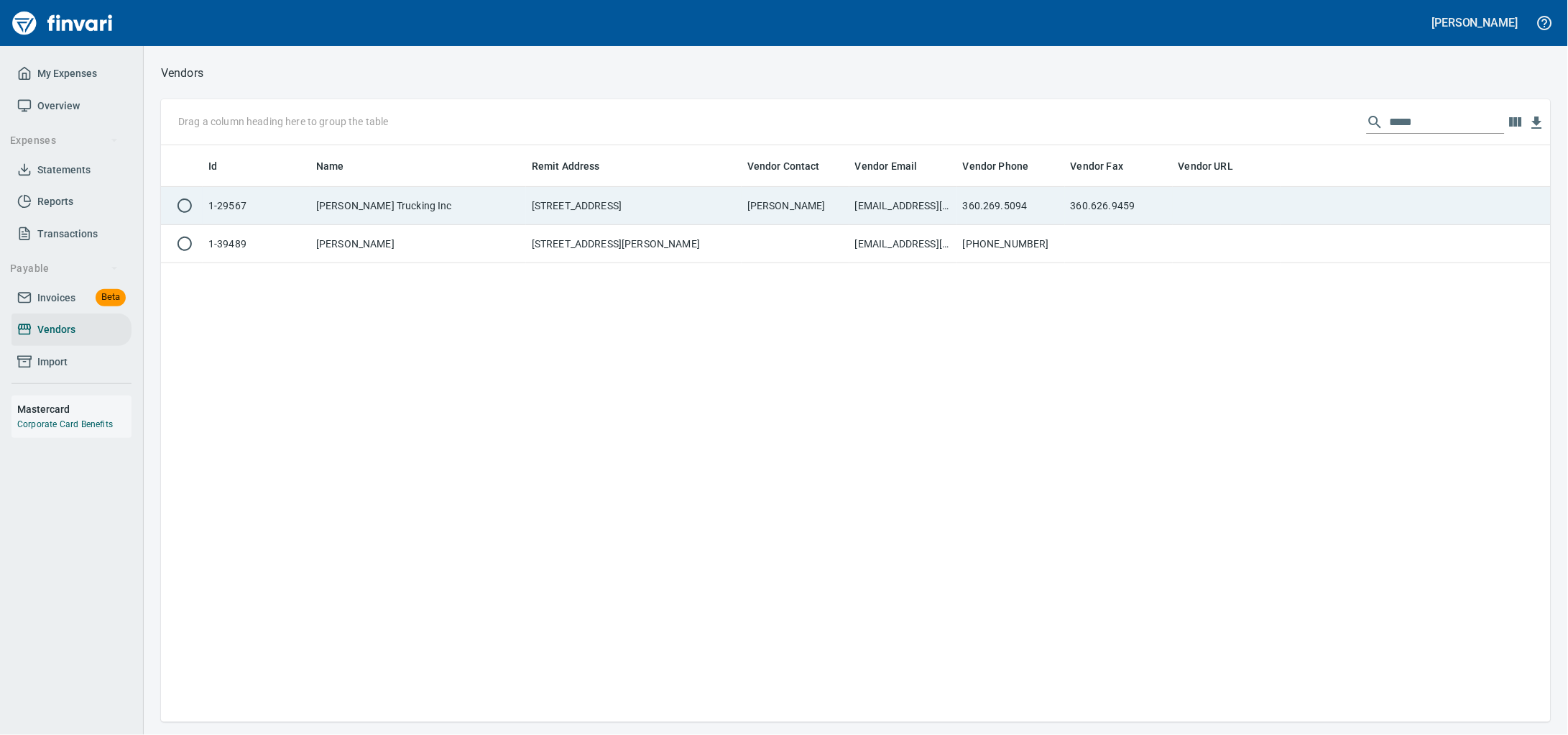
click at [1064, 208] on tr "1-29567 Janke Trucking Inc PO Box 1163, Napavine WA 98565 US Tyler Janke JANKET…" at bounding box center [856, 206] width 1390 height 38
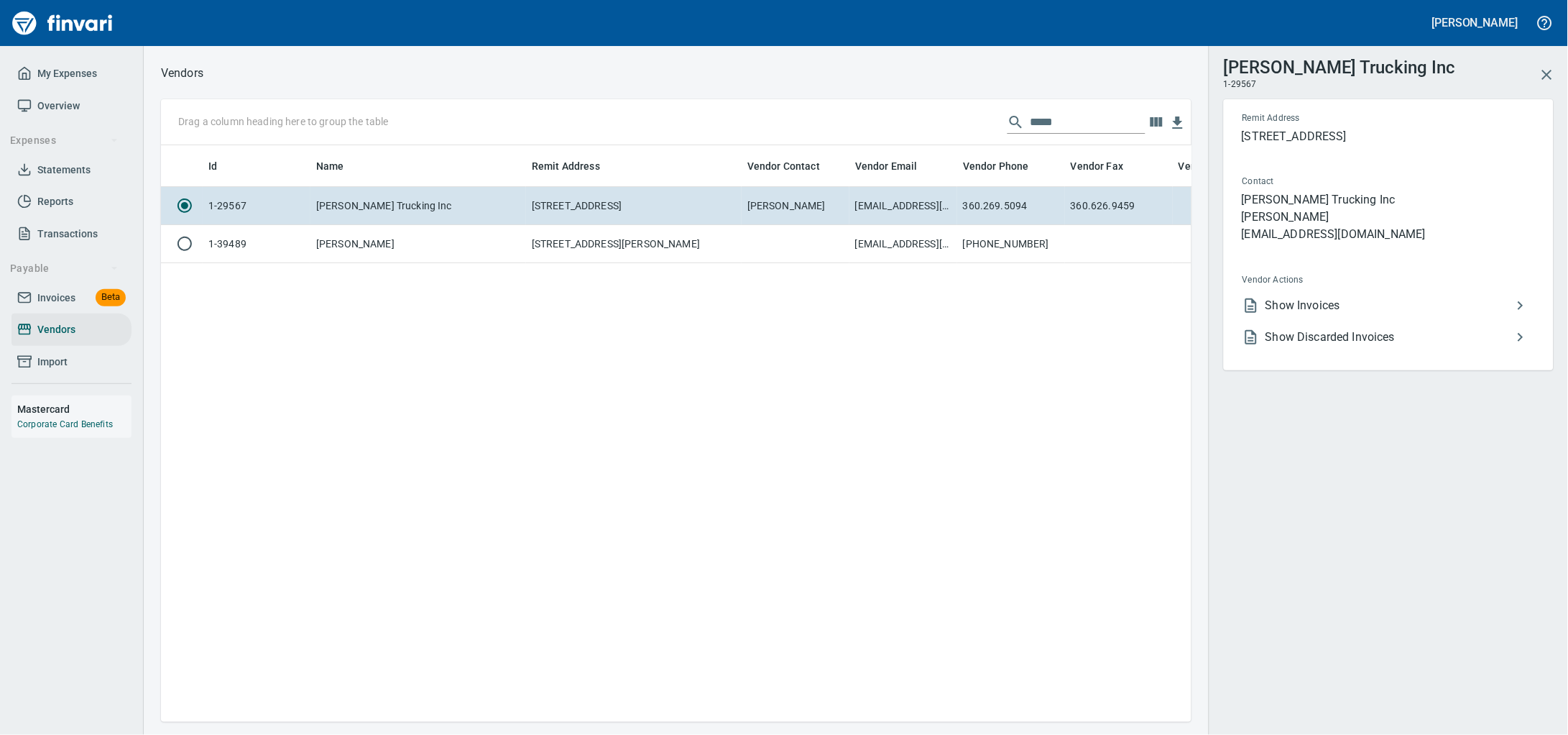
scroll to position [549, 1017]
click at [1311, 346] on span "Show Discarded Invoices" at bounding box center [1389, 337] width 247 height 17
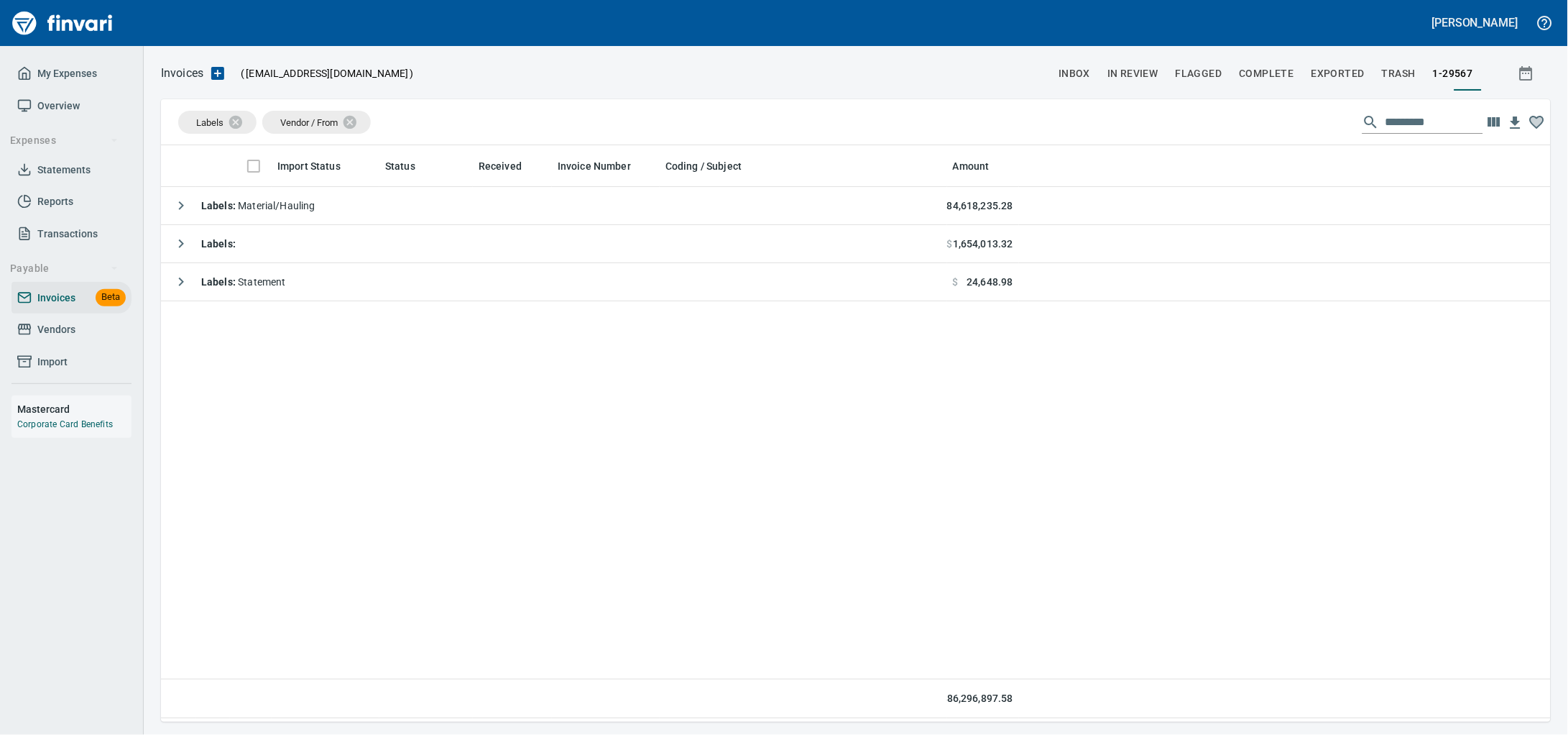
scroll to position [564, 1362]
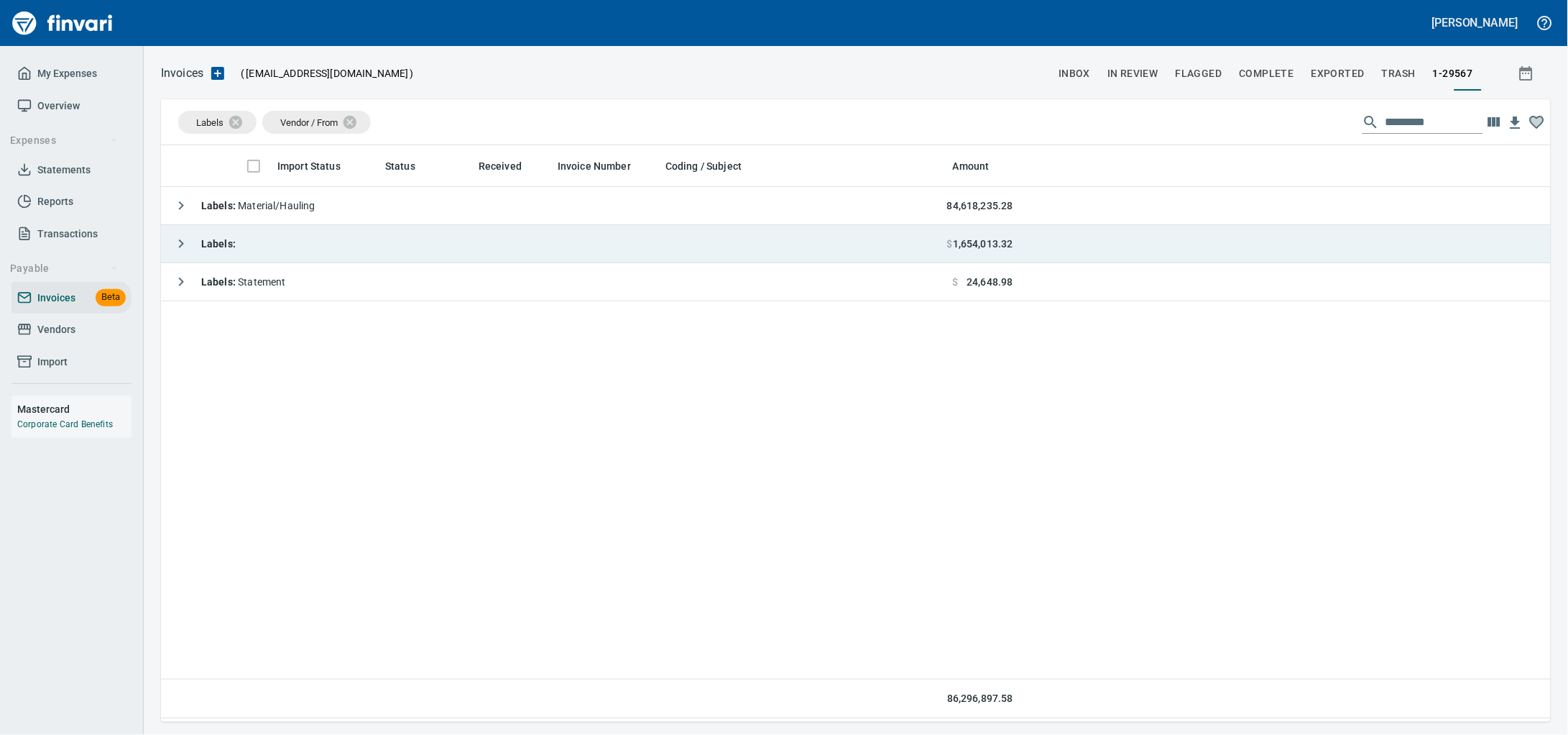
click at [325, 254] on td "Labels :" at bounding box center [554, 244] width 787 height 38
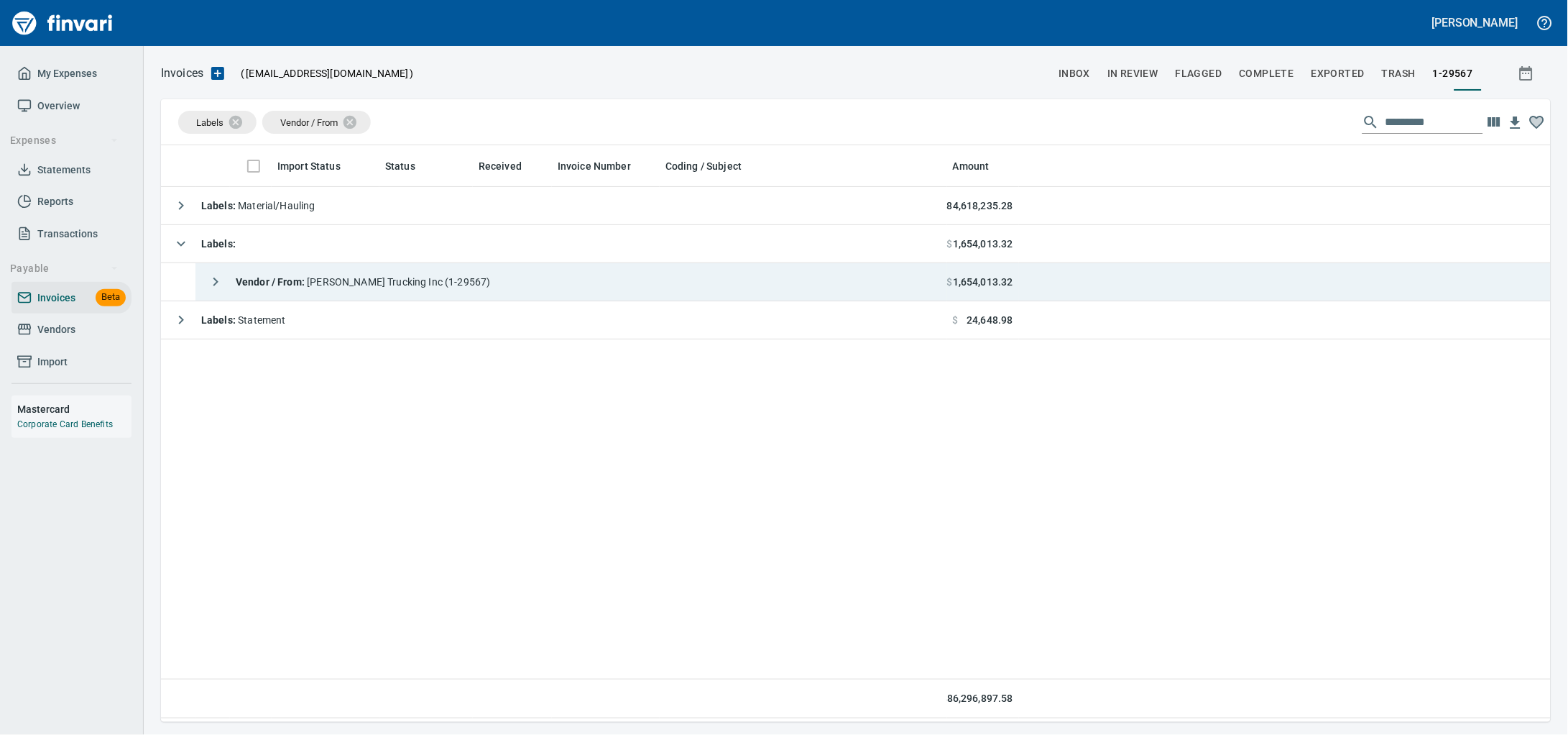
click at [328, 280] on span "Vendor / From : [PERSON_NAME] Trucking Inc (1-29567)" at bounding box center [363, 281] width 255 height 12
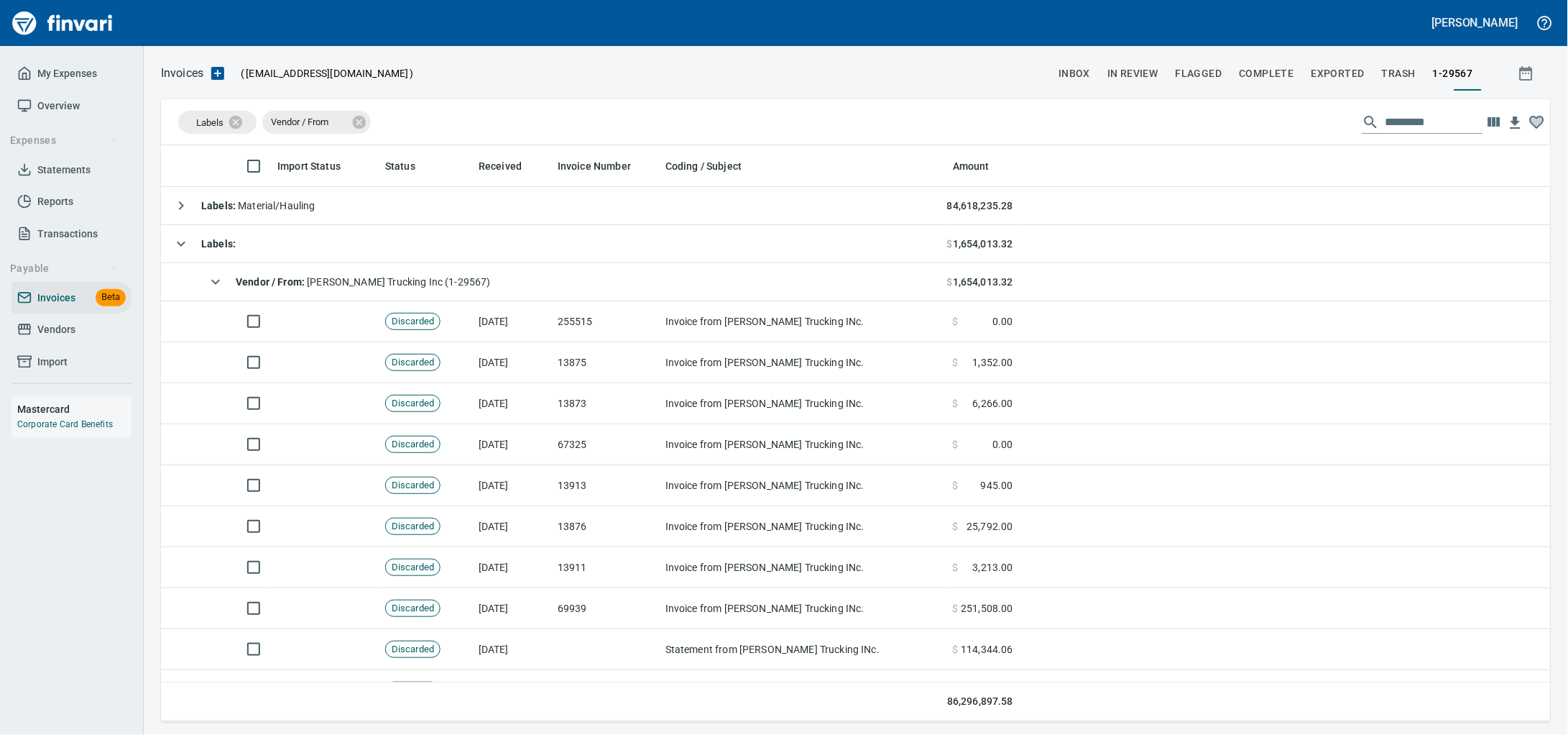
click at [367, 123] on icon at bounding box center [359, 122] width 16 height 16
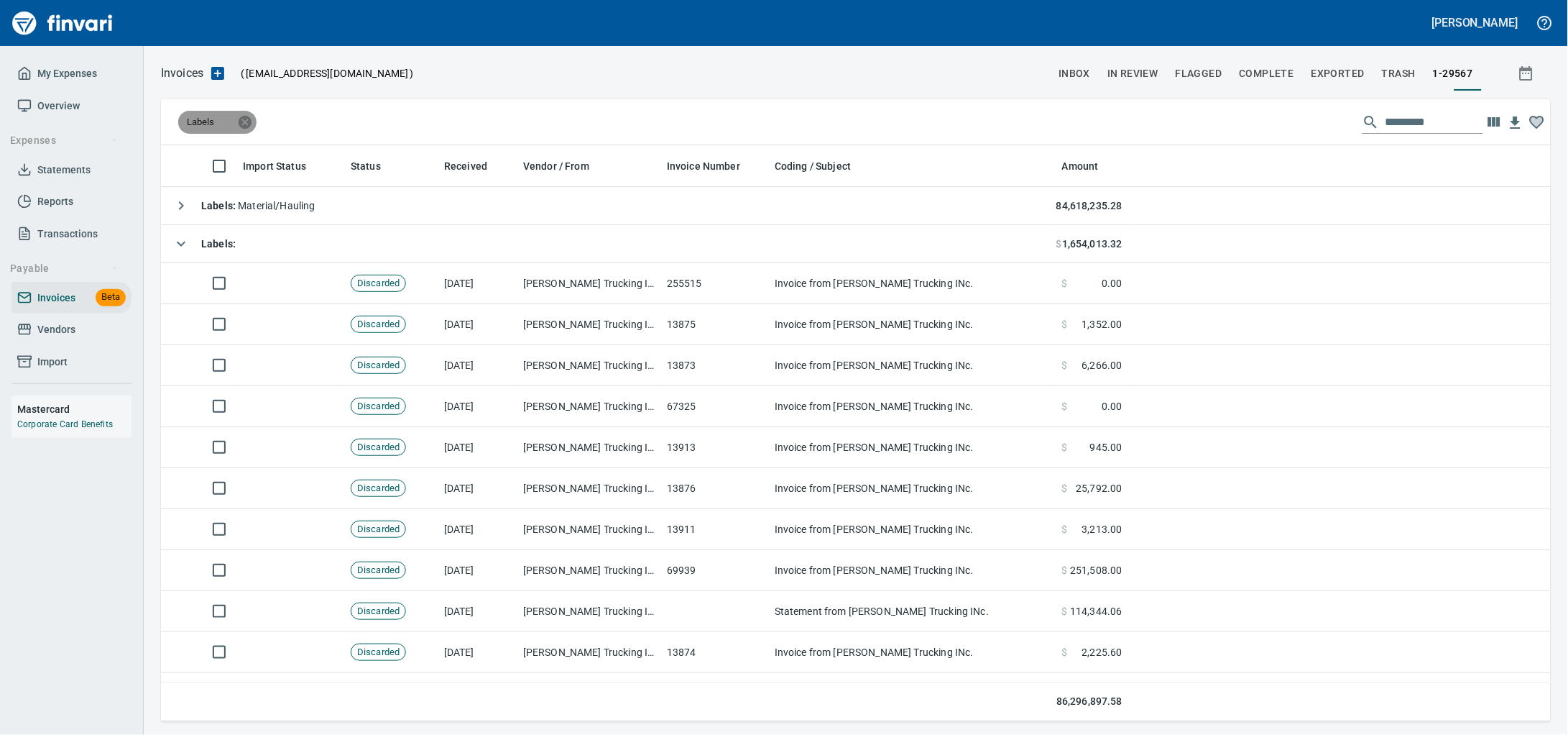
click at [240, 128] on icon at bounding box center [245, 122] width 16 height 16
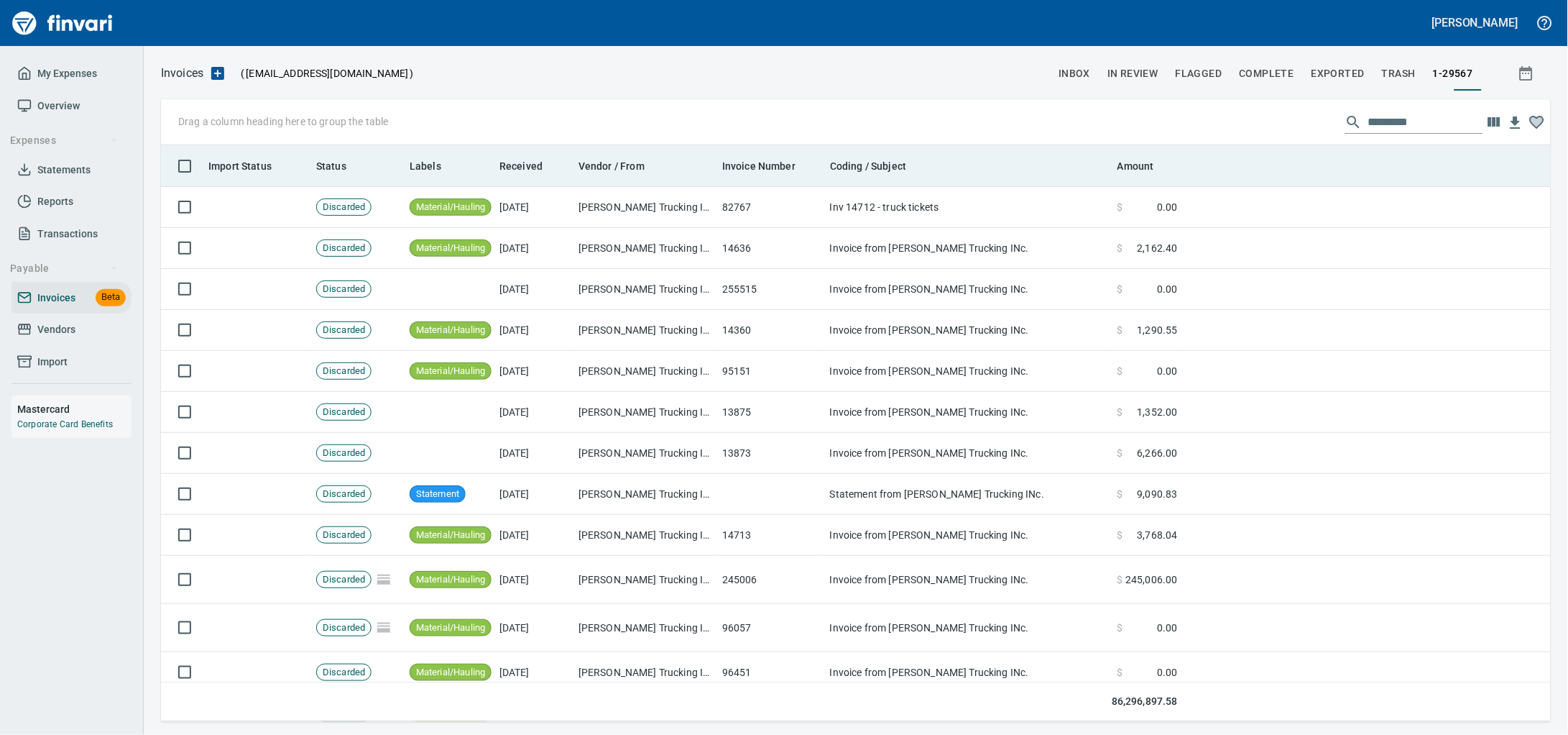
click at [771, 182] on th "Invoice Number" at bounding box center [771, 166] width 108 height 42
click at [774, 170] on span "Invoice Number" at bounding box center [759, 166] width 73 height 17
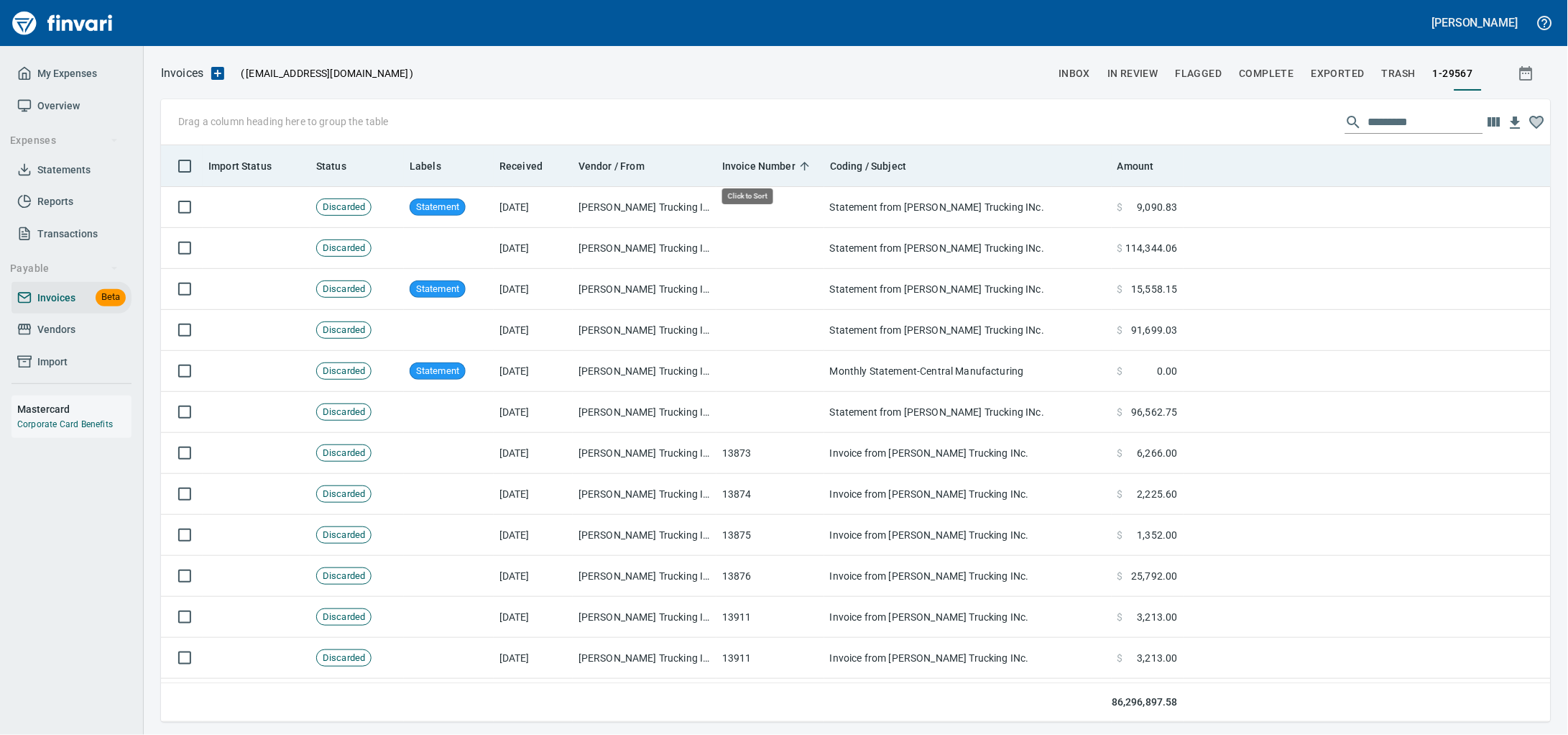
click at [774, 170] on span "Invoice Number" at bounding box center [759, 166] width 73 height 17
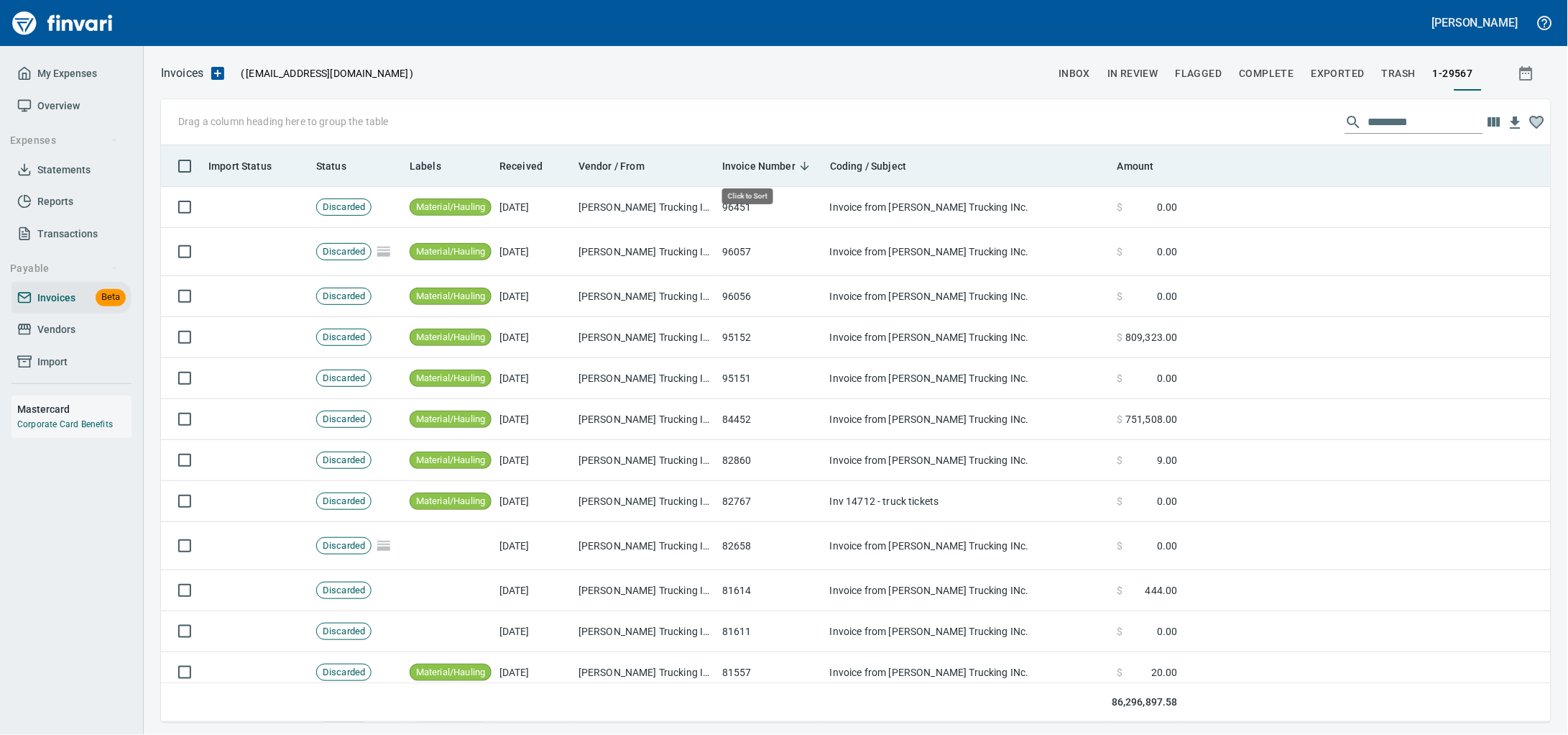
click at [774, 170] on span "Invoice Number" at bounding box center [759, 166] width 73 height 17
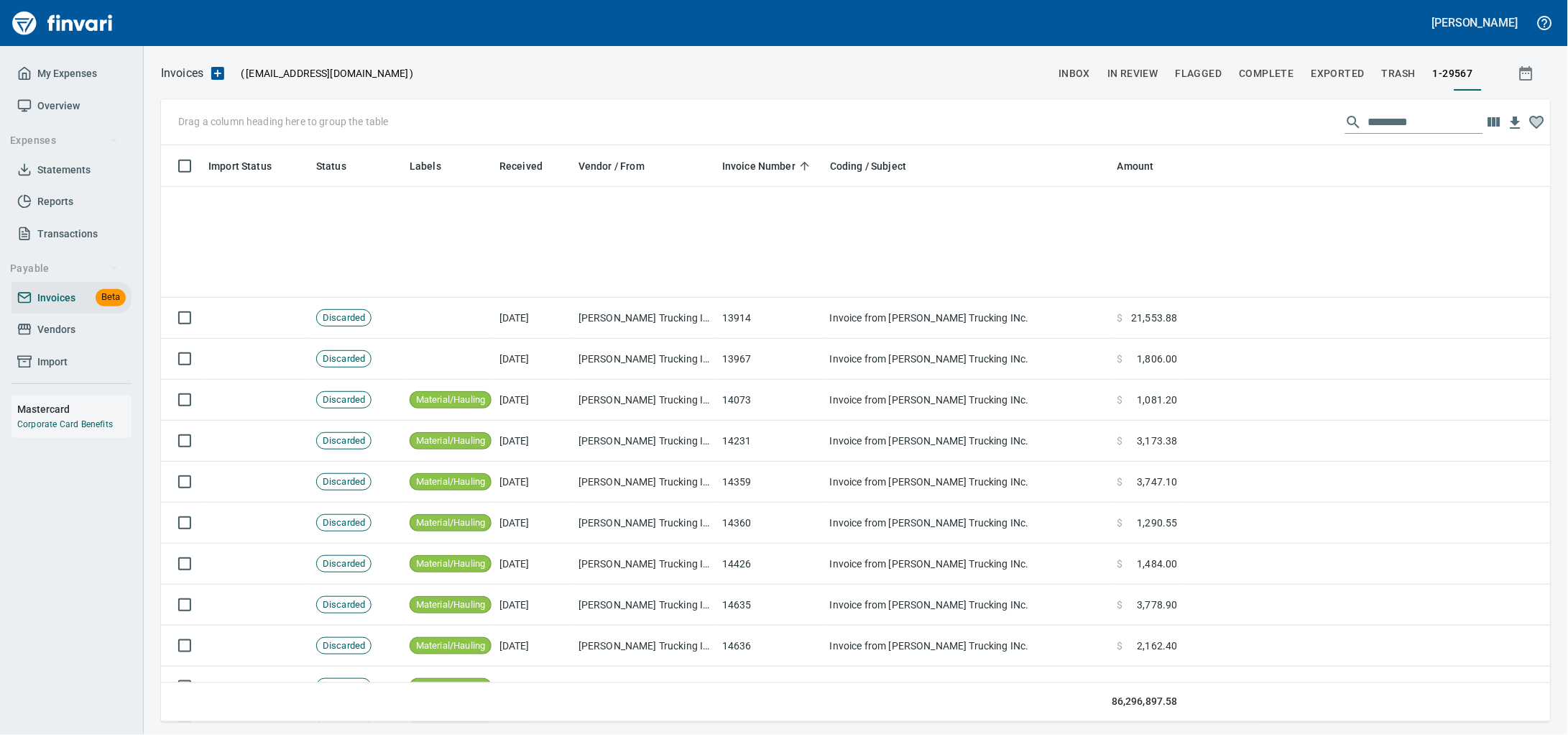
scroll to position [808, 0]
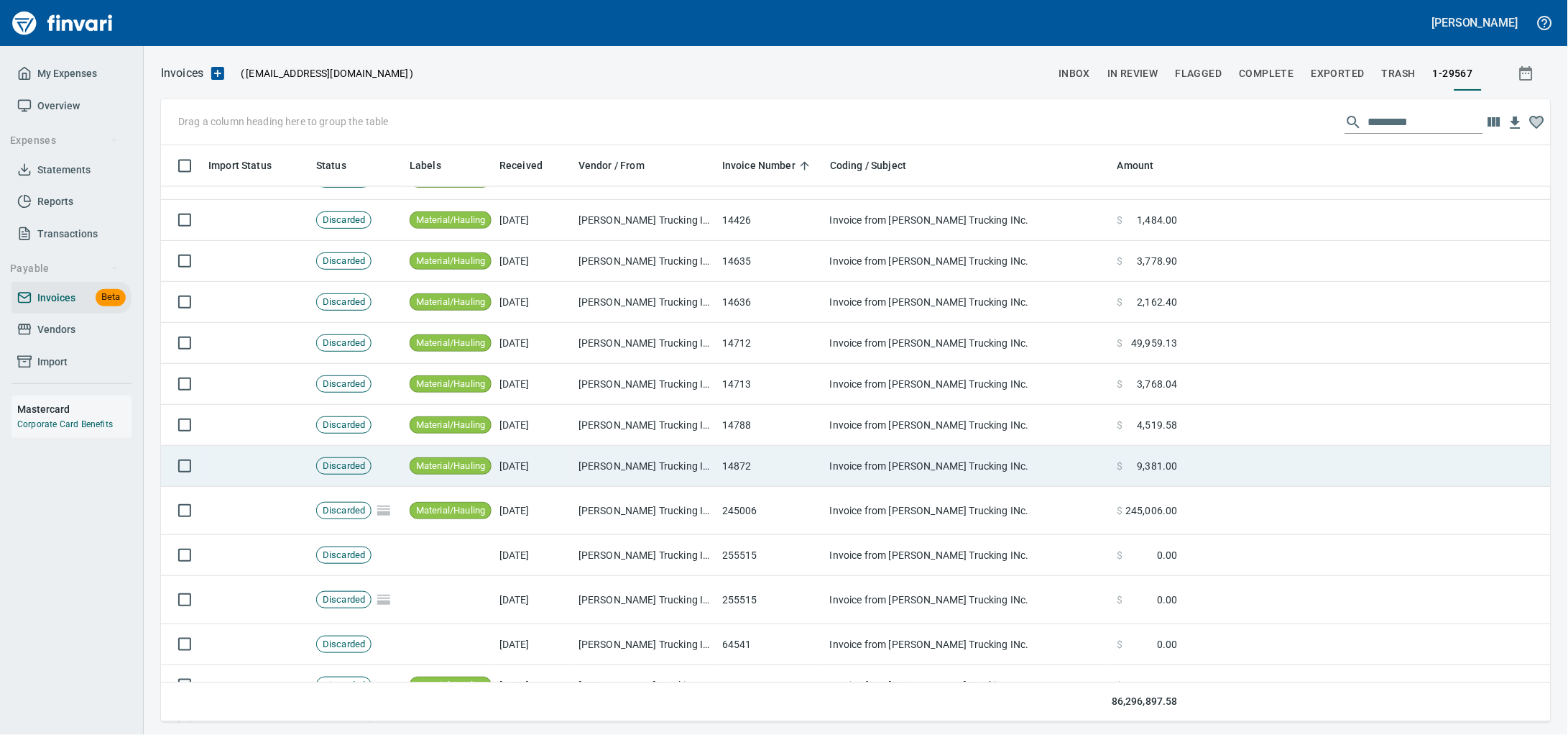
click at [789, 477] on td "14872" at bounding box center [771, 466] width 108 height 41
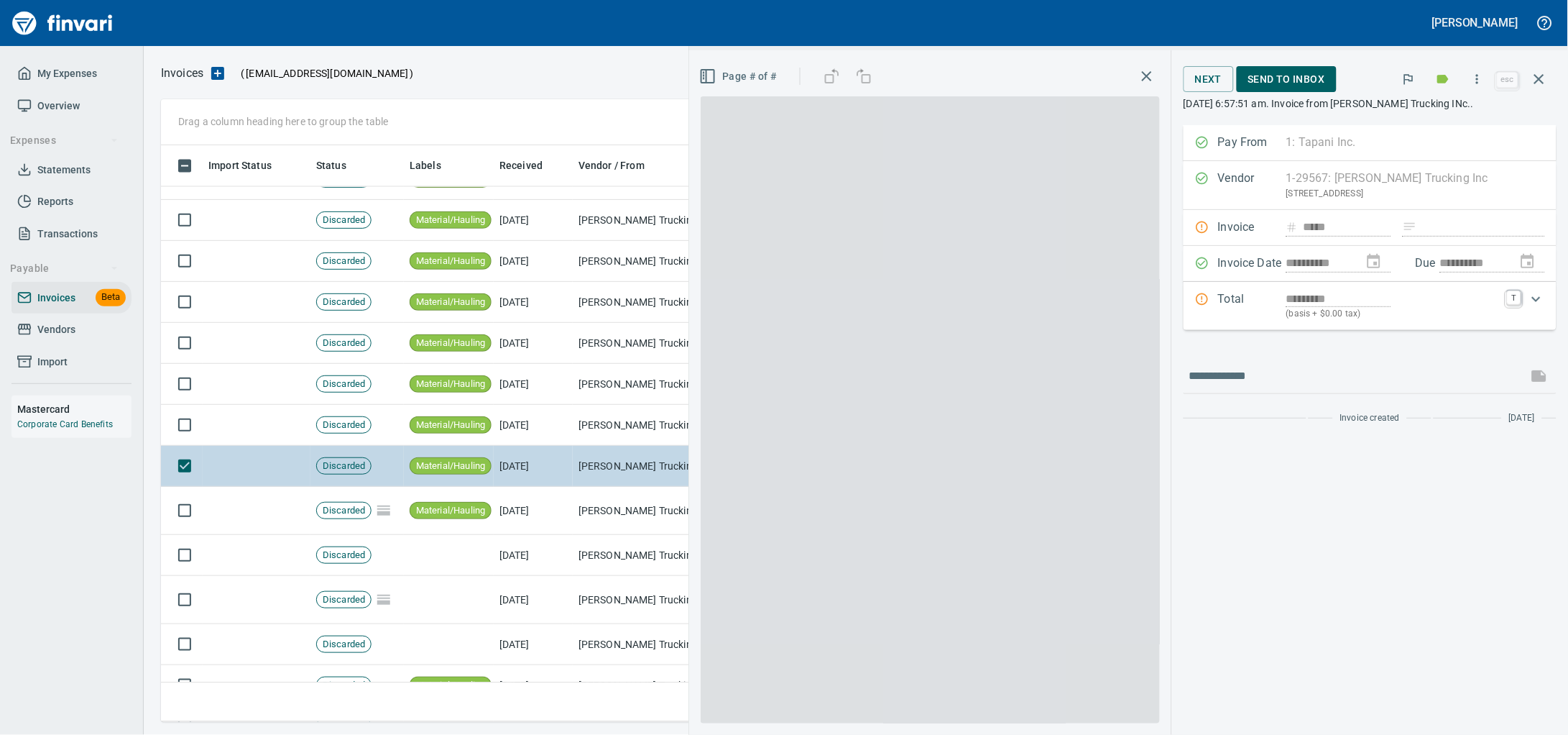
scroll to position [564, 1361]
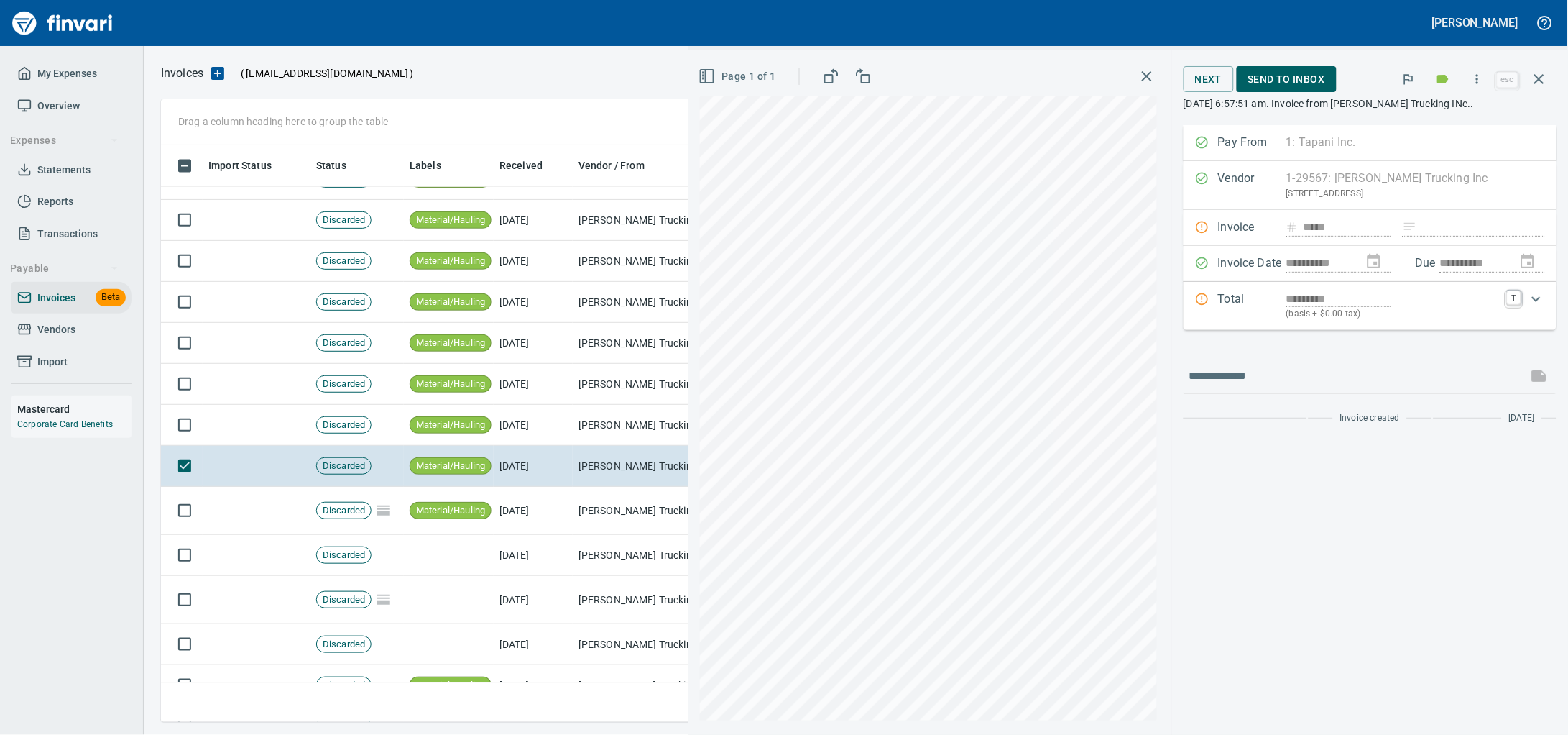
click at [1274, 66] on div "Next Send to Inbox" at bounding box center [1338, 79] width 309 height 32
click at [1266, 79] on span "Send to Inbox" at bounding box center [1287, 79] width 77 height 18
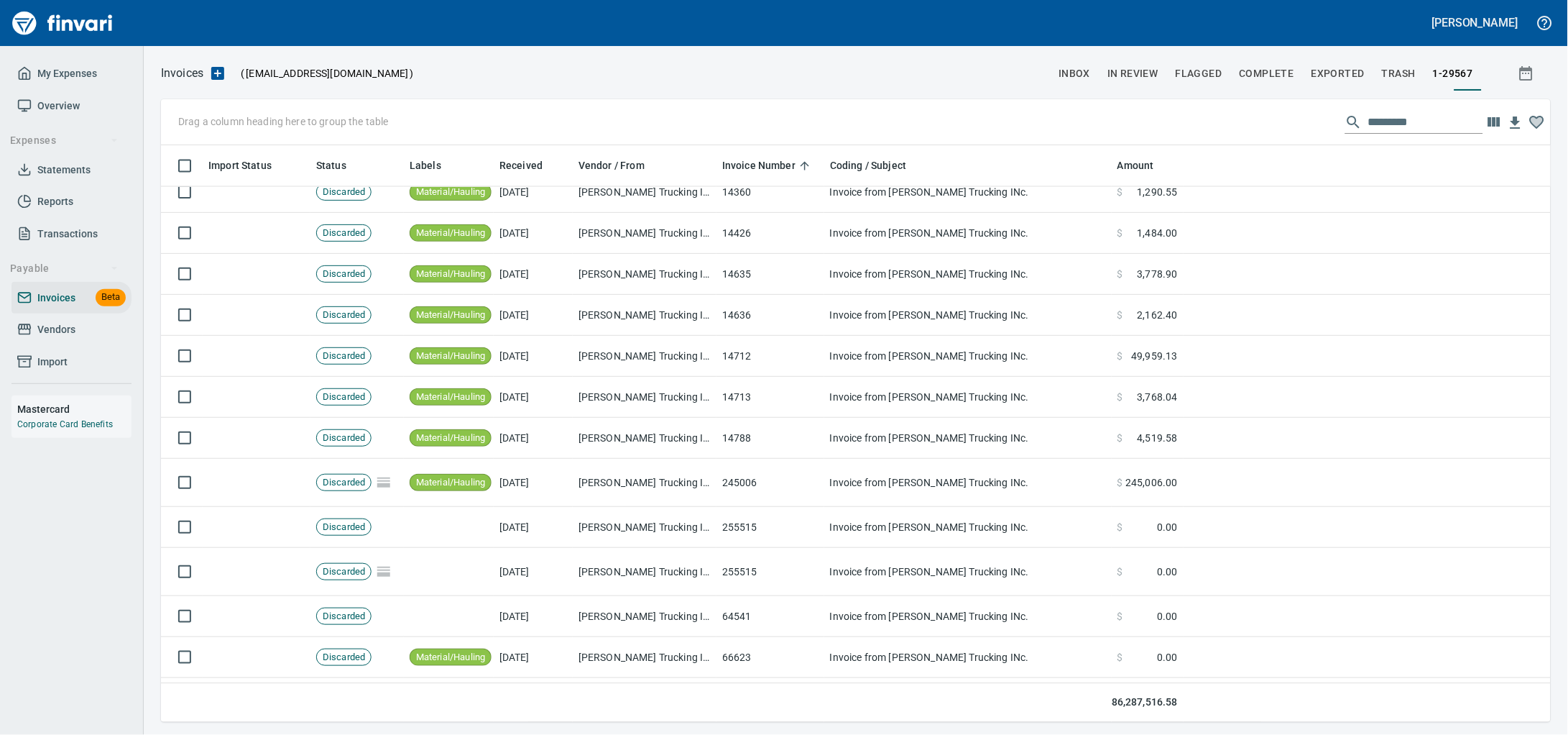
click at [71, 338] on span "Vendors" at bounding box center [56, 329] width 38 height 18
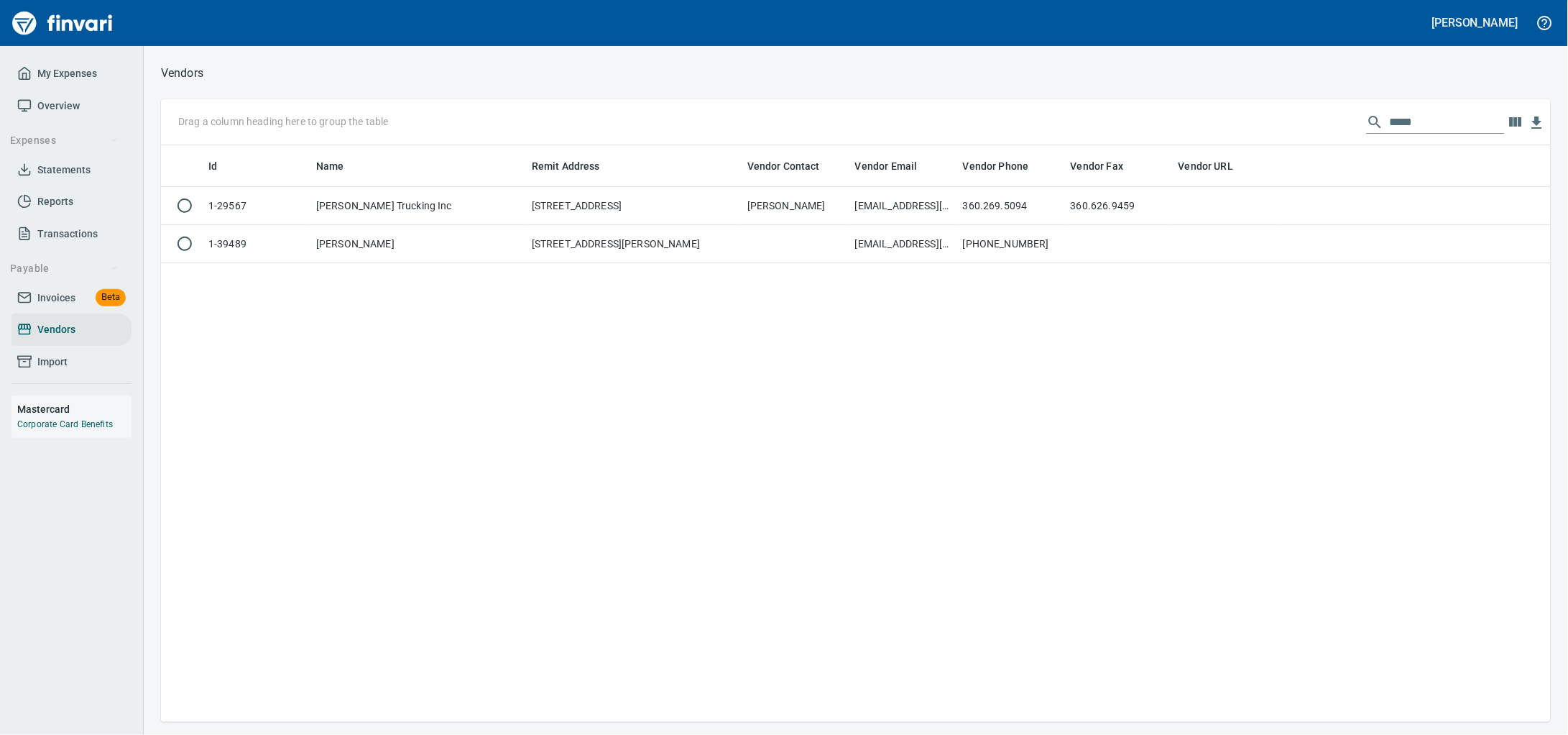
scroll to position [564, 1362]
drag, startPoint x: 1432, startPoint y: 117, endPoint x: 1193, endPoint y: 133, distance: 239.5
click at [1196, 133] on div "Drag a column heading here to group the table *****" at bounding box center [856, 122] width 1390 height 46
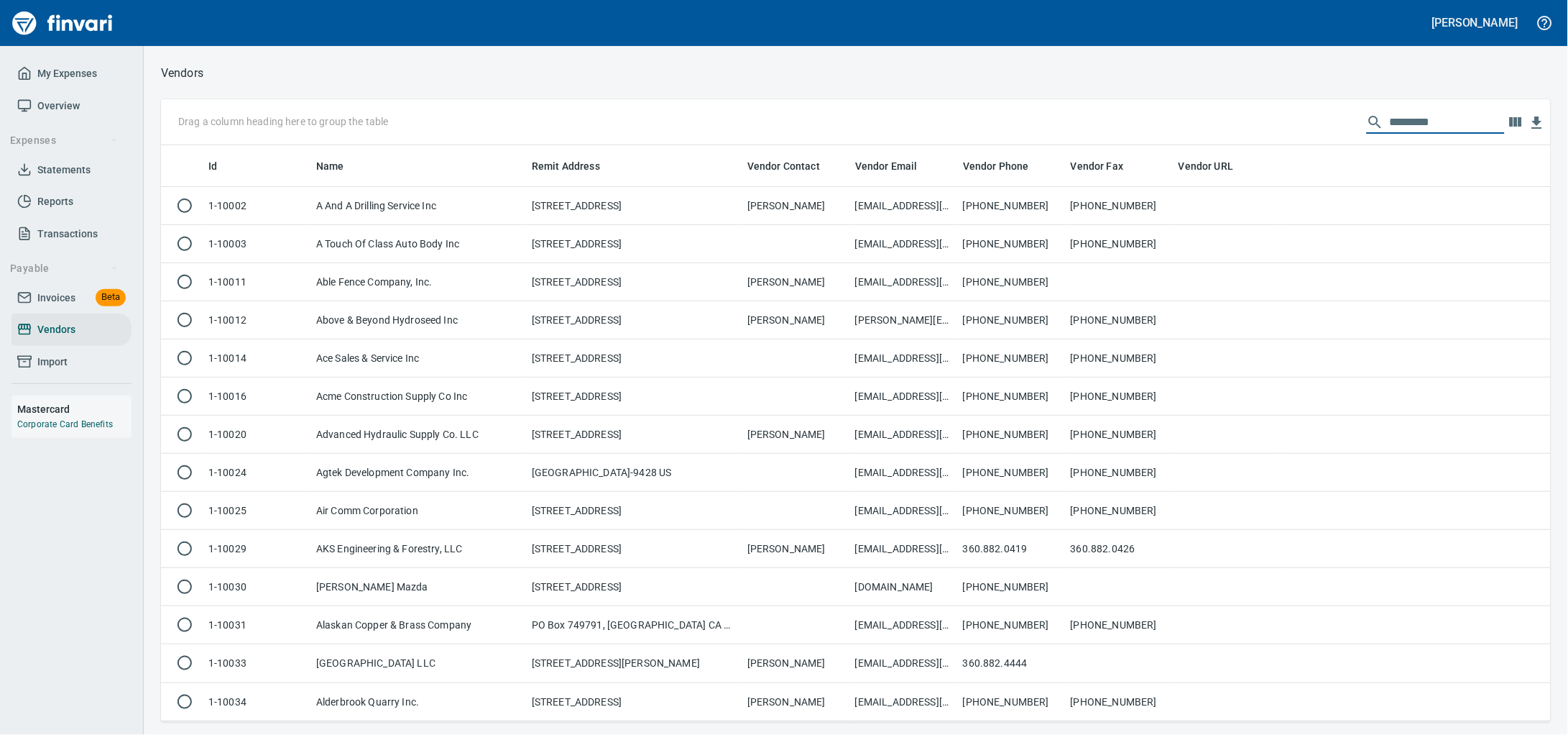
click at [48, 307] on span "Invoices" at bounding box center [56, 297] width 38 height 18
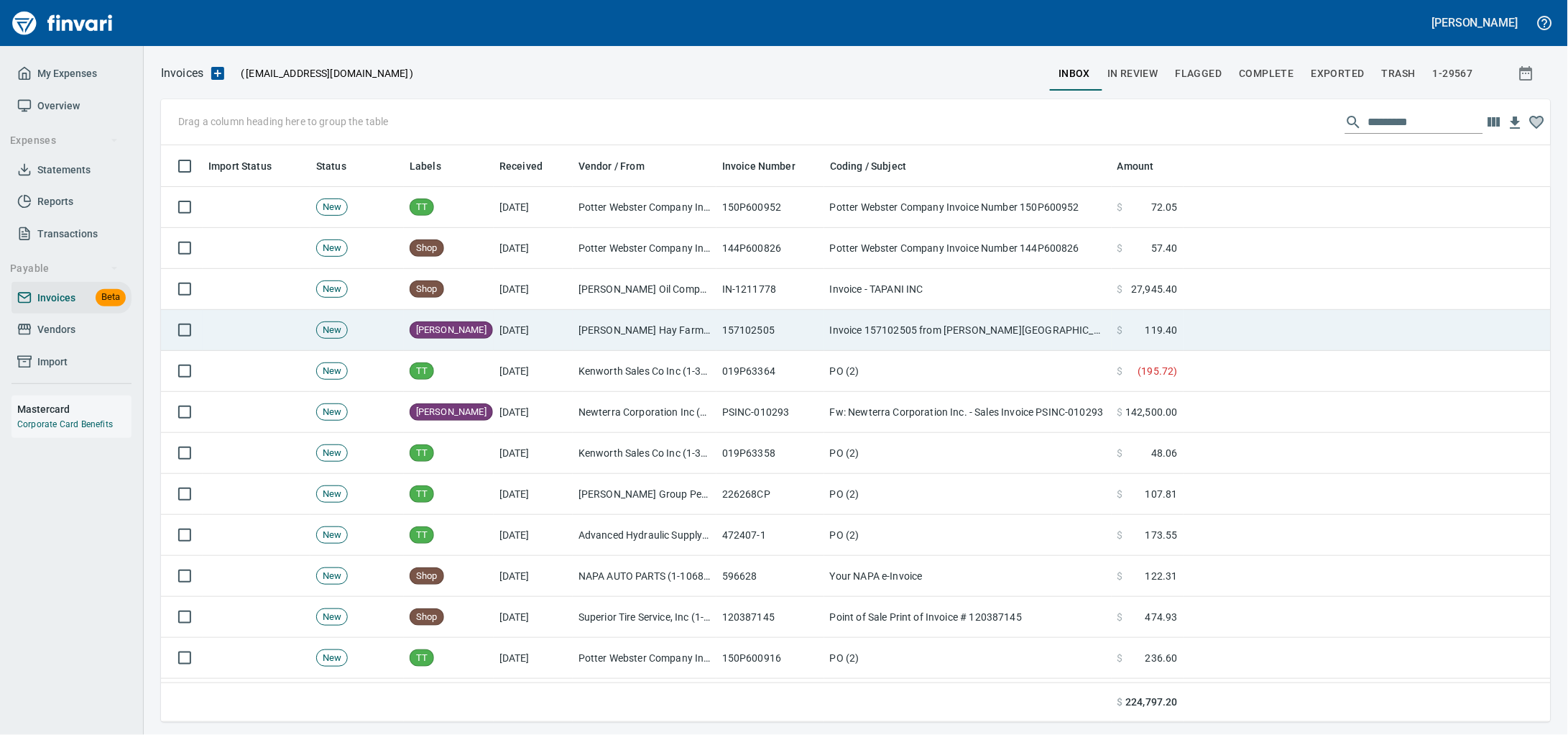
scroll to position [564, 1362]
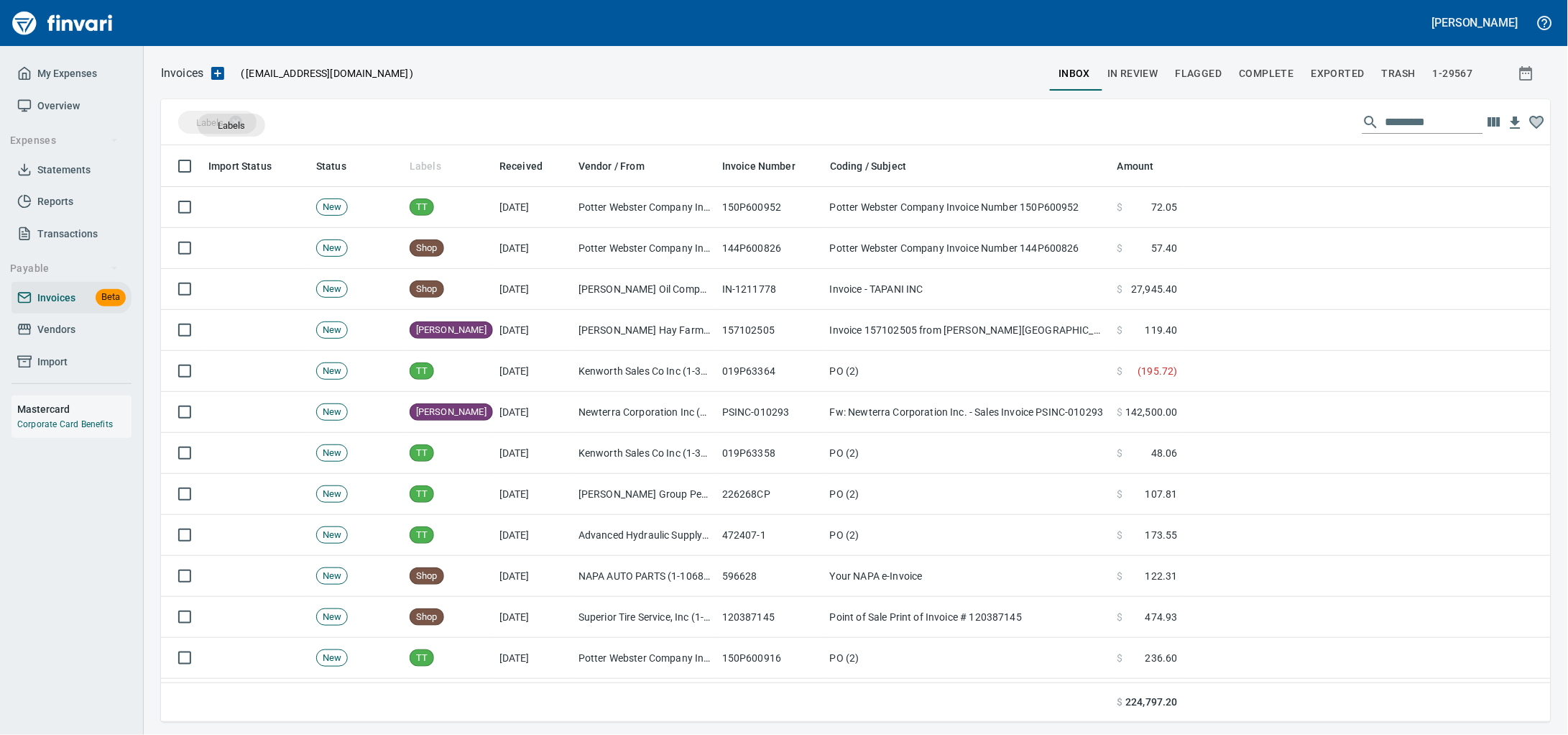
drag, startPoint x: 428, startPoint y: 155, endPoint x: 232, endPoint y: 127, distance: 198.0
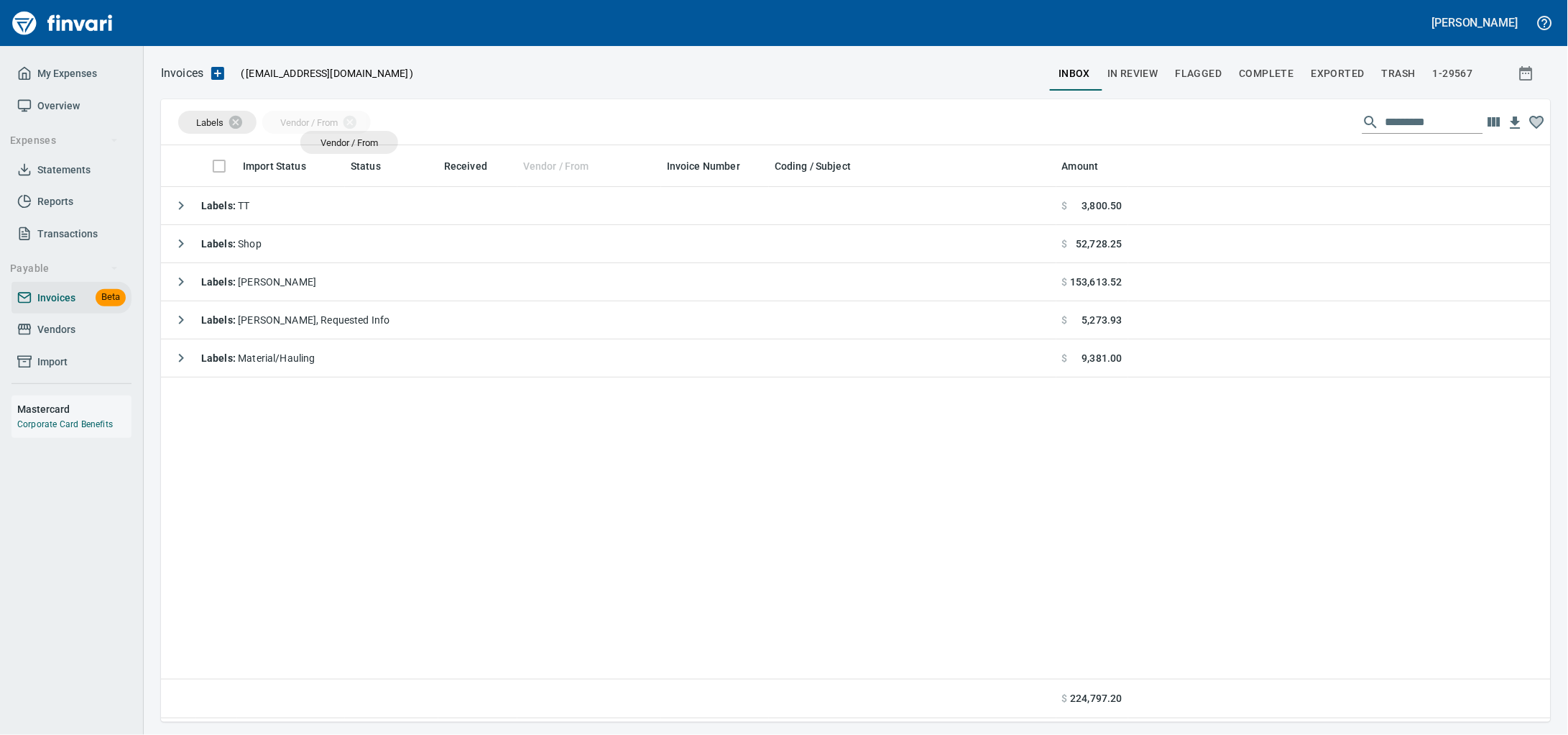
drag, startPoint x: 558, startPoint y: 164, endPoint x: 349, endPoint y: 143, distance: 210.1
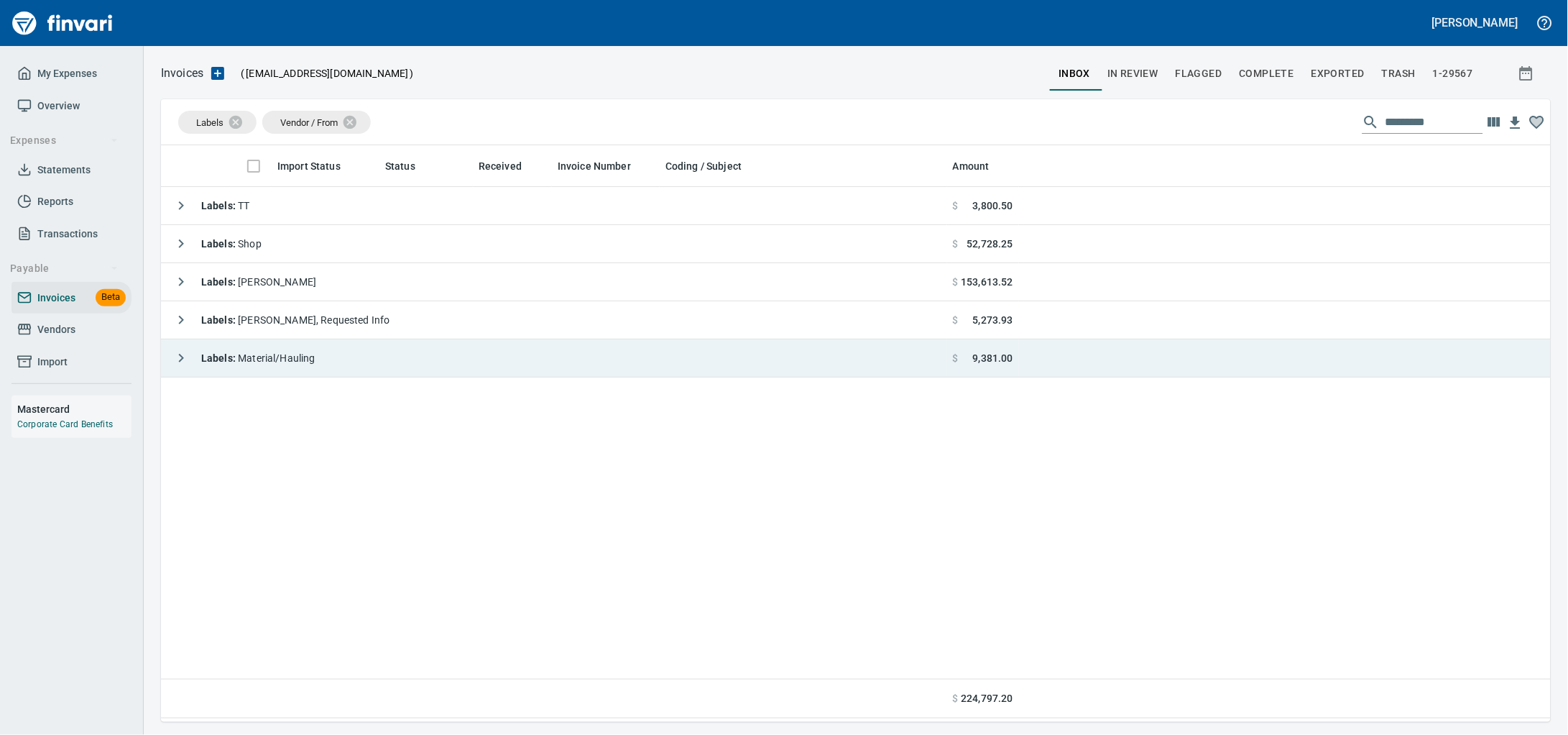
click at [297, 355] on span "Labels : Material/Hauling" at bounding box center [258, 358] width 114 height 12
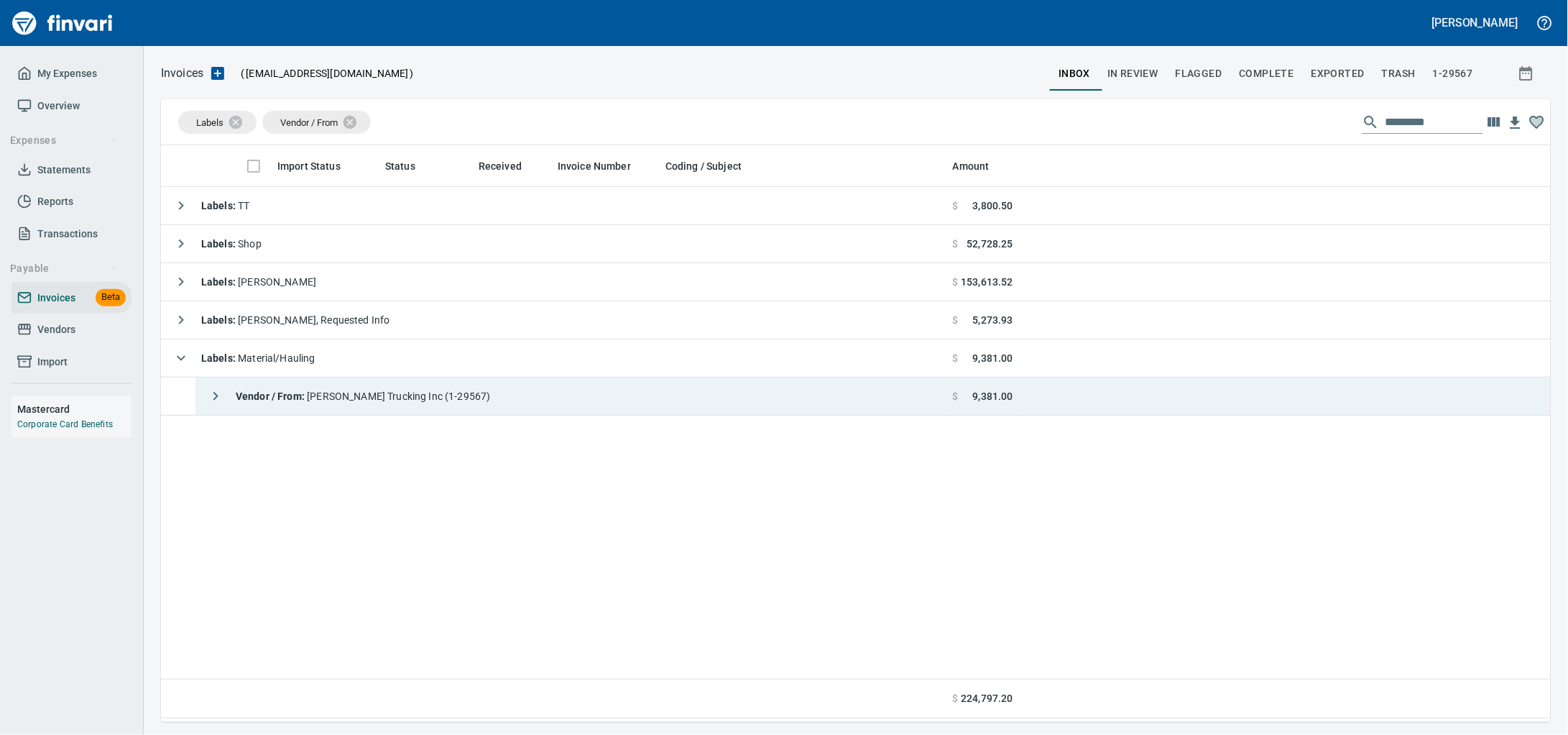
click at [410, 402] on span "Vendor / From : [PERSON_NAME] Trucking Inc (1-29567)" at bounding box center [363, 396] width 255 height 12
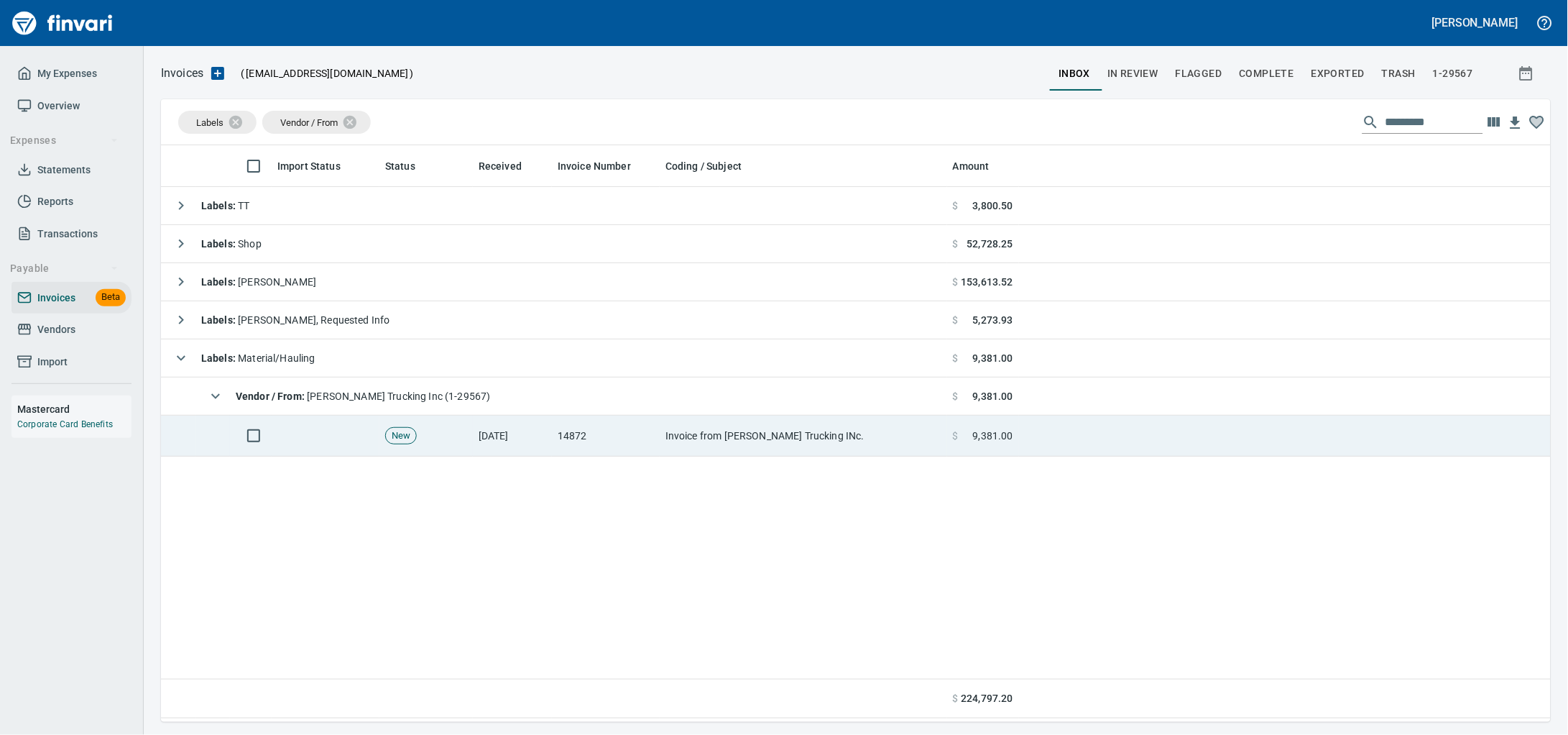
click at [702, 428] on td "Invoice from [PERSON_NAME] Trucking INc." at bounding box center [803, 436] width 287 height 41
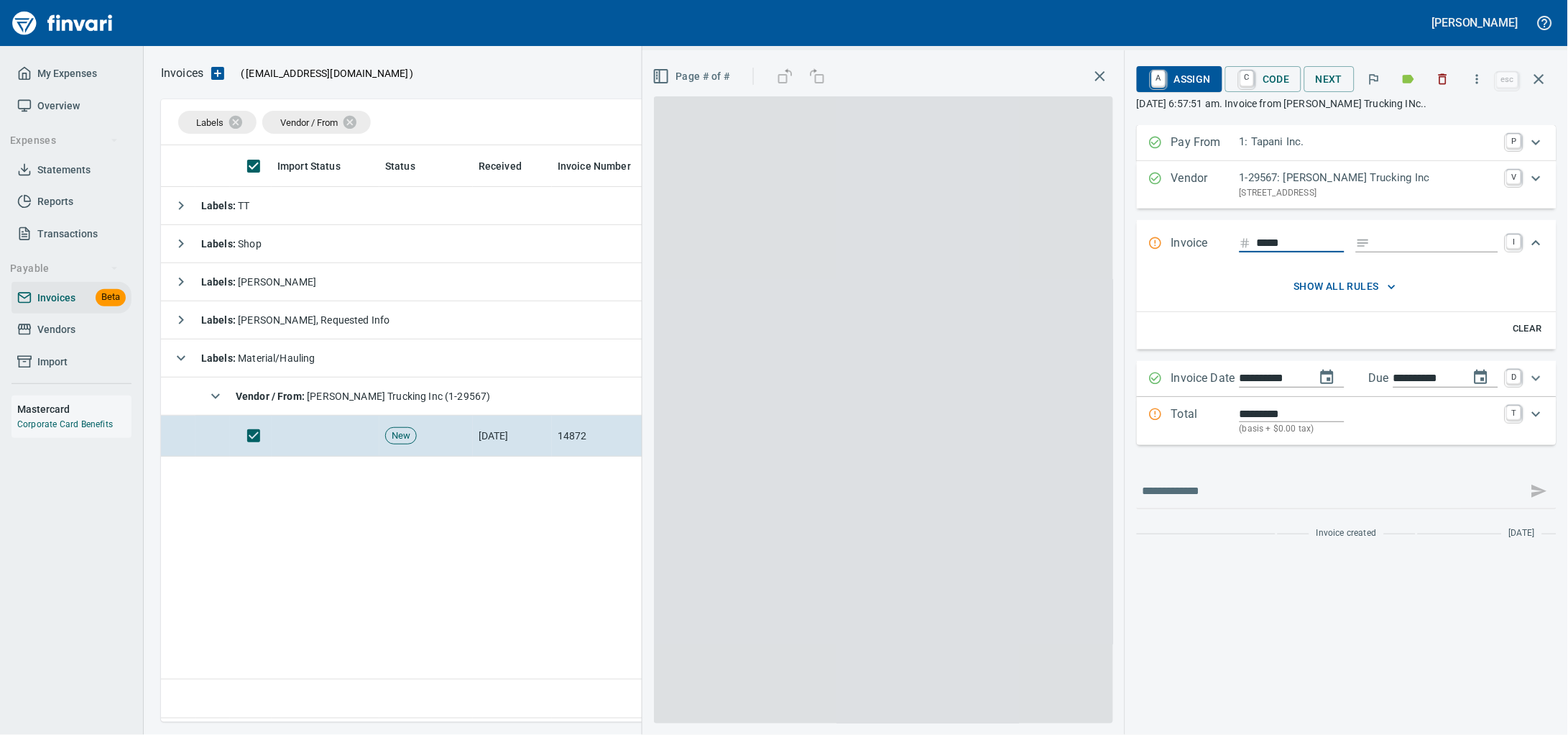
scroll to position [564, 1361]
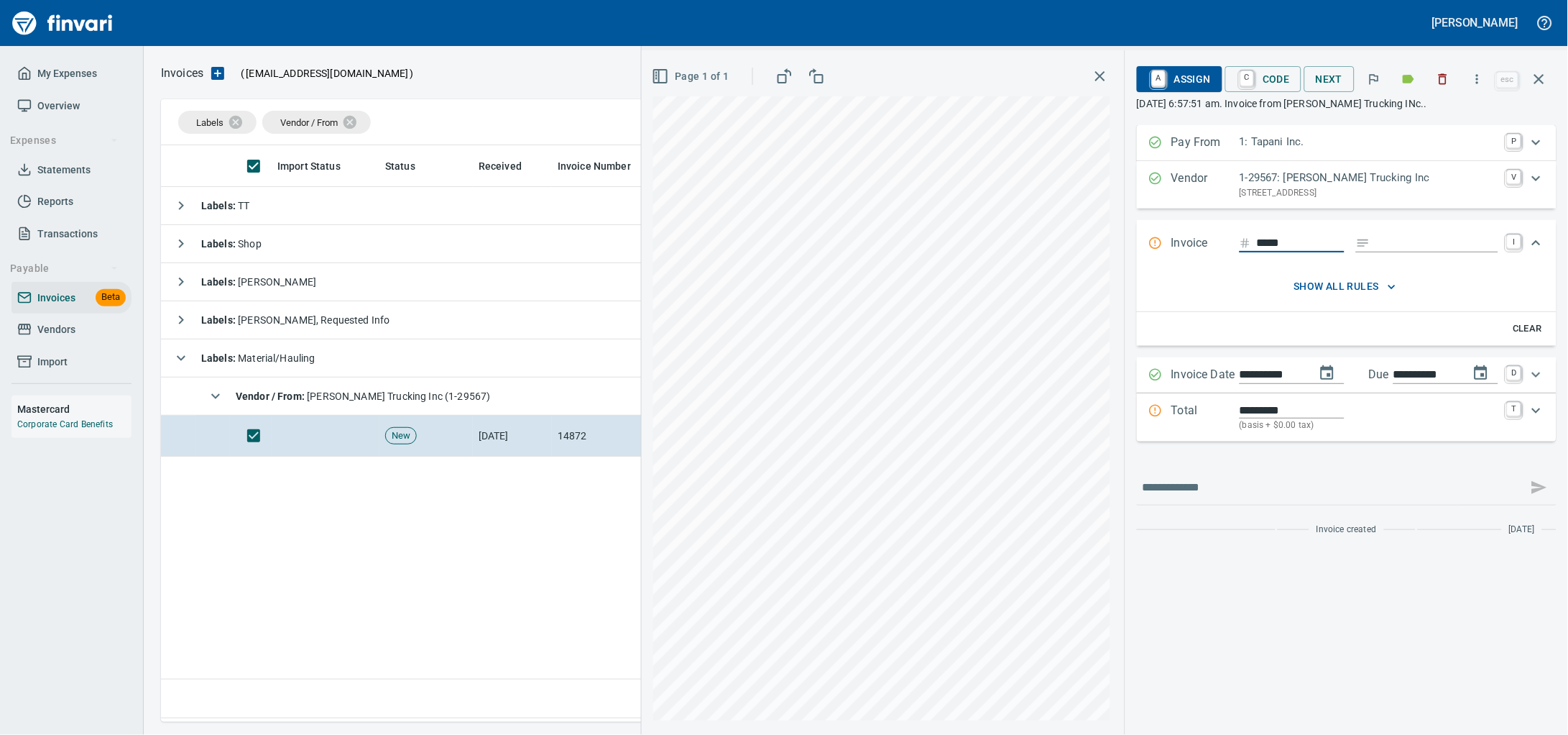
click at [1376, 253] on input "Expand" at bounding box center [1437, 243] width 122 height 18
type input "**********"
click at [1279, 253] on input "*****" at bounding box center [1301, 243] width 88 height 18
type input "*****"
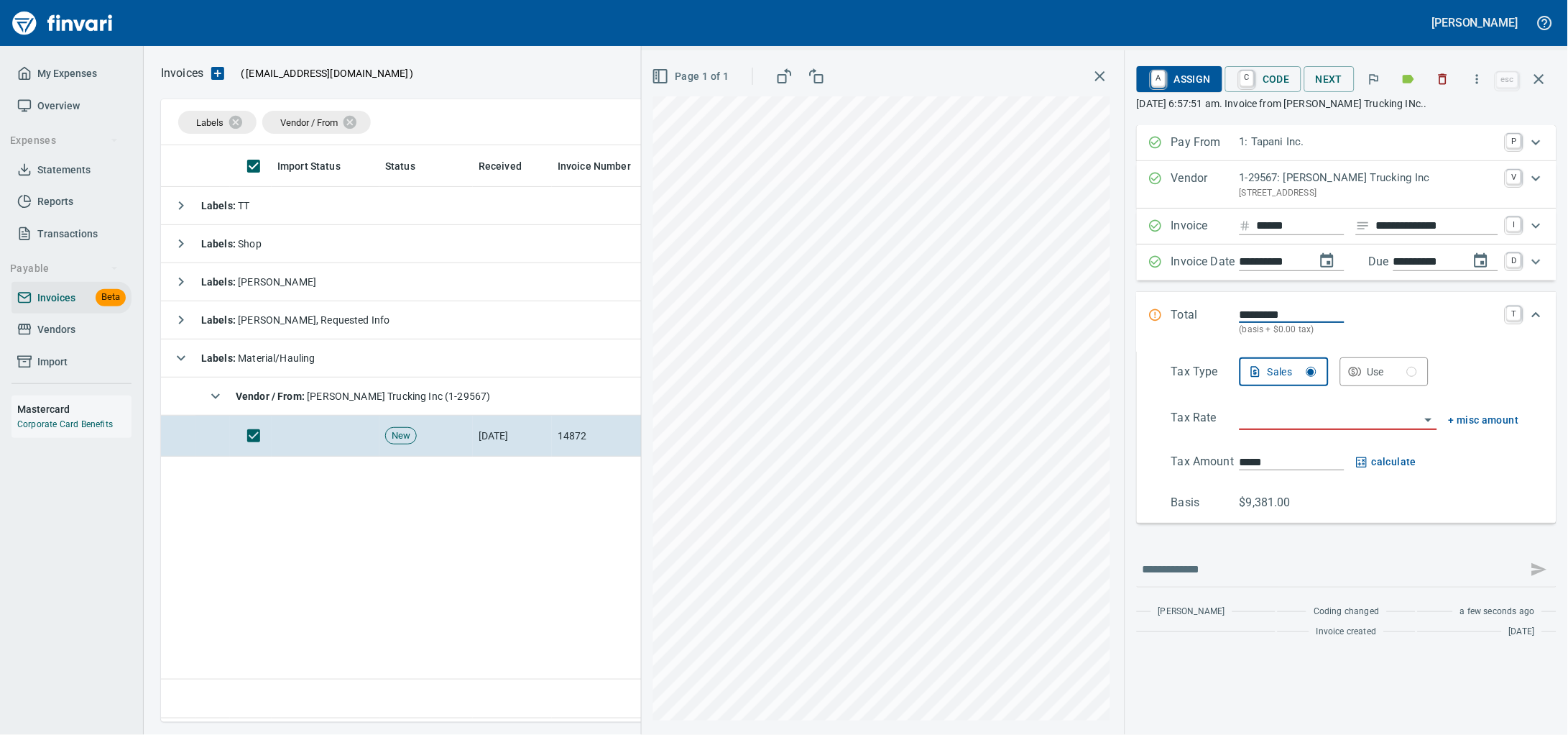
click at [1043, 325] on div "**********" at bounding box center [1105, 392] width 926 height 685
type input "*******"
click at [1265, 429] on input "search" at bounding box center [1330, 419] width 181 height 20
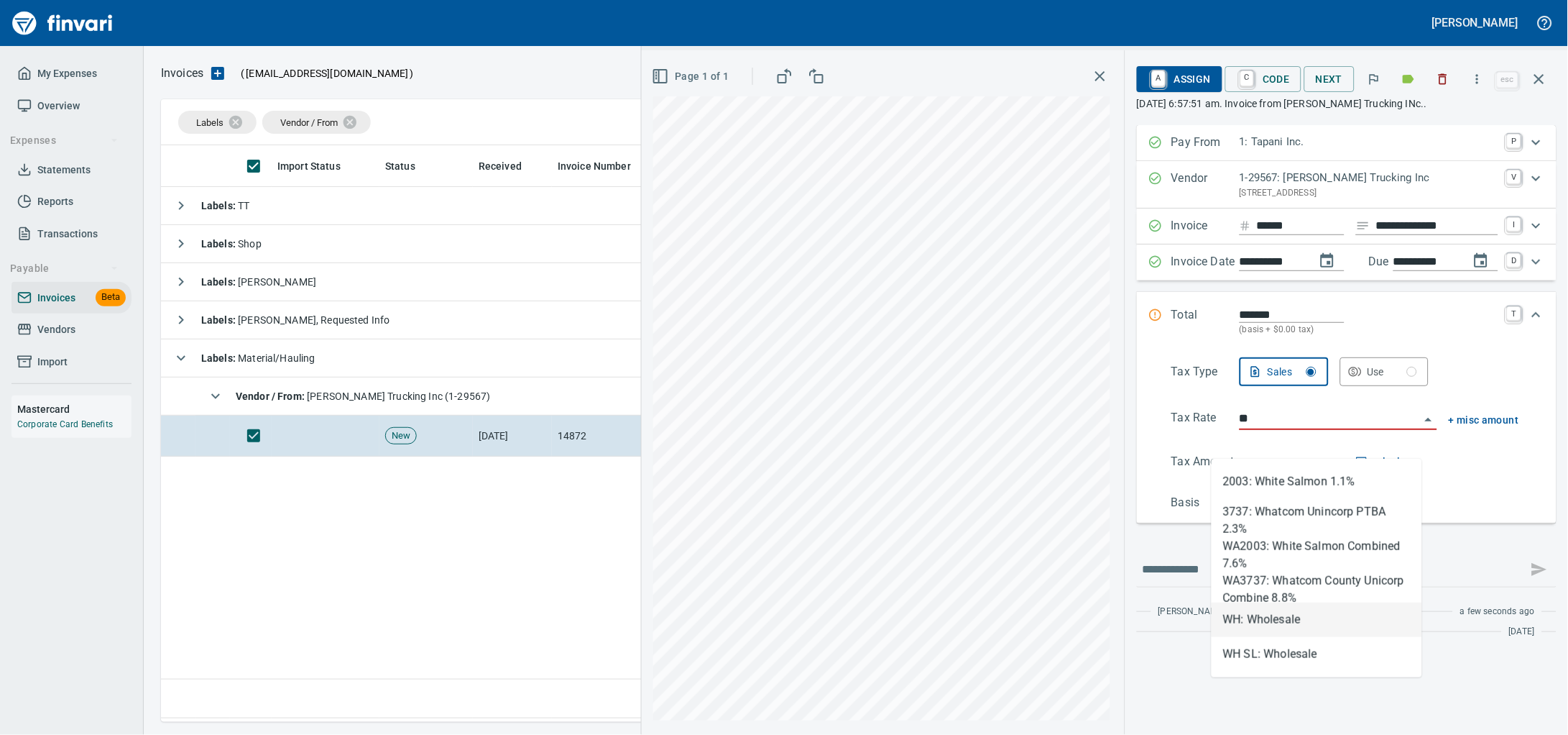
click at [1286, 616] on li "WH: Wholesale" at bounding box center [1317, 620] width 211 height 35
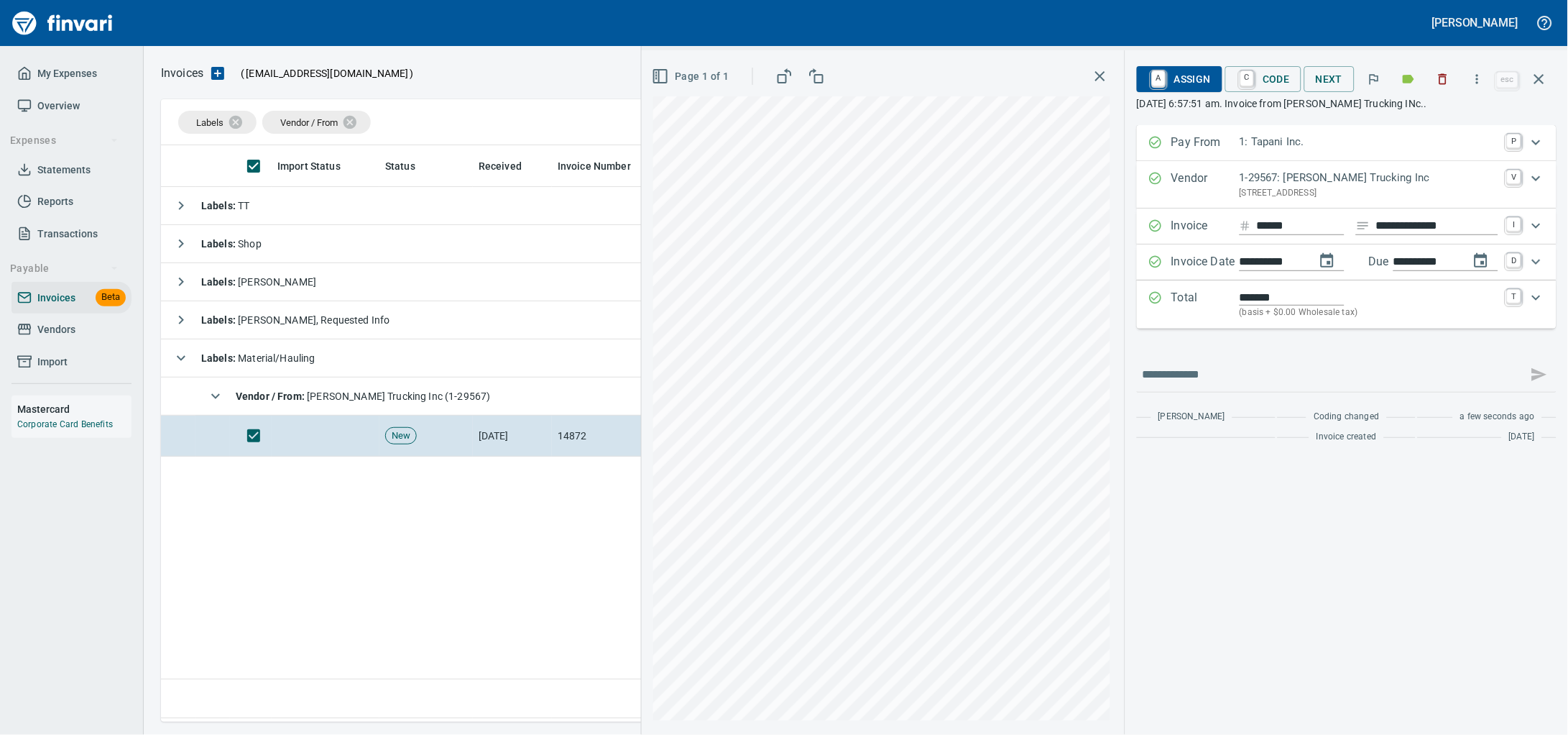
type input "**********"
click at [1181, 86] on span "A Assign" at bounding box center [1179, 79] width 63 height 24
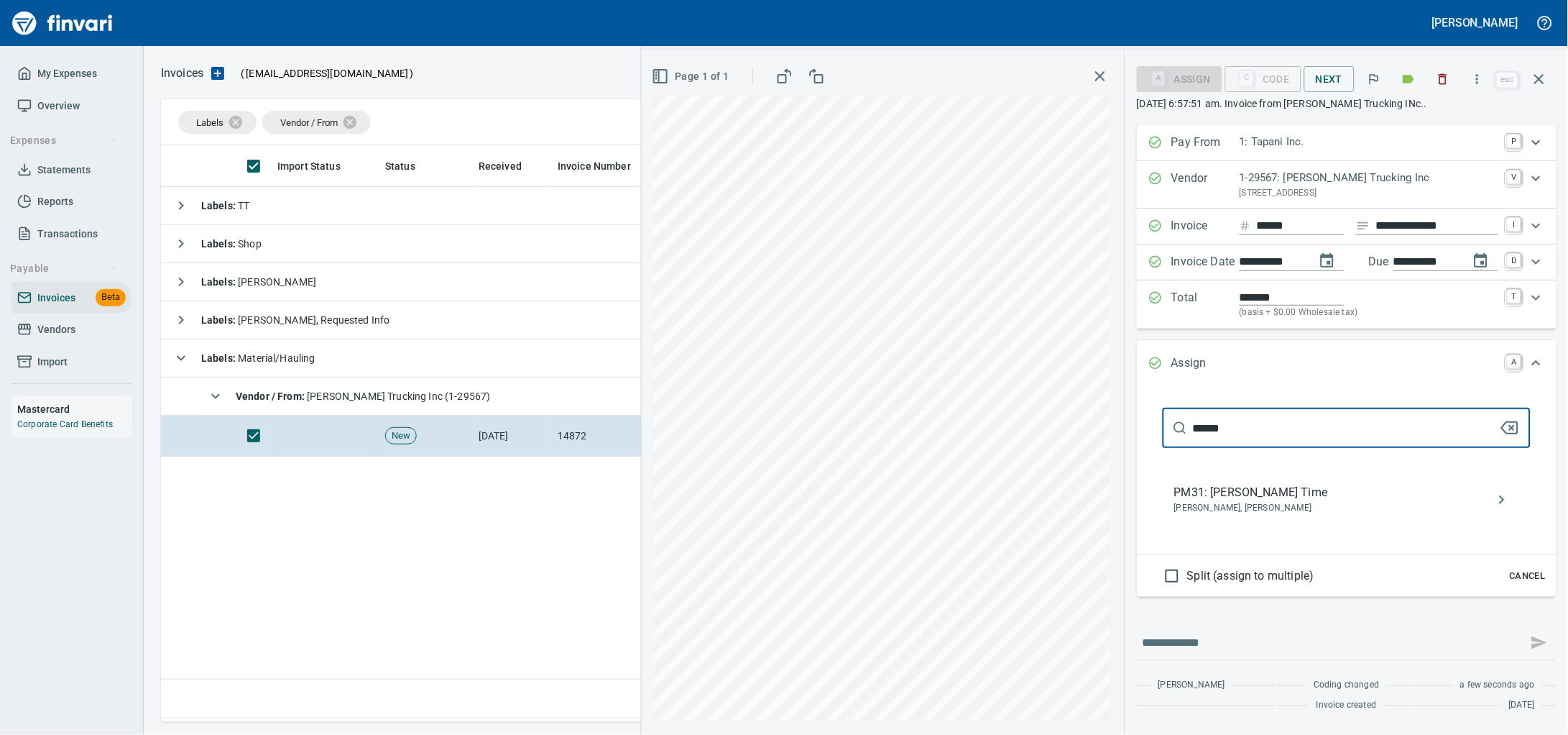
type input "******"
click at [1238, 501] on span "PM31: [PERSON_NAME] Time" at bounding box center [1335, 492] width 322 height 17
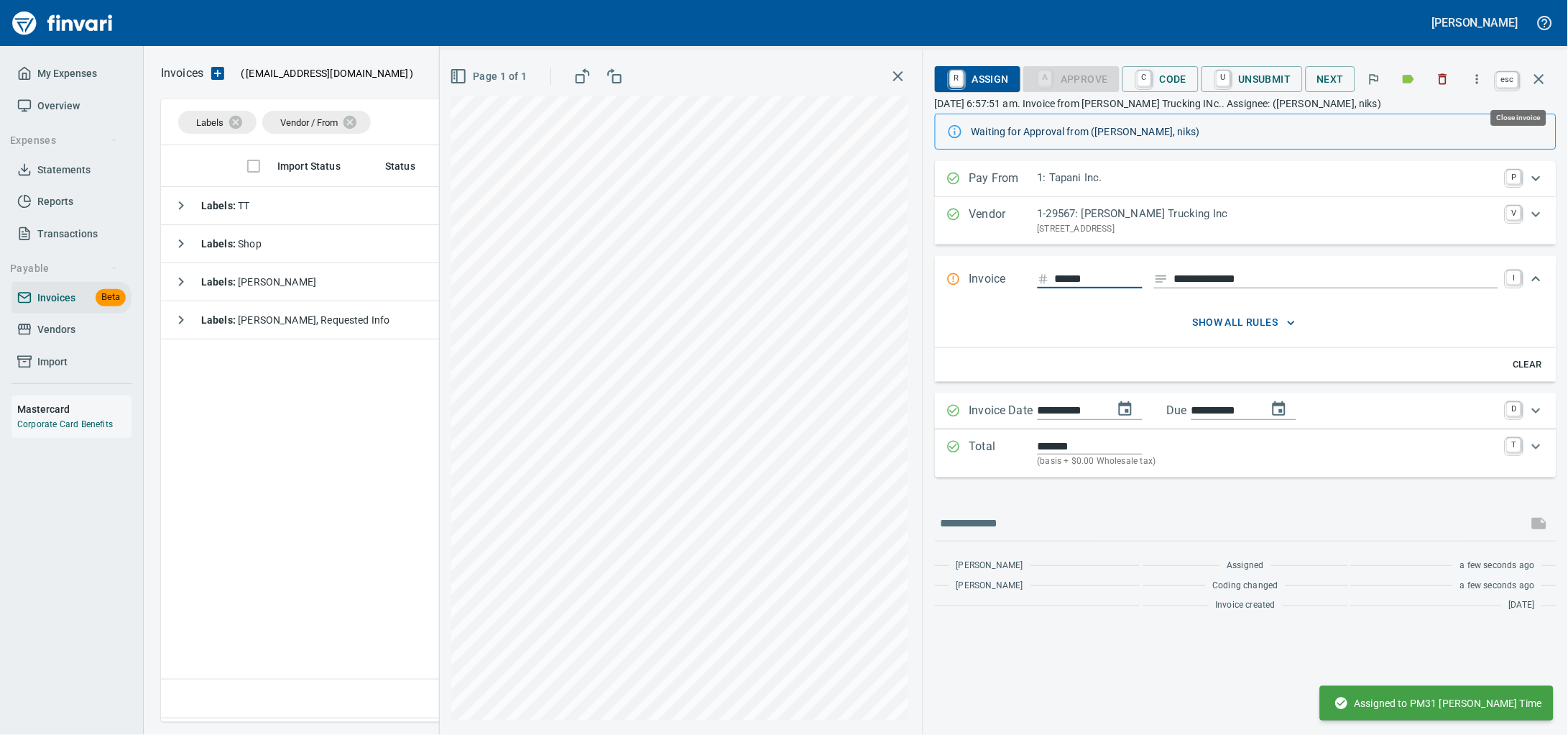
click at [1544, 71] on button "button" at bounding box center [1539, 79] width 35 height 35
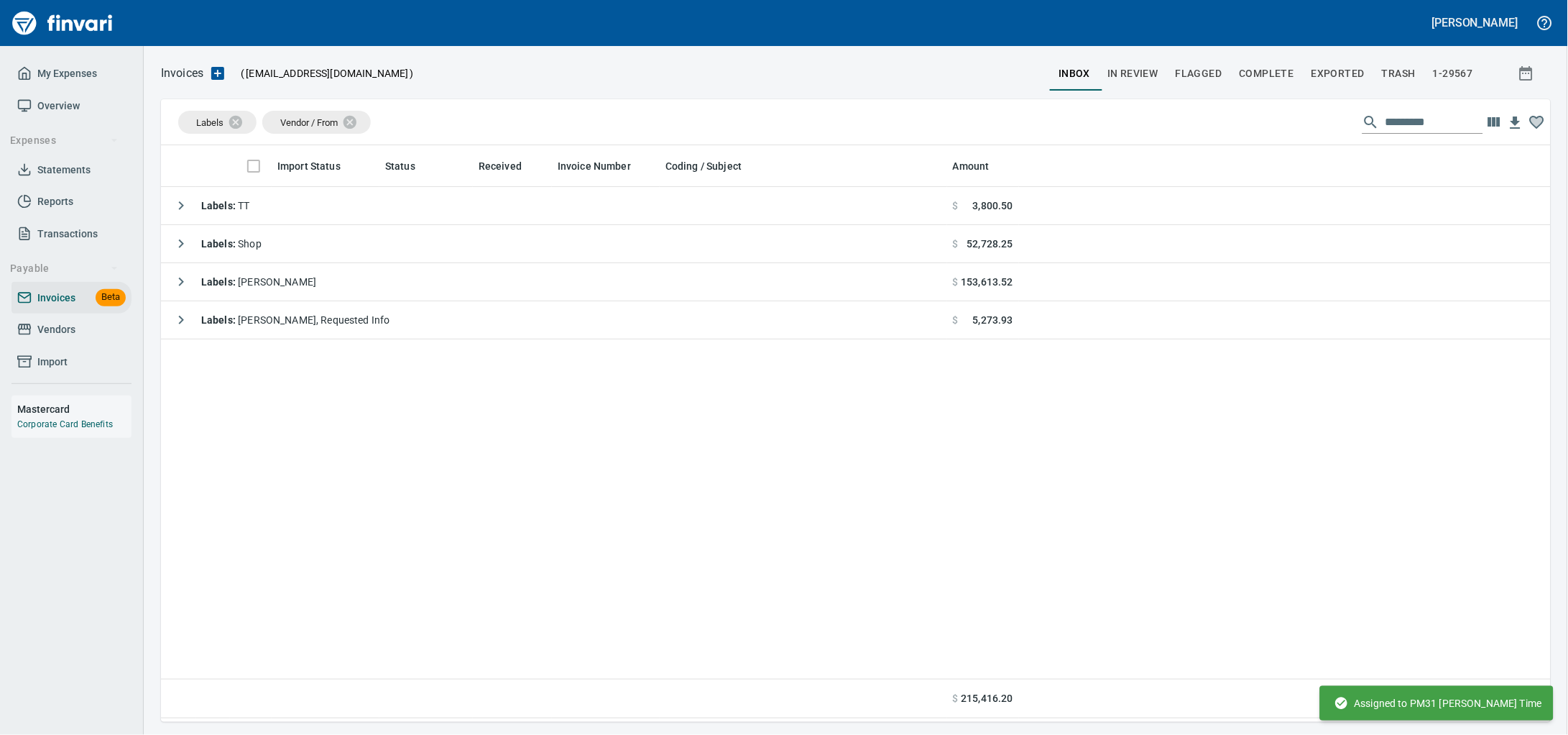
scroll to position [564, 1361]
click at [76, 338] on span "Vendors" at bounding box center [56, 329] width 38 height 18
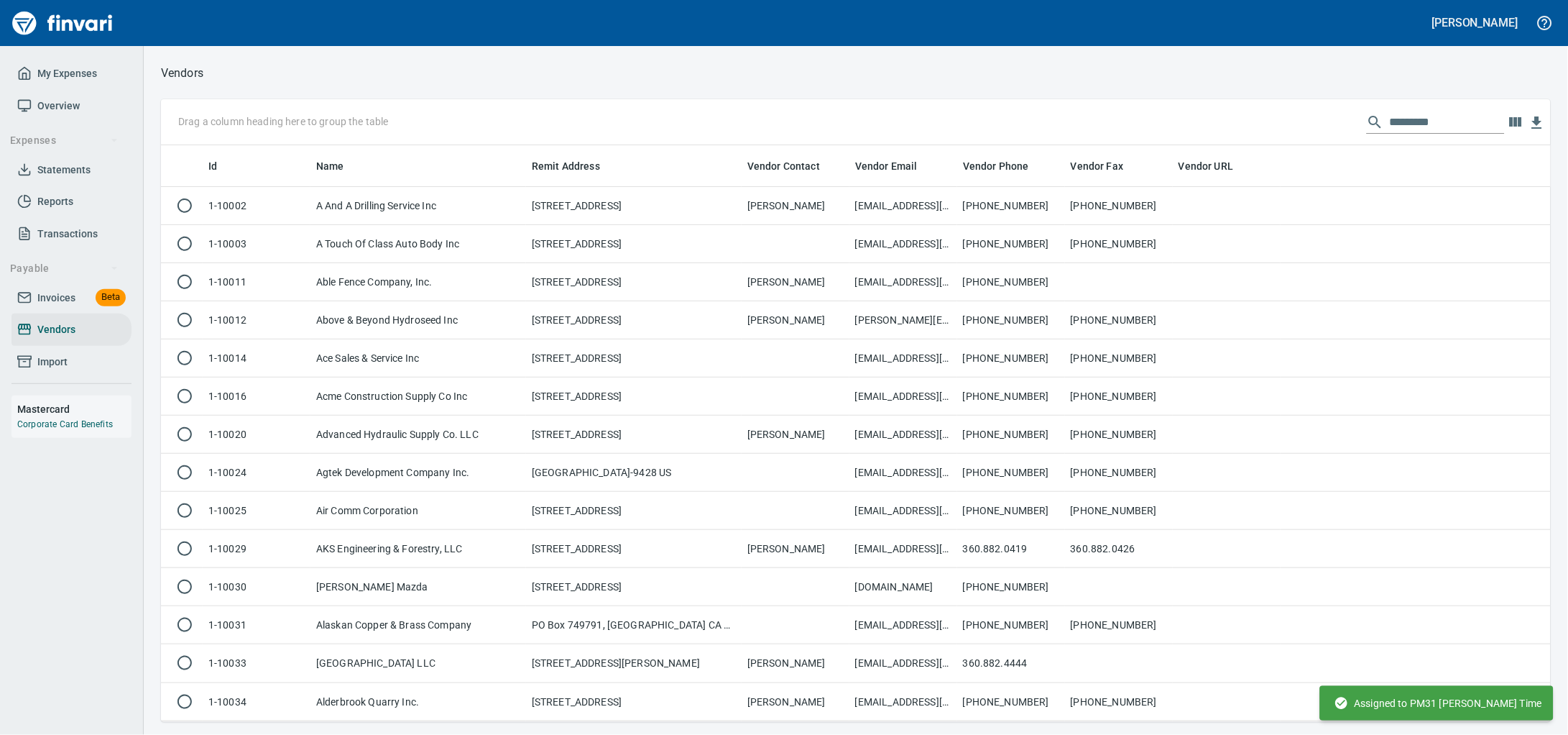
scroll to position [564, 1362]
click at [1390, 124] on input "text" at bounding box center [1447, 122] width 115 height 23
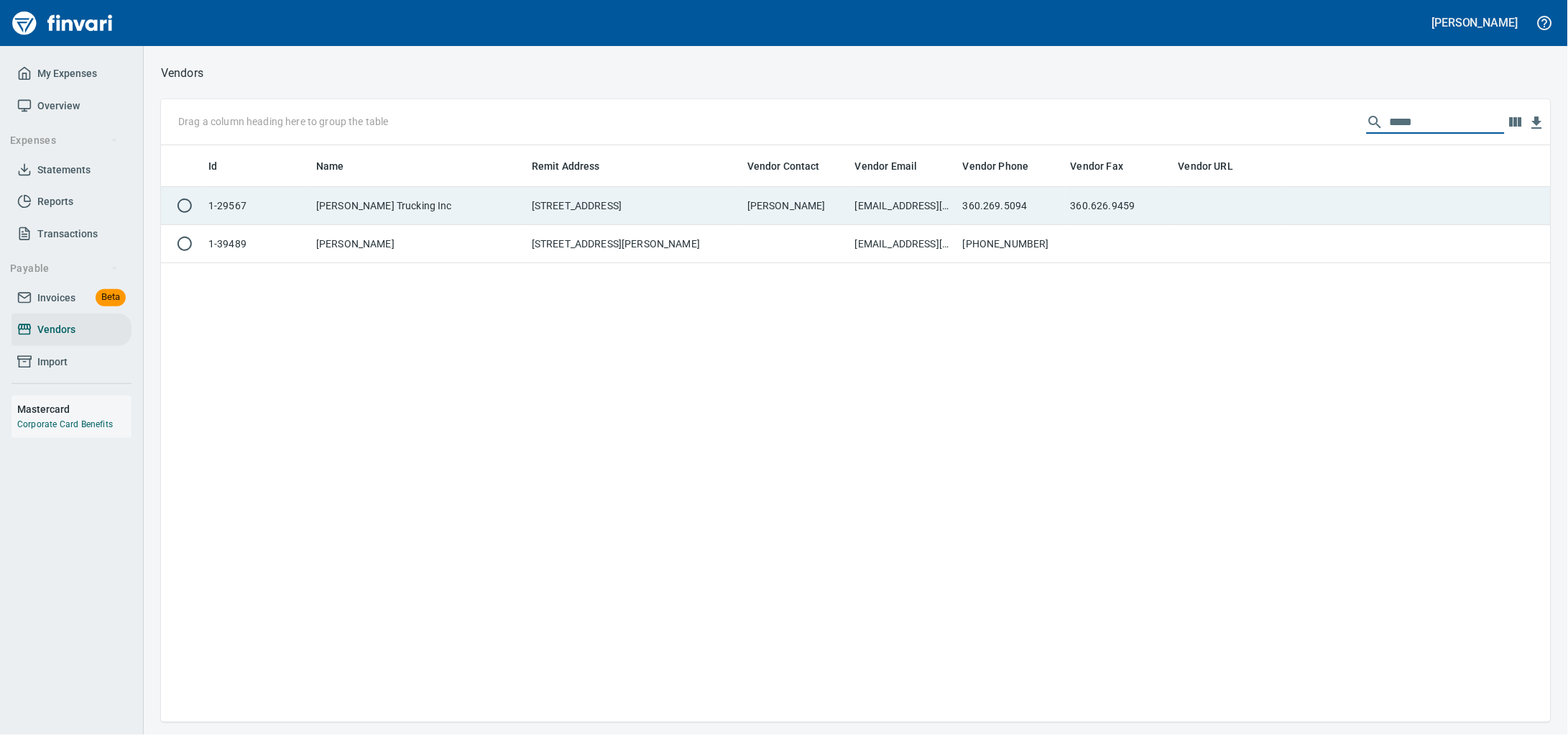
type input "*****"
click at [580, 204] on td "[STREET_ADDRESS]" at bounding box center [634, 206] width 216 height 38
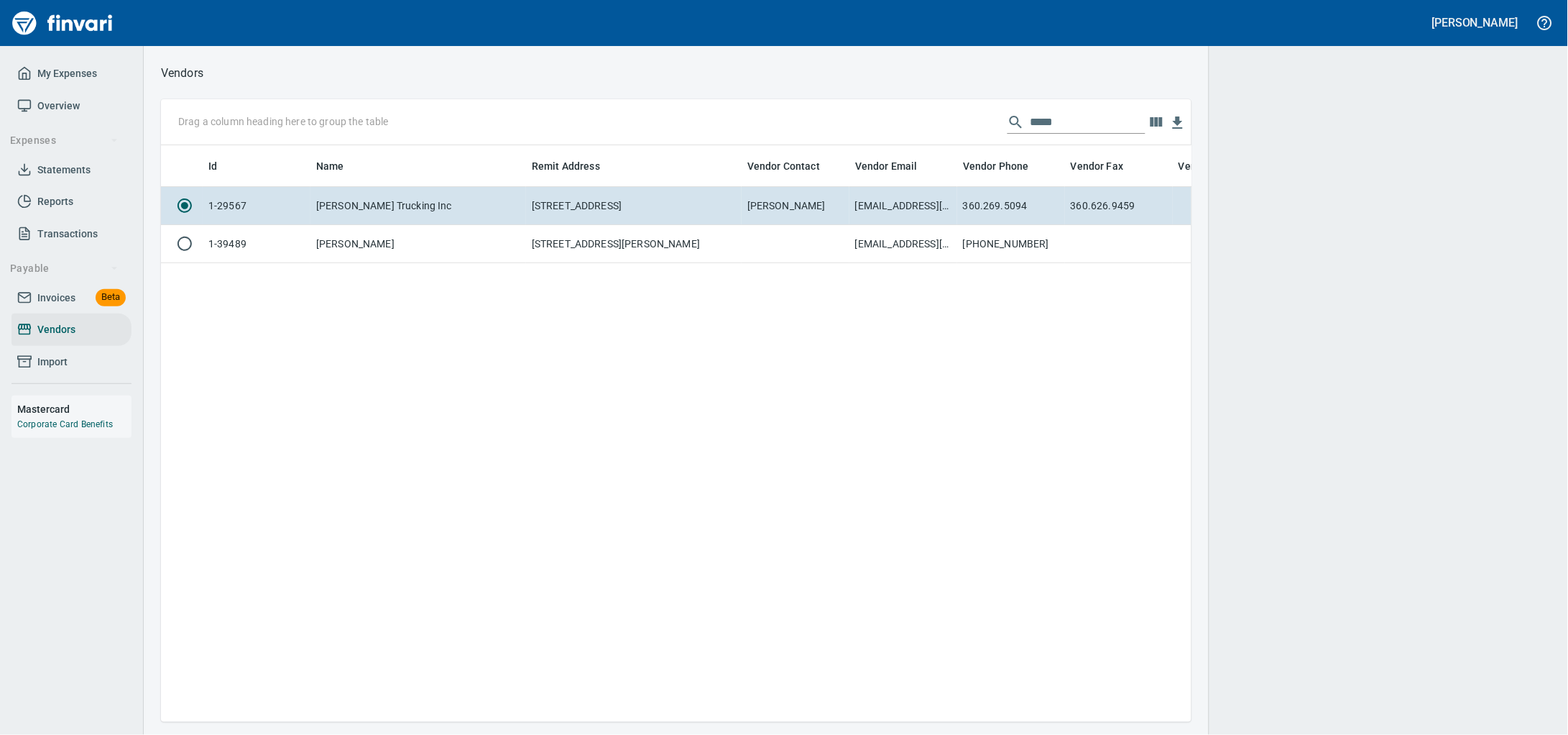
scroll to position [549, 1017]
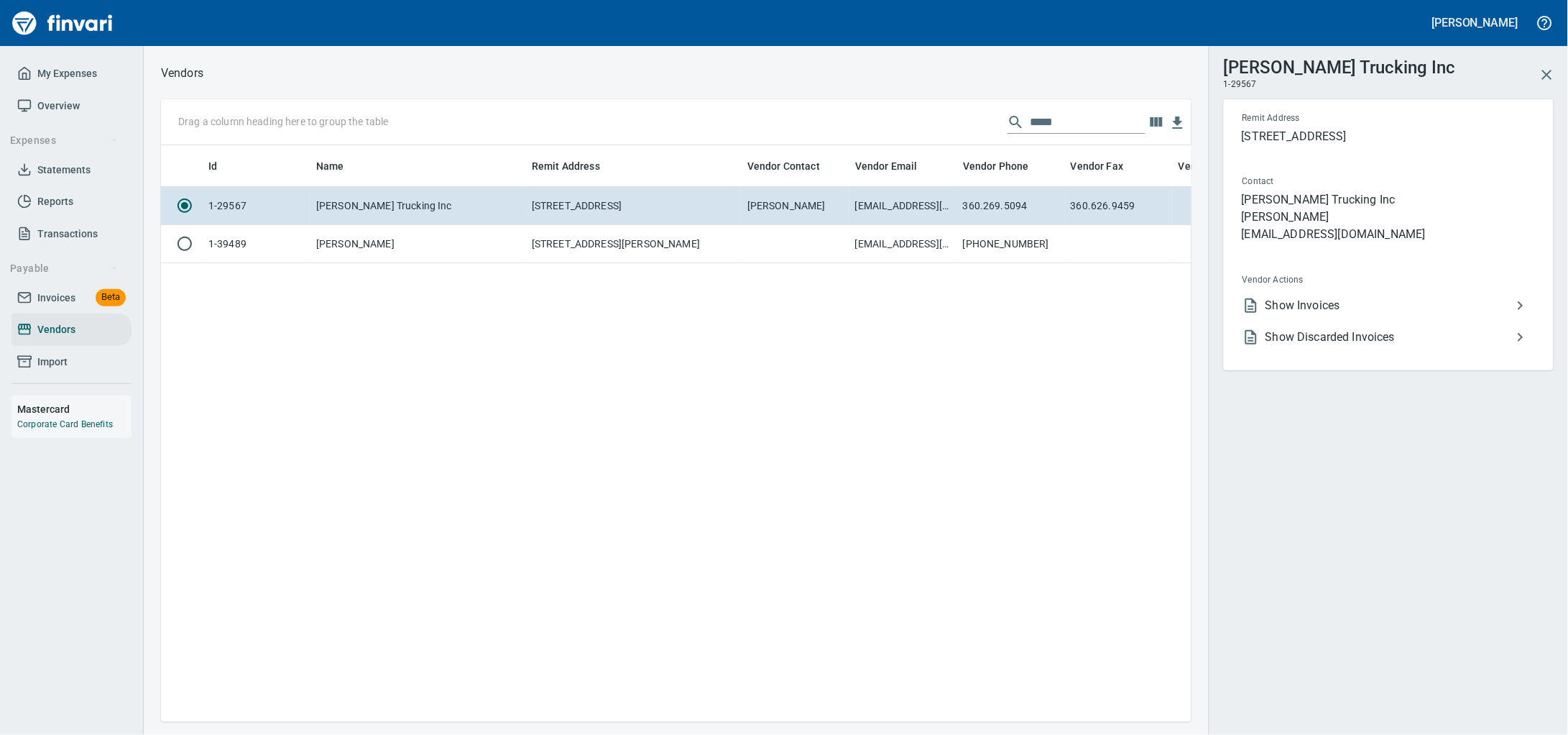
click at [1266, 314] on span "Show Invoices" at bounding box center [1389, 305] width 247 height 17
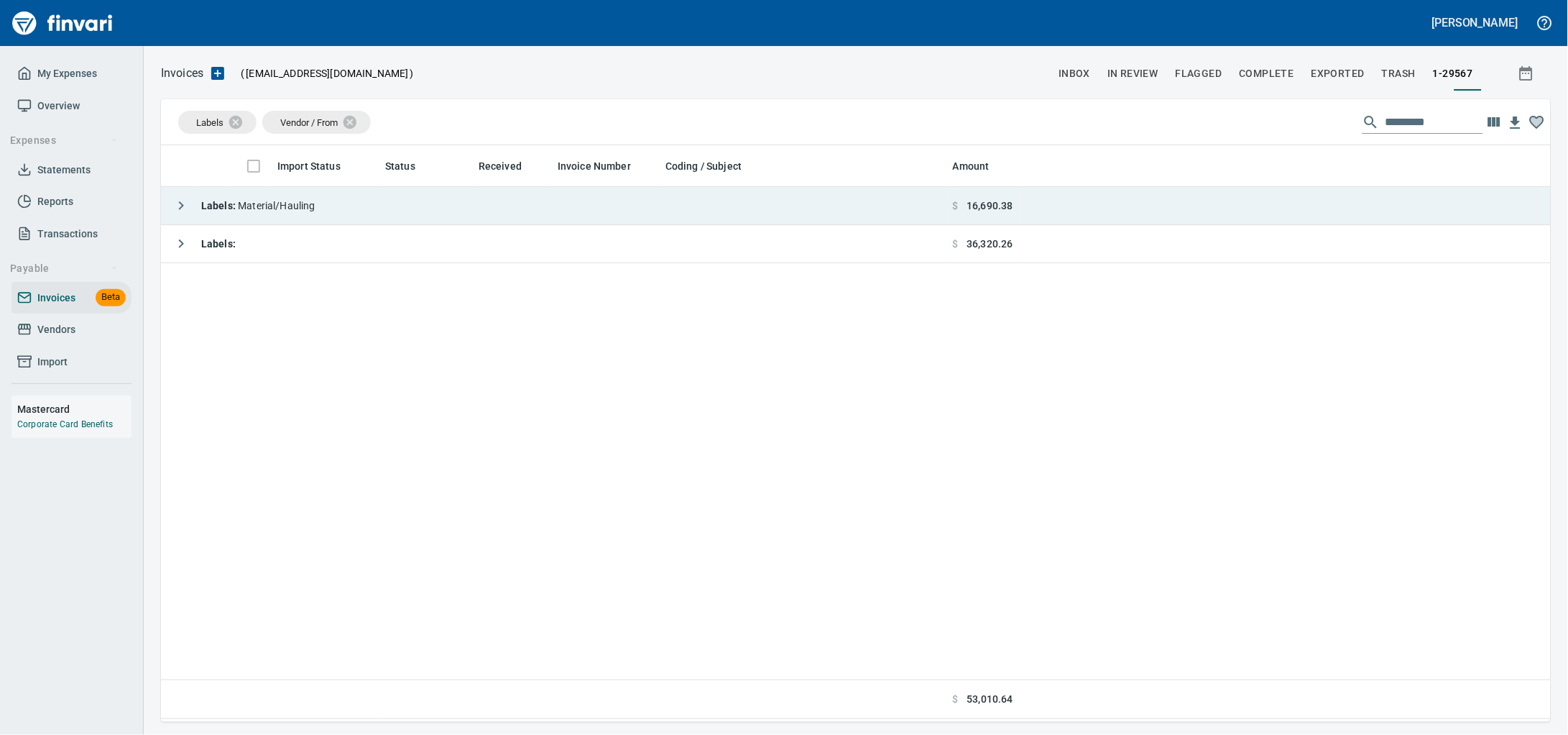
scroll to position [564, 1362]
click at [465, 217] on td "Labels : Material/Hauling" at bounding box center [554, 206] width 787 height 38
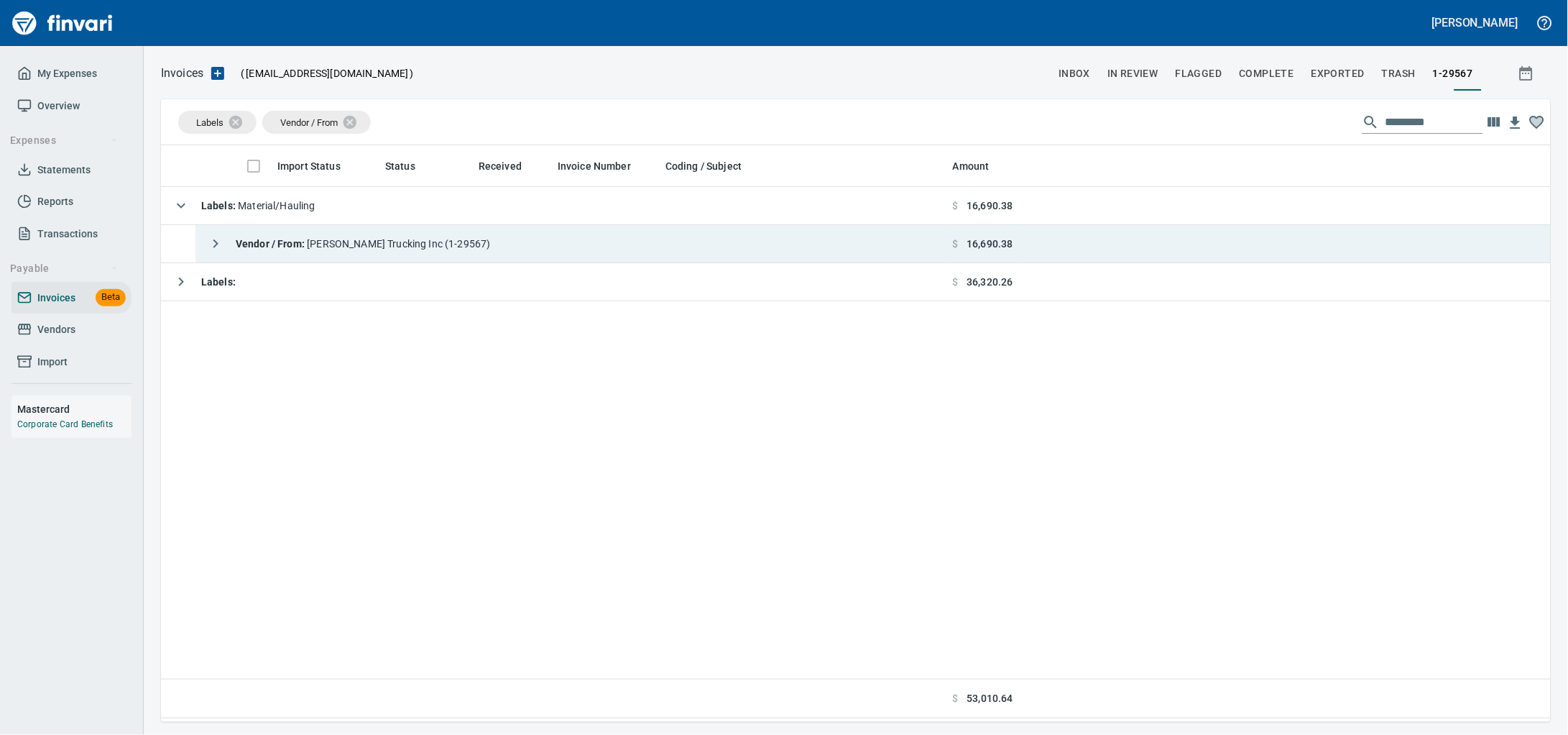
click at [473, 258] on td "Vendor / From : [PERSON_NAME] Trucking Inc (1-29567)" at bounding box center [571, 244] width 752 height 38
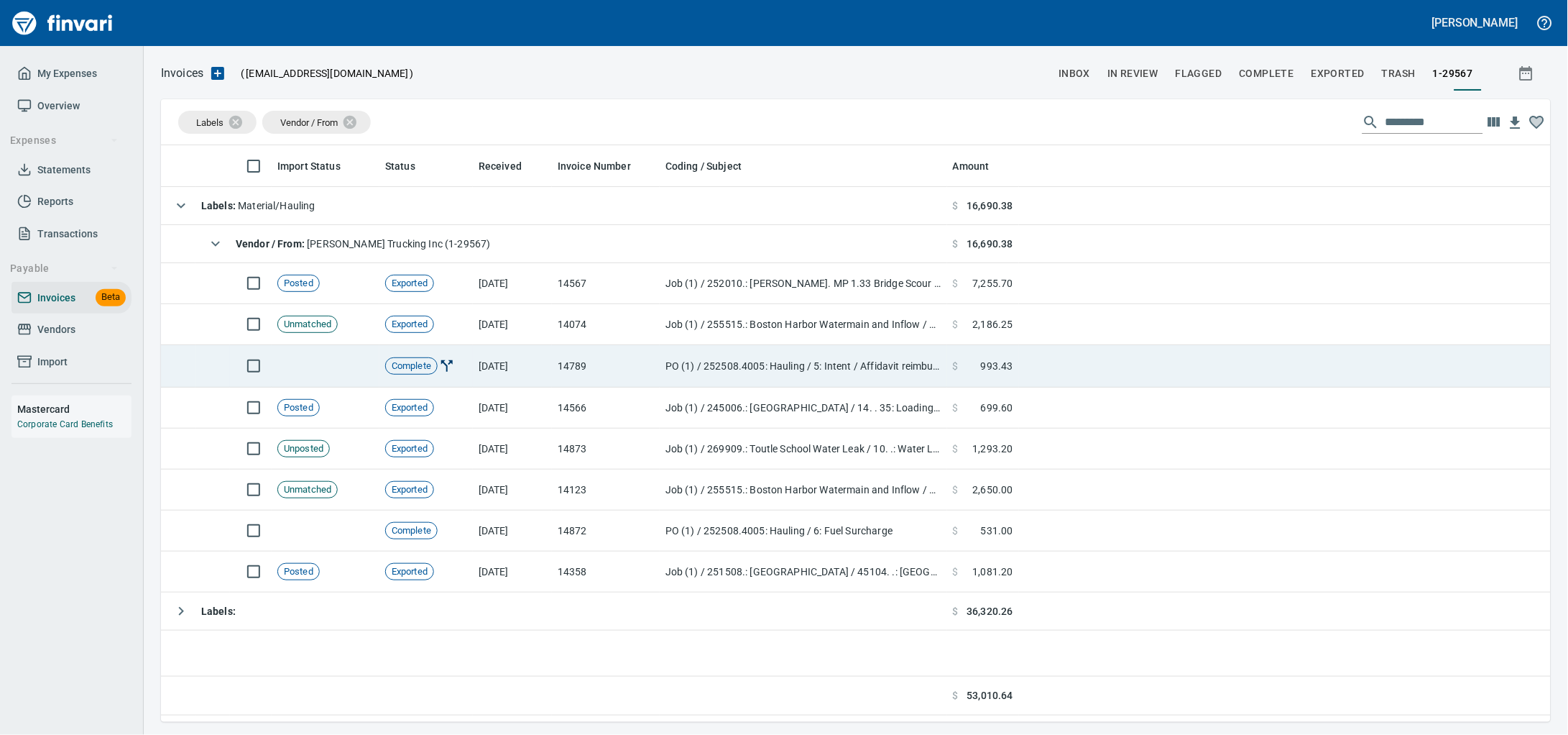
click at [522, 380] on td "[DATE]" at bounding box center [512, 366] width 79 height 42
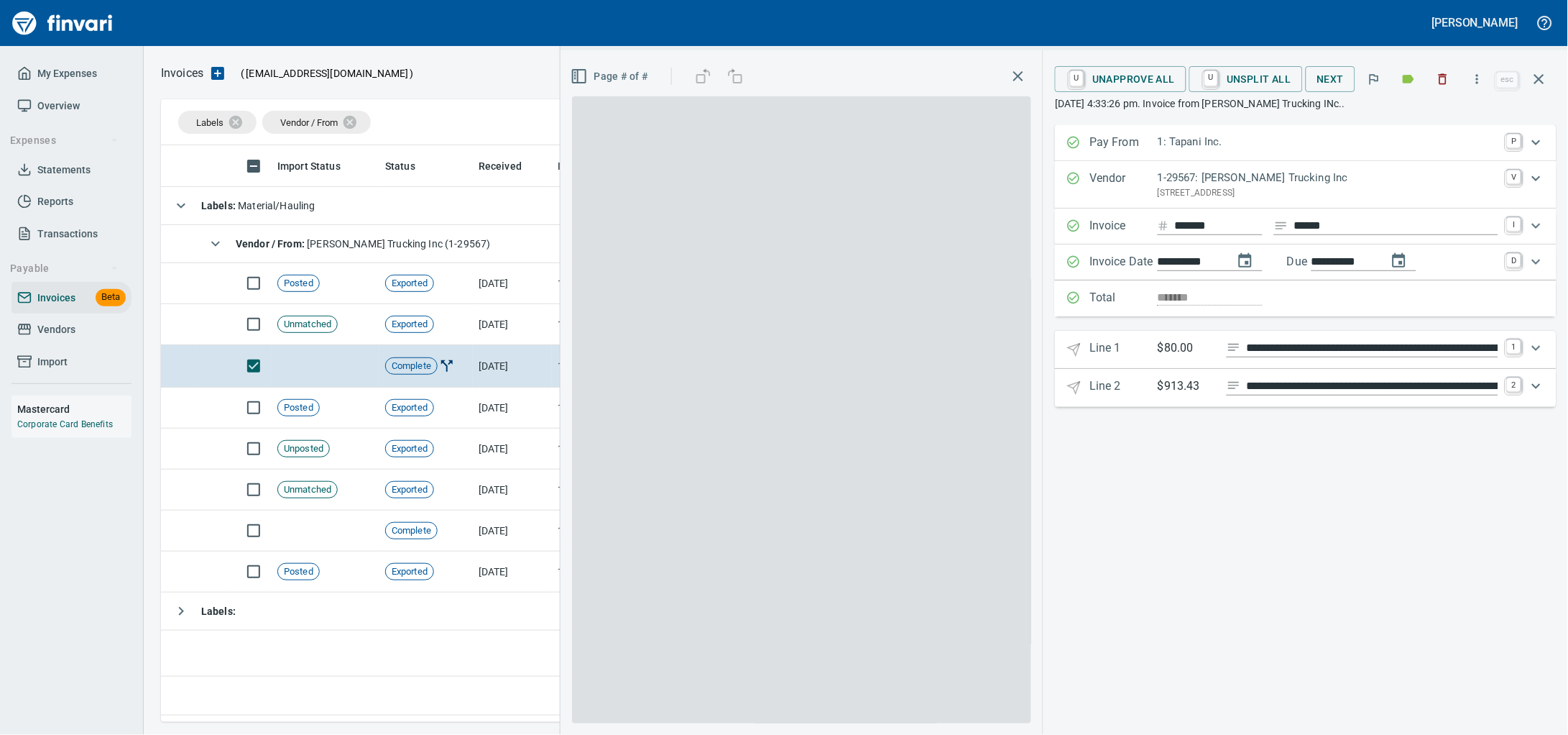
scroll to position [564, 1361]
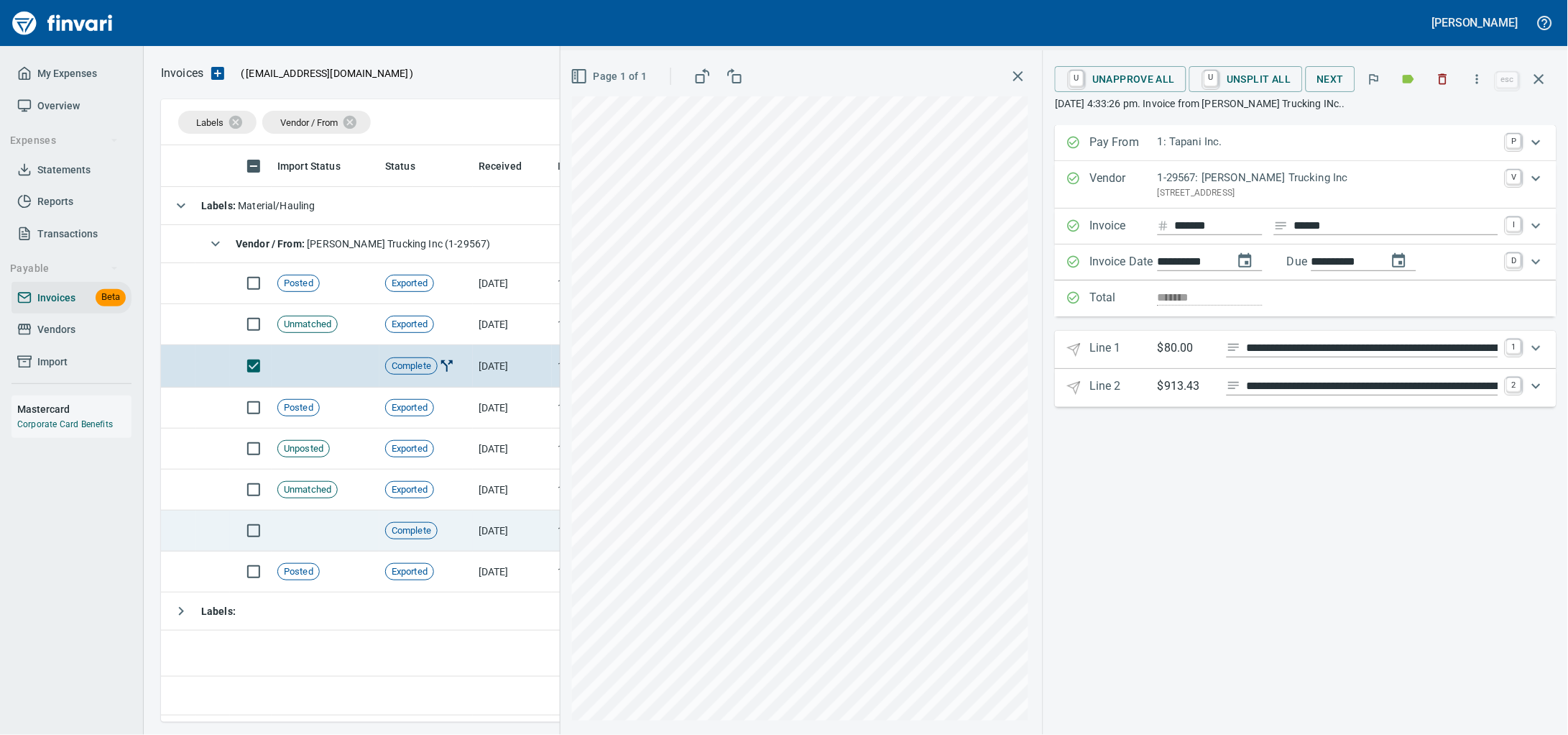
click at [483, 538] on td "10/7/2025" at bounding box center [512, 531] width 79 height 41
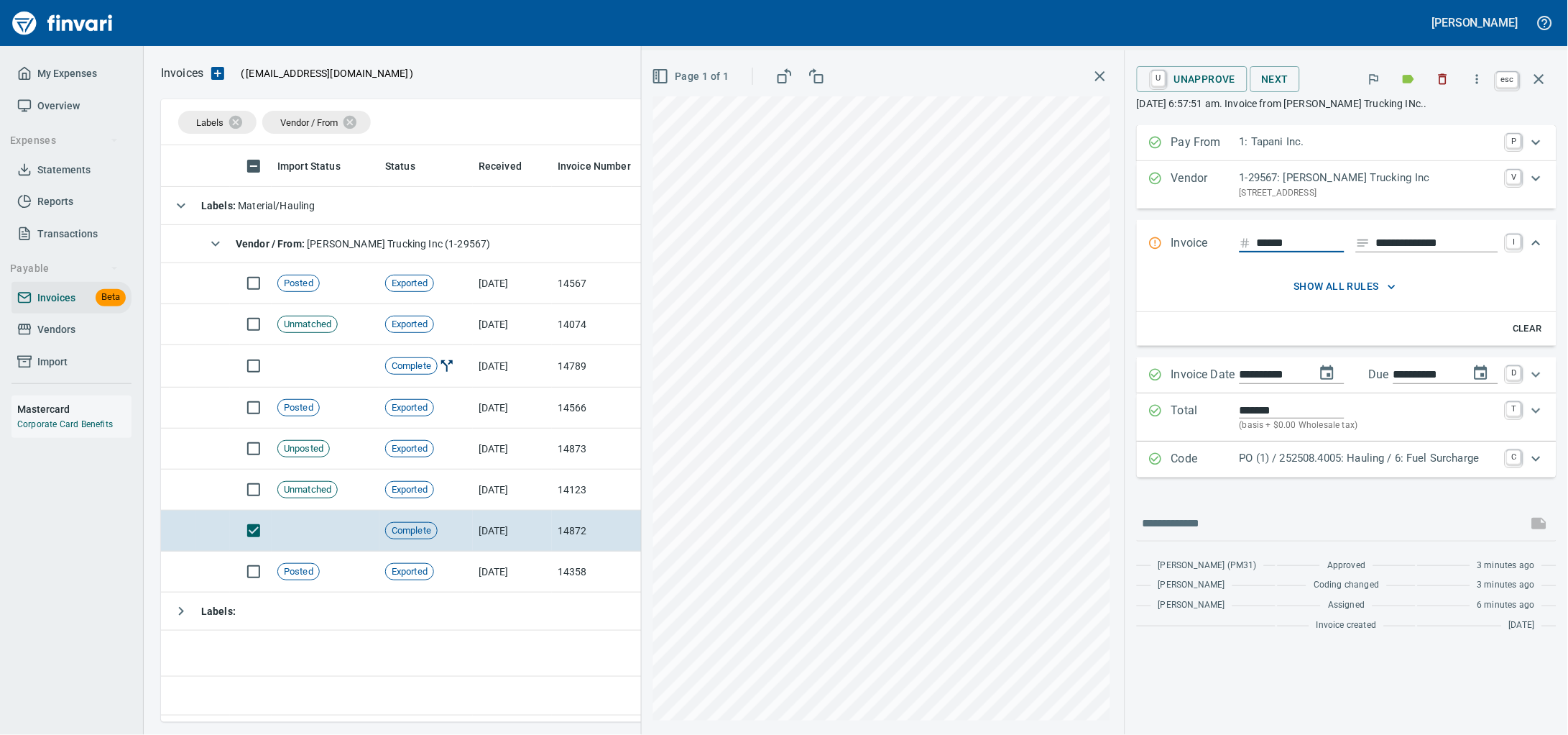
click at [1544, 88] on icon "button" at bounding box center [1539, 79] width 17 height 17
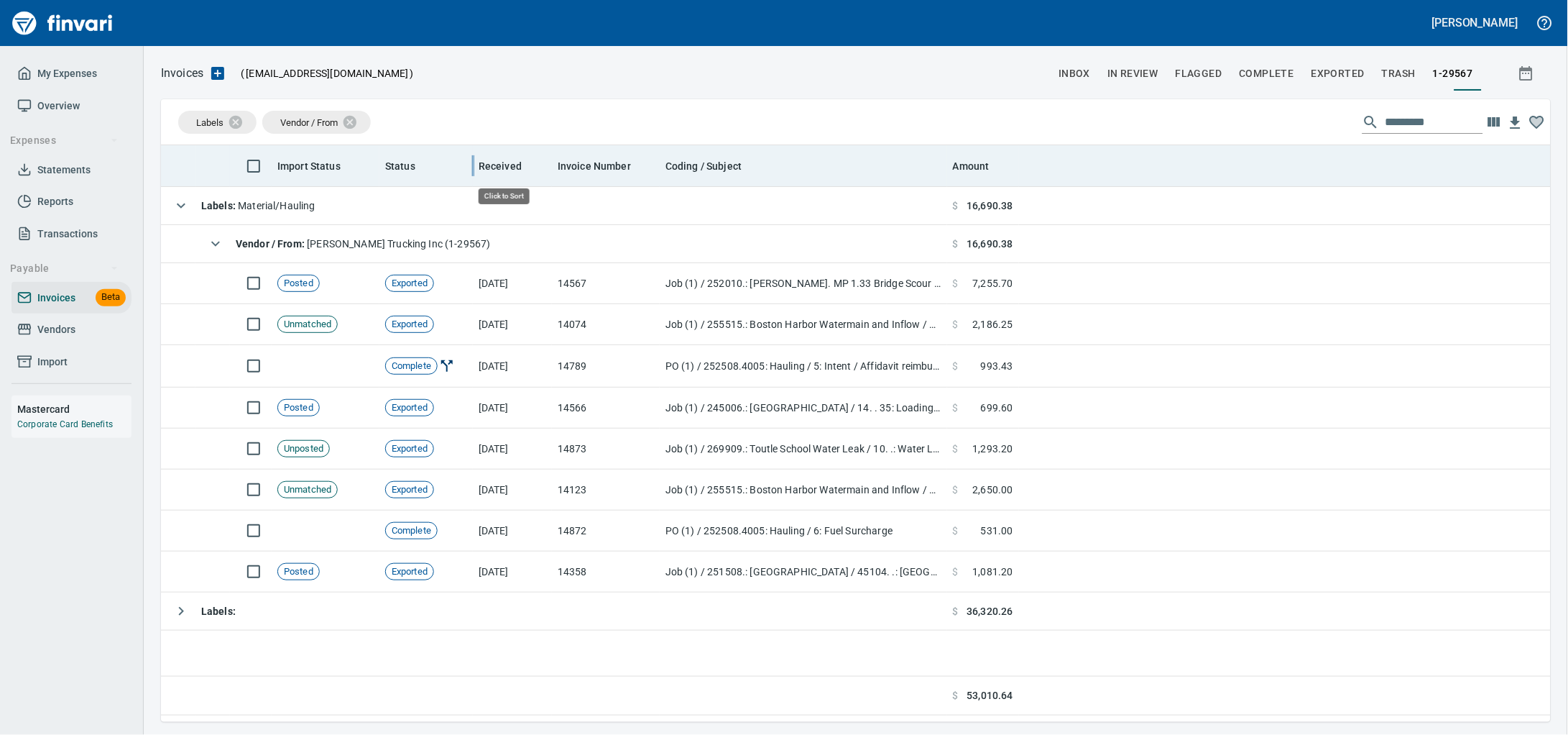
scroll to position [564, 1361]
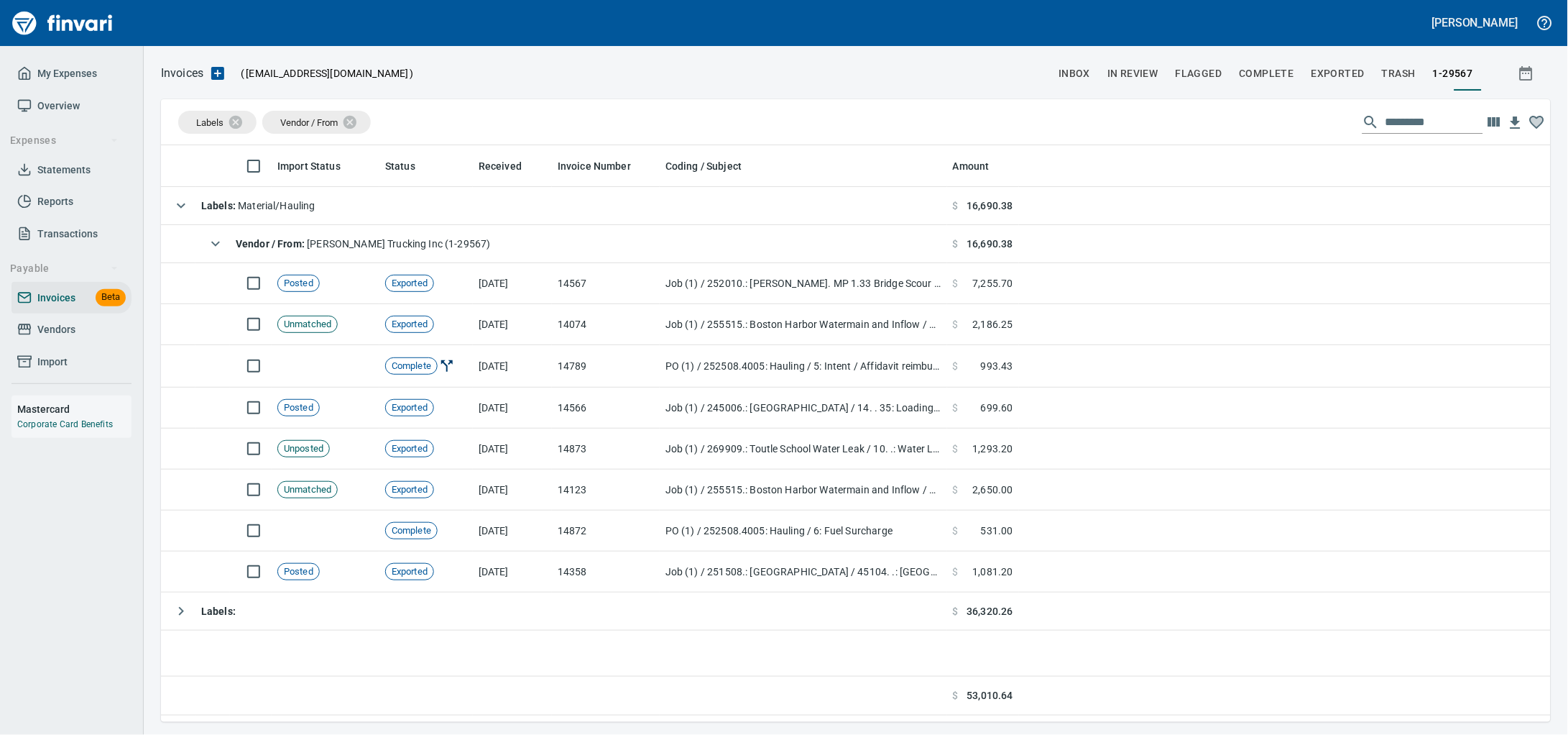
click at [37, 338] on span "Vendors" at bounding box center [56, 329] width 38 height 18
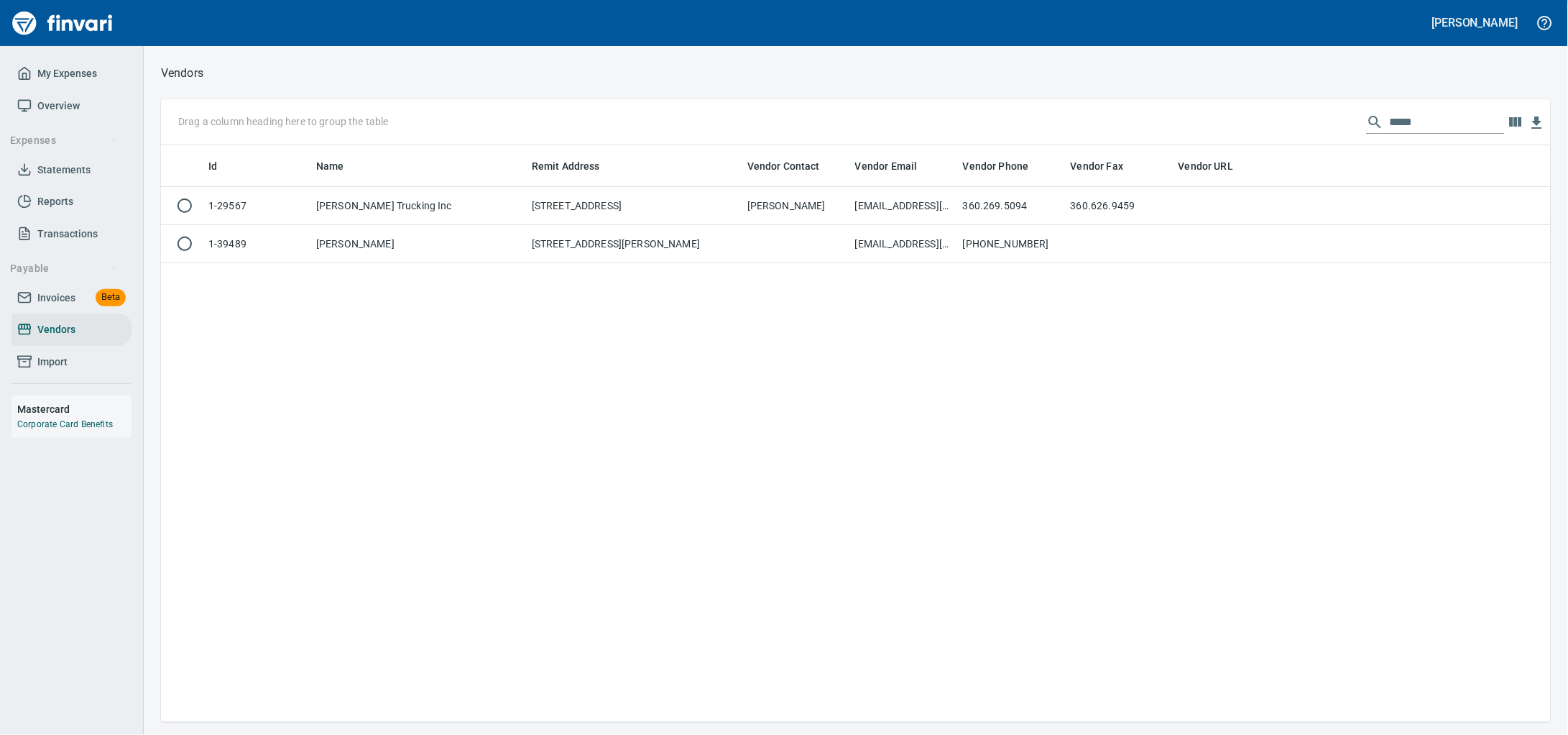
scroll to position [564, 1362]
drag, startPoint x: 1402, startPoint y: 127, endPoint x: 908, endPoint y: 135, distance: 494.1
click at [908, 135] on div "Drag a column heading here to group the table *****" at bounding box center [856, 122] width 1390 height 46
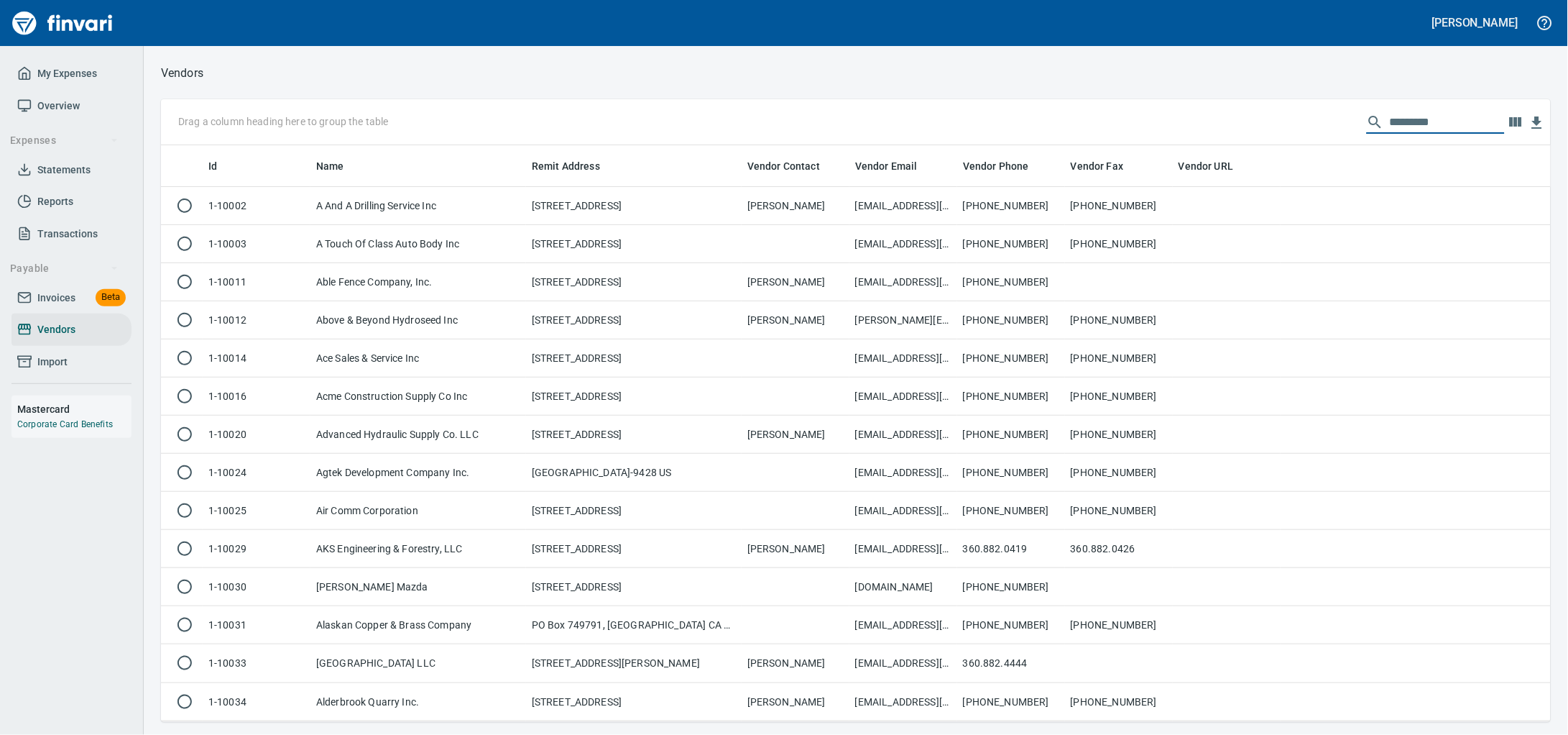
click at [66, 333] on link "Vendors" at bounding box center [71, 329] width 120 height 32
click at [61, 307] on span "Invoices" at bounding box center [56, 297] width 38 height 18
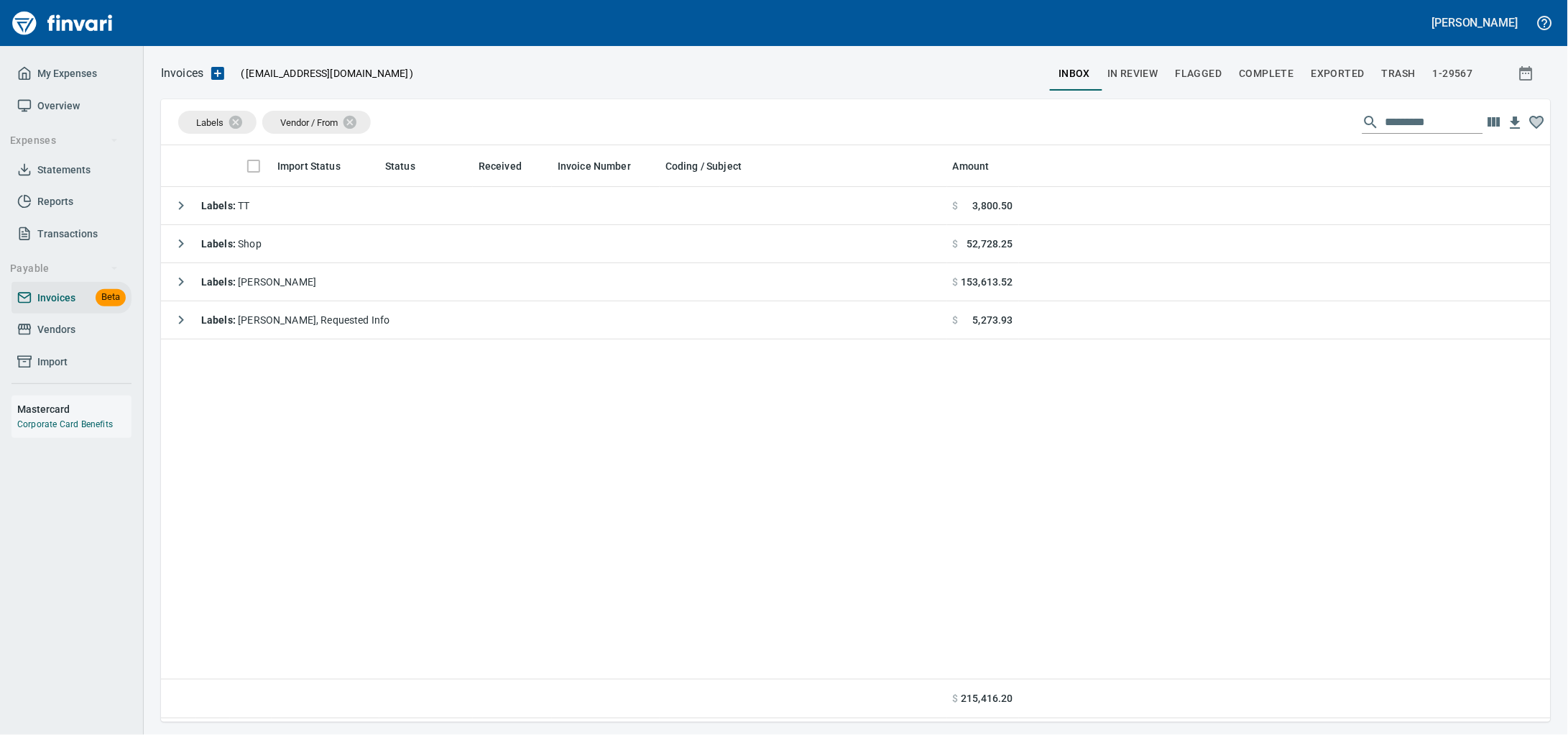
scroll to position [564, 1362]
